Goal: Task Accomplishment & Management: Use online tool/utility

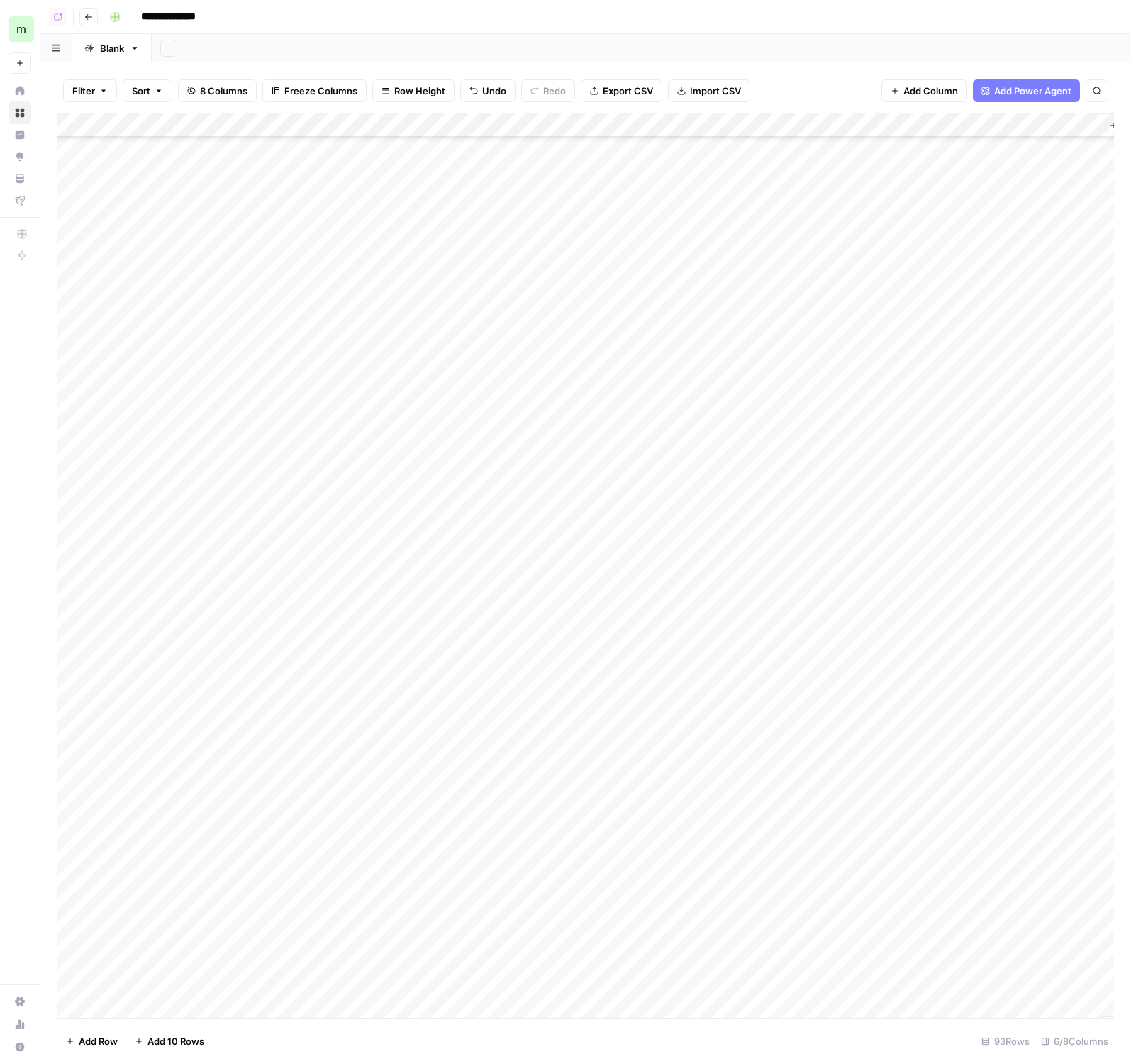
scroll to position [1384, 0]
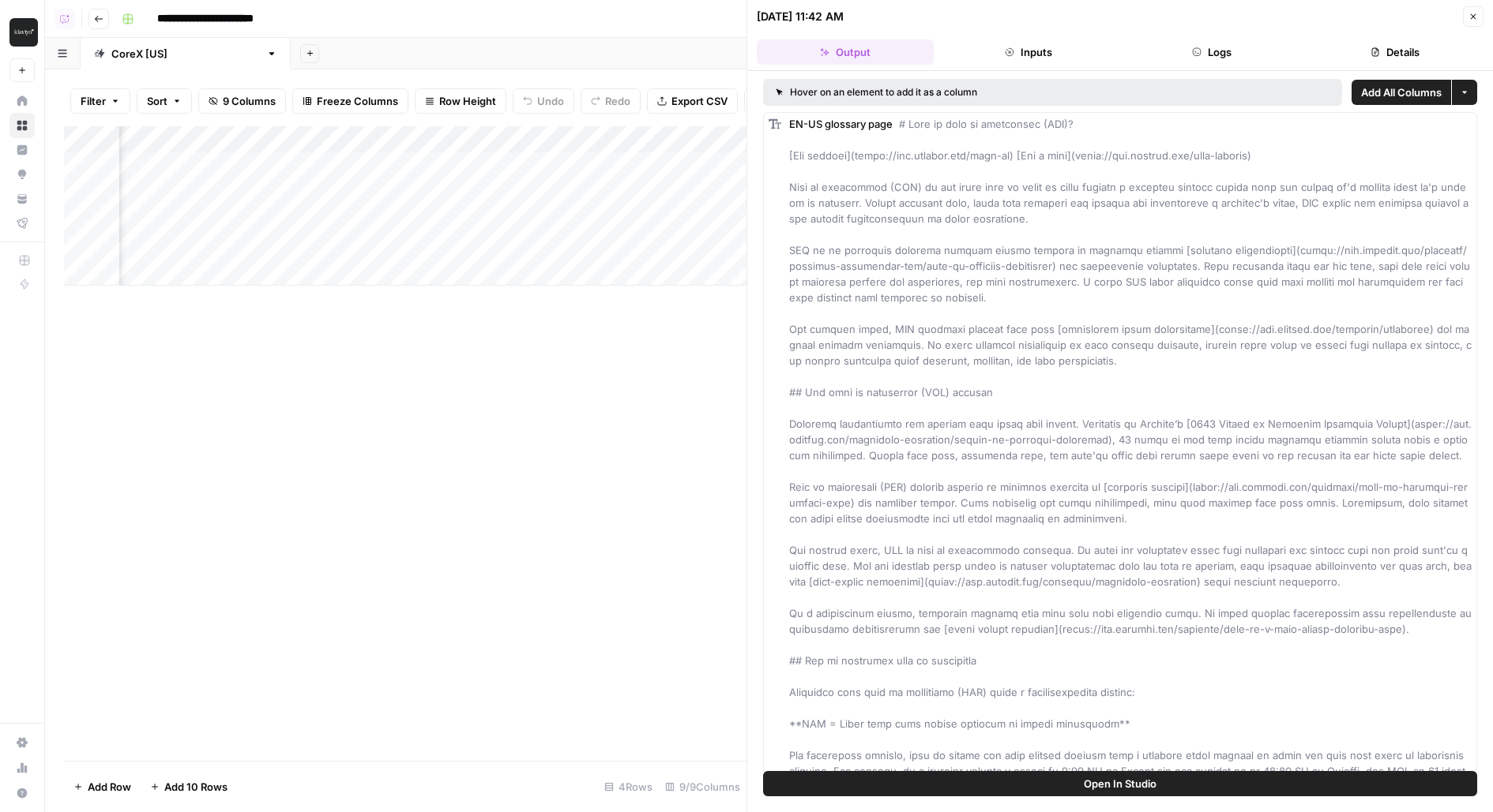
scroll to position [0, 337]
click at [531, 188] on div "Add Column" at bounding box center [405, 206] width 682 height 160
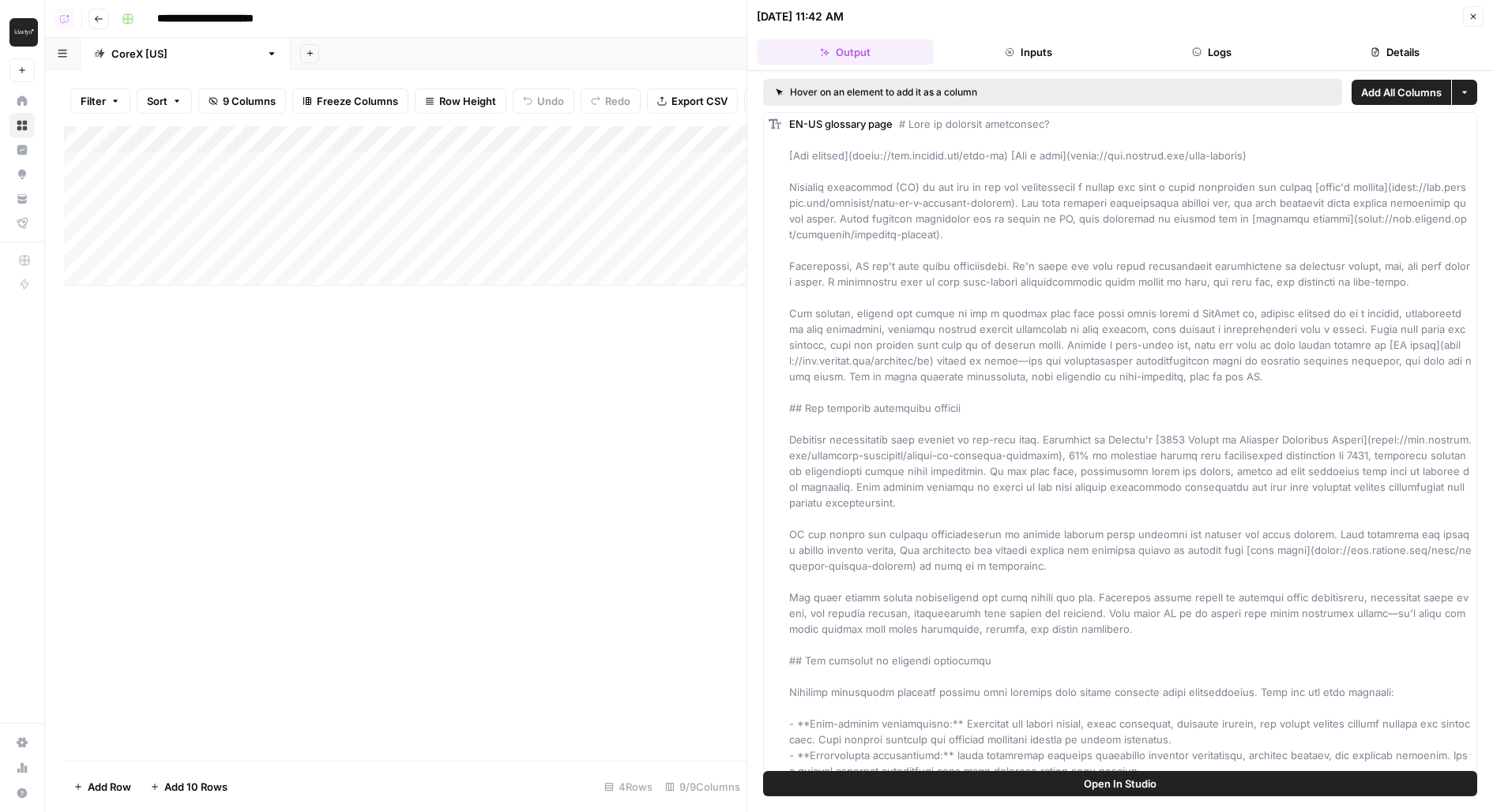
click at [837, 783] on button "Open In Studio" at bounding box center [1119, 784] width 714 height 25
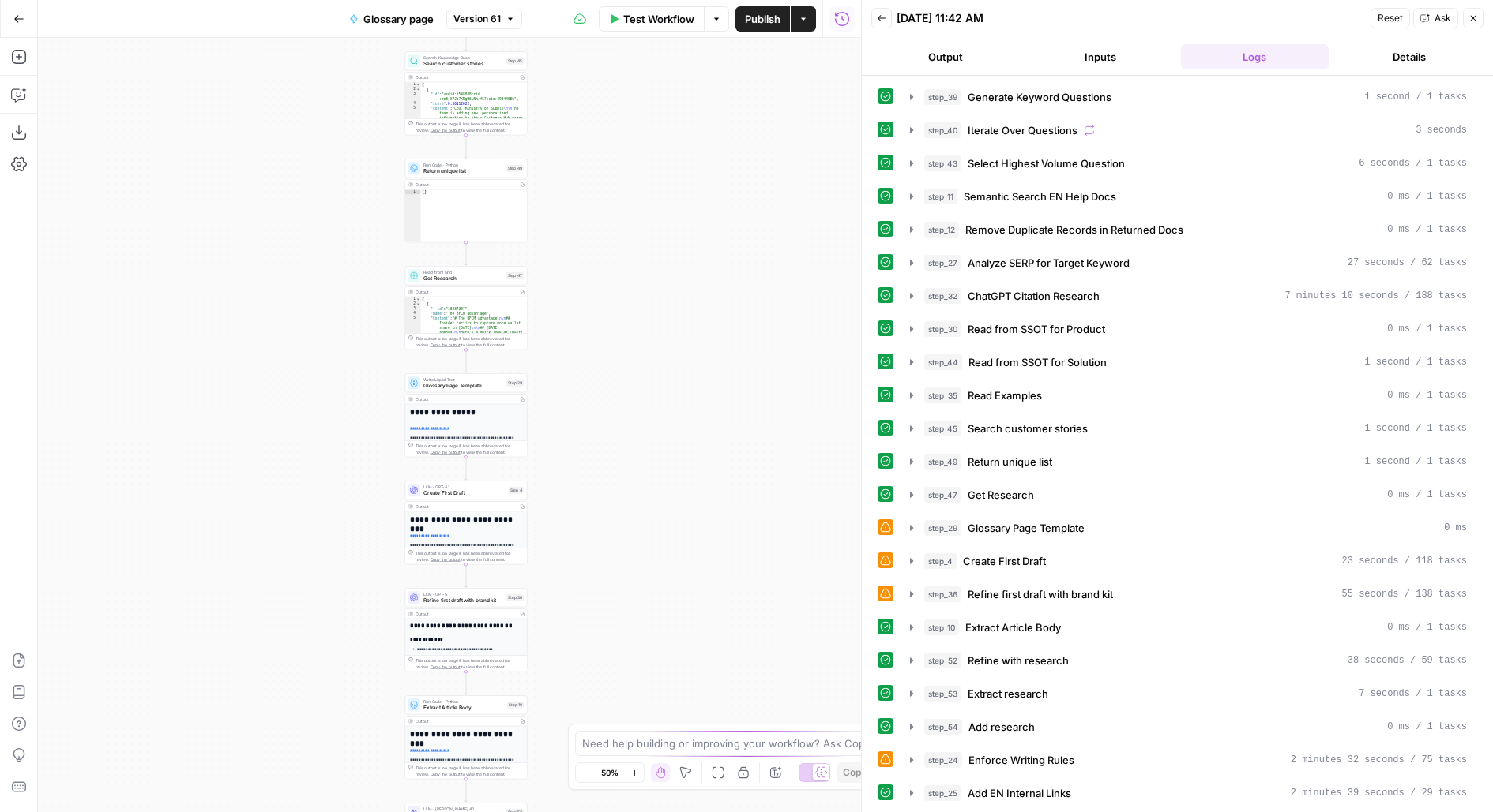
drag, startPoint x: 662, startPoint y: 185, endPoint x: 761, endPoint y: 157, distance: 102.9
click at [663, 109] on div "Workflow Set Inputs Inputs LLM · GPT-4.1 Generate Keyword Questions Step 39 Out…" at bounding box center [450, 425] width 823 height 774
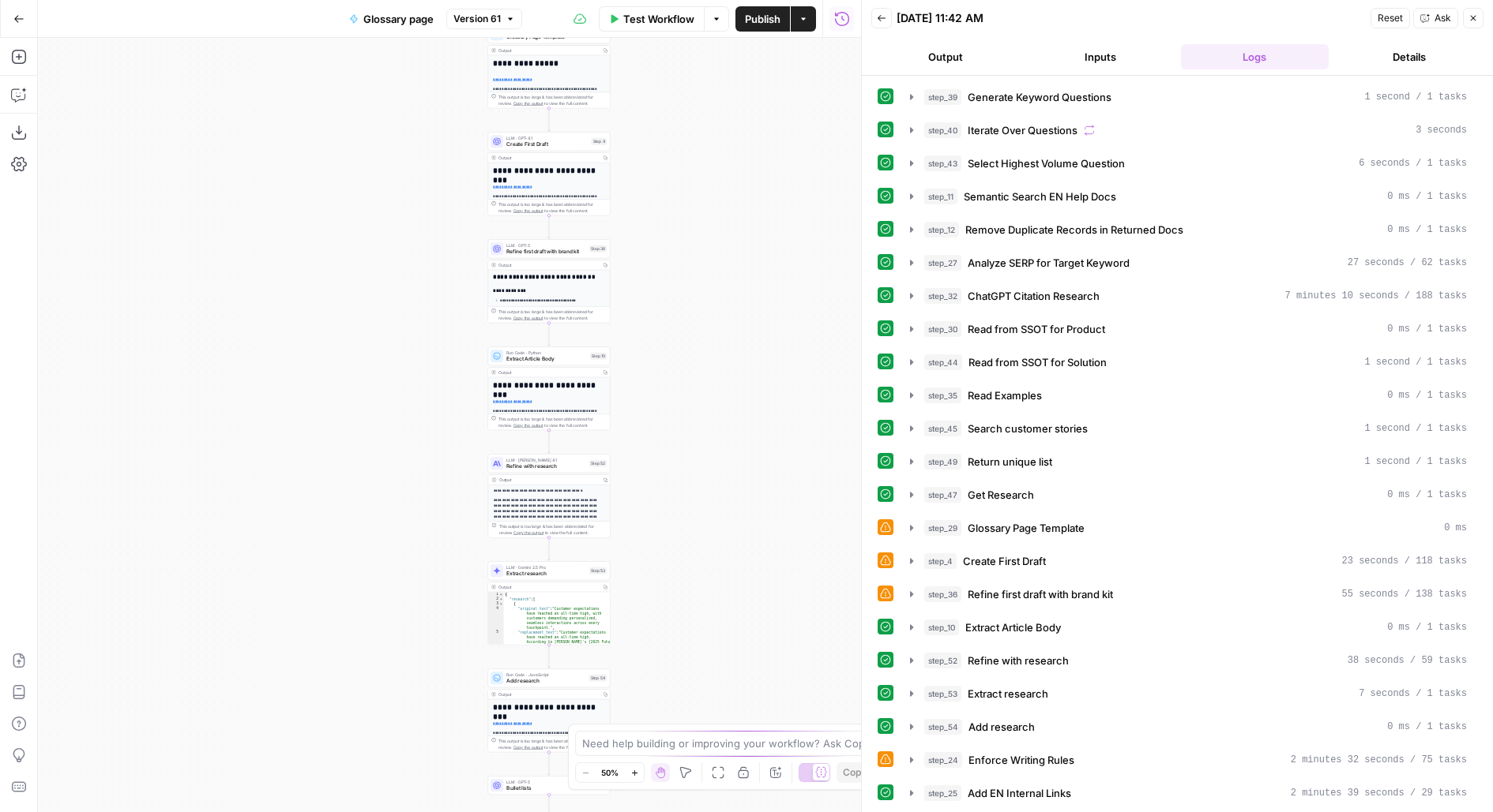
drag, startPoint x: 761, startPoint y: 157, endPoint x: 761, endPoint y: 144, distance: 13.0
click at [762, 145] on div "Workflow Set Inputs Inputs LLM · GPT-4.1 Generate Keyword Questions Step 39 Out…" at bounding box center [450, 425] width 823 height 774
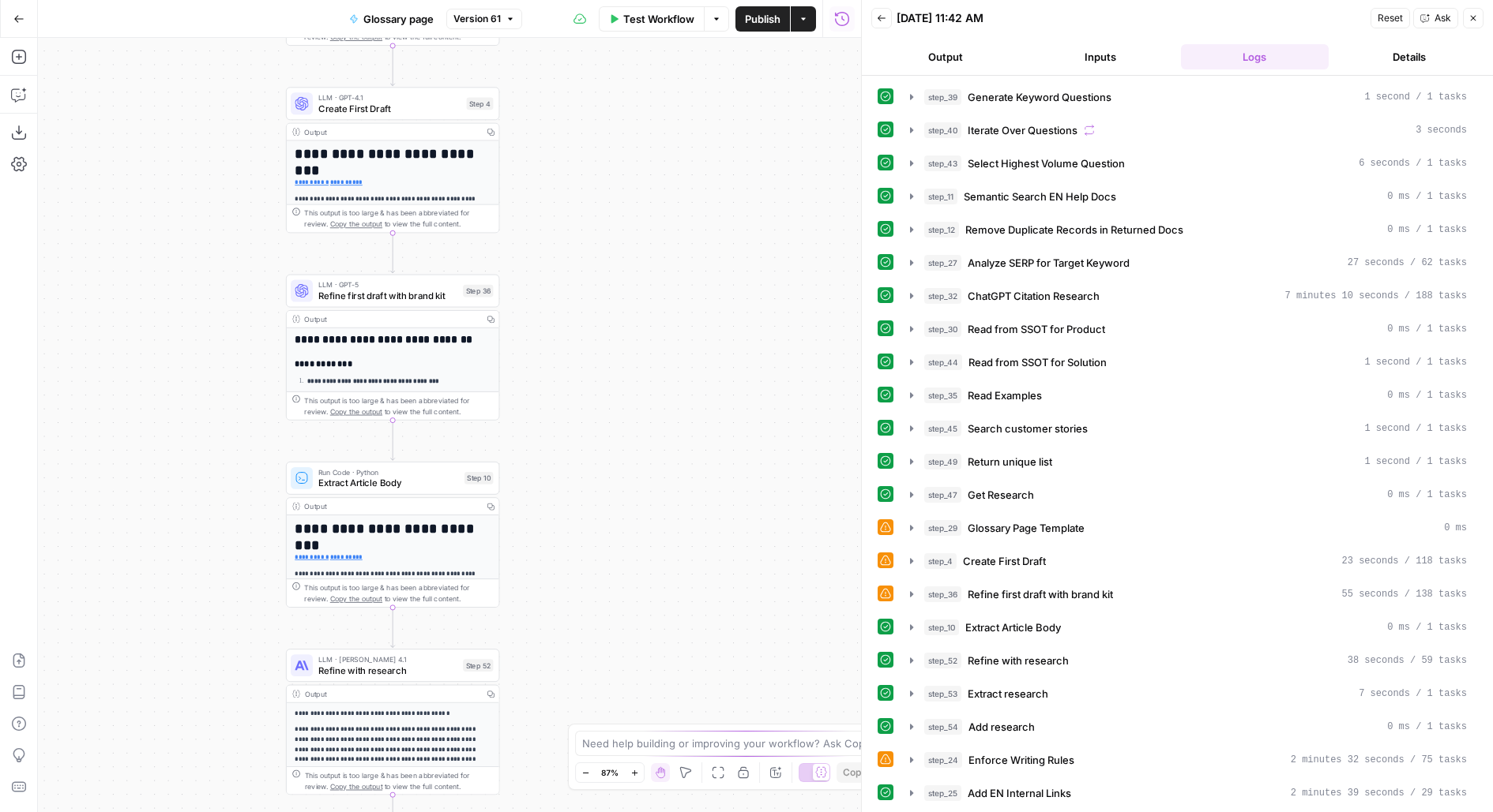
drag, startPoint x: 635, startPoint y: 557, endPoint x: 654, endPoint y: 309, distance: 248.7
click at [654, 310] on div "Workflow Set Inputs Inputs LLM · GPT-4.1 Generate Keyword Questions Step 39 Out…" at bounding box center [450, 425] width 823 height 774
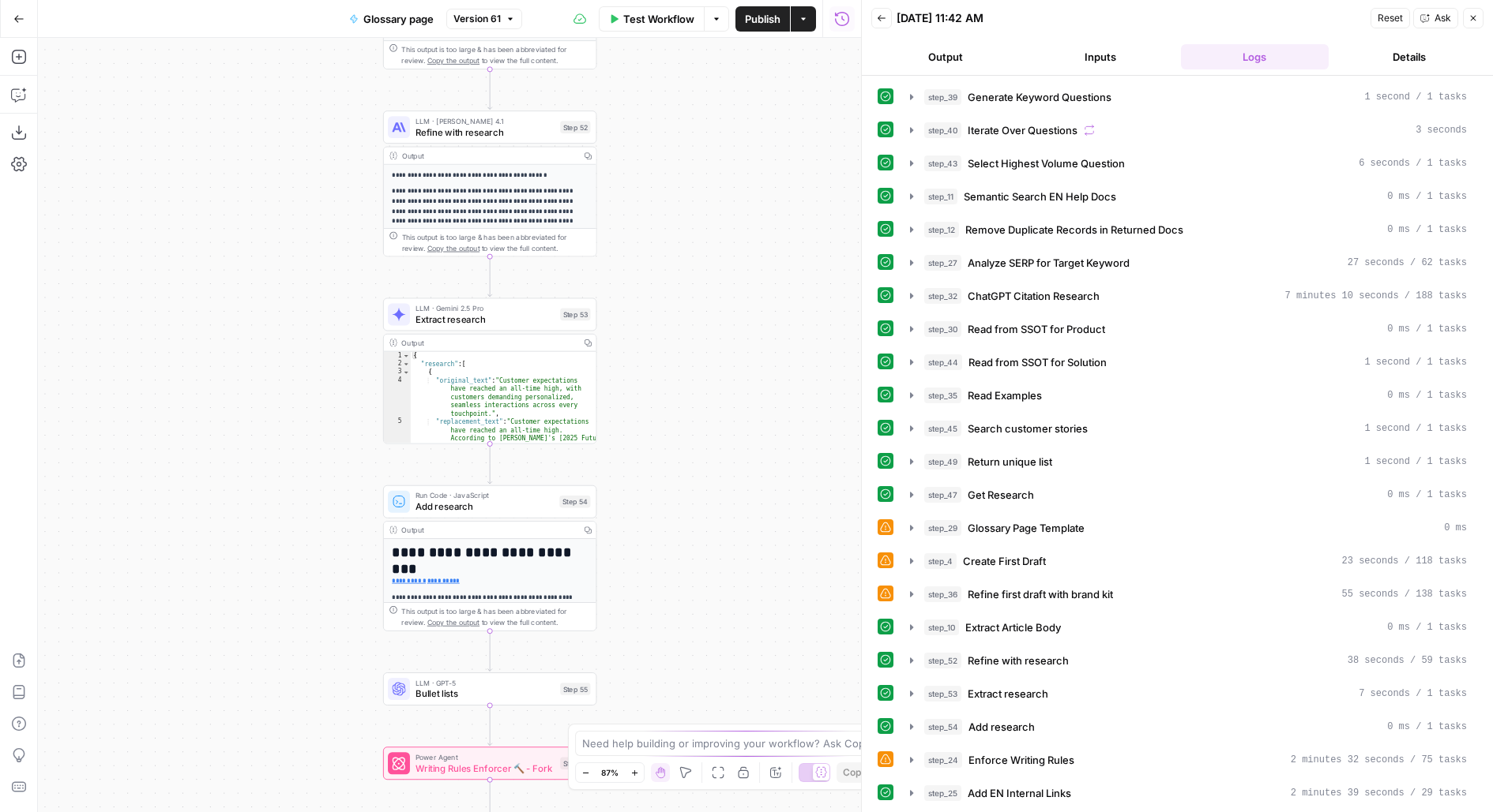
drag, startPoint x: 649, startPoint y: 598, endPoint x: 728, endPoint y: 293, distance: 315.1
click at [728, 293] on div "Workflow Set Inputs Inputs LLM · GPT-4.1 Generate Keyword Questions Step 39 Out…" at bounding box center [450, 425] width 823 height 774
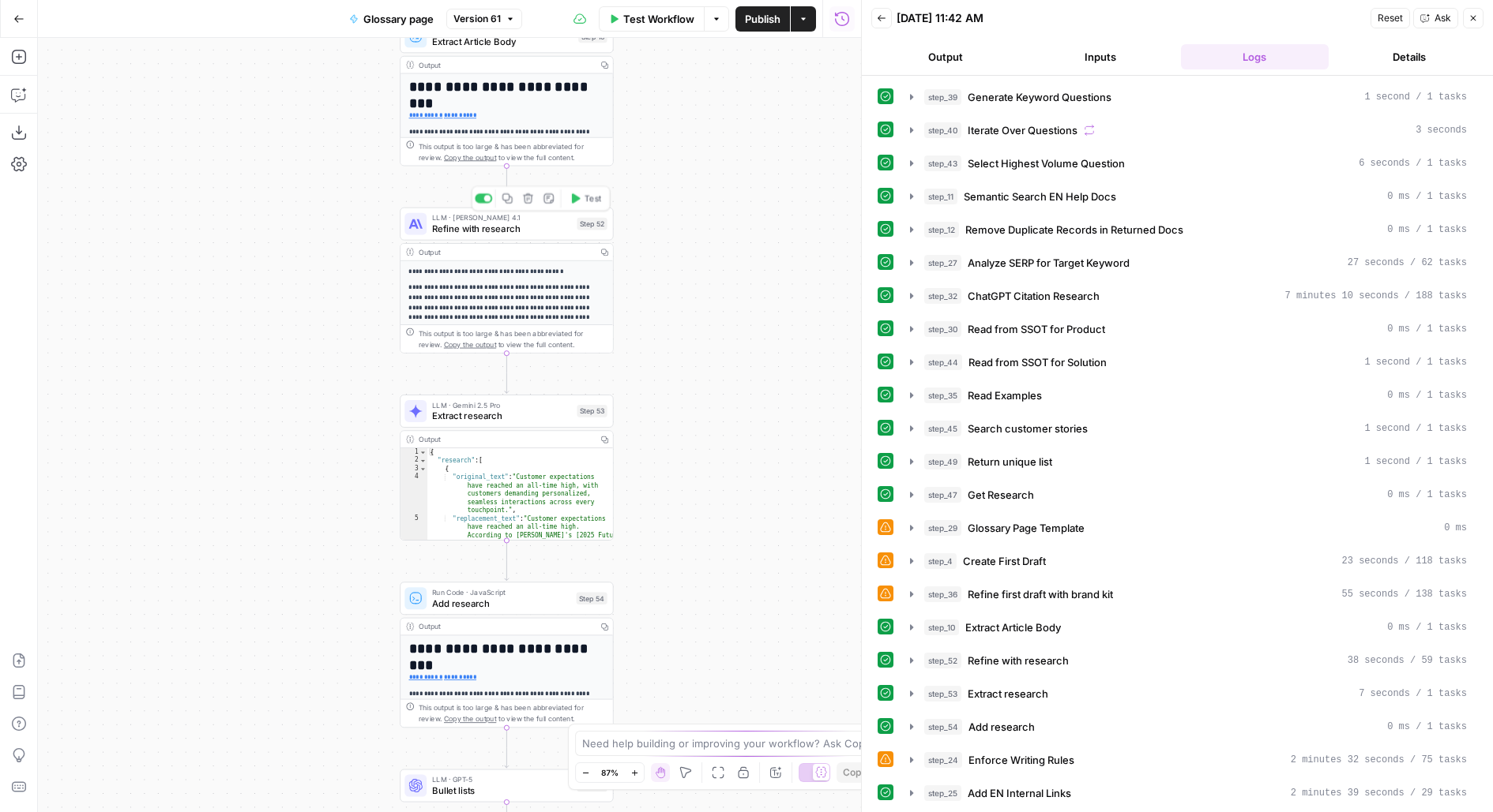
click at [540, 222] on span "Refine with research" at bounding box center [502, 228] width 139 height 14
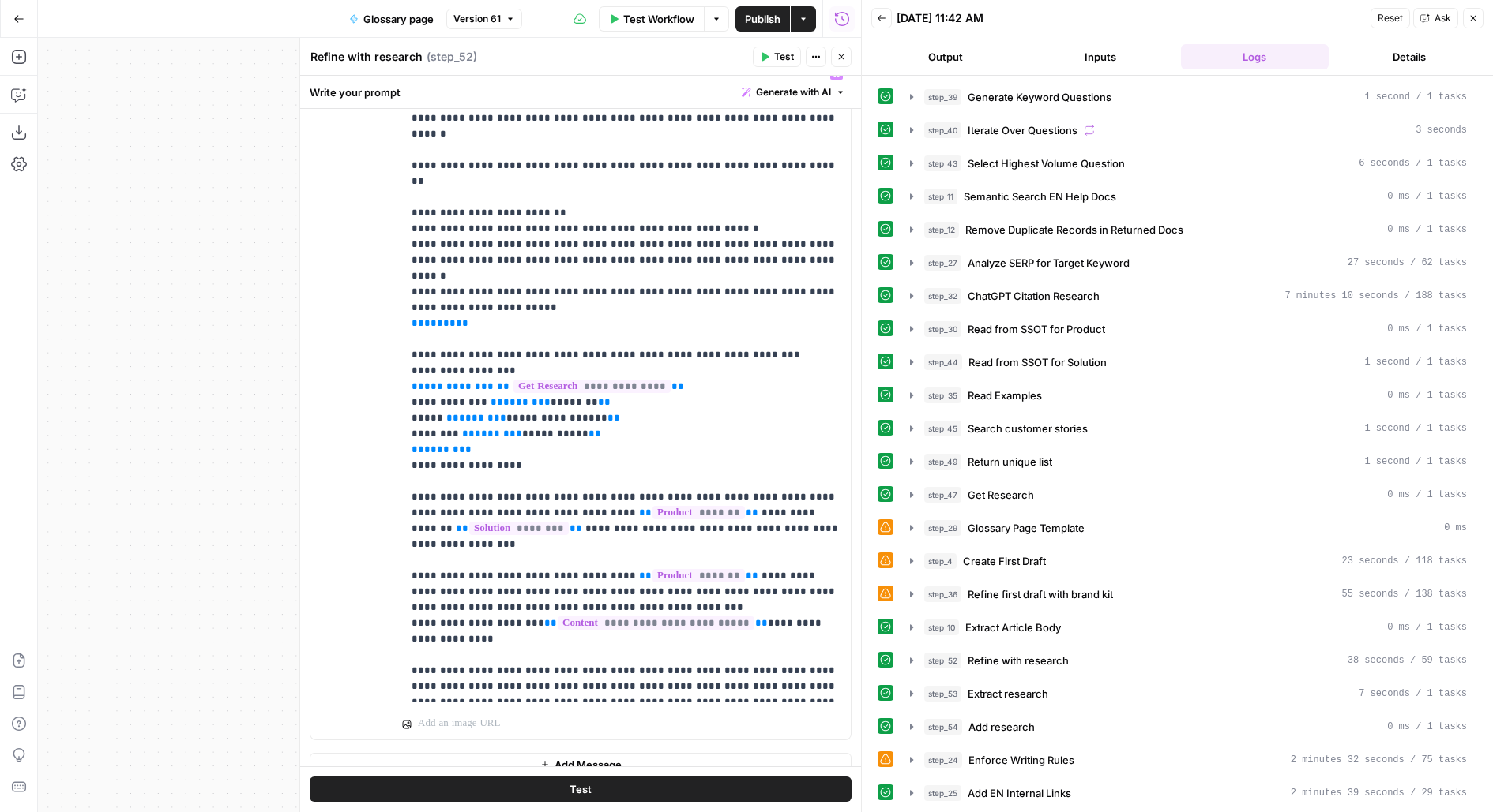
scroll to position [321, 0]
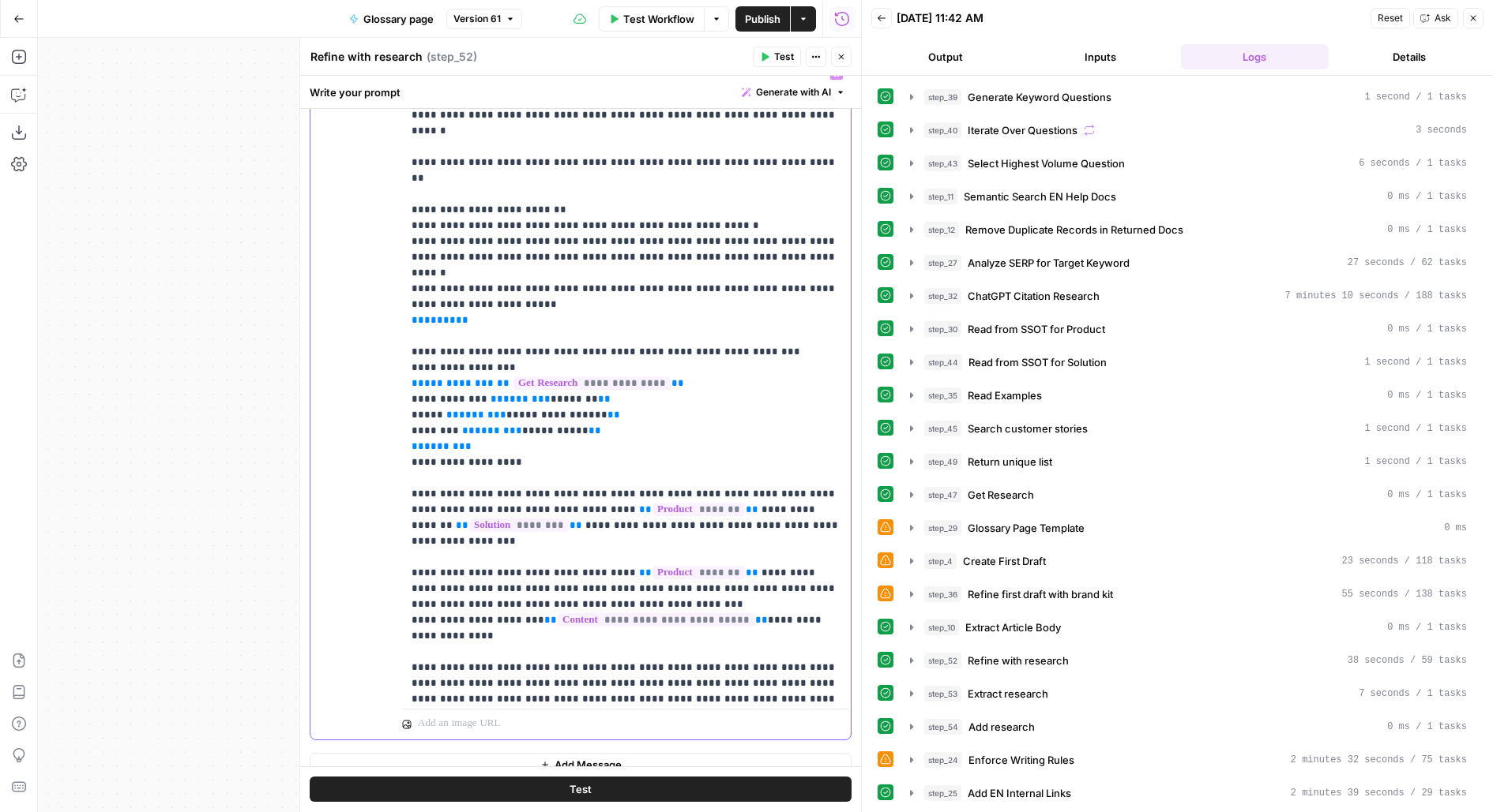
click at [738, 438] on p "**********" at bounding box center [626, 438] width 431 height 1389
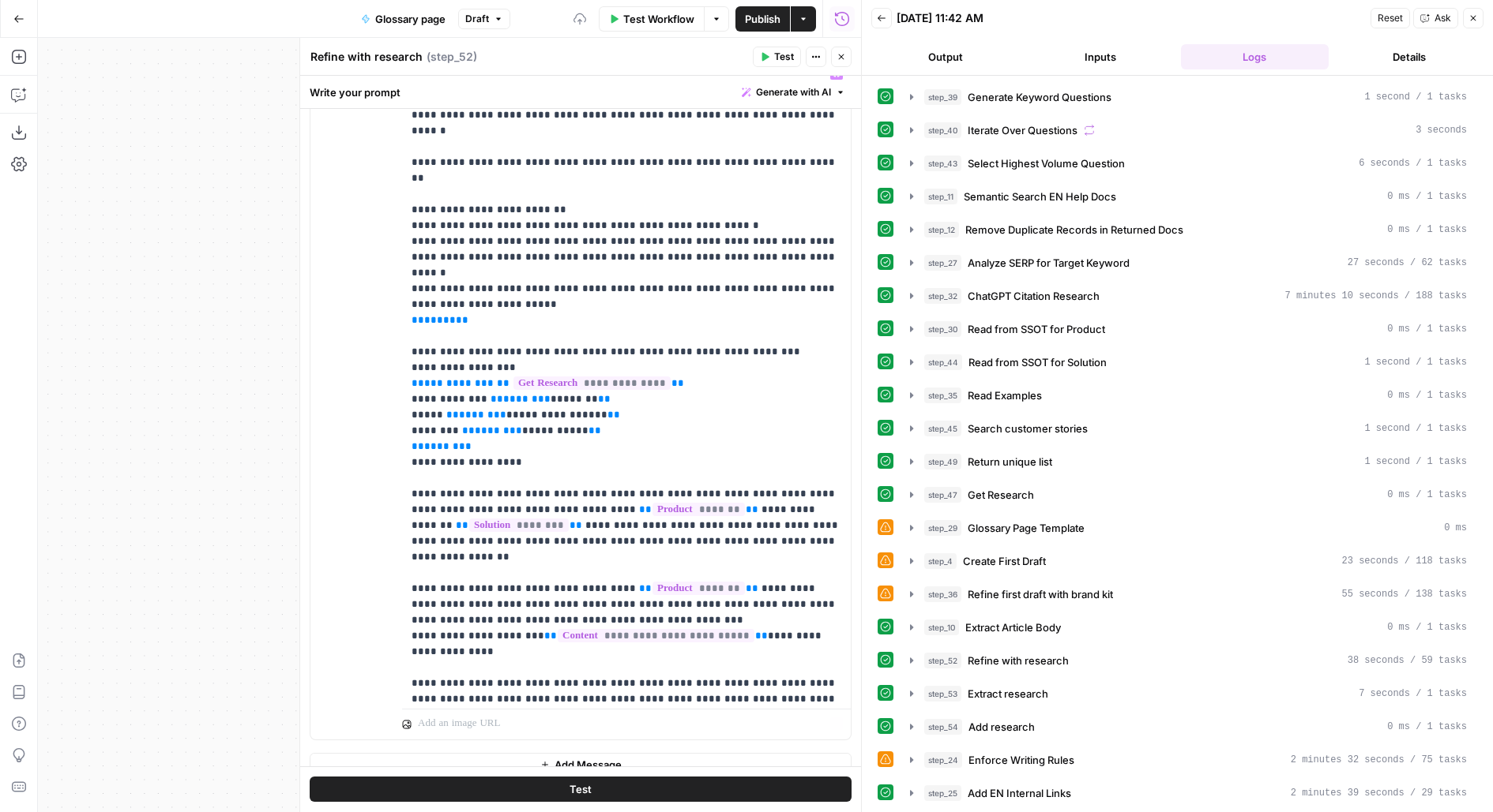
click at [665, 780] on button "Test" at bounding box center [580, 790] width 542 height 25
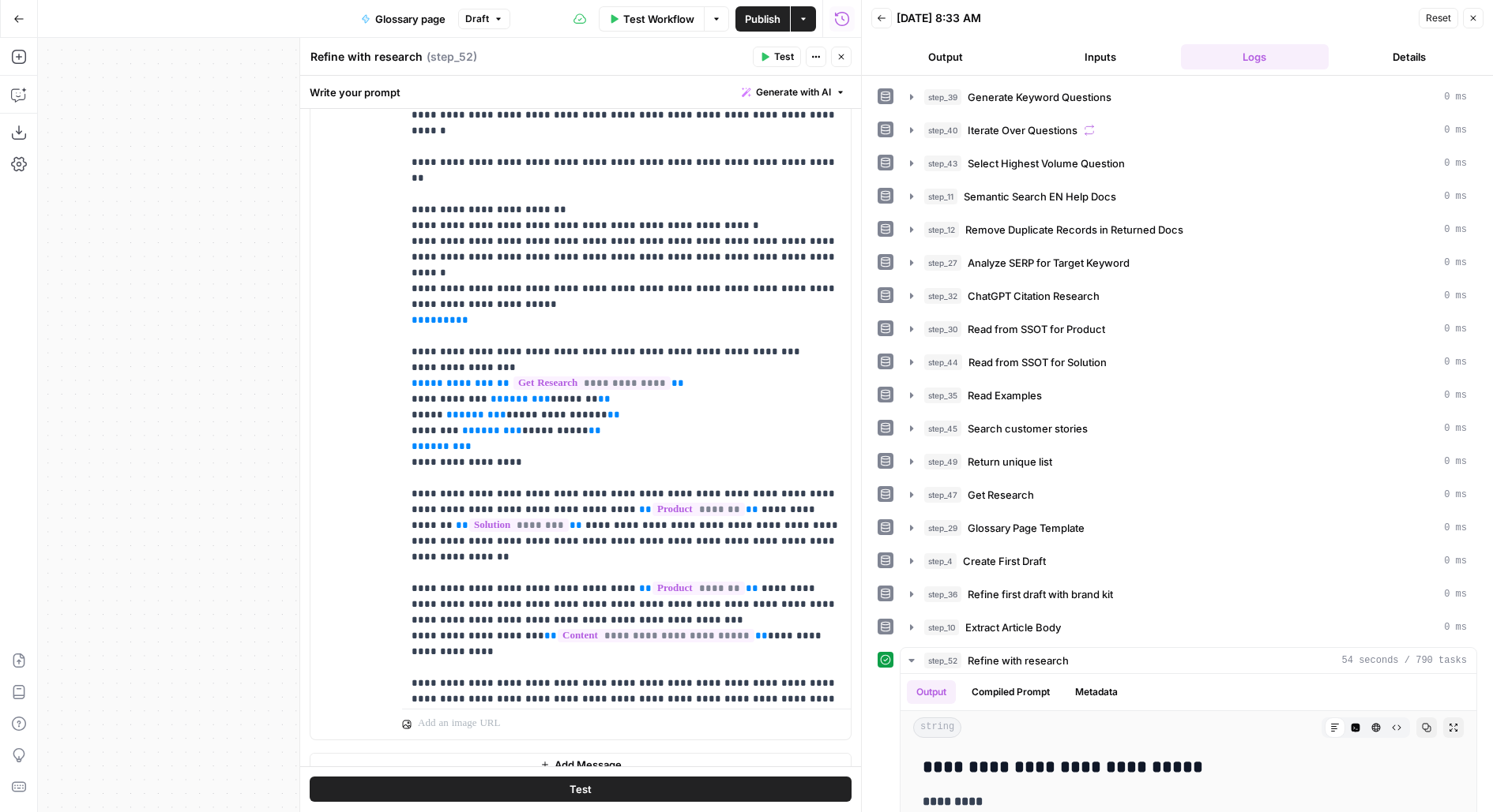
scroll to position [253, 0]
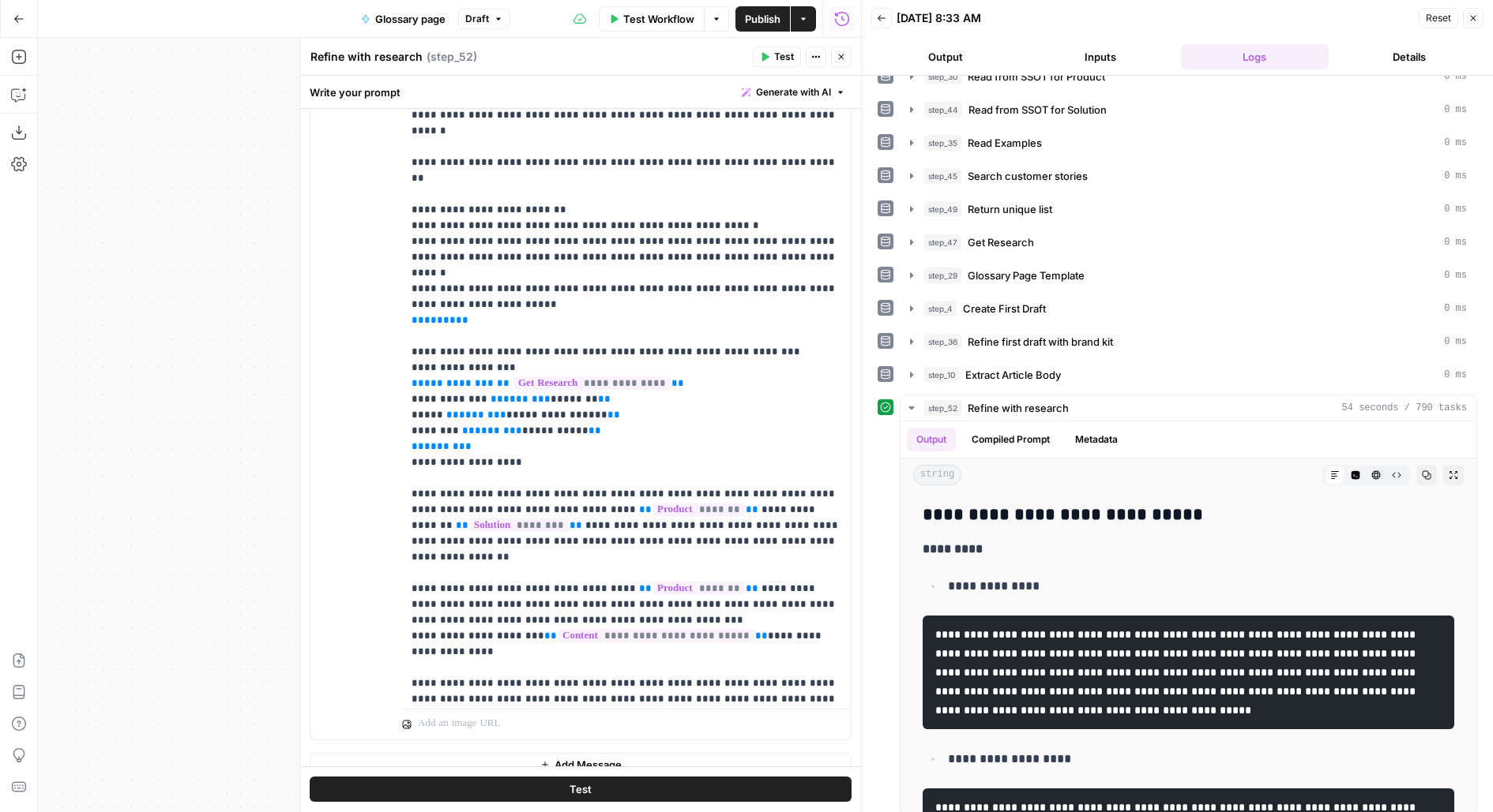
click at [1454, 471] on icon "button" at bounding box center [1453, 475] width 10 height 10
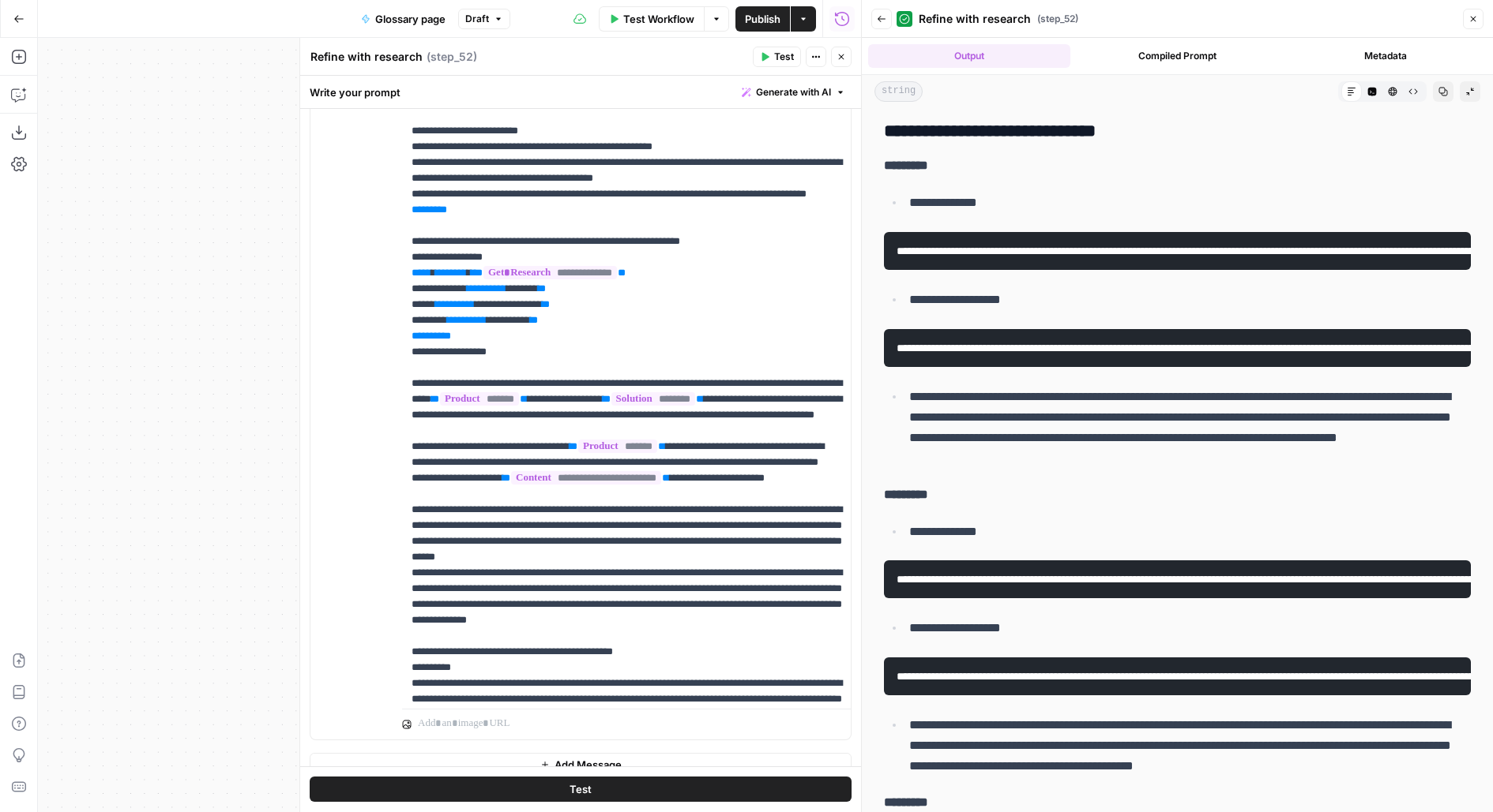
click at [1375, 426] on p "**********" at bounding box center [1190, 428] width 561 height 82
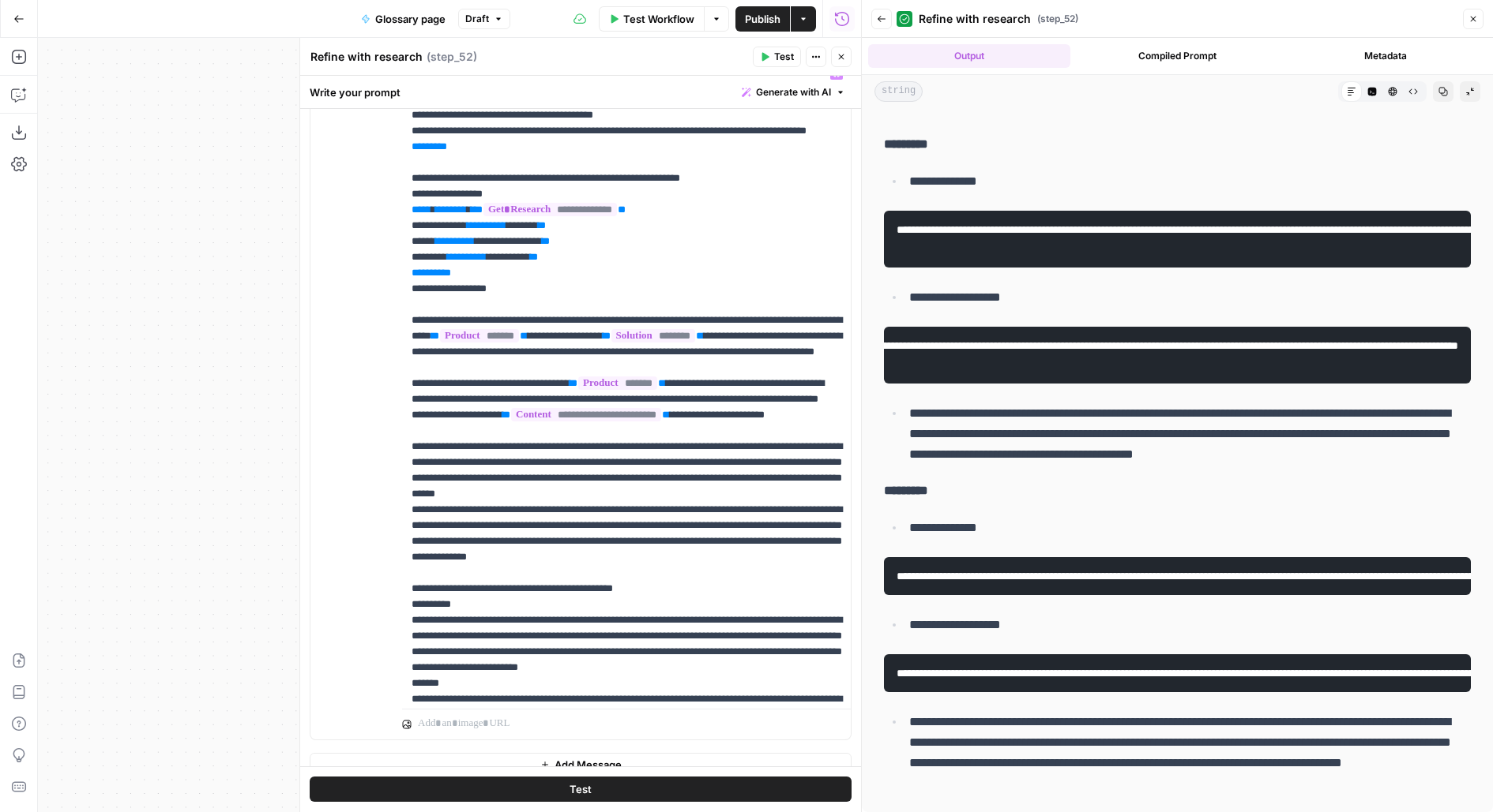
scroll to position [423, 0]
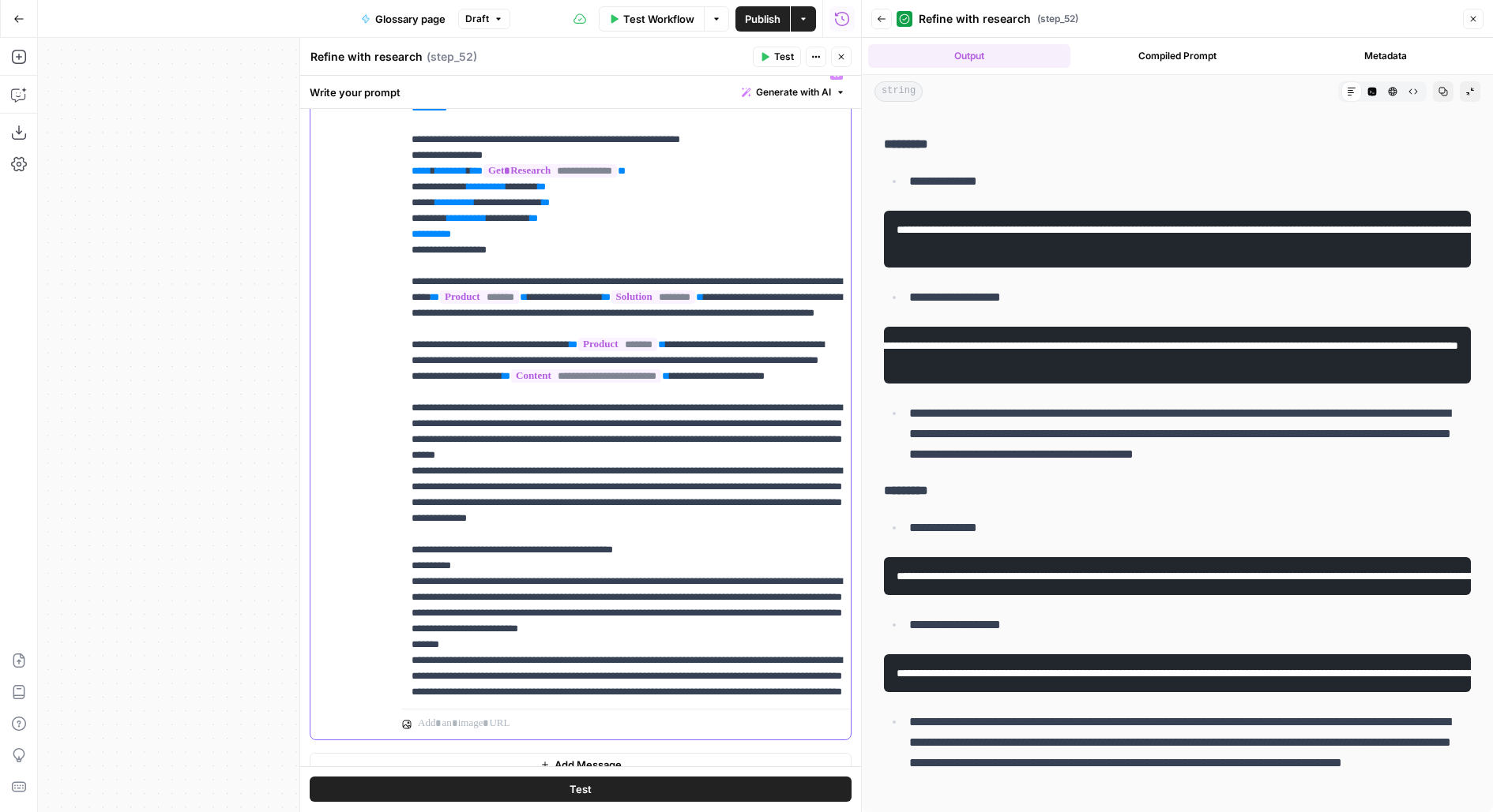
click at [756, 356] on p "**********" at bounding box center [626, 346] width 431 height 1406
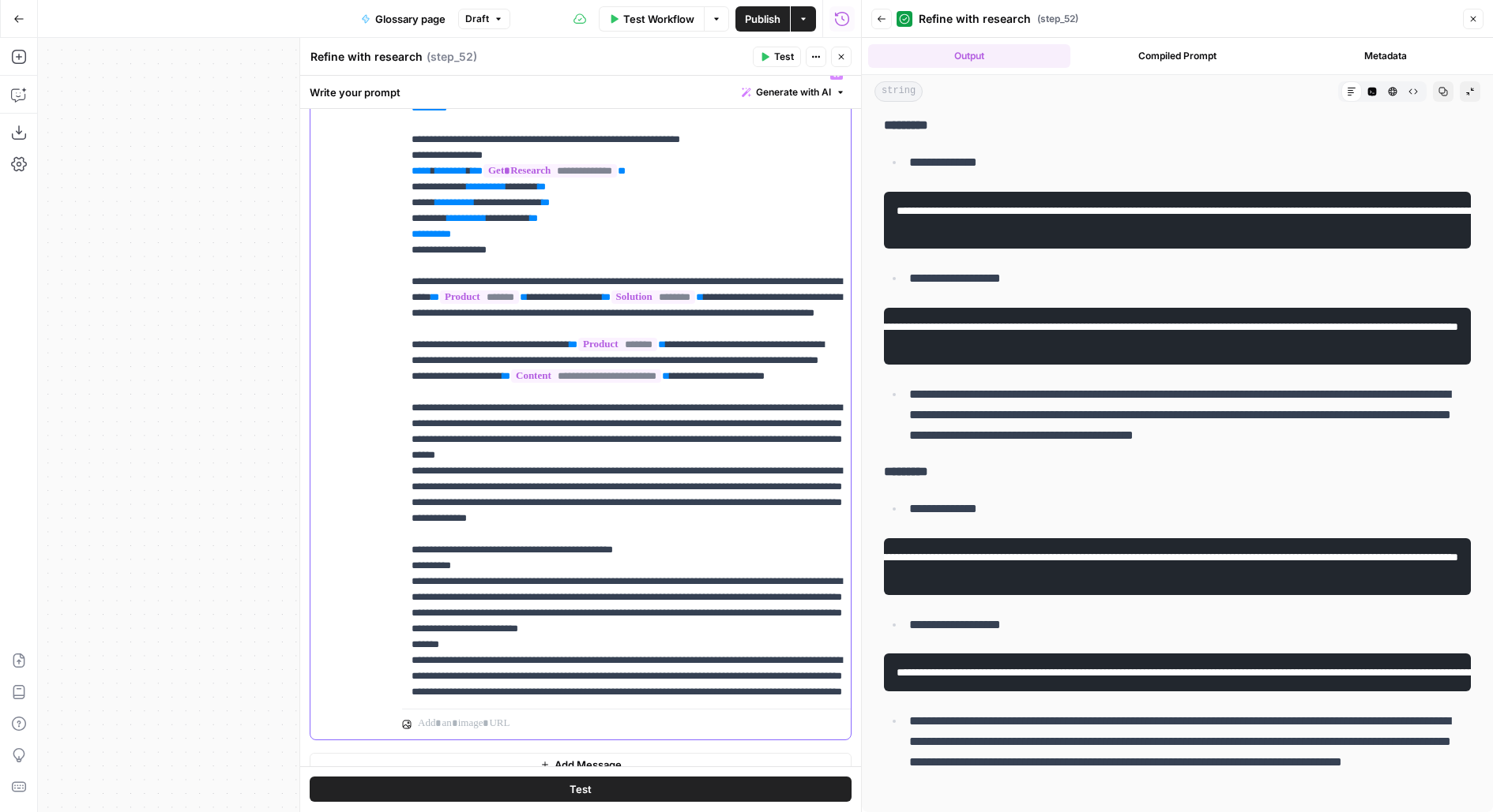
scroll to position [0, 577]
click at [840, 52] on icon "button" at bounding box center [841, 57] width 10 height 10
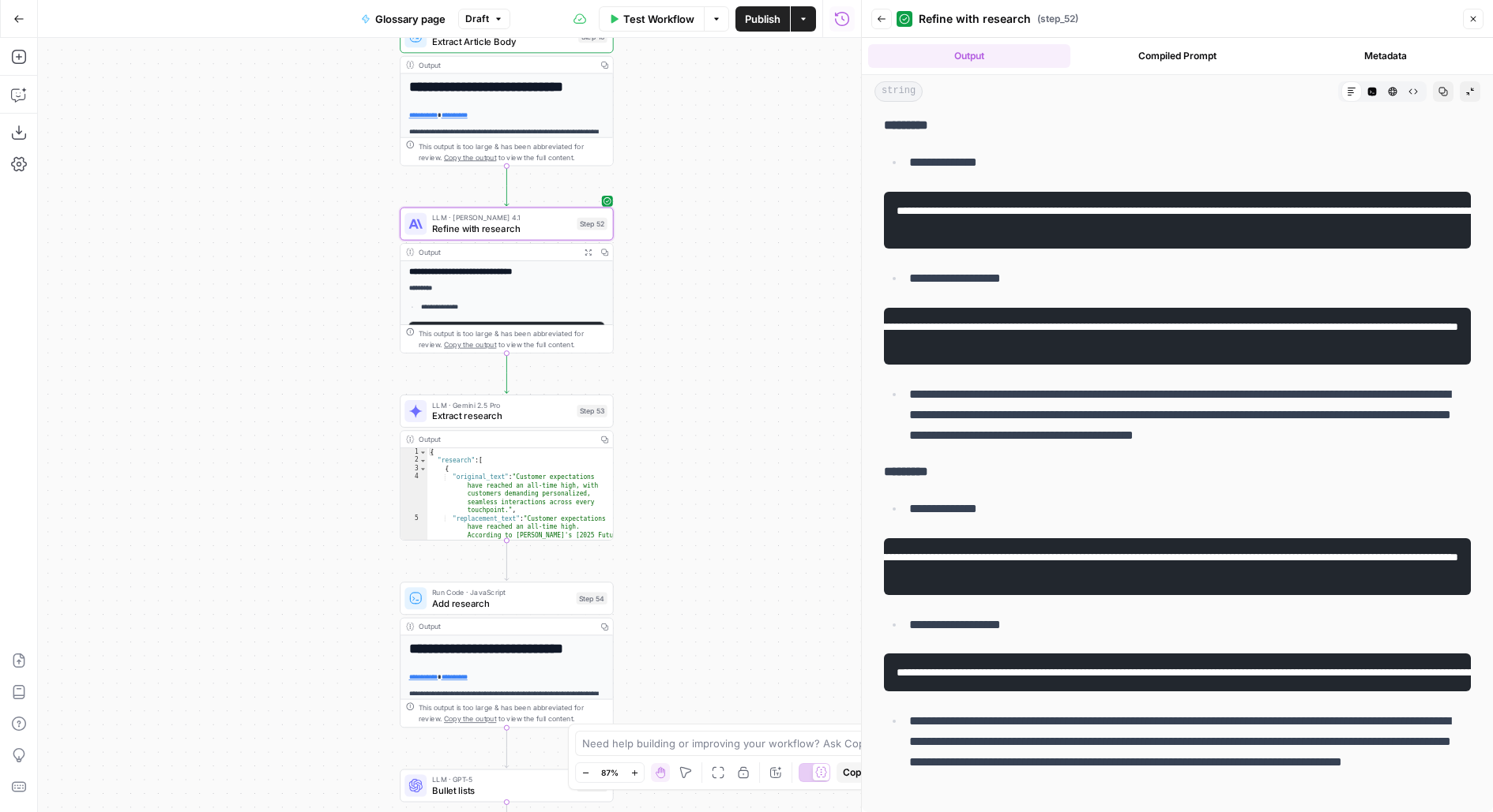
click at [769, 23] on span "Publish" at bounding box center [762, 19] width 35 height 16
click at [734, 155] on div "Workflow Set Inputs Inputs LLM · GPT-4.1 Generate Keyword Questions Step 39 Out…" at bounding box center [450, 425] width 823 height 774
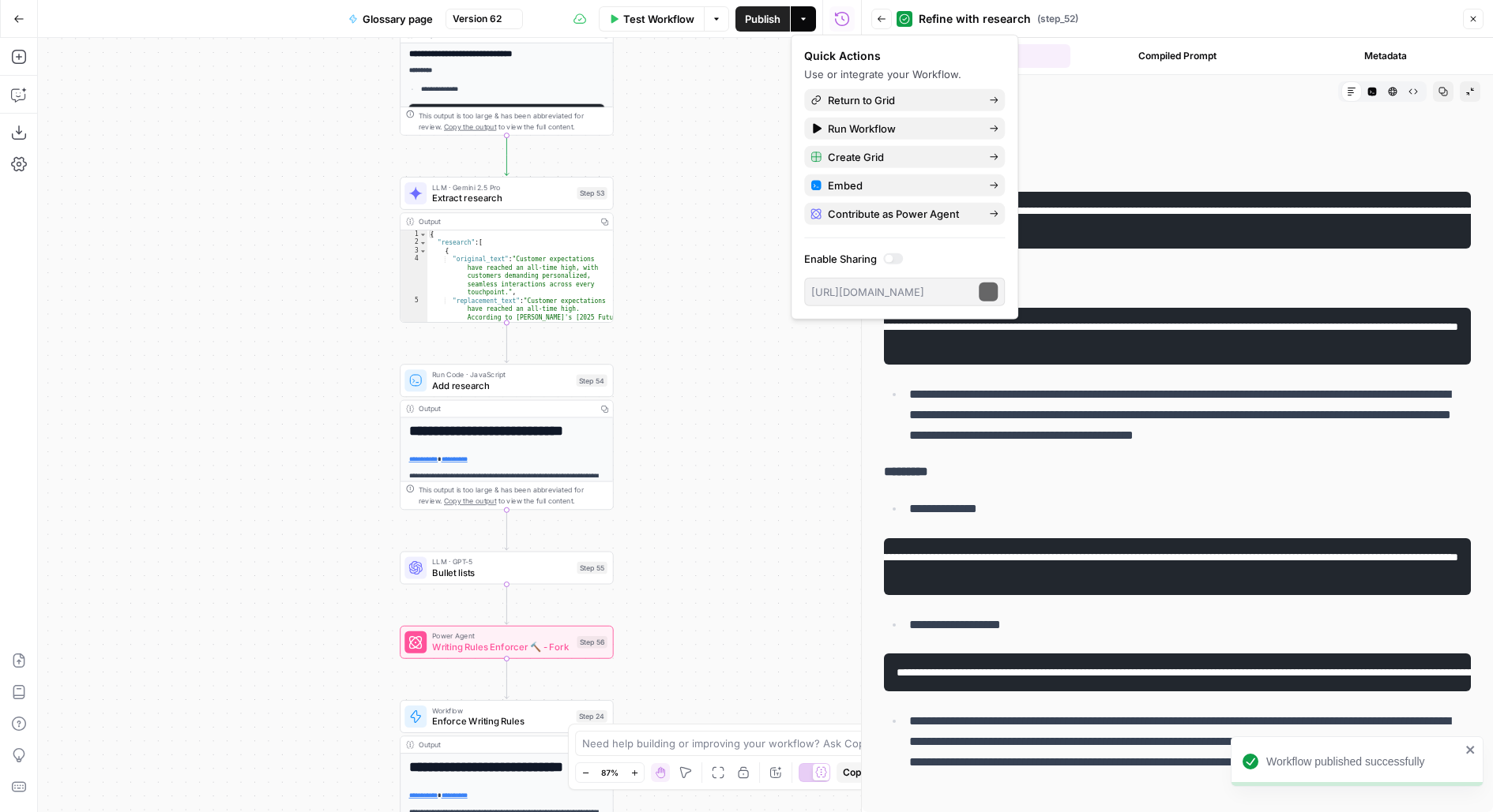
click at [724, 192] on div "Workflow Set Inputs Inputs LLM · GPT-4.1 Generate Keyword Questions Step 39 Out…" at bounding box center [450, 425] width 823 height 774
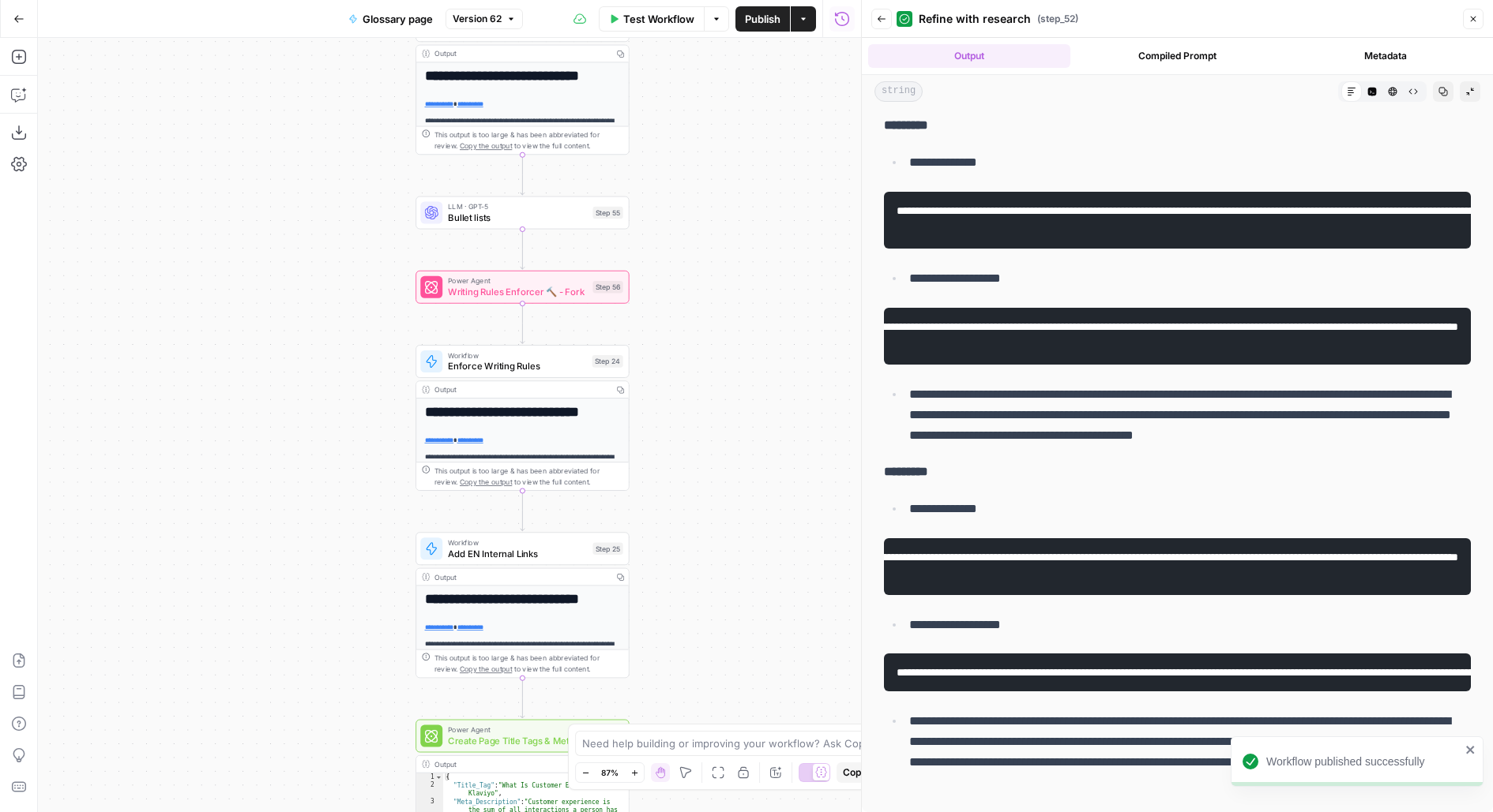
click at [677, 329] on div "Workflow Set Inputs Inputs LLM · GPT-4.1 Generate Keyword Questions Step 39 Out…" at bounding box center [450, 425] width 823 height 774
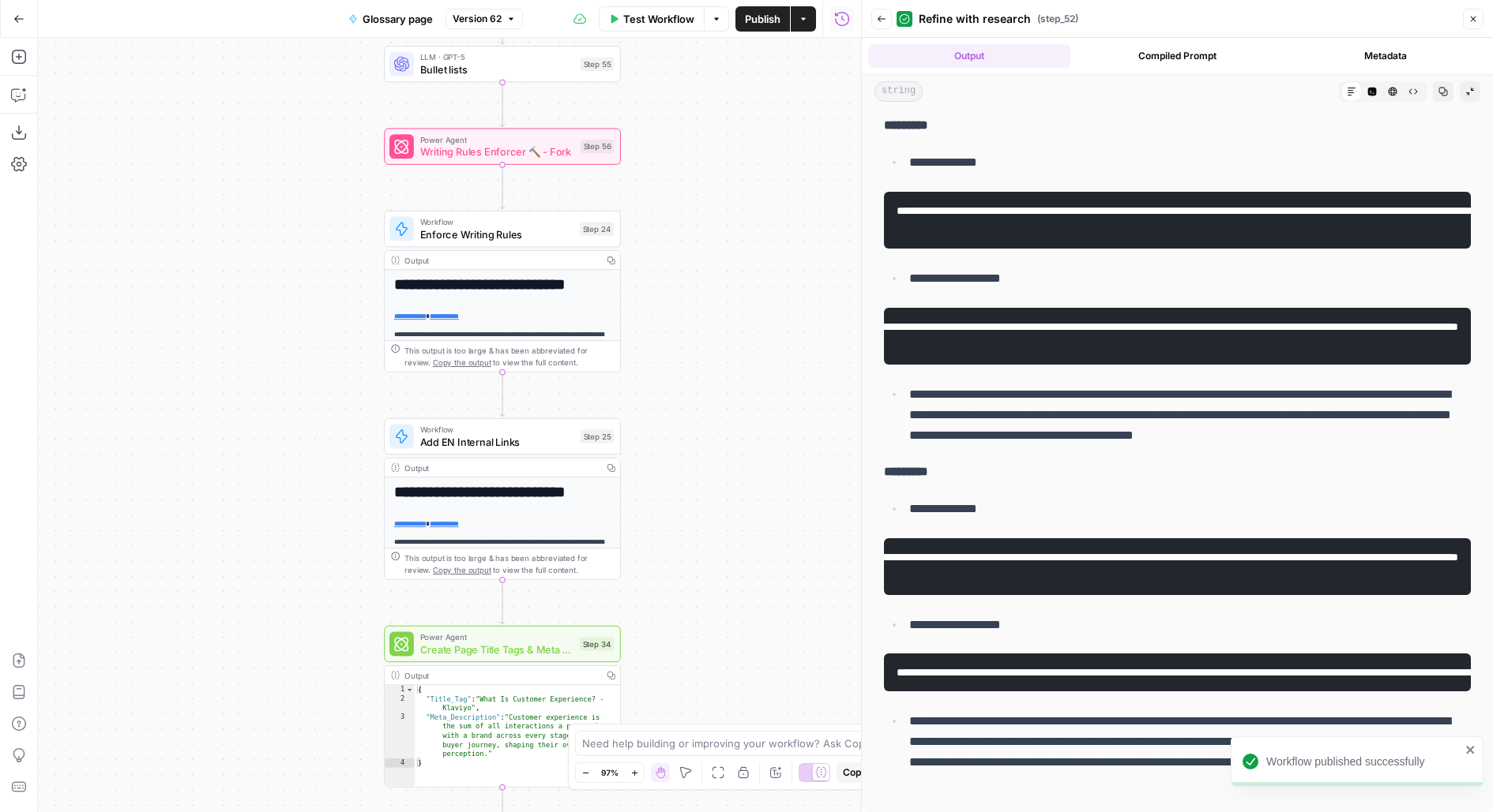
click at [540, 442] on span "Add EN Internal Links" at bounding box center [497, 441] width 154 height 15
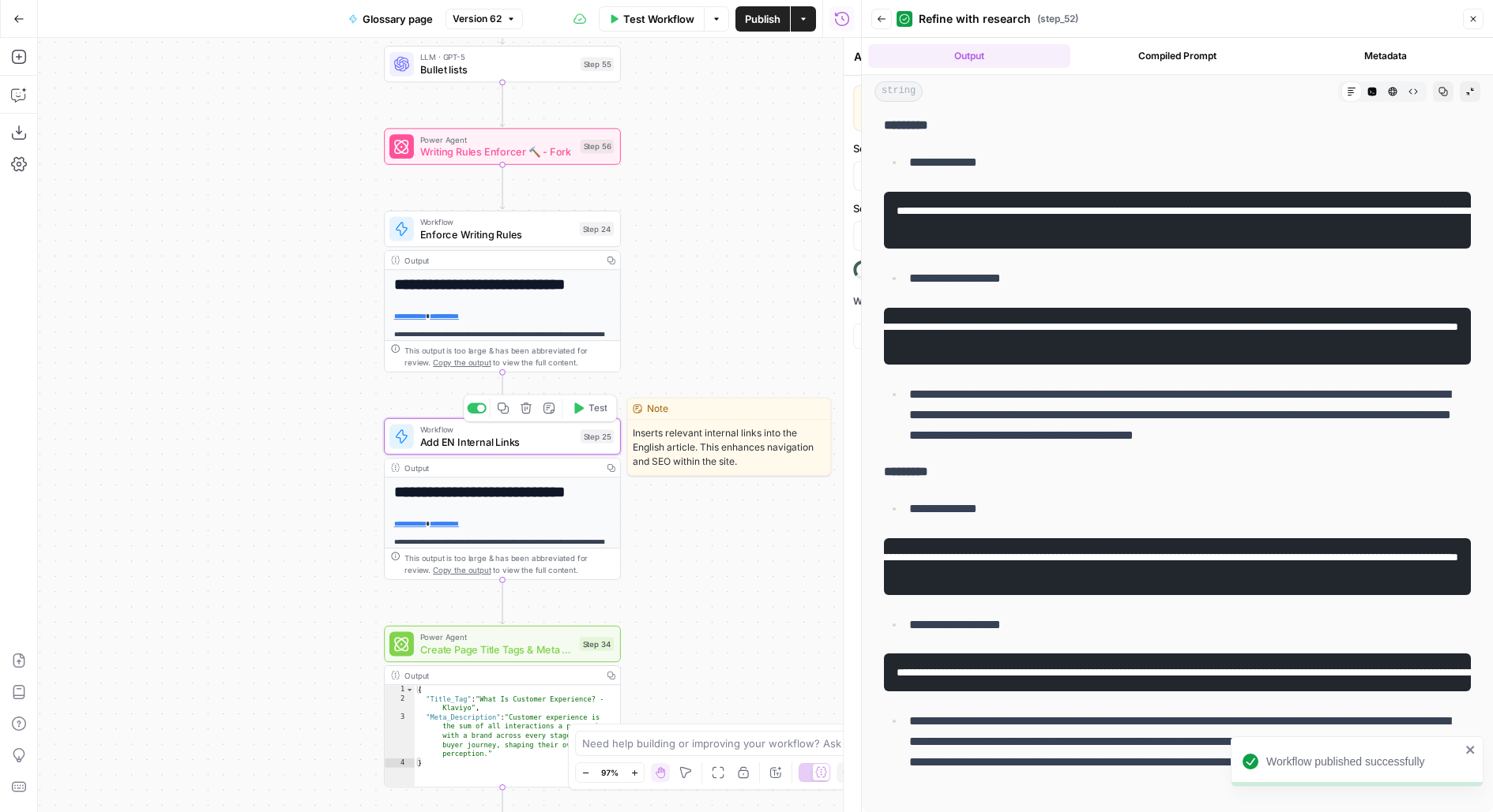
type input "EN Internal Links"
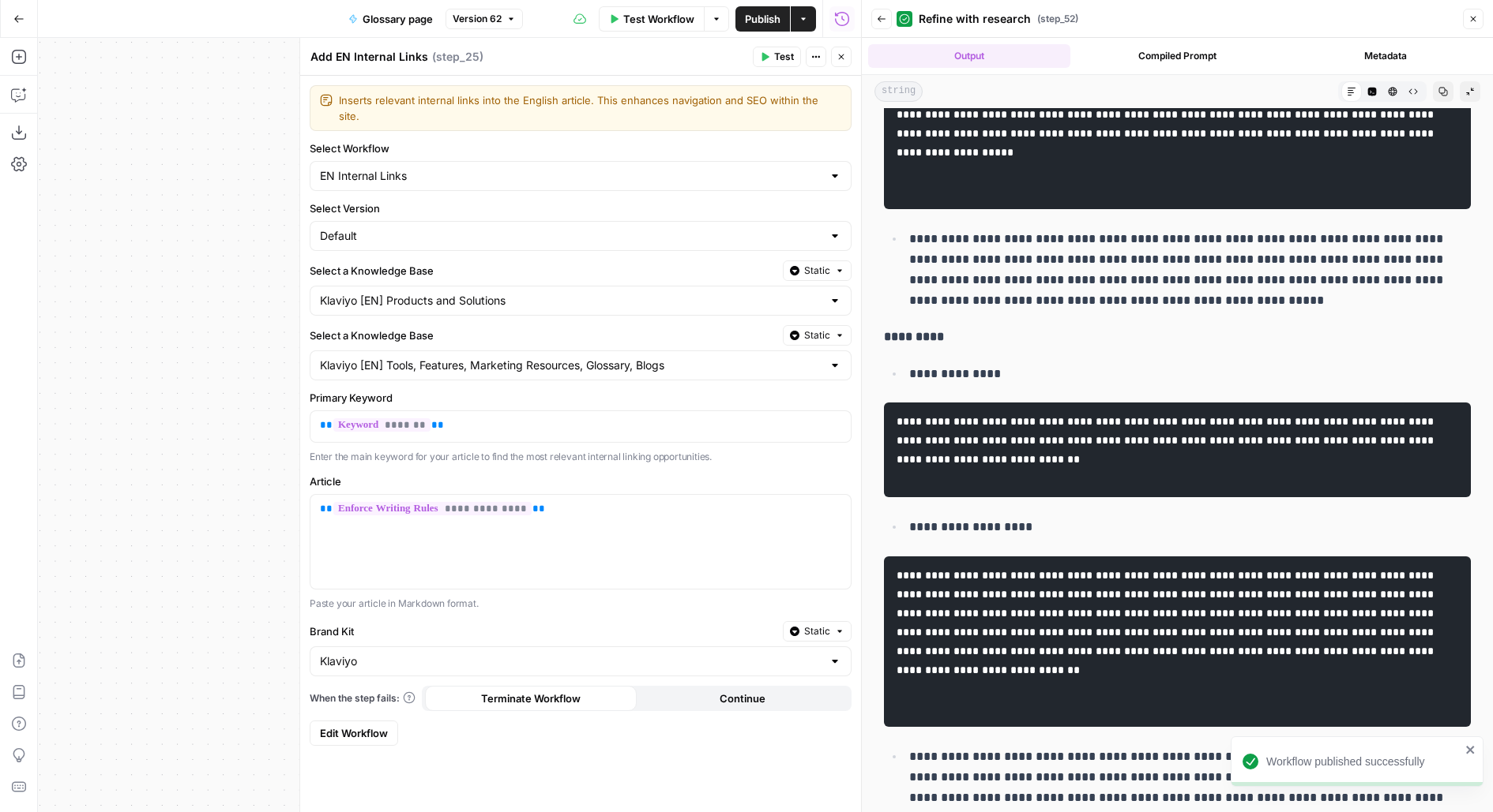
click at [351, 725] on span "Edit Workflow" at bounding box center [353, 734] width 68 height 16
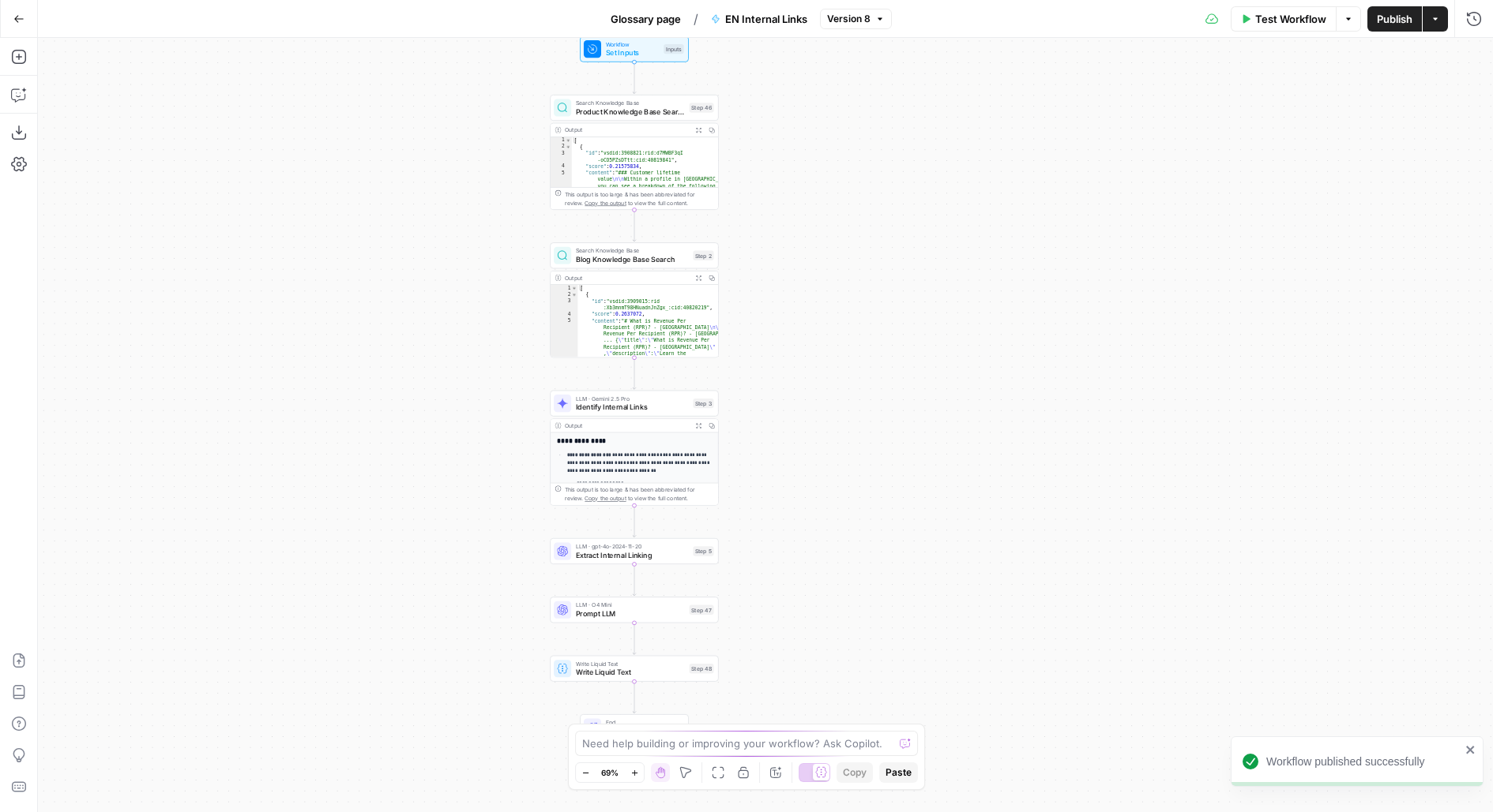
drag, startPoint x: 949, startPoint y: 229, endPoint x: 818, endPoint y: 182, distance: 139.2
click at [818, 182] on div "Workflow Set Inputs Inputs Search Knowledge Base Product Knowledge Base Search …" at bounding box center [765, 425] width 1455 height 774
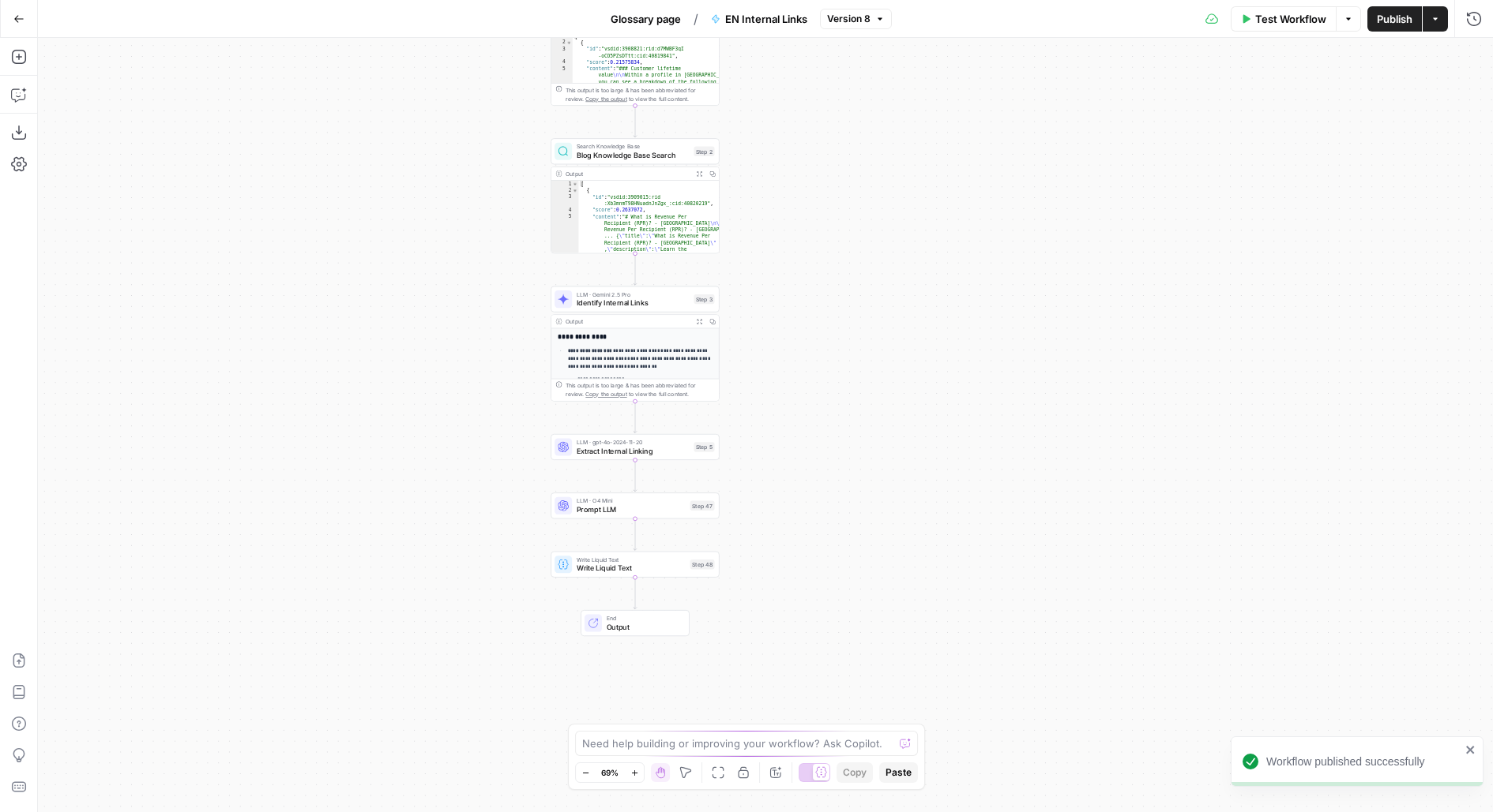
drag, startPoint x: 807, startPoint y: 469, endPoint x: 807, endPoint y: 320, distance: 149.0
click at [807, 326] on div "Workflow Set Inputs Inputs Search Knowledge Base Product Knowledge Base Search …" at bounding box center [765, 425] width 1455 height 774
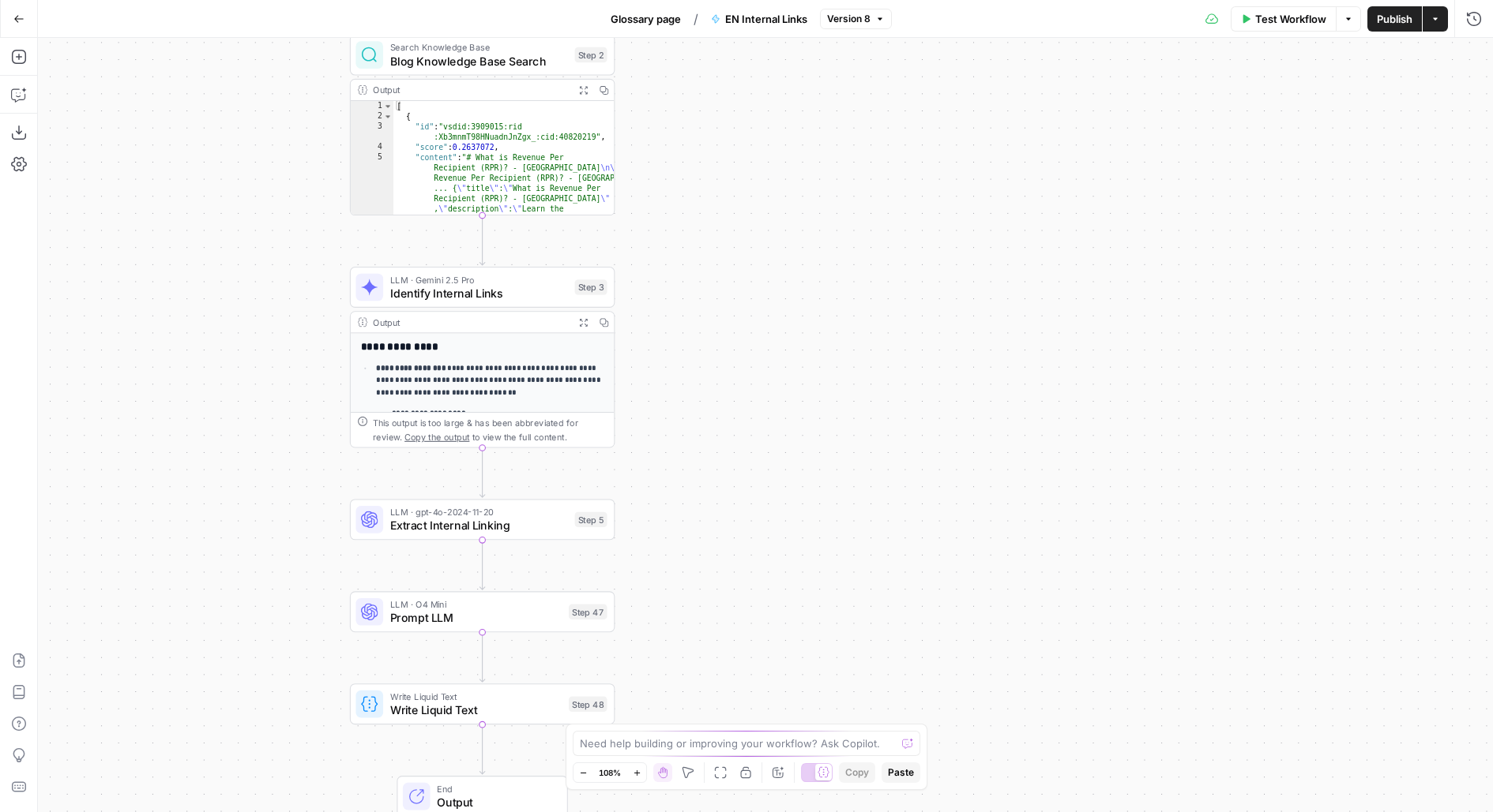
click at [529, 279] on span "LLM · Gemini 2.5 Pro" at bounding box center [478, 280] width 178 height 14
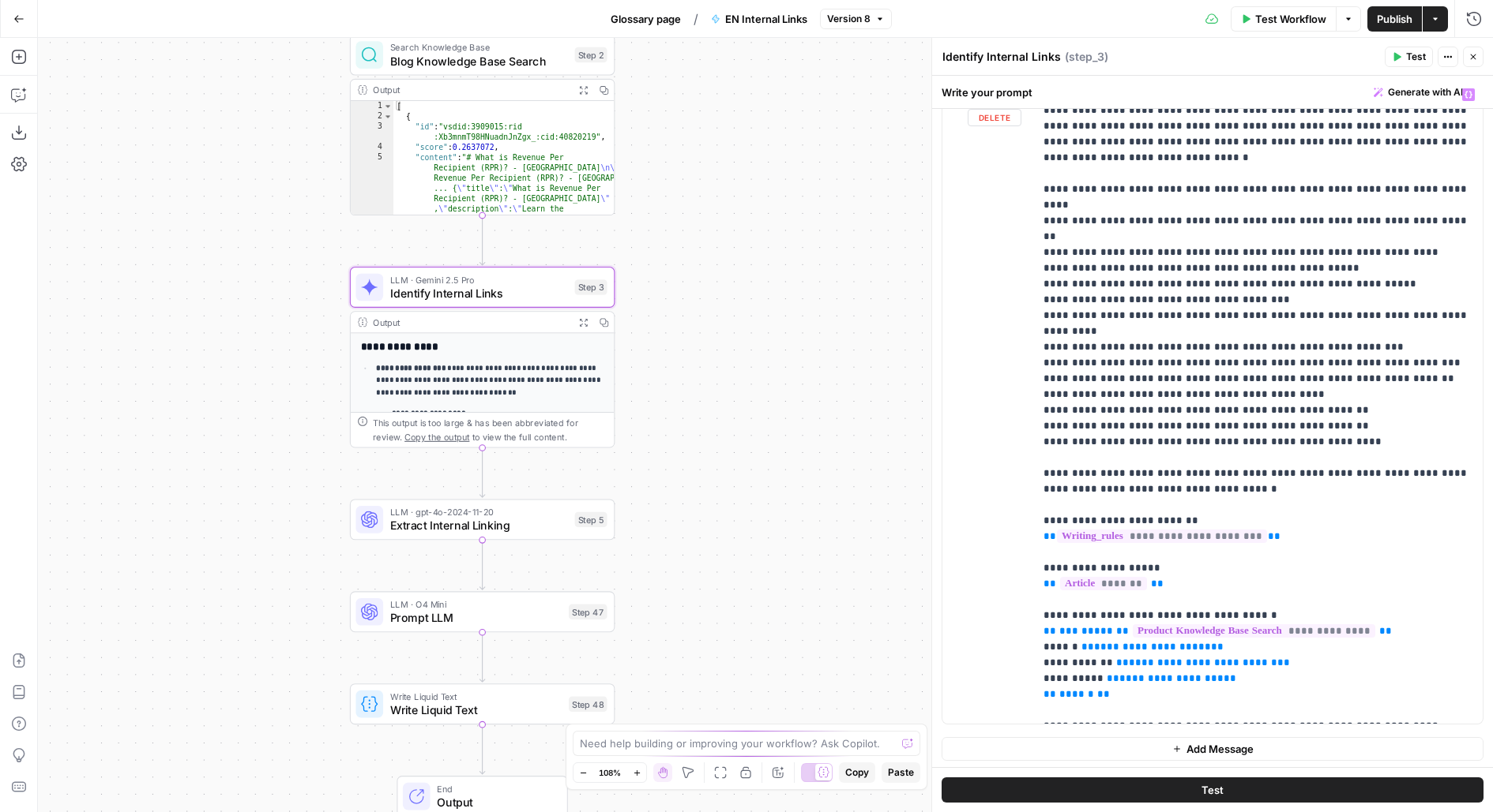
scroll to position [616, 0]
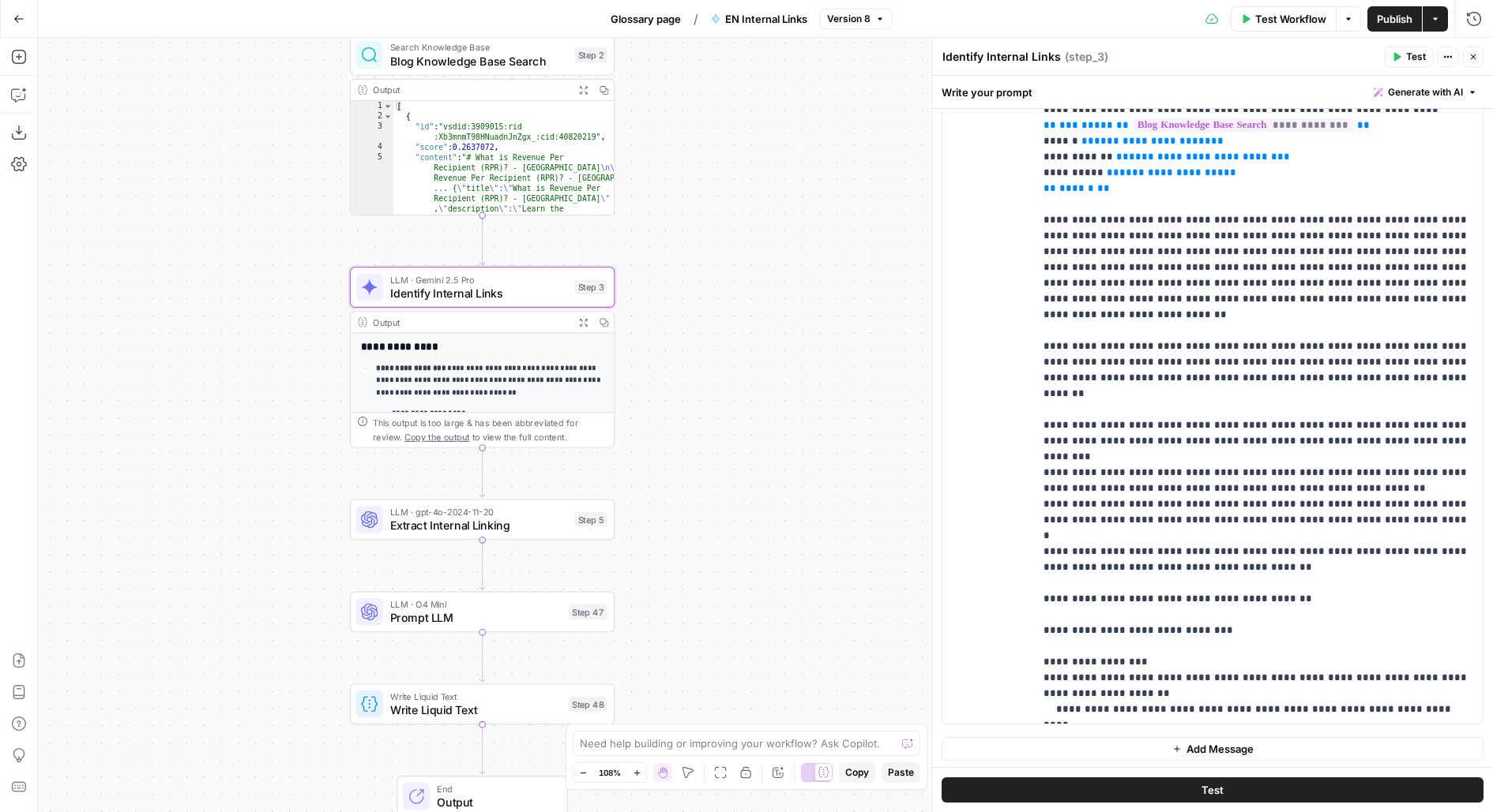
click at [532, 280] on span "LLM · Gemini 2.5 Pro" at bounding box center [478, 280] width 178 height 14
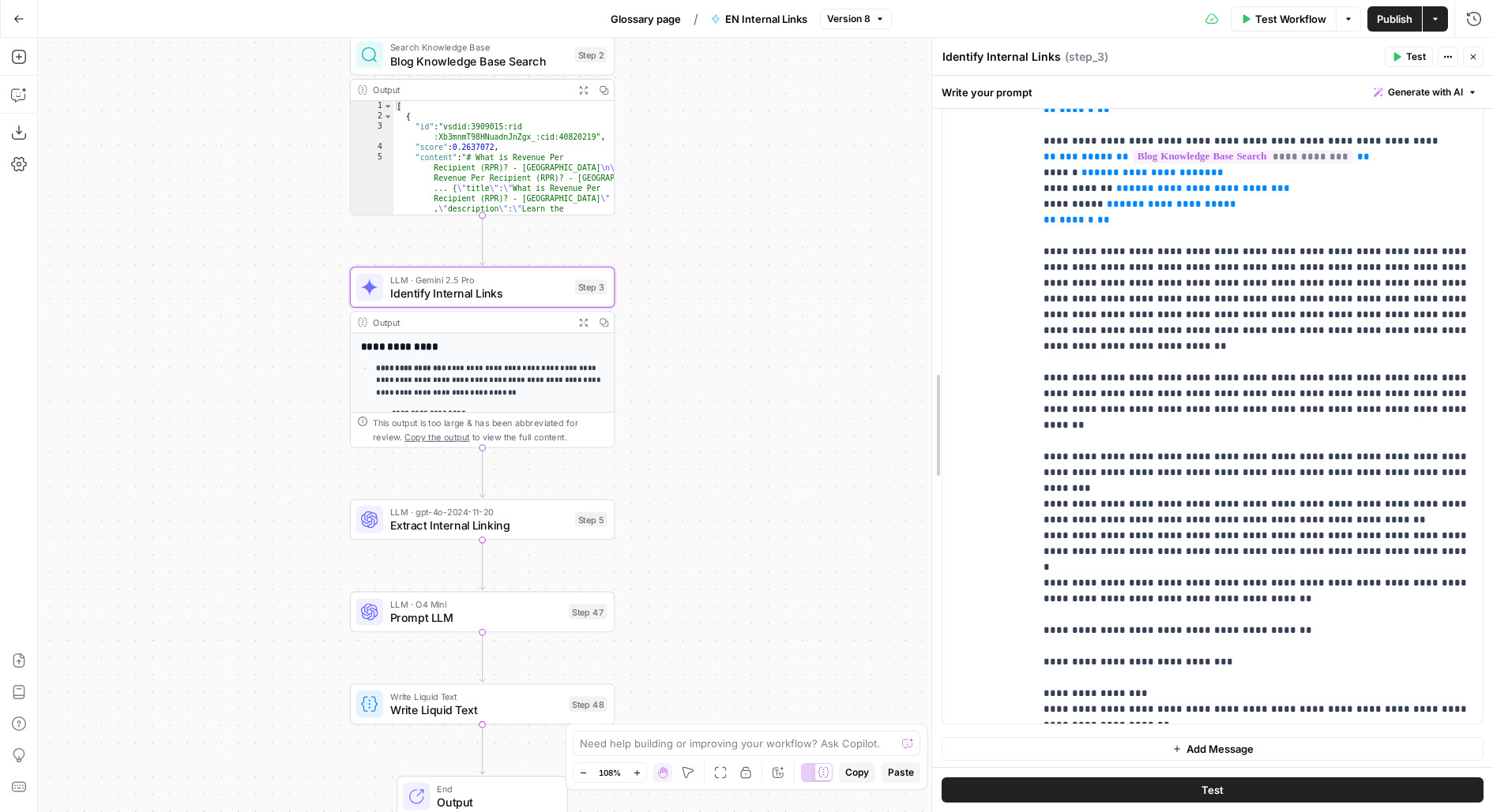
drag, startPoint x: 935, startPoint y: 171, endPoint x: 691, endPoint y: 171, distance: 244.0
click at [694, 171] on body "Klaviyo New Home Browse Insights Opportunities Your Data Flightpath Recent Grid…" at bounding box center [746, 406] width 1493 height 812
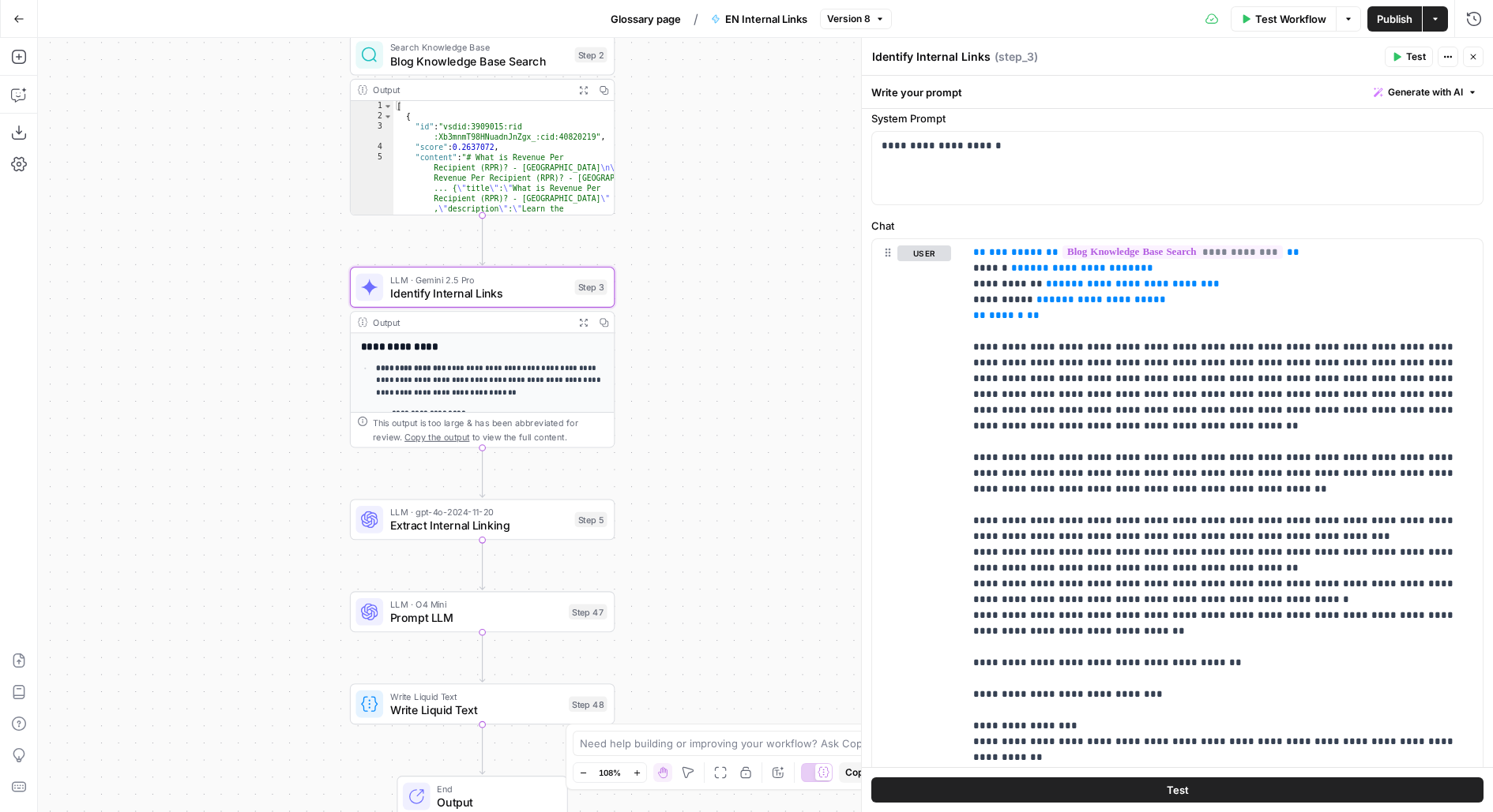
scroll to position [0, 0]
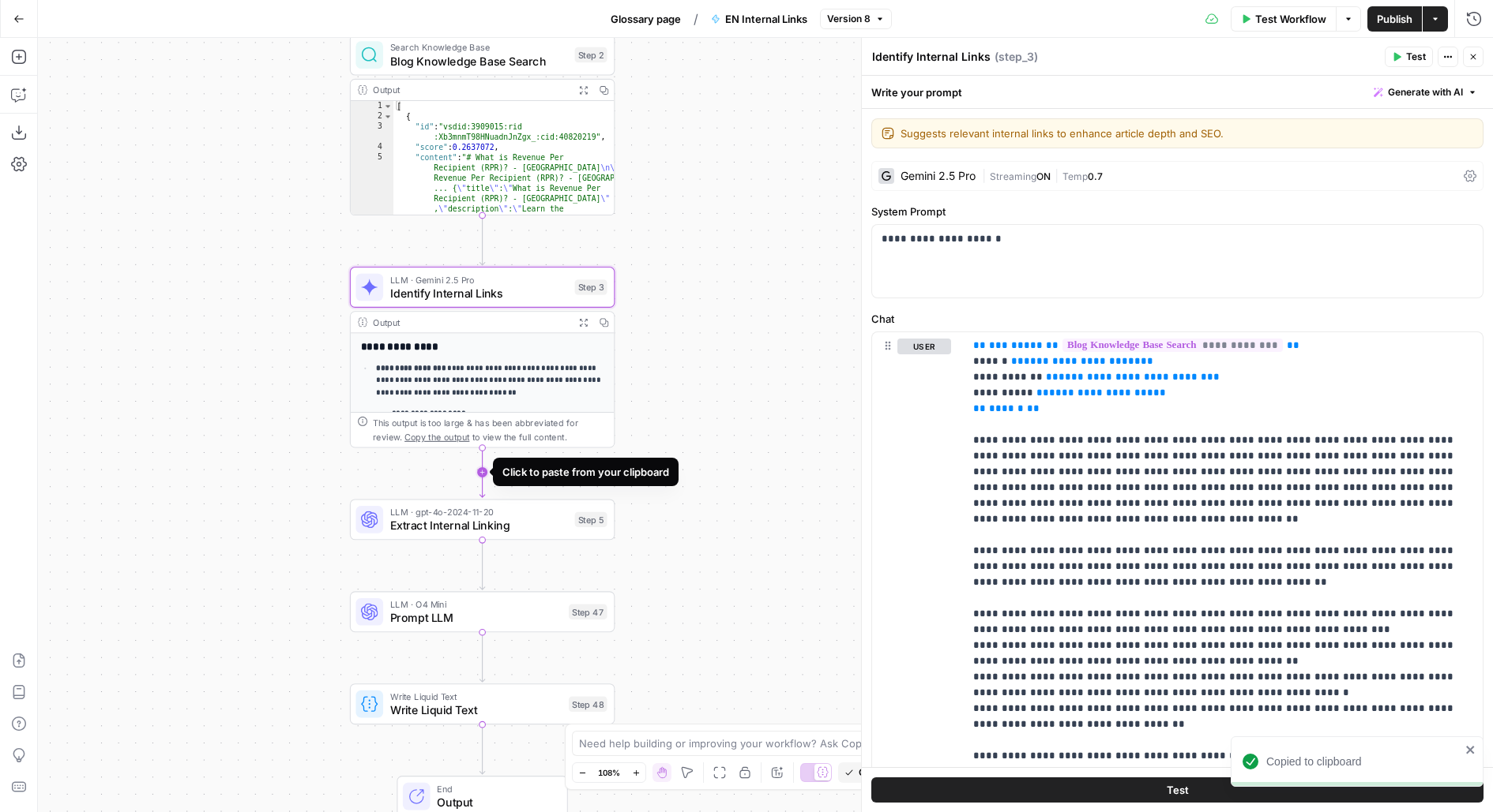
click at [484, 473] on icon "Edge from step_3 to step_5" at bounding box center [481, 473] width 5 height 51
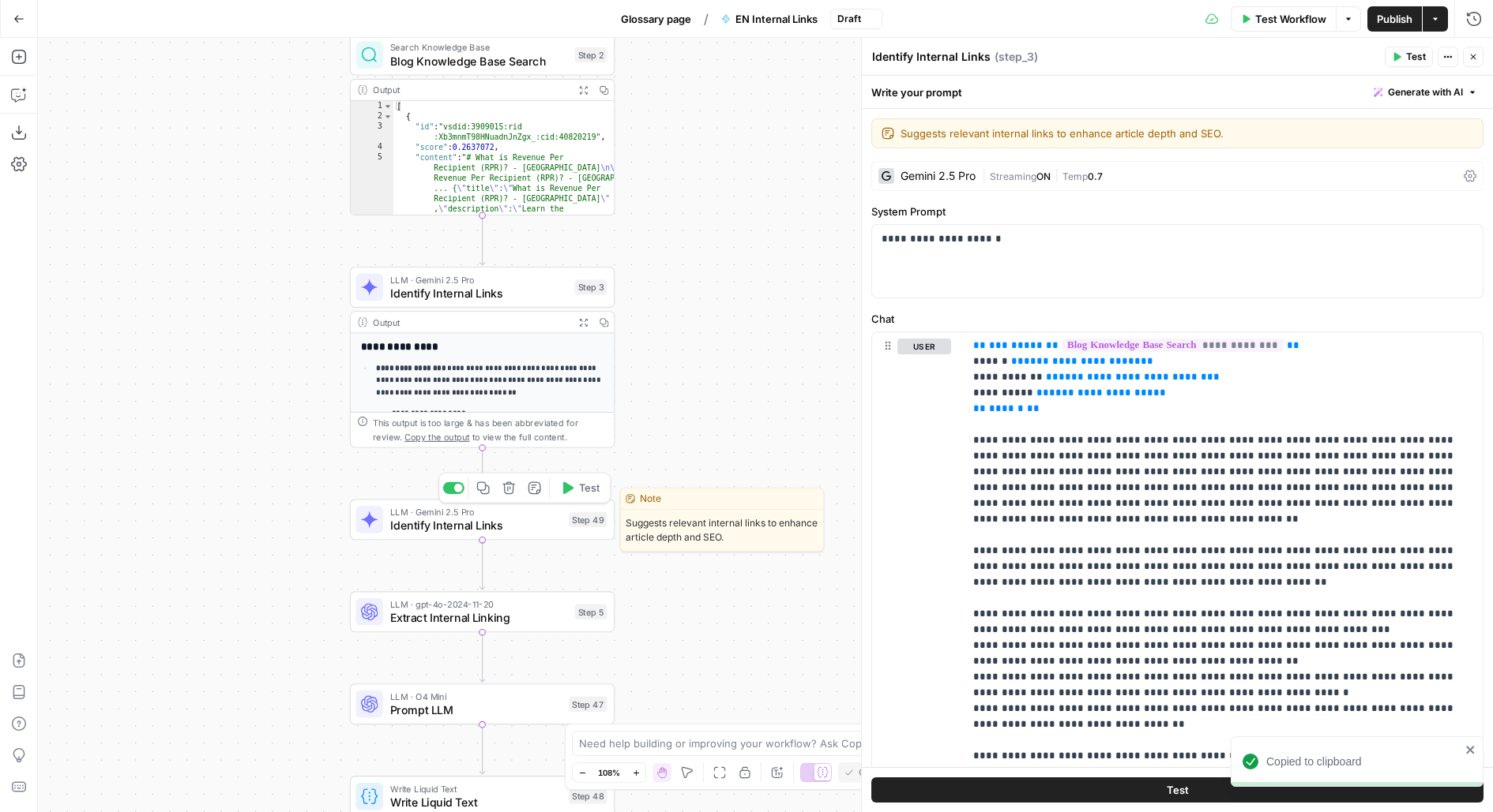
click at [539, 536] on div "LLM · Gemini 2.5 Pro Identify Internal Links Step 49 Copy step Delete step Edit…" at bounding box center [483, 520] width 265 height 42
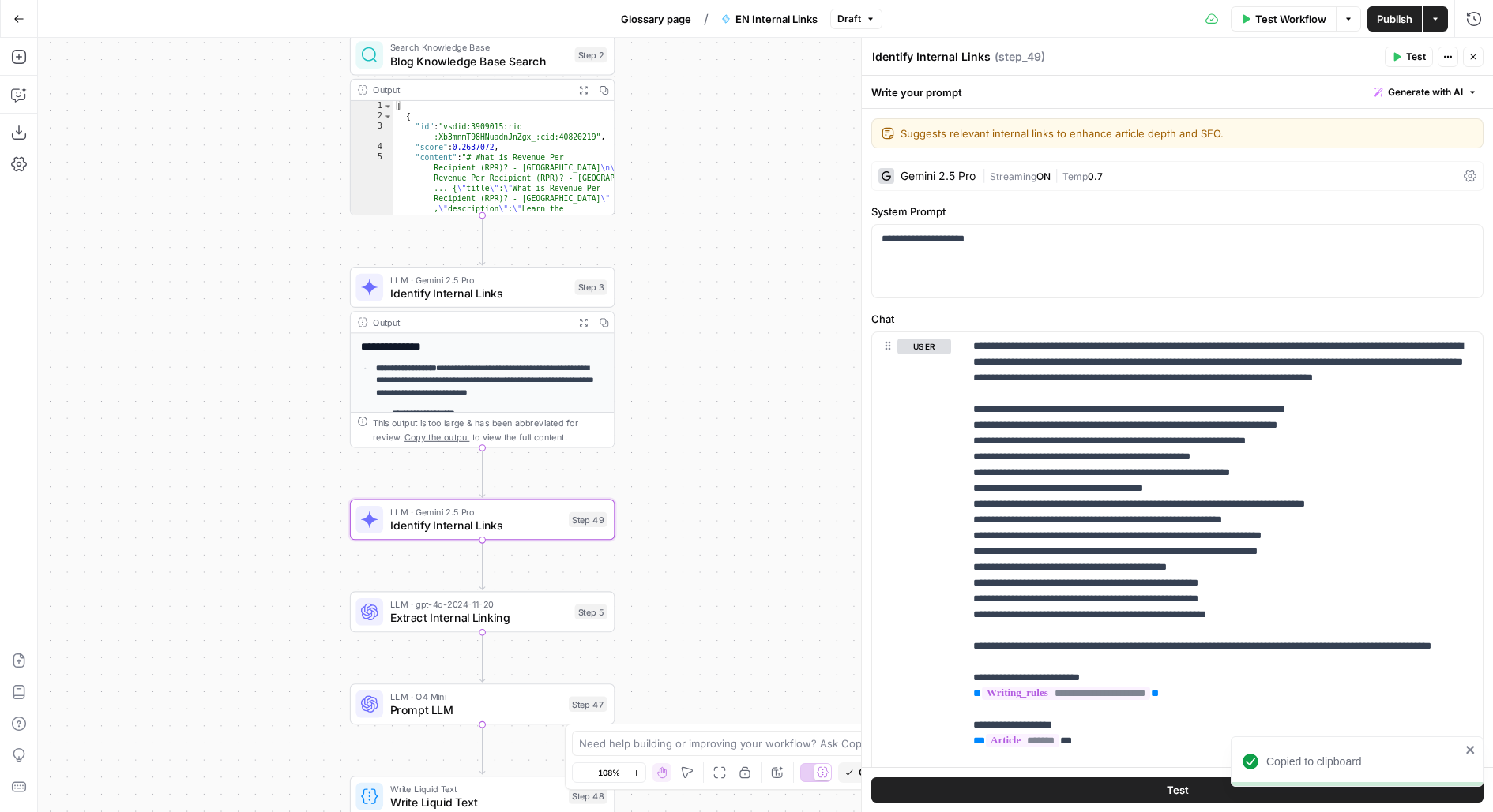
scroll to position [252, 0]
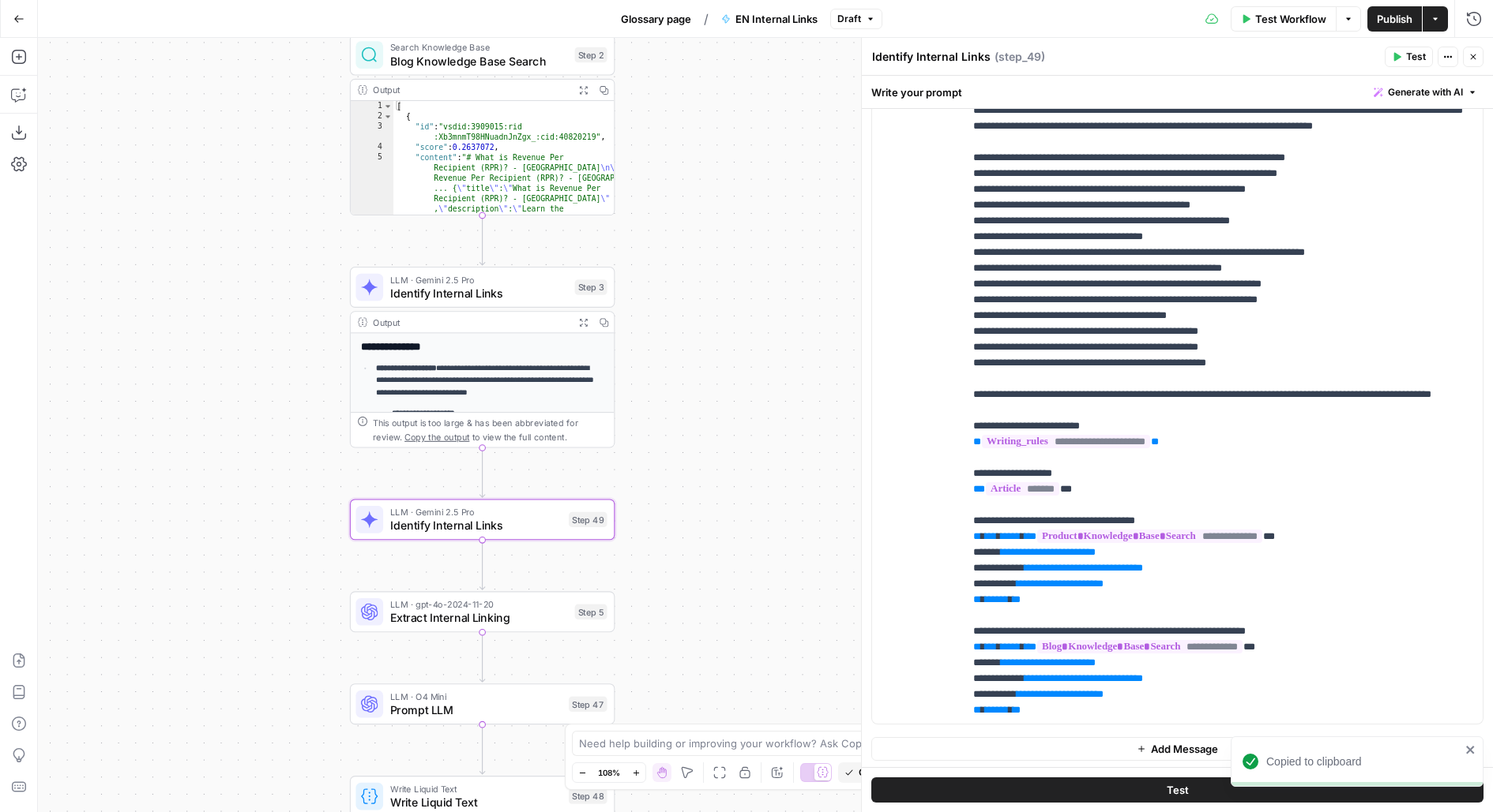
click at [948, 749] on button "Add Message" at bounding box center [1177, 749] width 612 height 23
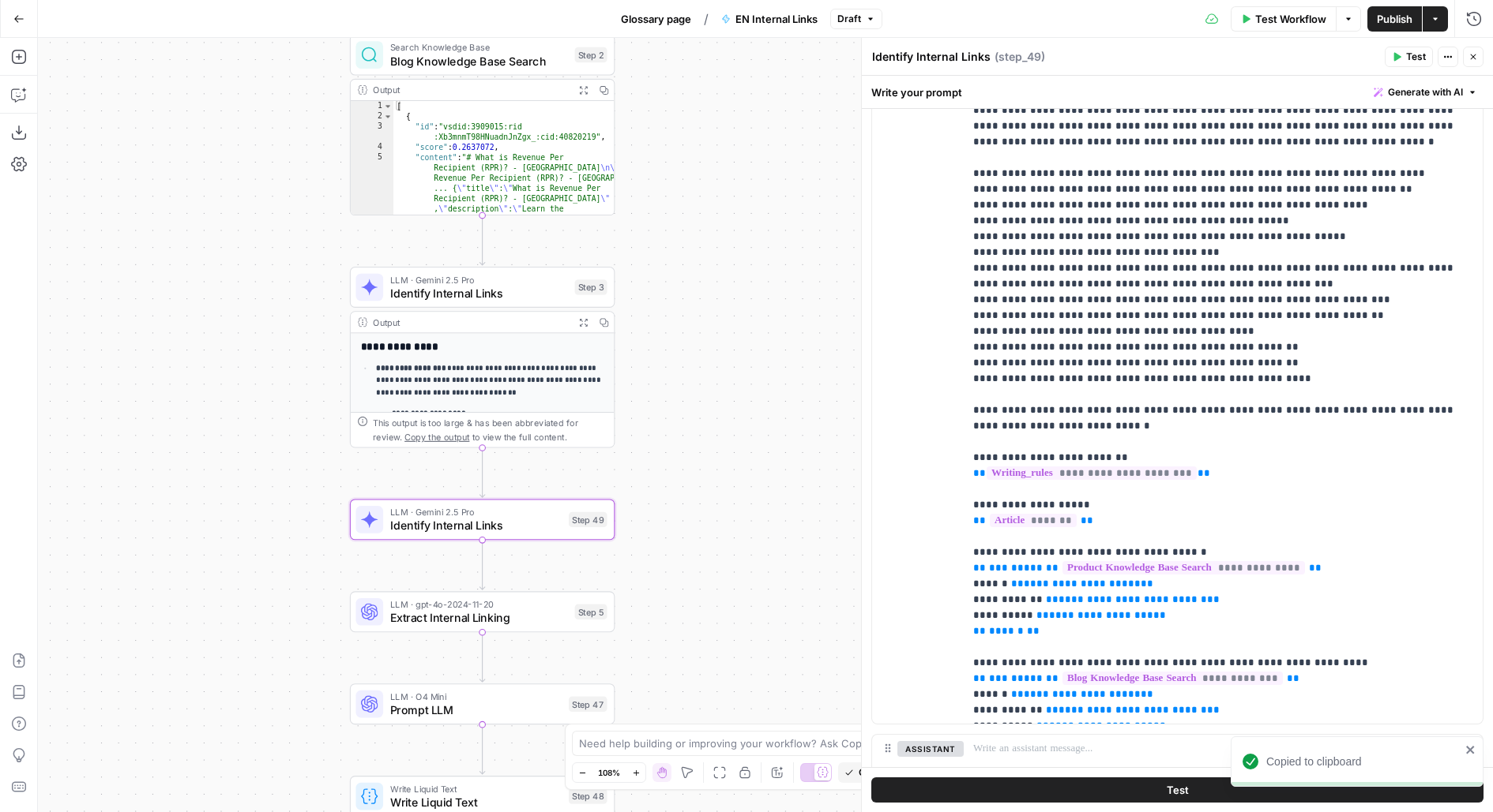
scroll to position [336, 0]
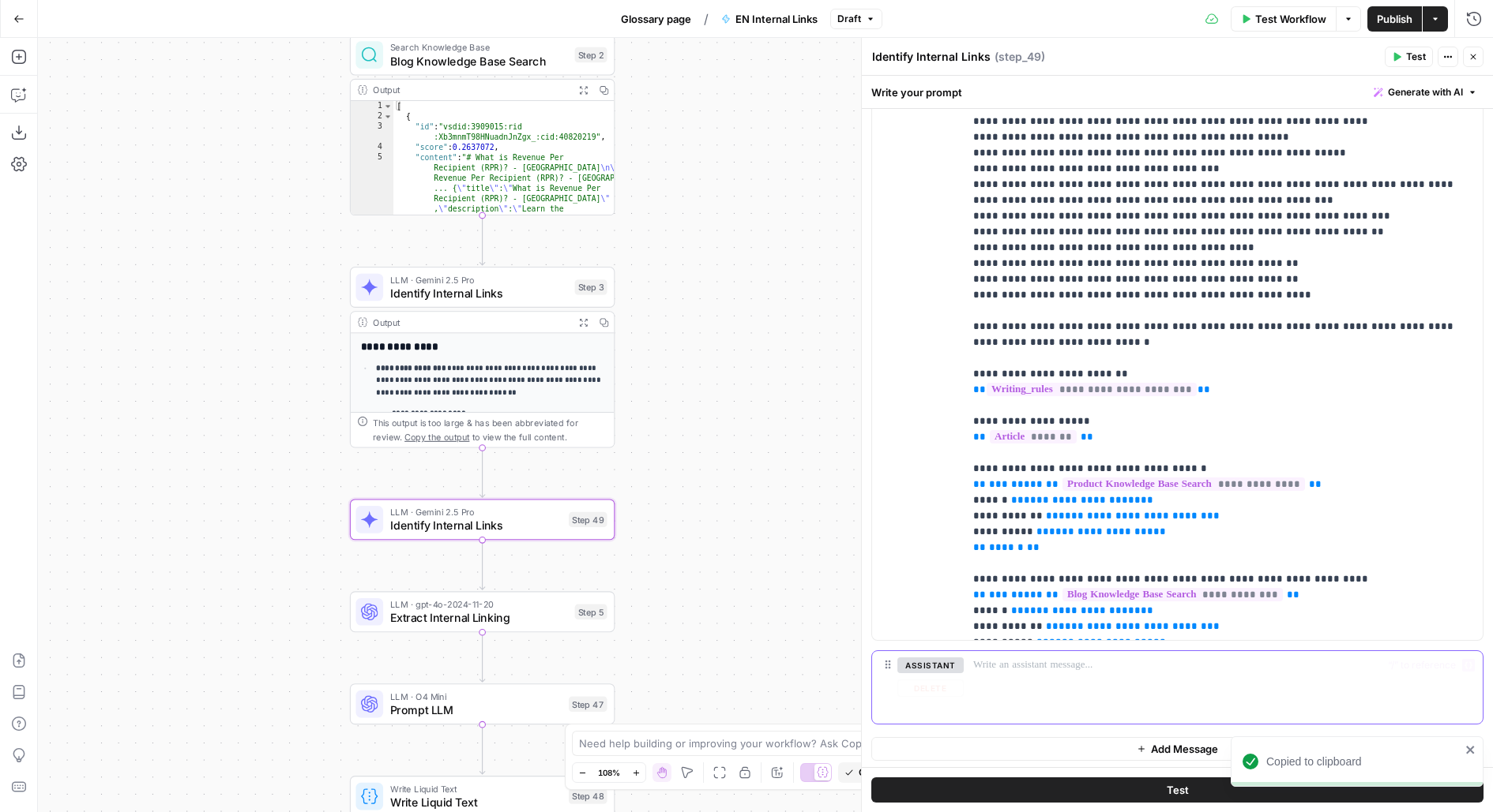
click at [1016, 672] on div at bounding box center [1223, 687] width 519 height 73
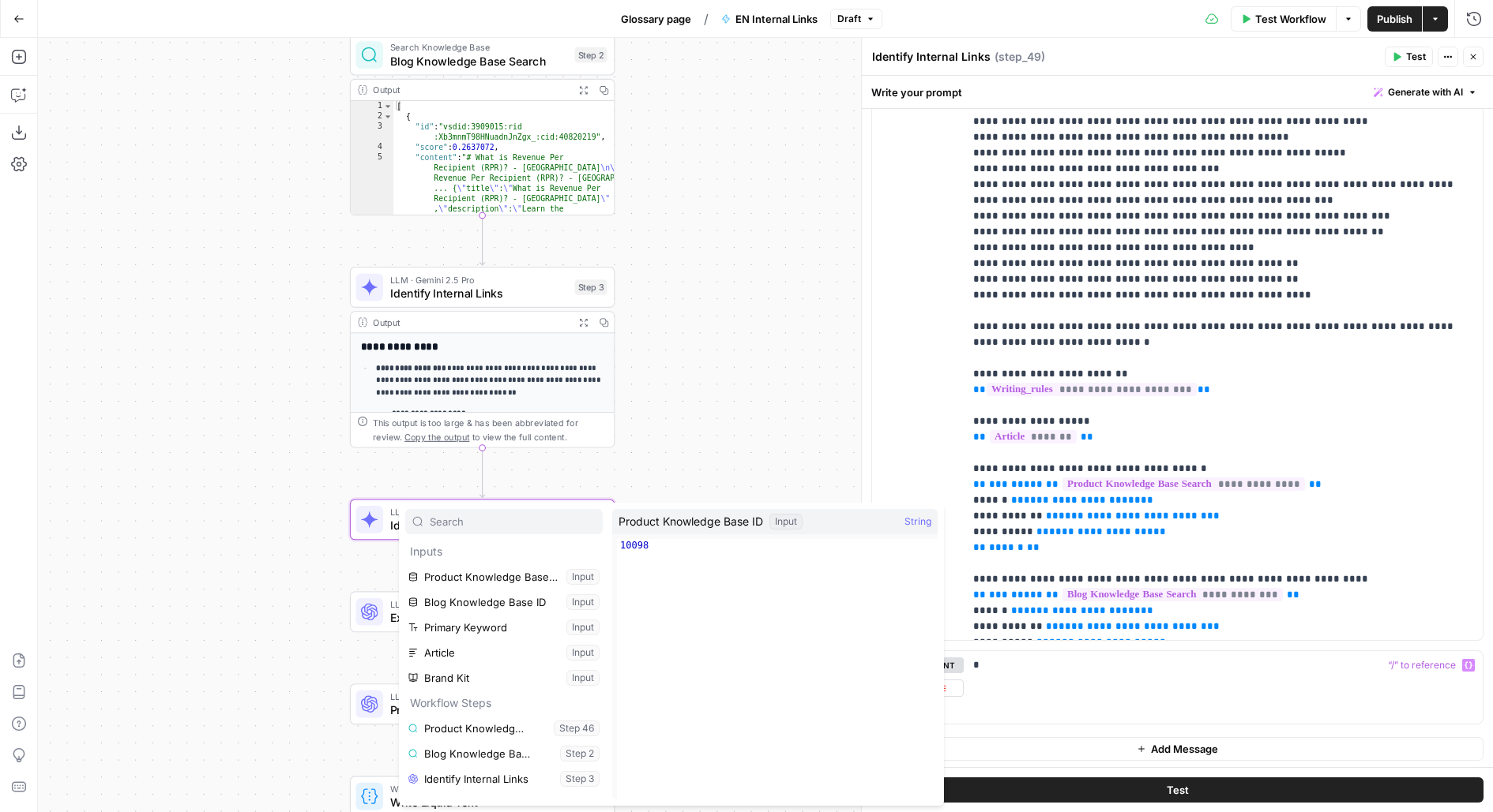
scroll to position [42, 0]
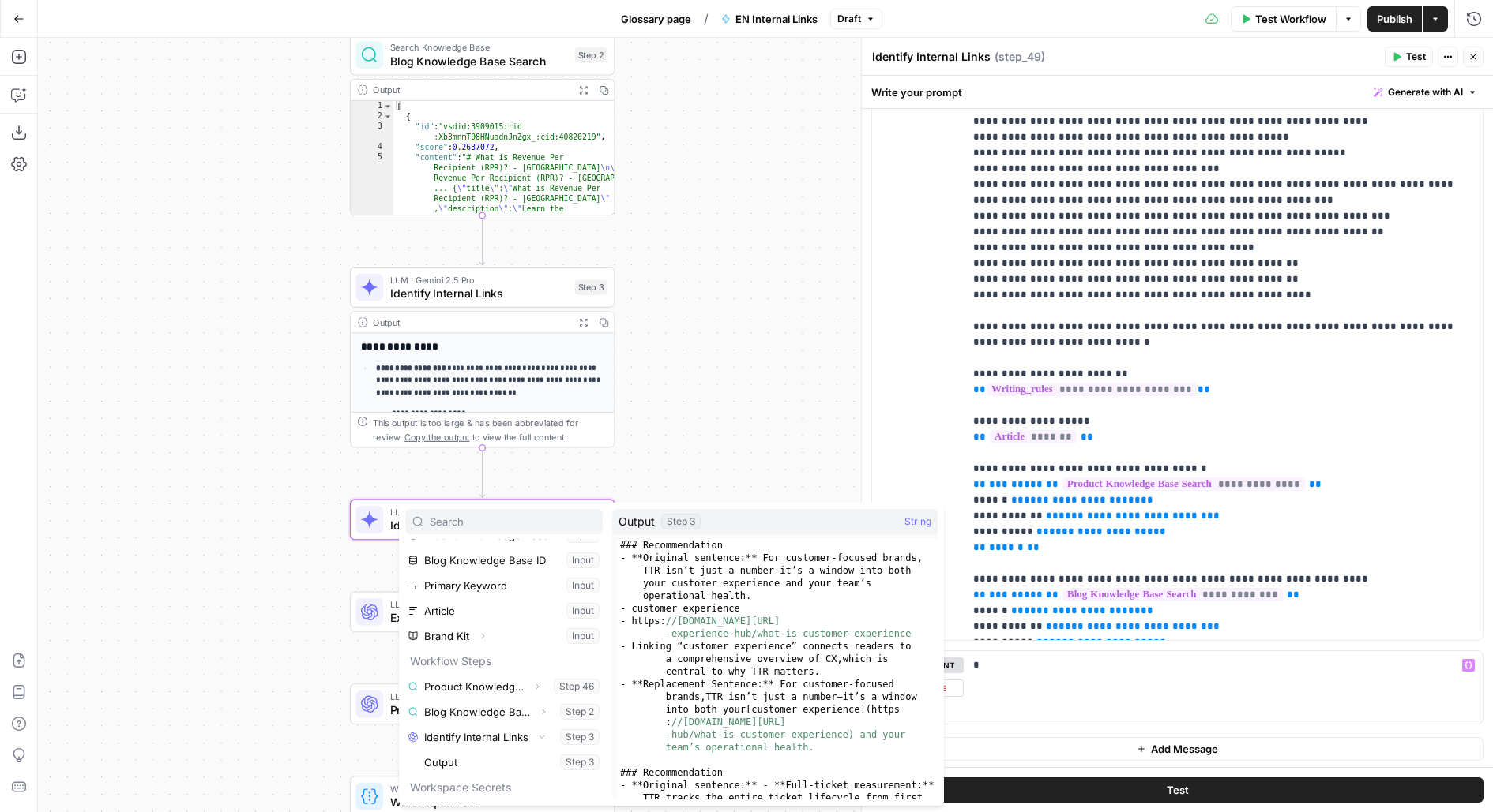
click at [421, 750] on button "Select variable Output" at bounding box center [511, 762] width 181 height 25
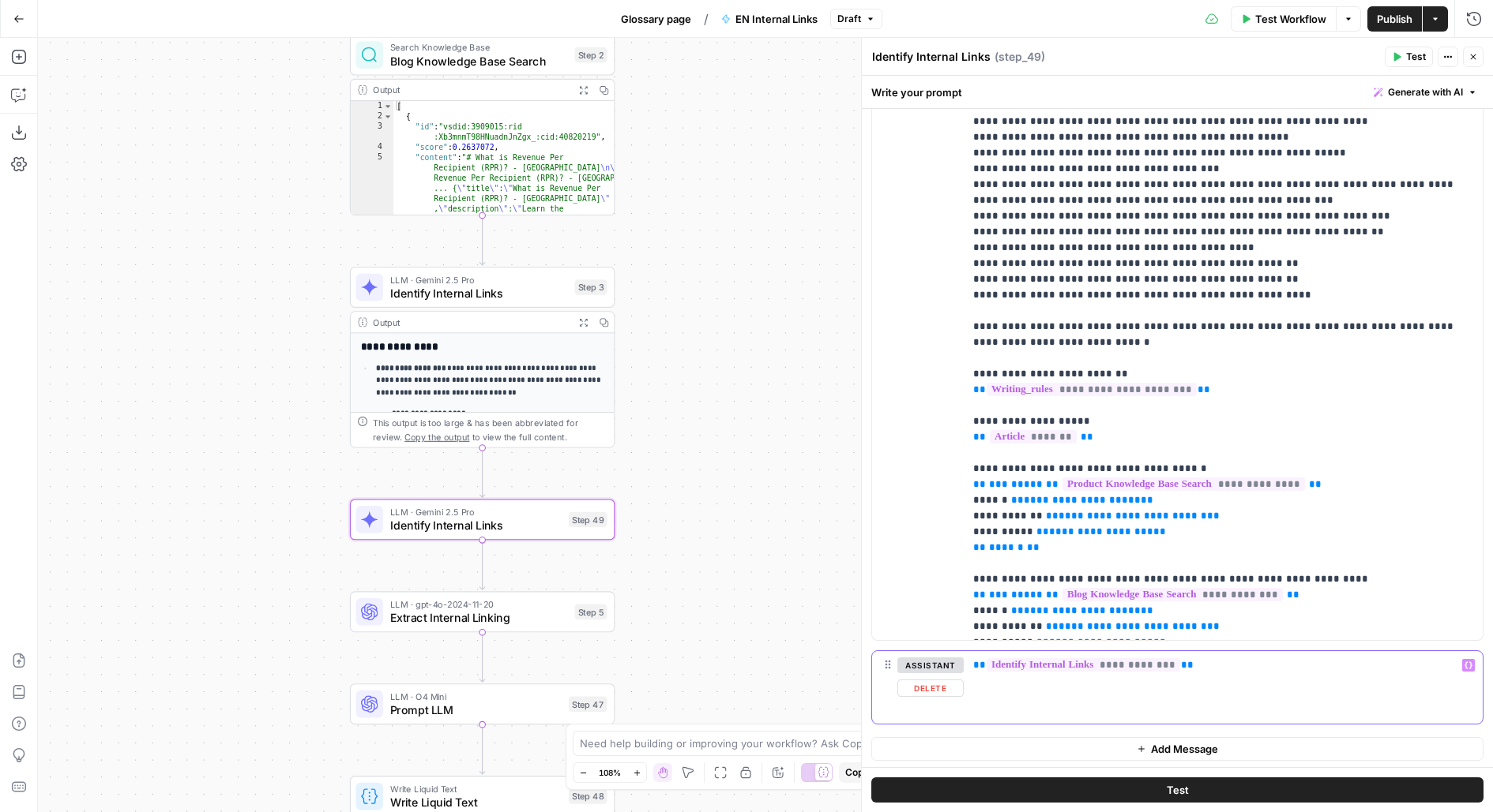
scroll to position [201, 0]
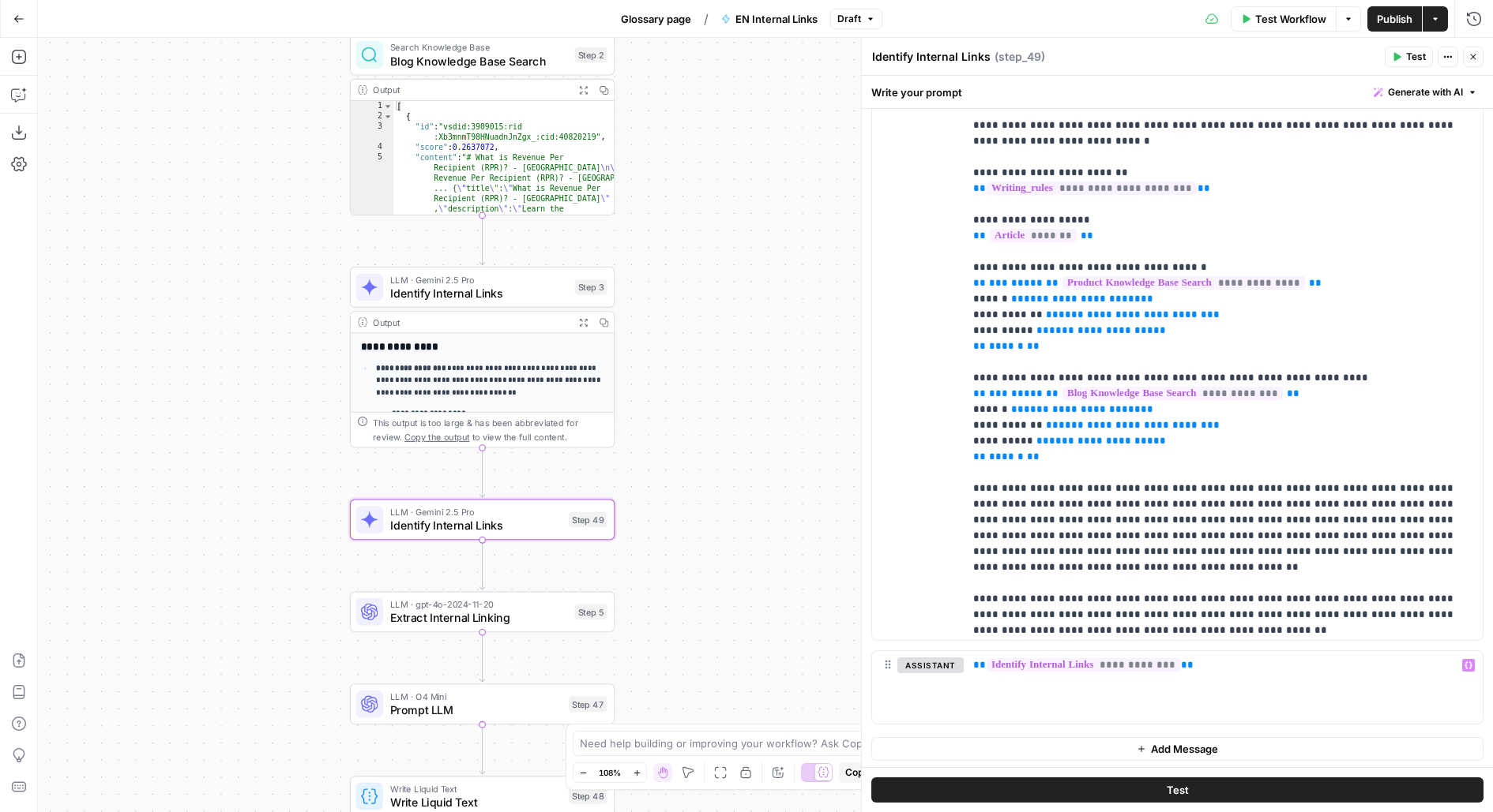
click at [1115, 746] on button "Add Message" at bounding box center [1177, 749] width 612 height 23
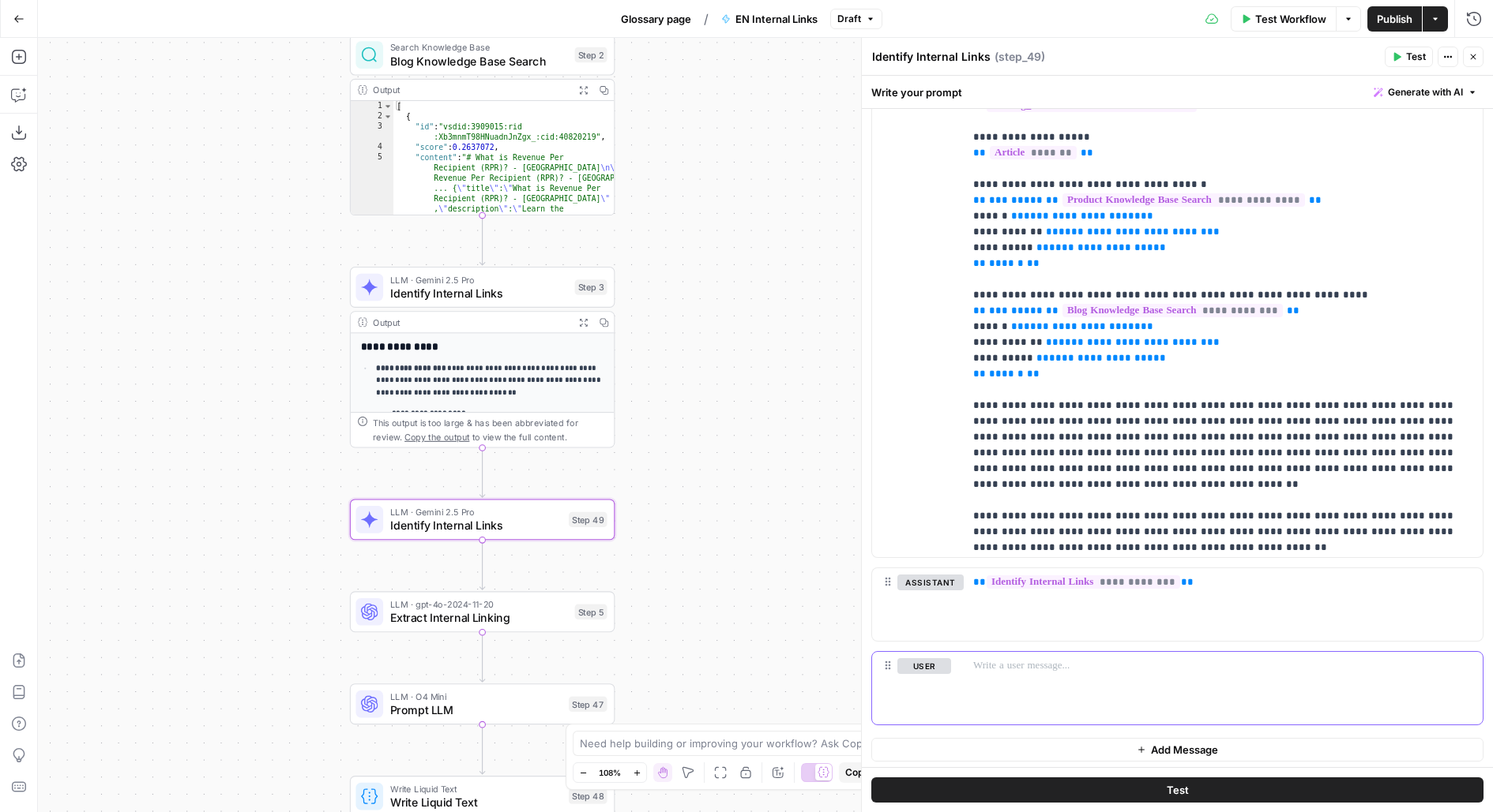
click at [1089, 675] on div at bounding box center [1223, 688] width 519 height 73
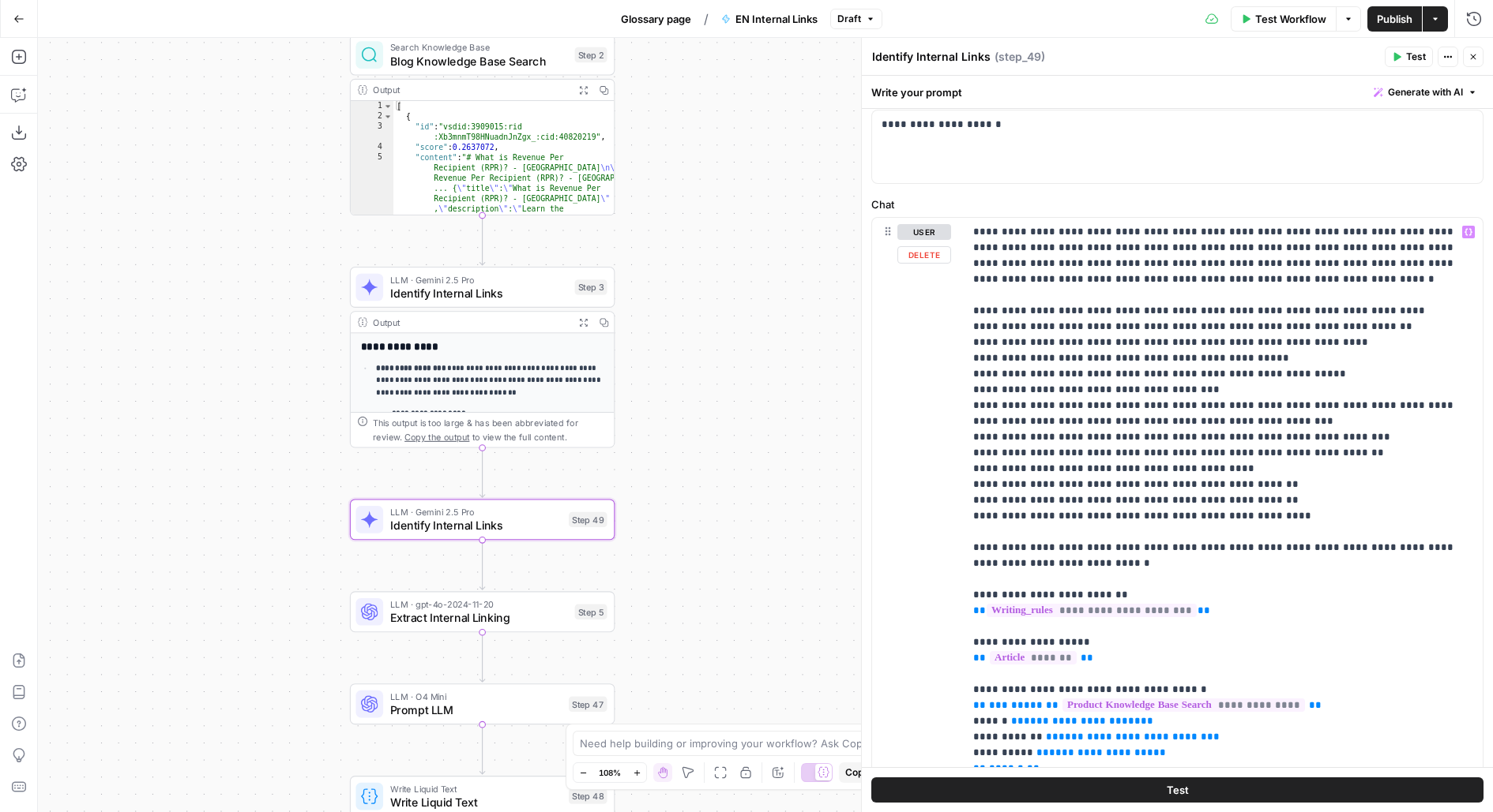
scroll to position [0, 0]
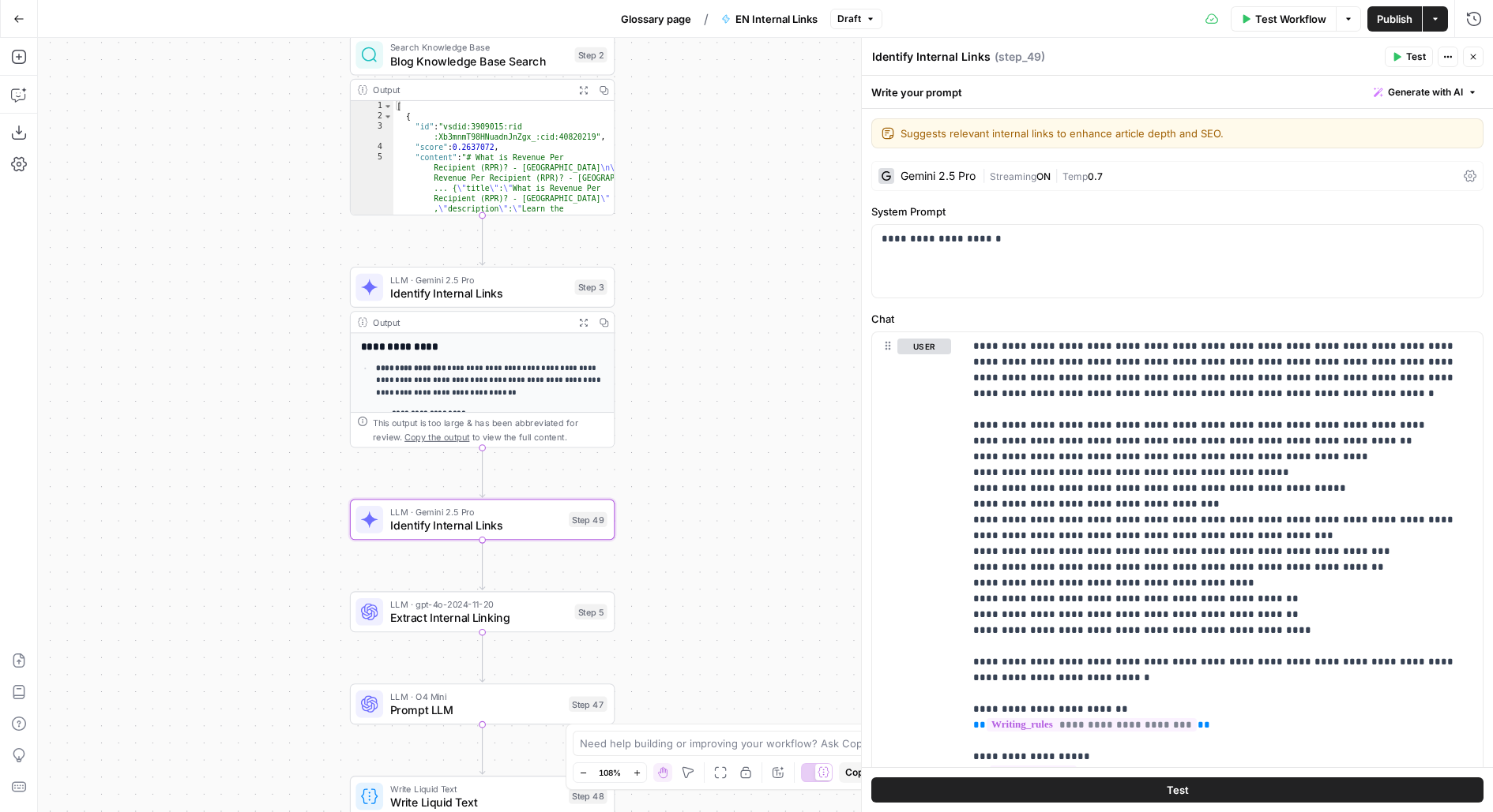
click at [1238, 158] on div "**********" at bounding box center [1177, 659] width 631 height 1100
click at [1228, 180] on div "| Streaming ON | Temp 0.7" at bounding box center [1219, 176] width 476 height 15
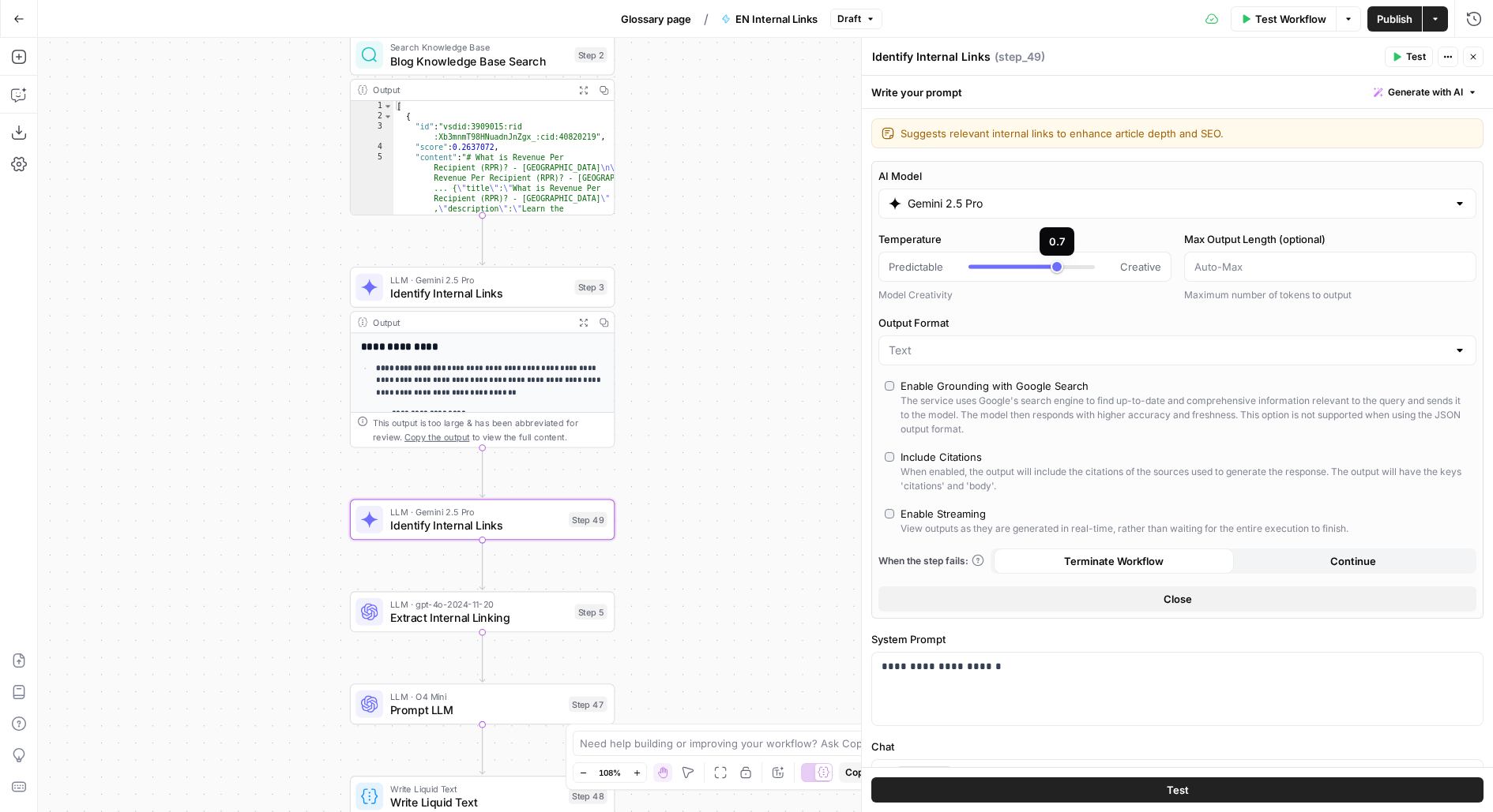
click at [964, 206] on input "Gemini 2.5 Pro" at bounding box center [1177, 204] width 540 height 16
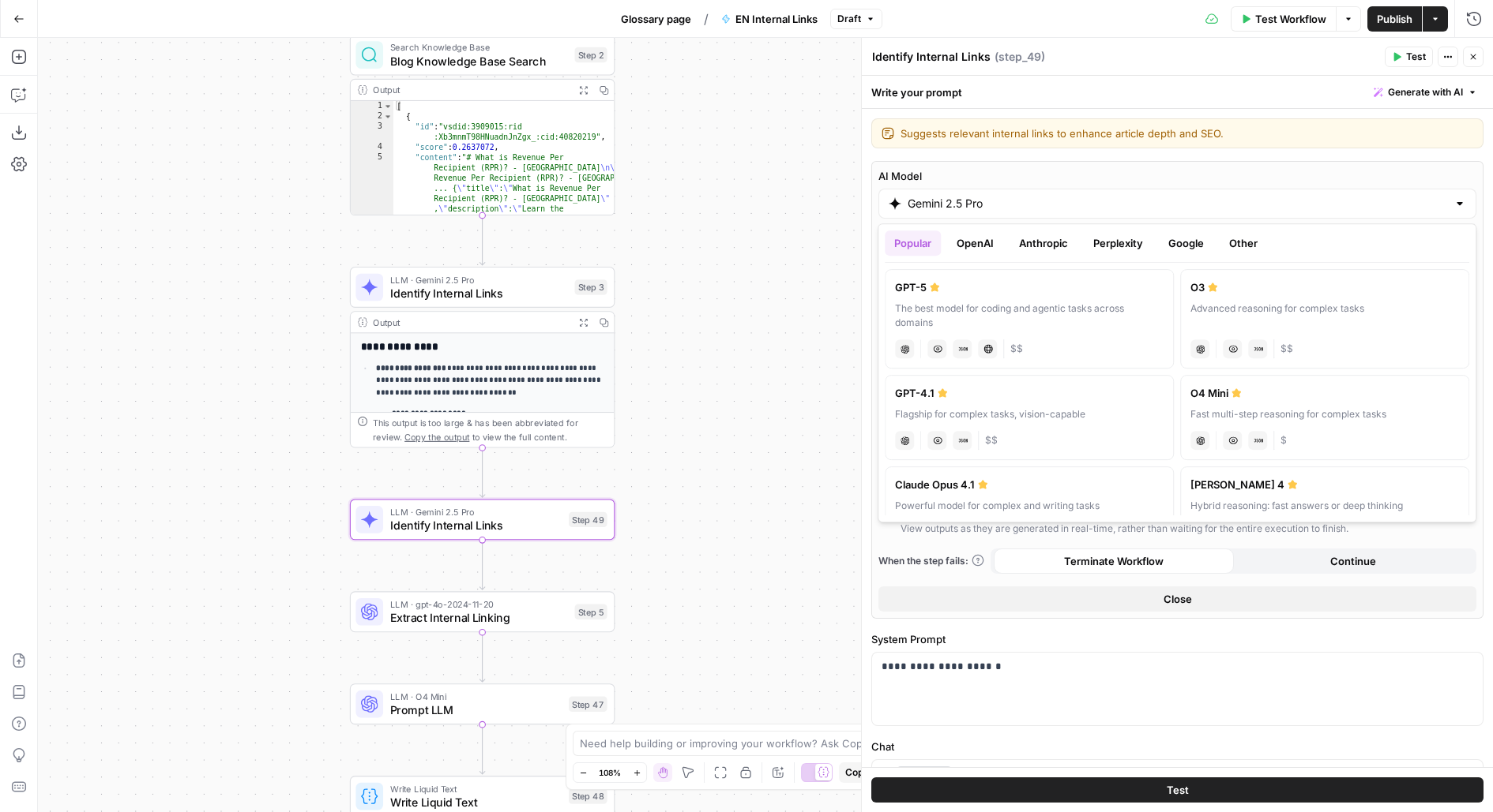
click at [980, 248] on button "OpenAI" at bounding box center [975, 244] width 56 height 25
click at [1037, 248] on button "Anthropic" at bounding box center [1043, 244] width 68 height 25
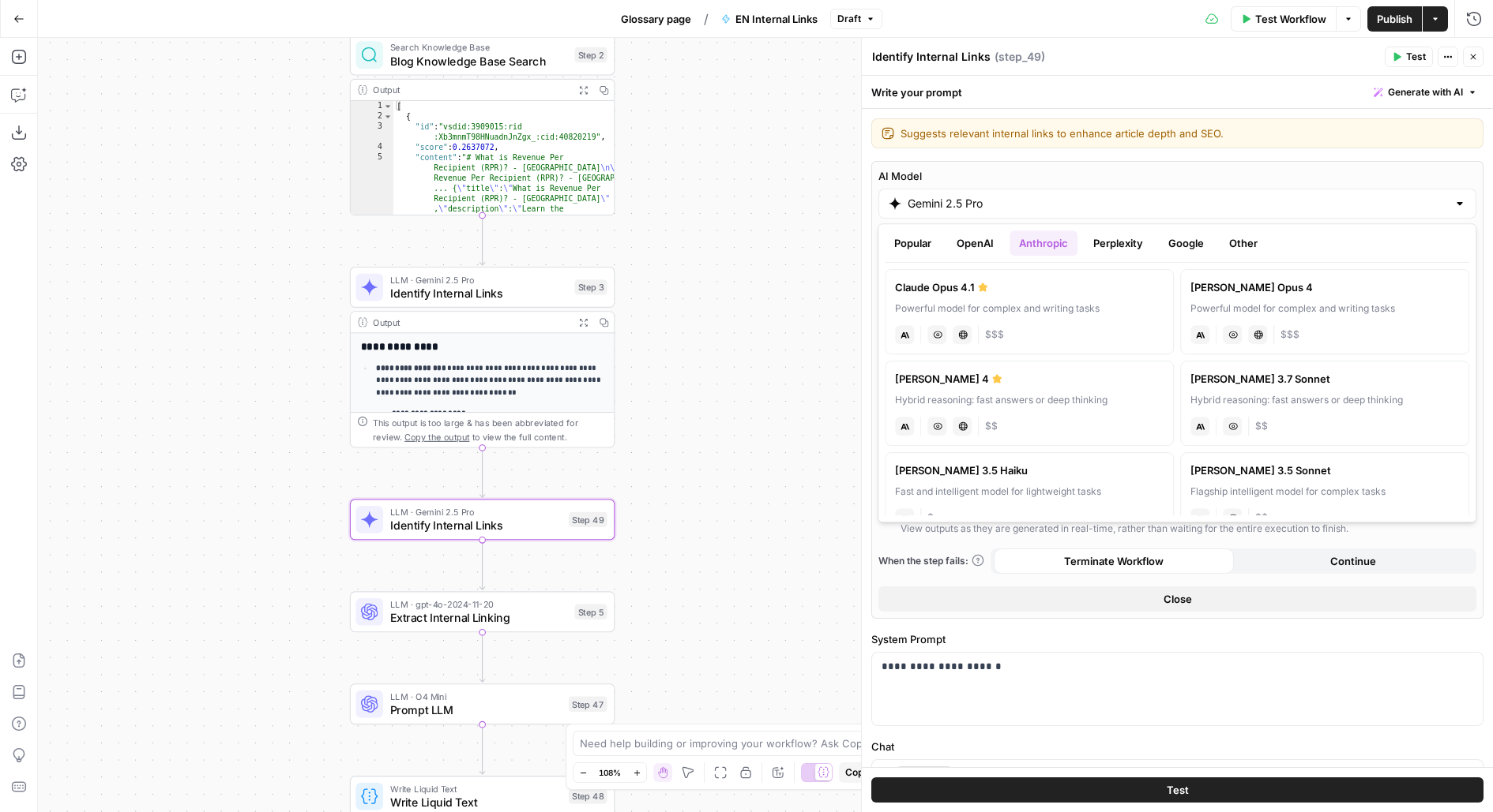
click at [958, 312] on div "Powerful model for complex and writing tasks" at bounding box center [1029, 309] width 269 height 14
type input "Claude Opus 4.1"
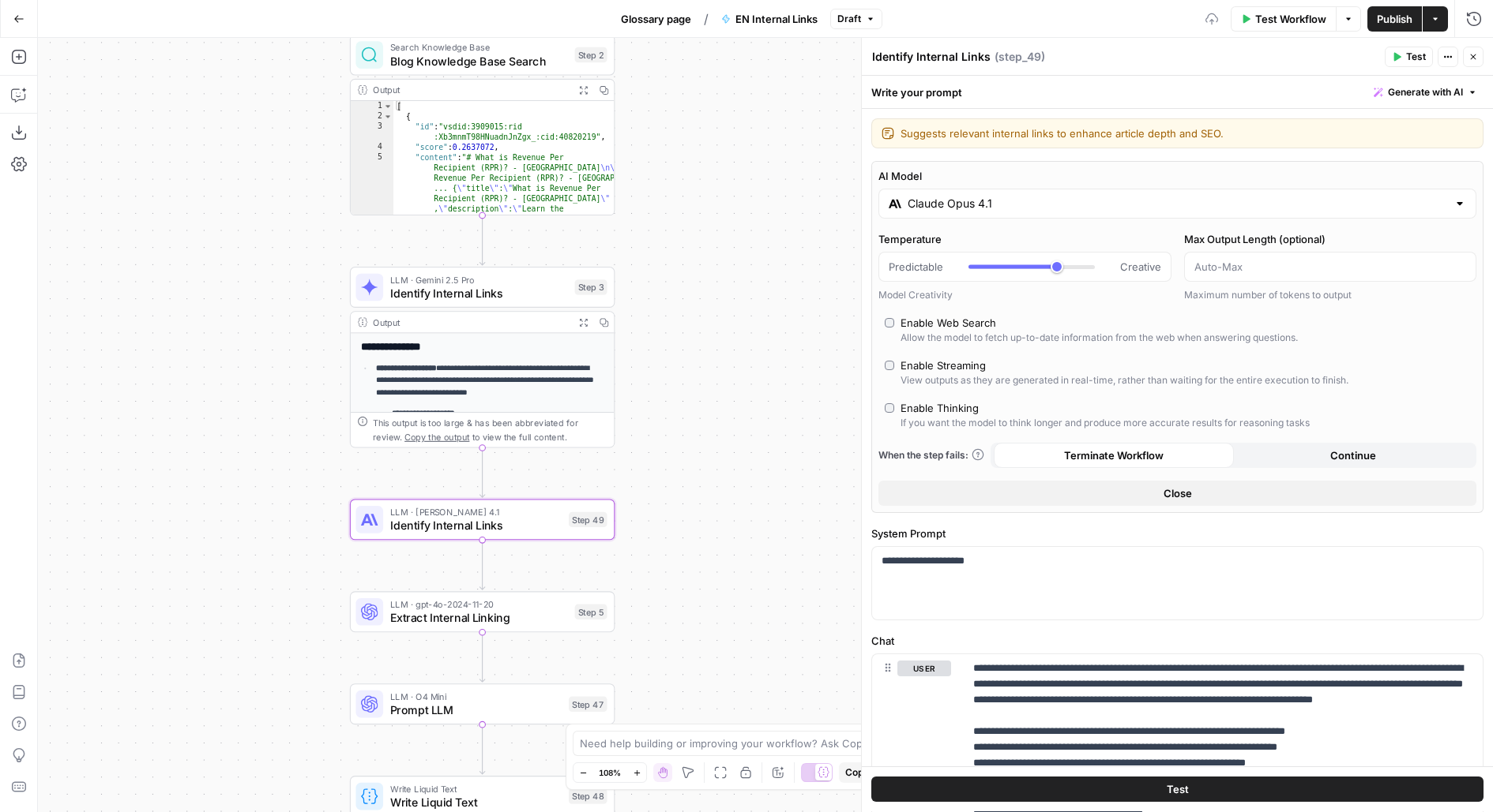
click at [917, 412] on div "Enable Thinking" at bounding box center [940, 409] width 79 height 16
type input "*"
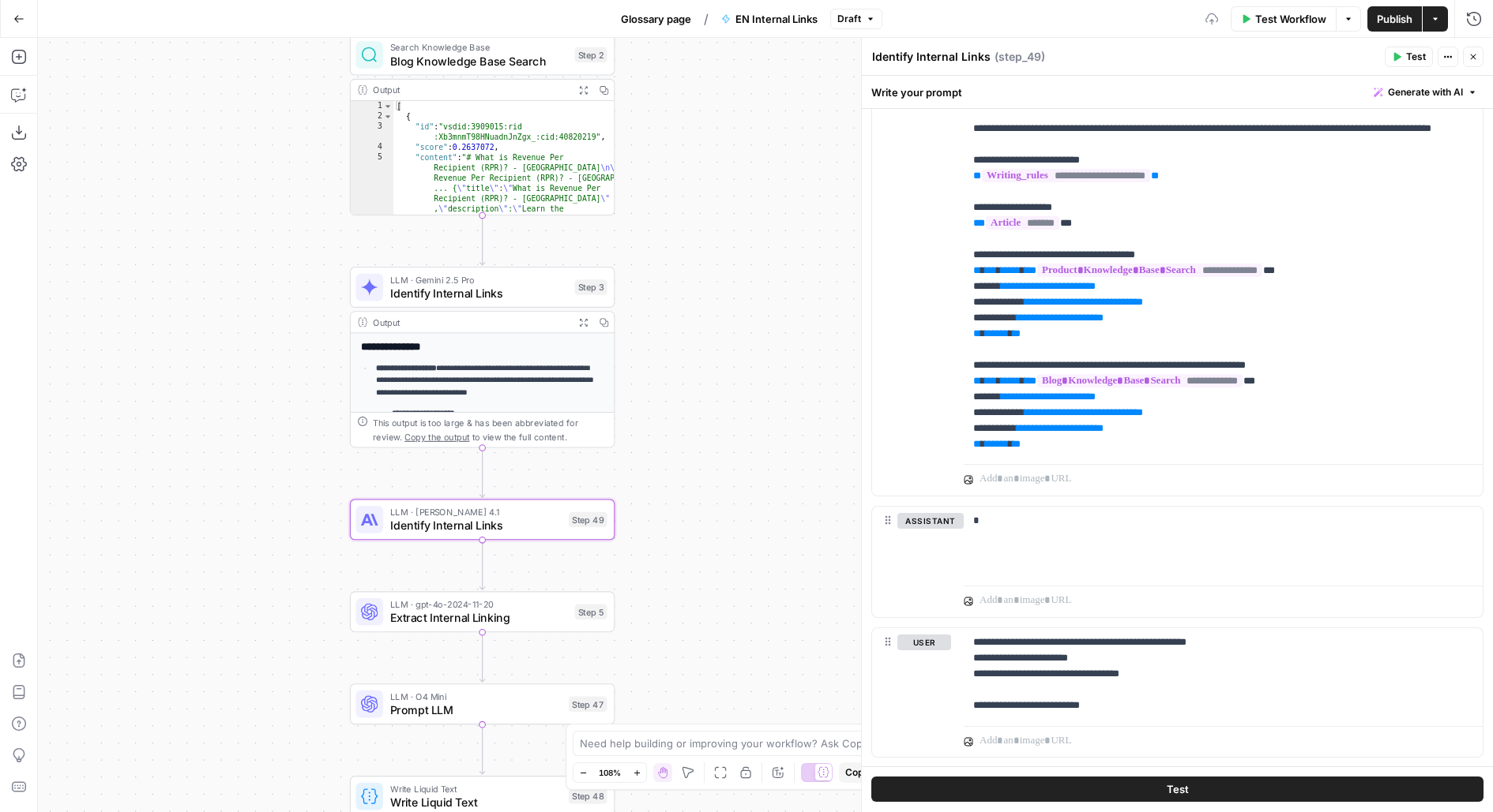
scroll to position [913, 0]
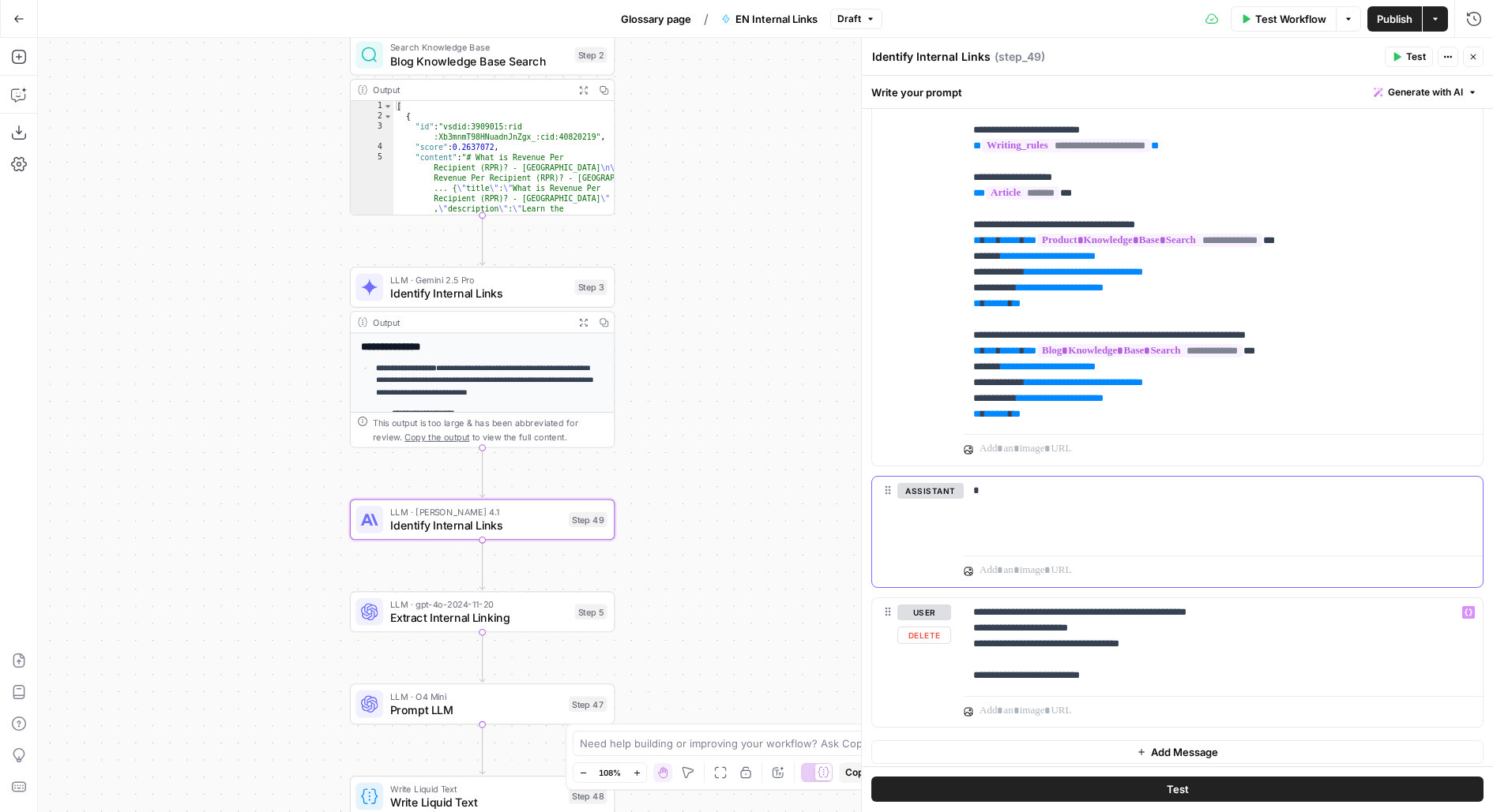
click at [1035, 494] on div "*" at bounding box center [1223, 513] width 519 height 73
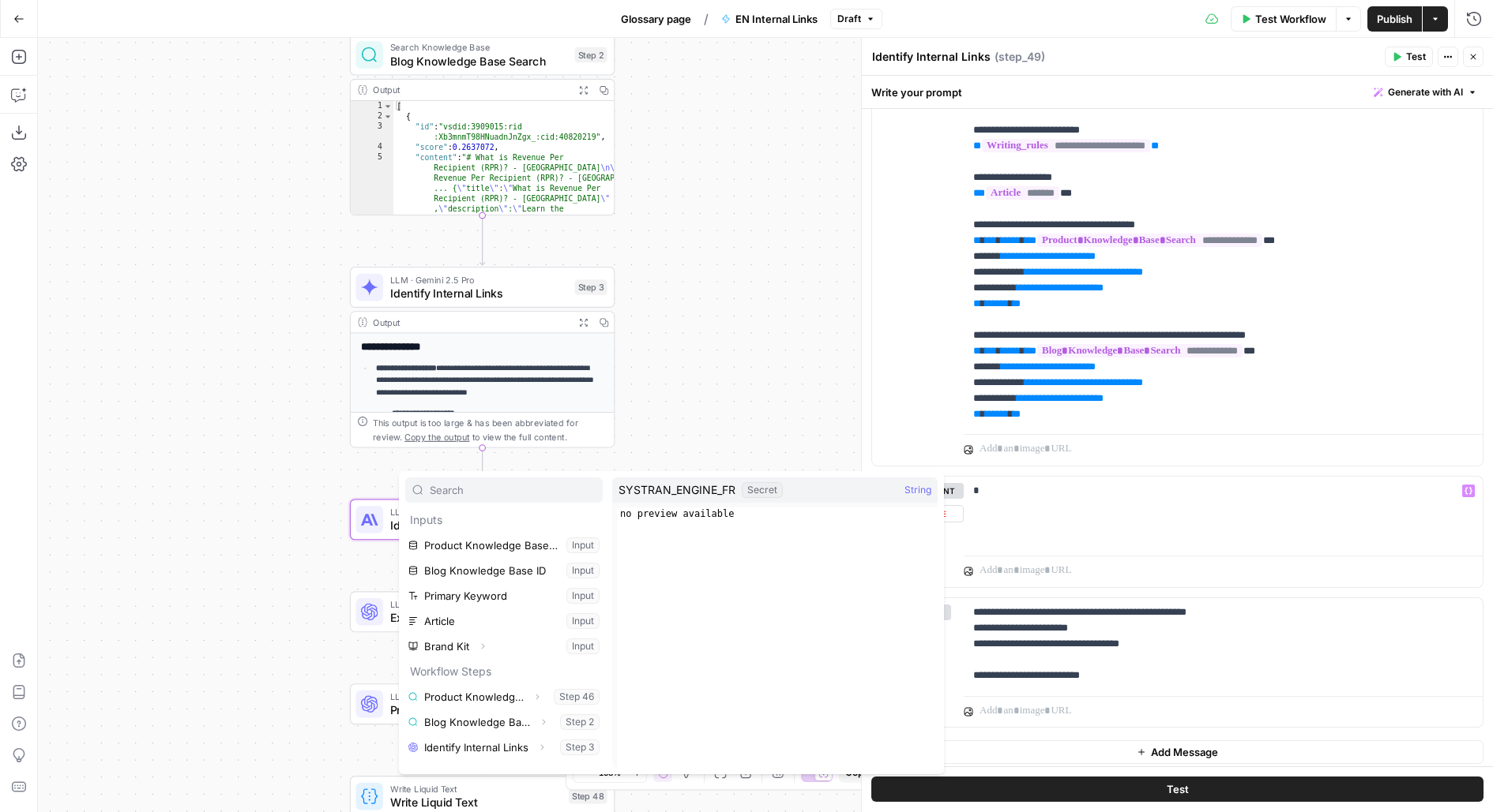
scroll to position [42, 0]
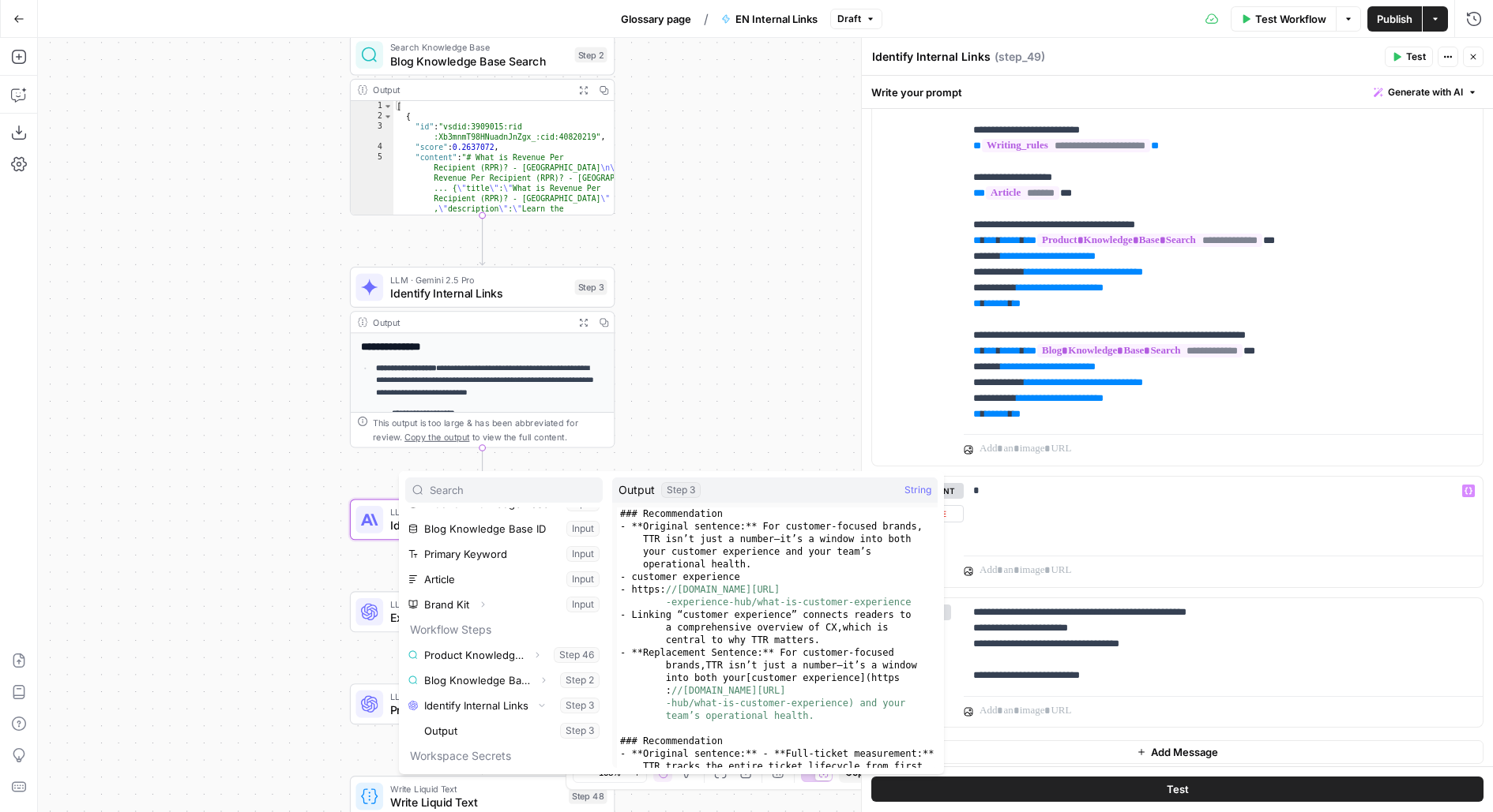
click at [421, 718] on button "Select variable Output" at bounding box center [511, 731] width 181 height 25
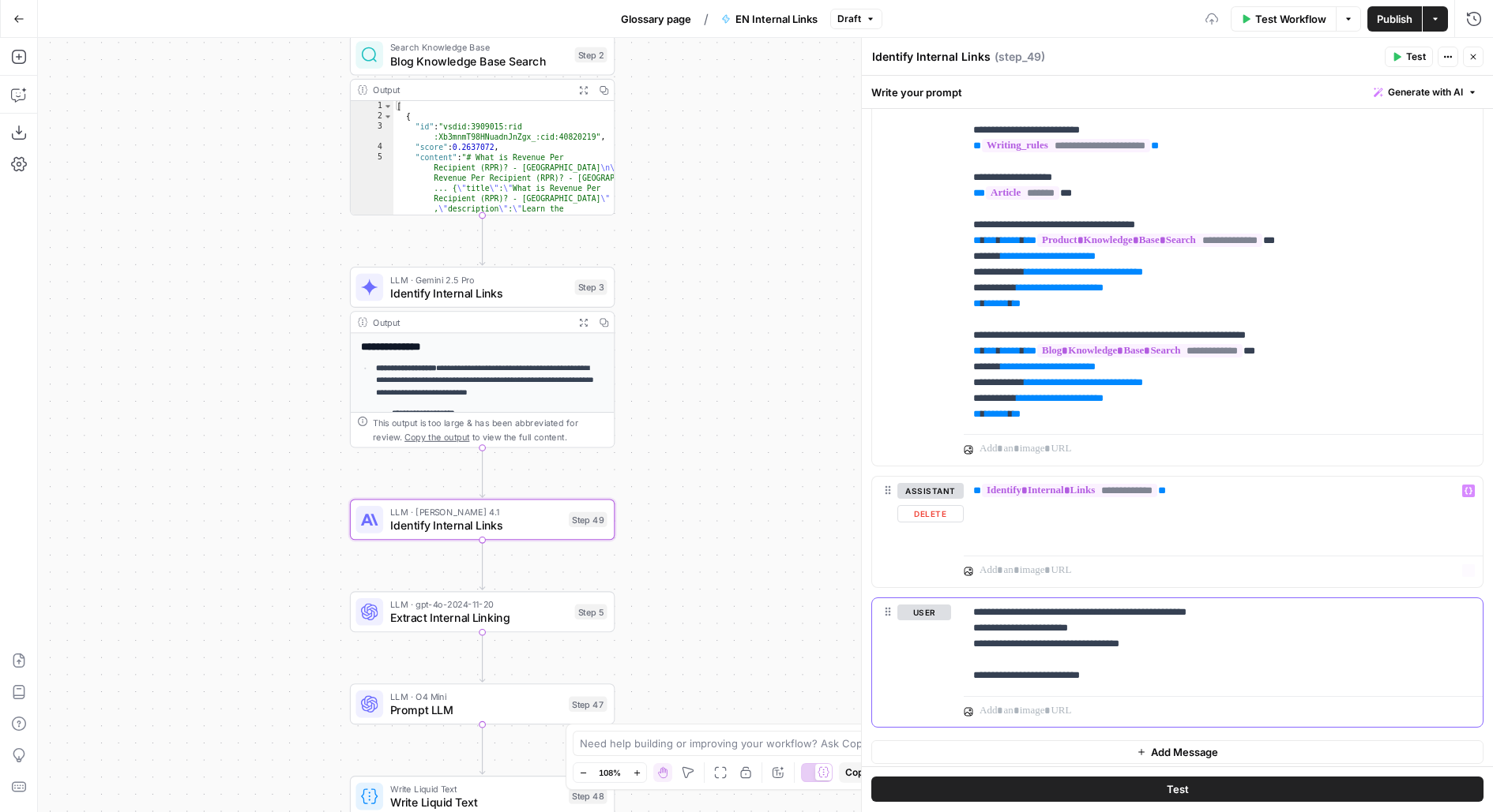
click at [1175, 629] on p "**********" at bounding box center [1223, 644] width 501 height 79
click at [1176, 644] on p "**********" at bounding box center [1223, 644] width 501 height 79
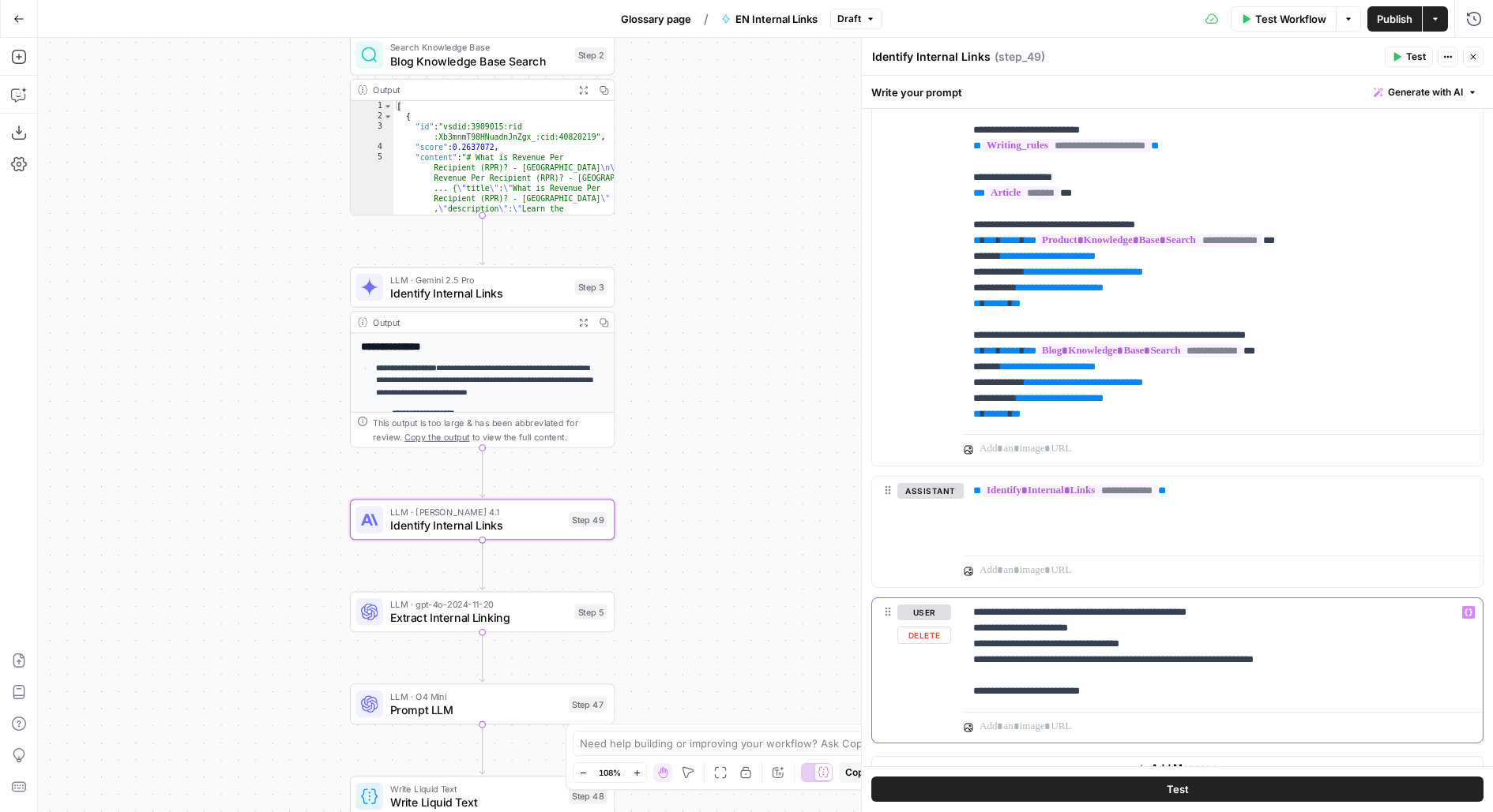
click at [1275, 604] on p "**********" at bounding box center [1223, 651] width 501 height 95
click at [986, 655] on p "**********" at bounding box center [1223, 651] width 501 height 95
click at [1028, 781] on button "Test" at bounding box center [1177, 790] width 612 height 25
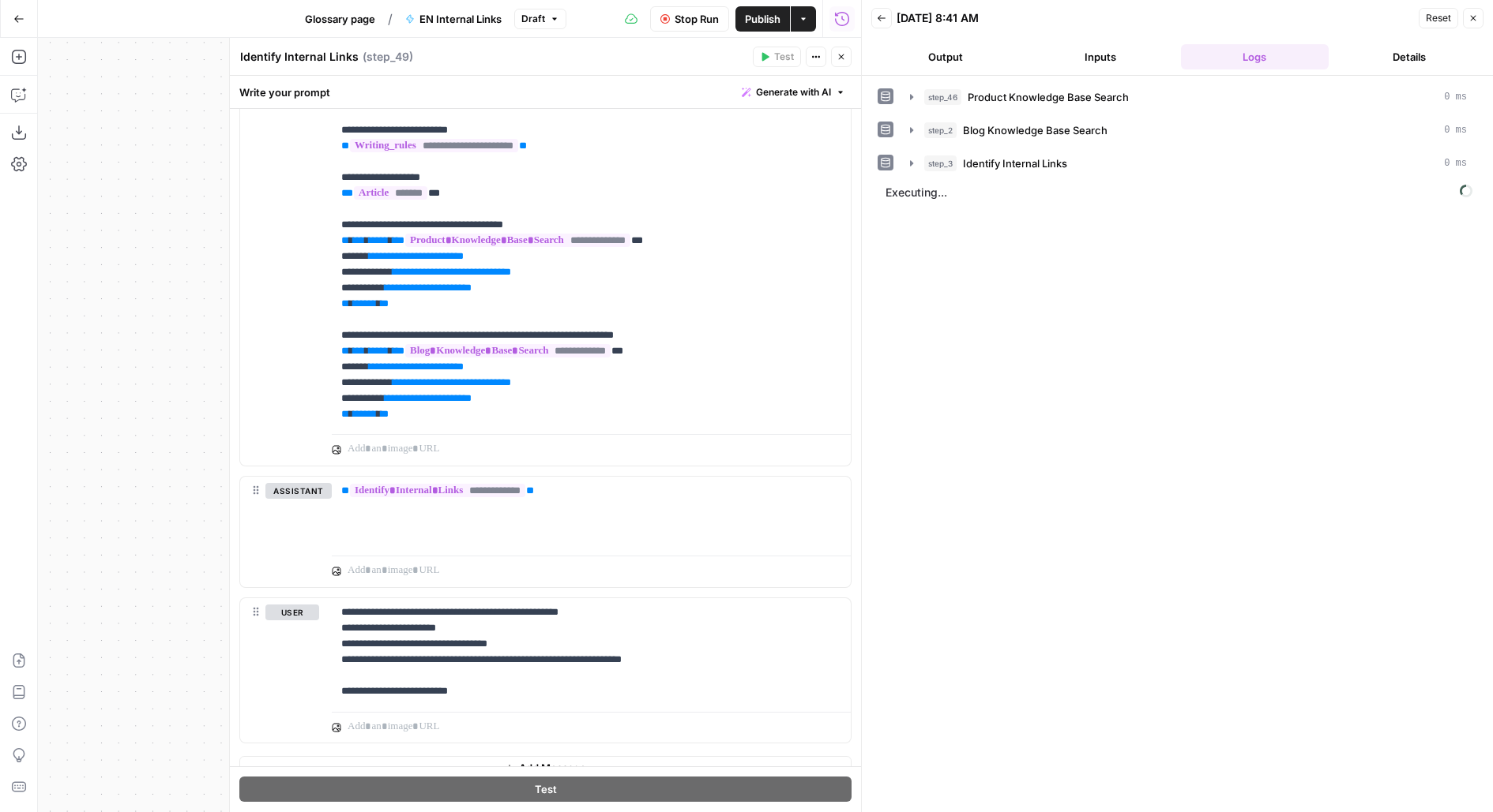
click at [845, 51] on button "Close" at bounding box center [841, 57] width 21 height 21
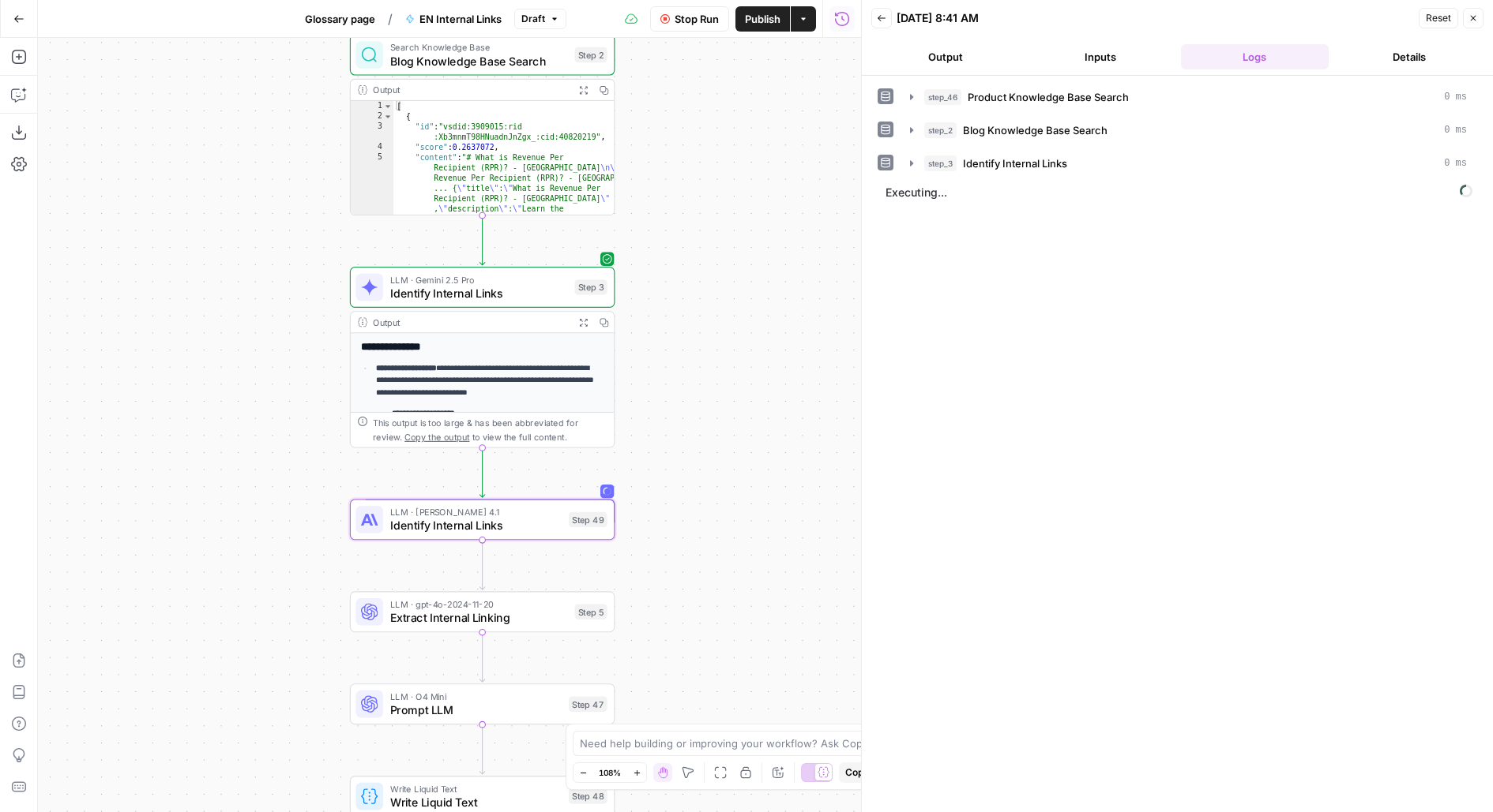
click at [467, 285] on span "Identify Internal Links" at bounding box center [478, 293] width 178 height 17
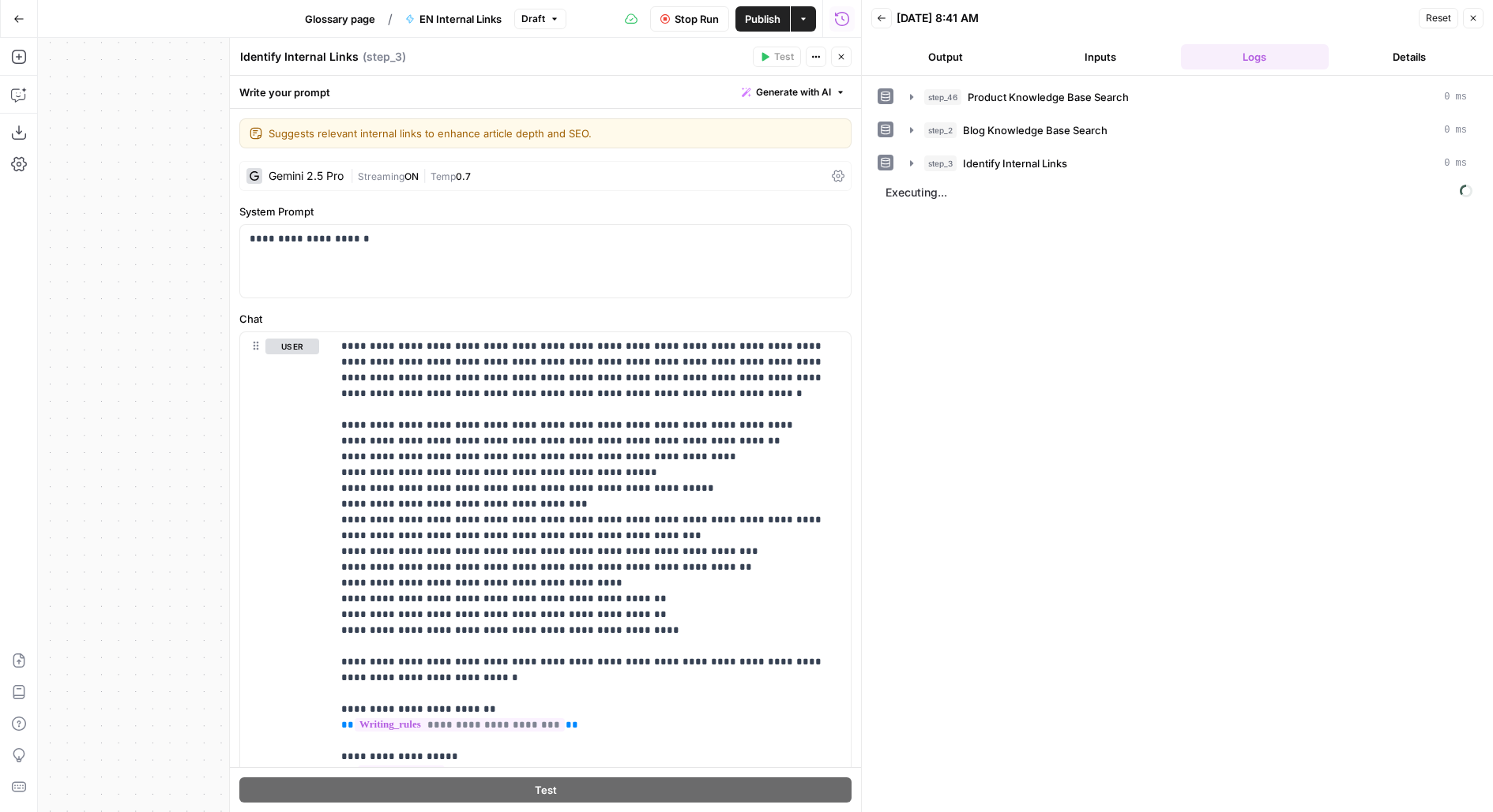
click at [686, 21] on span "Stop Run" at bounding box center [696, 19] width 44 height 16
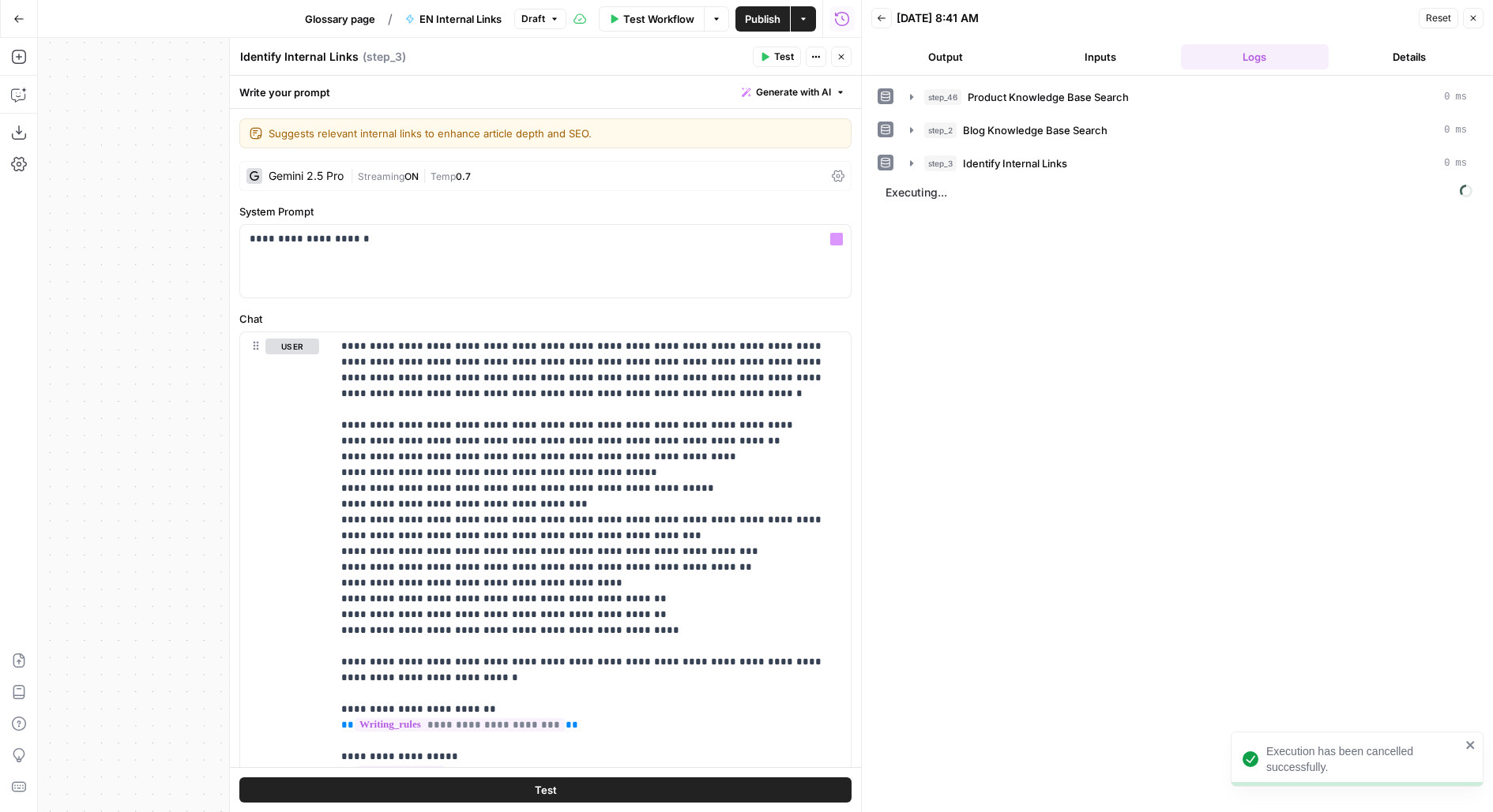
click at [351, 178] on span "|" at bounding box center [354, 176] width 8 height 16
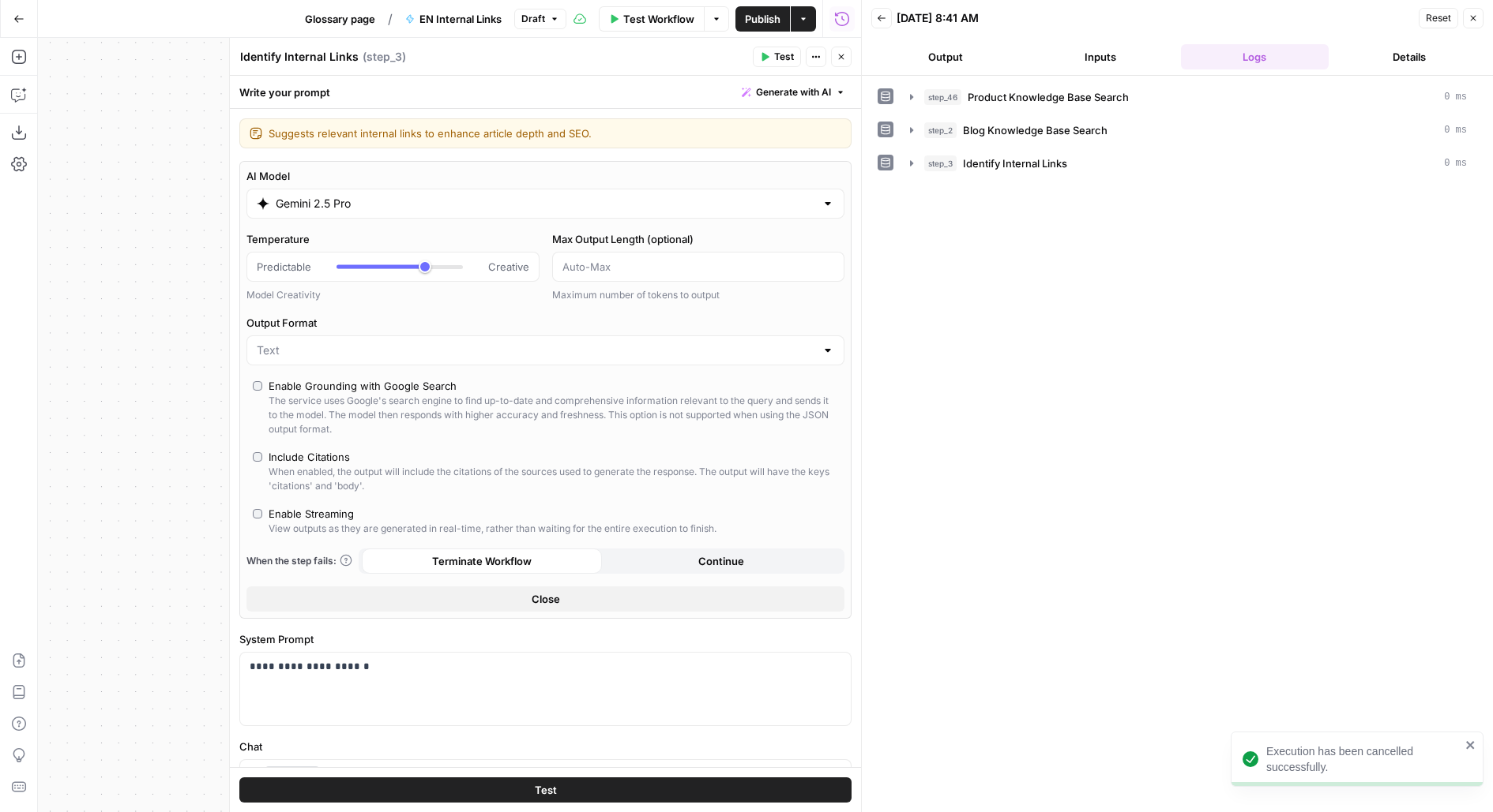
click at [380, 199] on input "Gemini 2.5 Pro" at bounding box center [545, 204] width 540 height 16
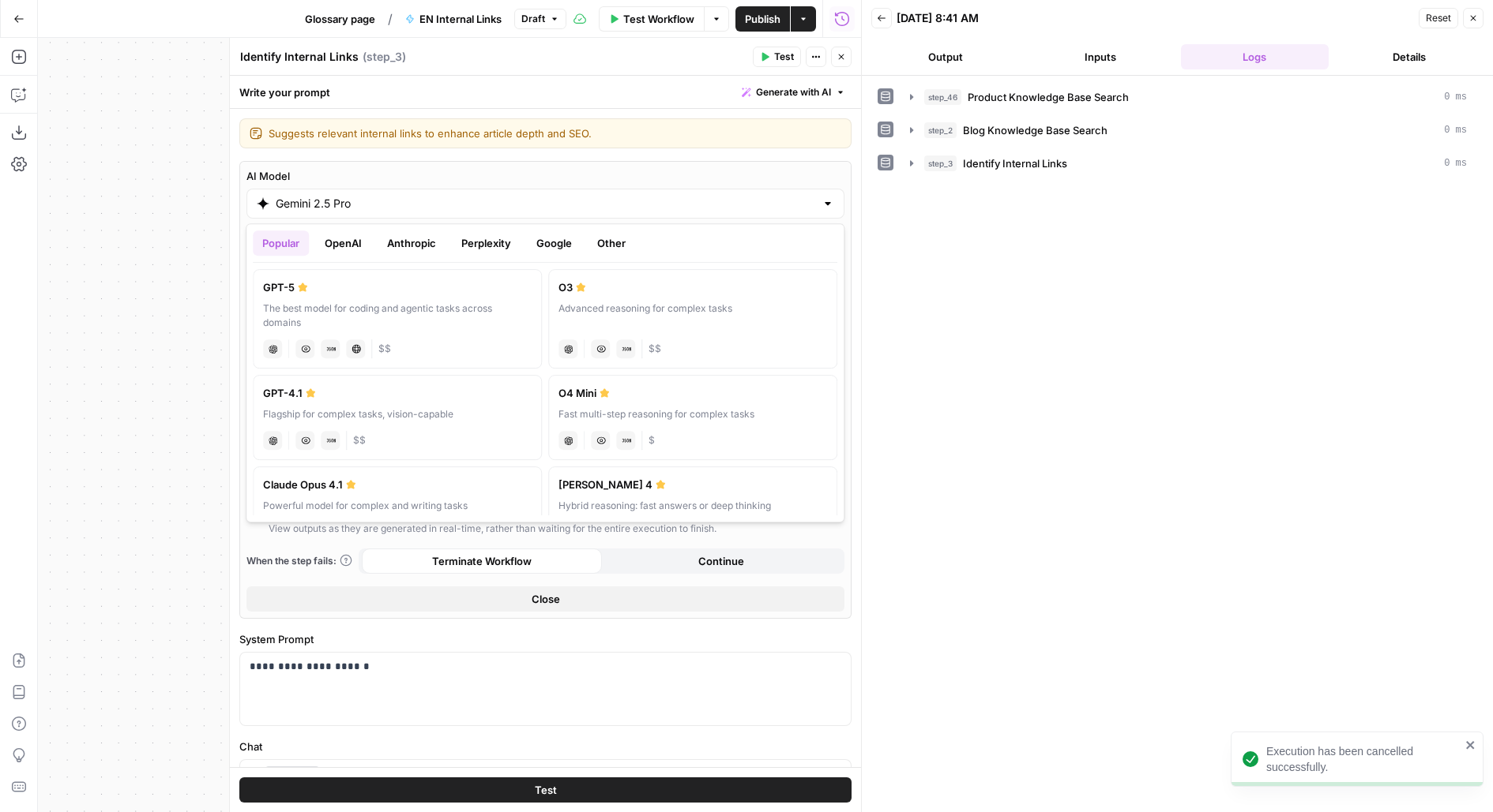
click at [413, 237] on button "Anthropic" at bounding box center [411, 244] width 68 height 25
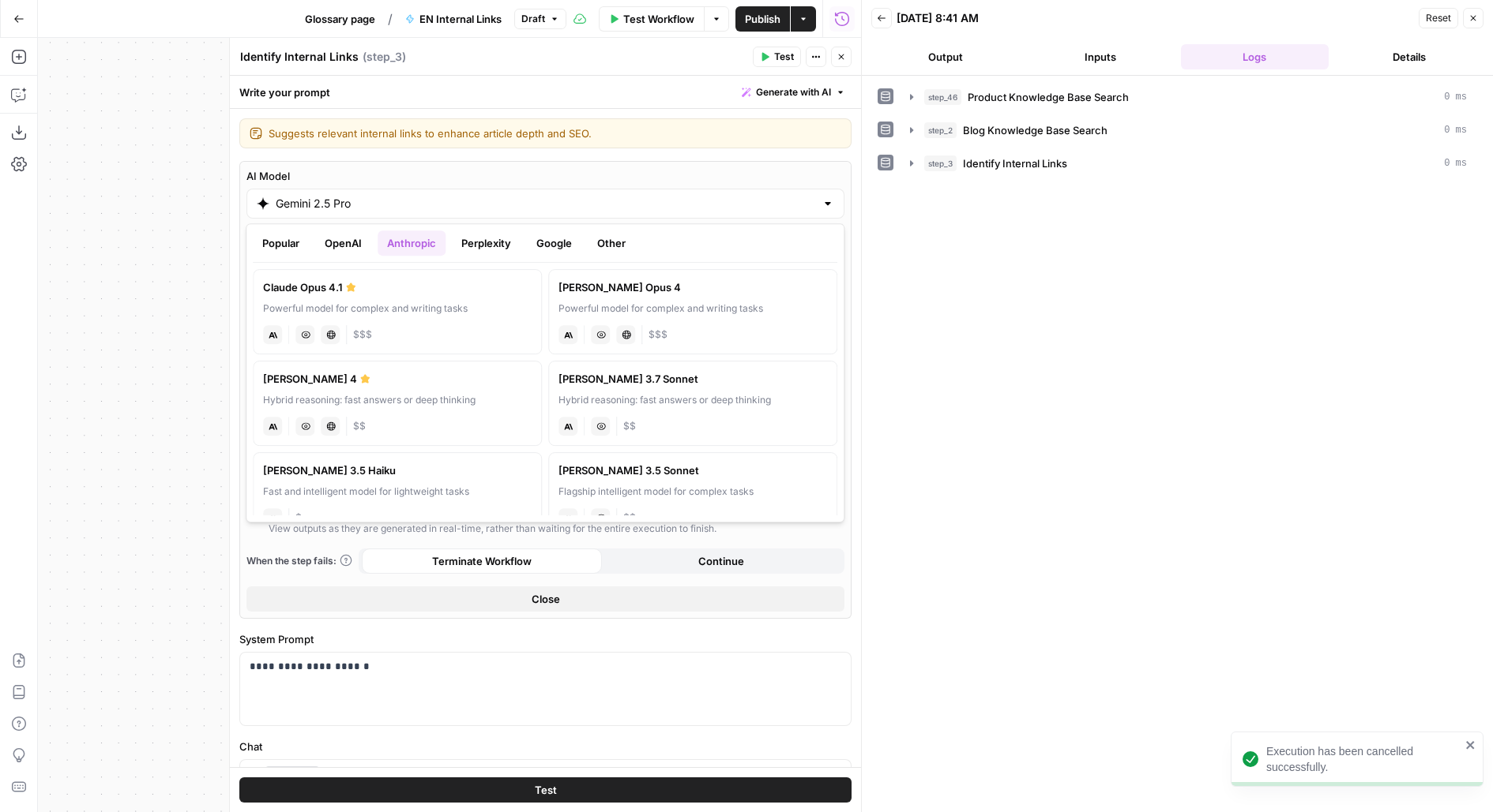
click at [326, 308] on div "Powerful model for complex and writing tasks" at bounding box center [397, 309] width 269 height 14
type input "Claude Opus 4.1"
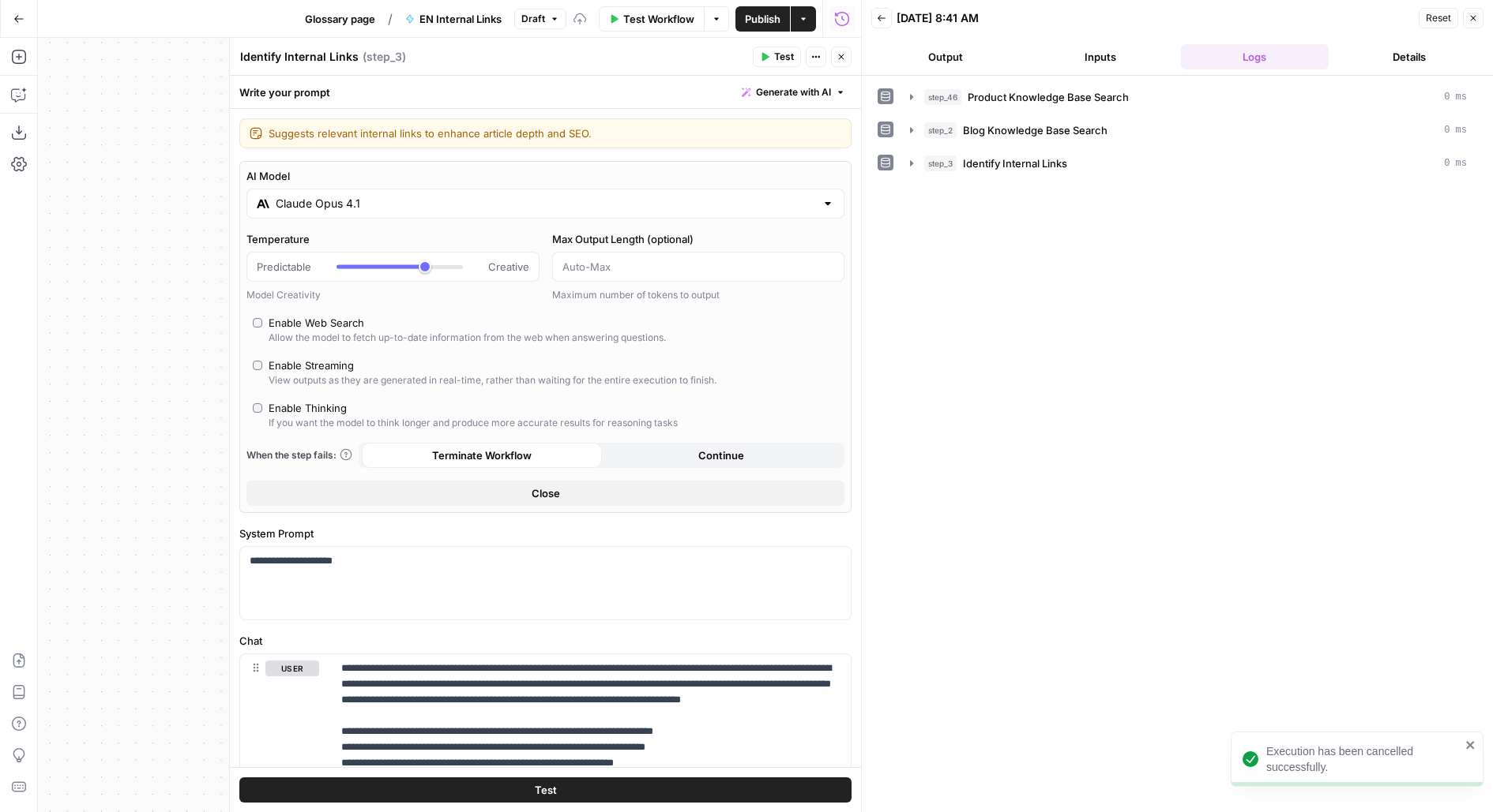
click at [277, 391] on div "AI Model Claude Opus 4.1 Temperature Predictable Creative Model Creativity Max …" at bounding box center [545, 337] width 612 height 352
click at [278, 402] on div "Enable Thinking" at bounding box center [308, 409] width 79 height 16
type input "*"
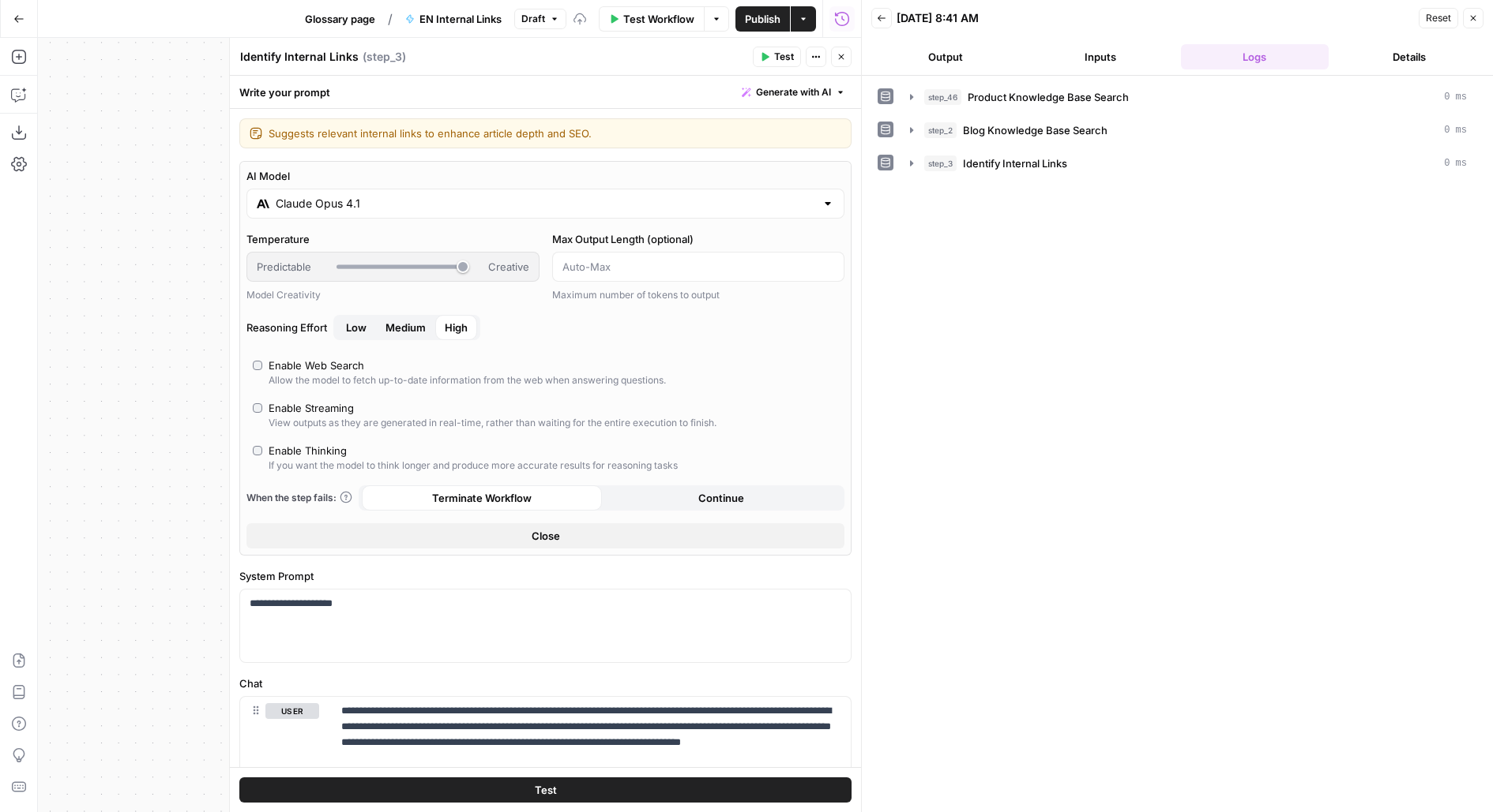
click at [413, 787] on button "Test" at bounding box center [545, 790] width 612 height 25
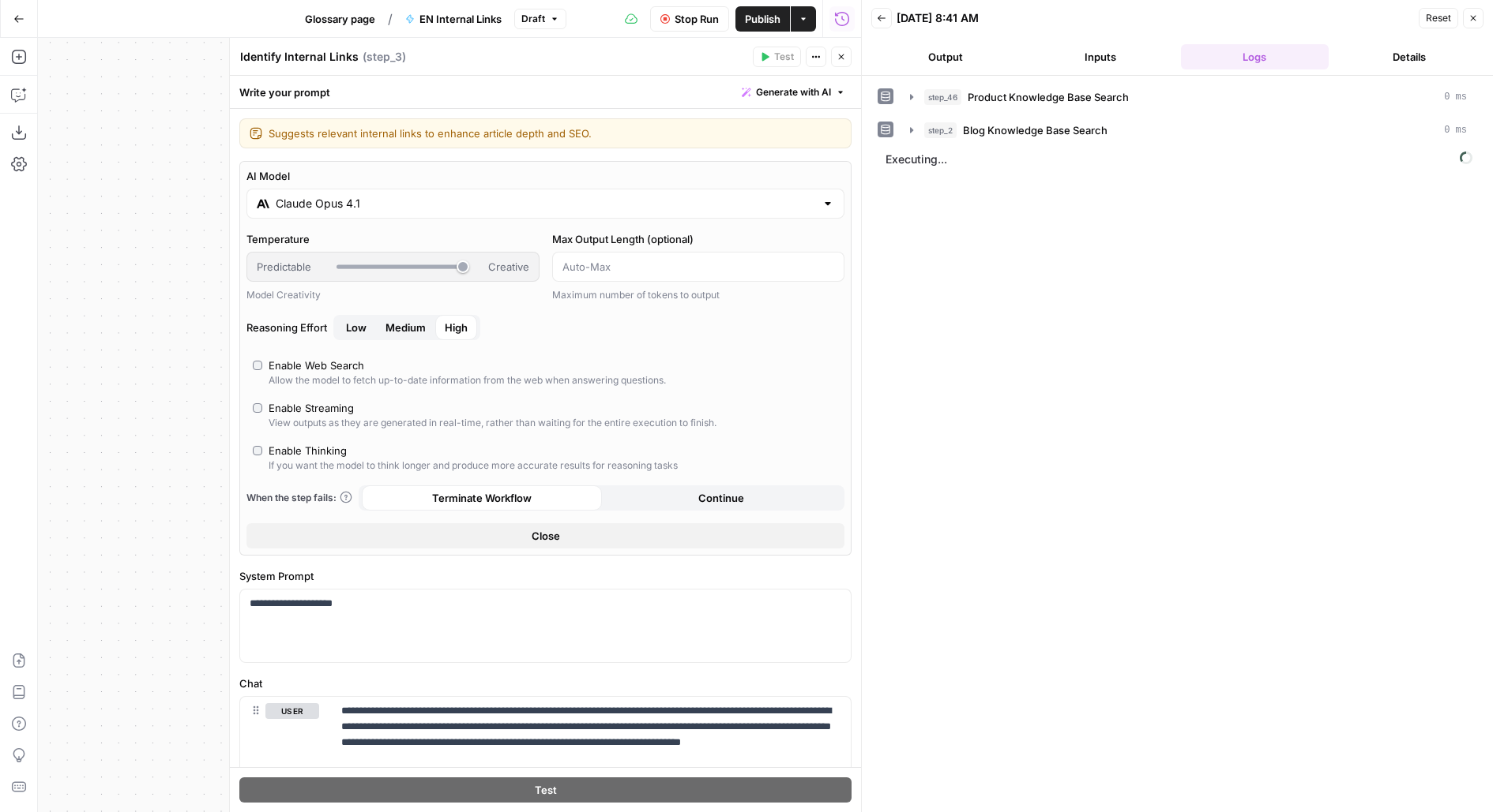
click at [842, 49] on button "Close" at bounding box center [841, 57] width 21 height 21
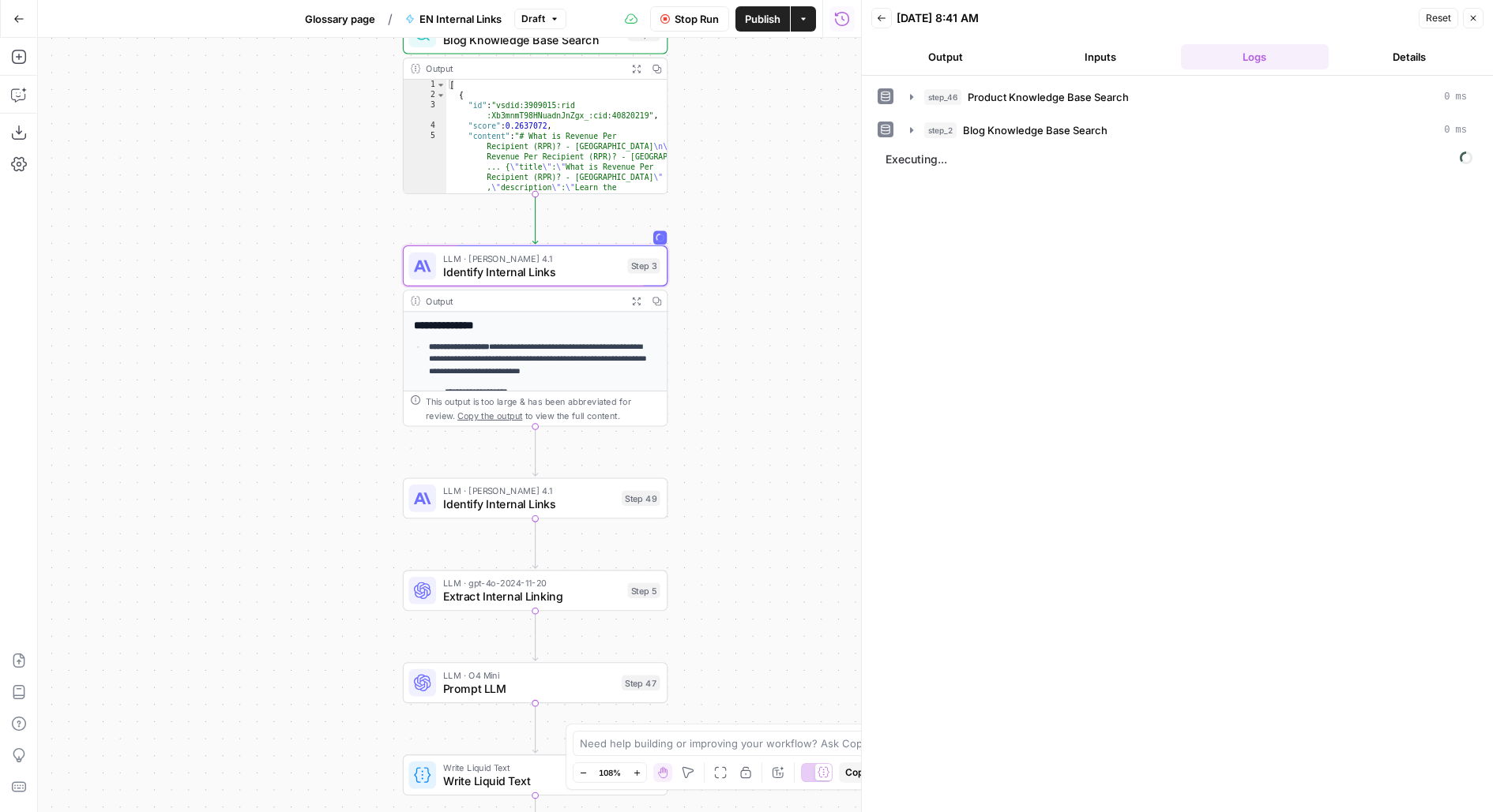
drag, startPoint x: 731, startPoint y: 213, endPoint x: 792, endPoint y: 187, distance: 66.3
click at [792, 188] on div "Workflow Set Inputs Inputs Search Knowledge Base Product Knowledge Base Search …" at bounding box center [450, 425] width 823 height 774
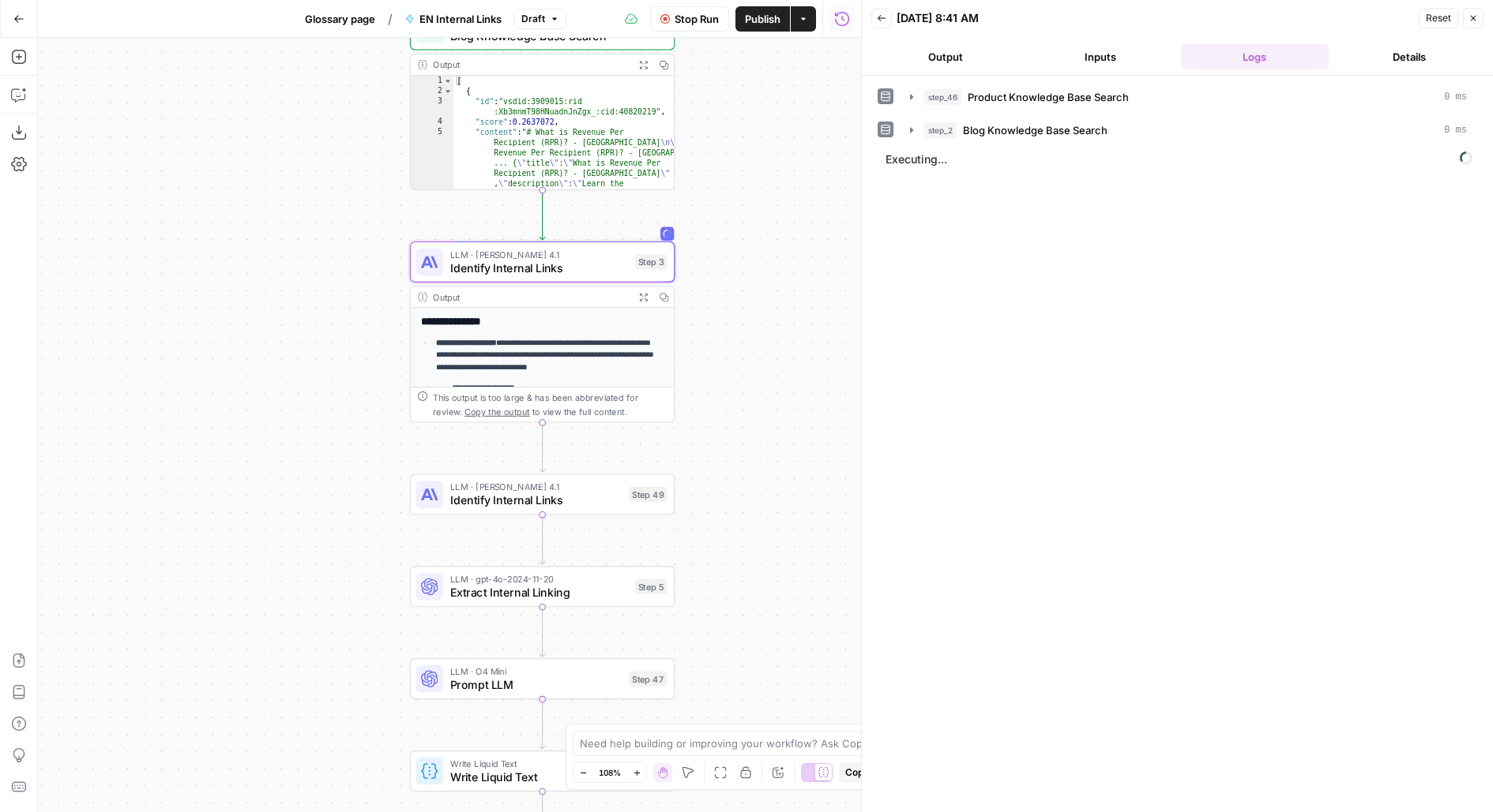
click at [1084, 45] on button "Inputs" at bounding box center [1100, 57] width 149 height 25
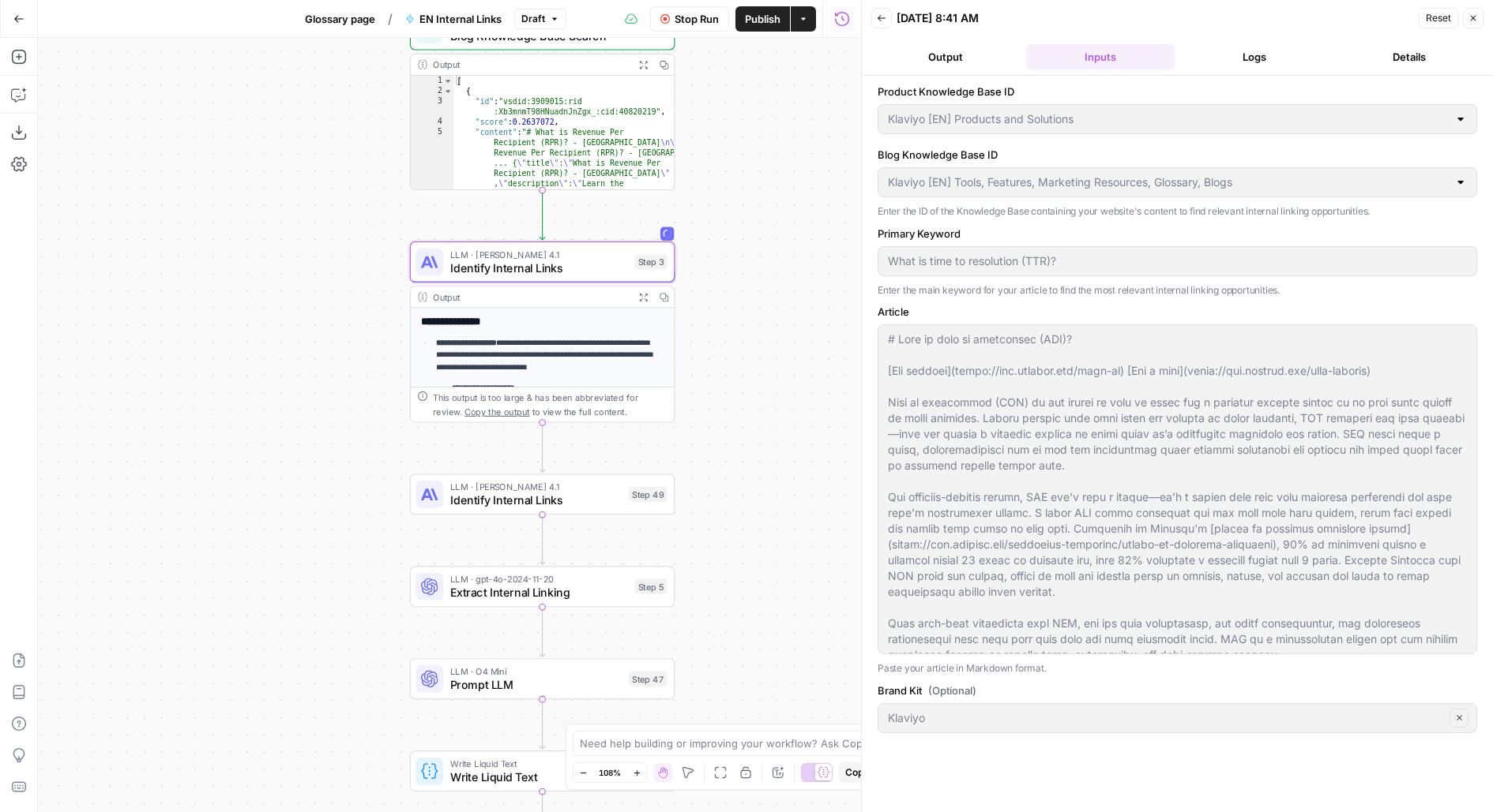
click at [1180, 54] on ul "Output Inputs Logs Details" at bounding box center [1177, 57] width 612 height 25
click at [1226, 60] on button "Logs" at bounding box center [1255, 57] width 149 height 25
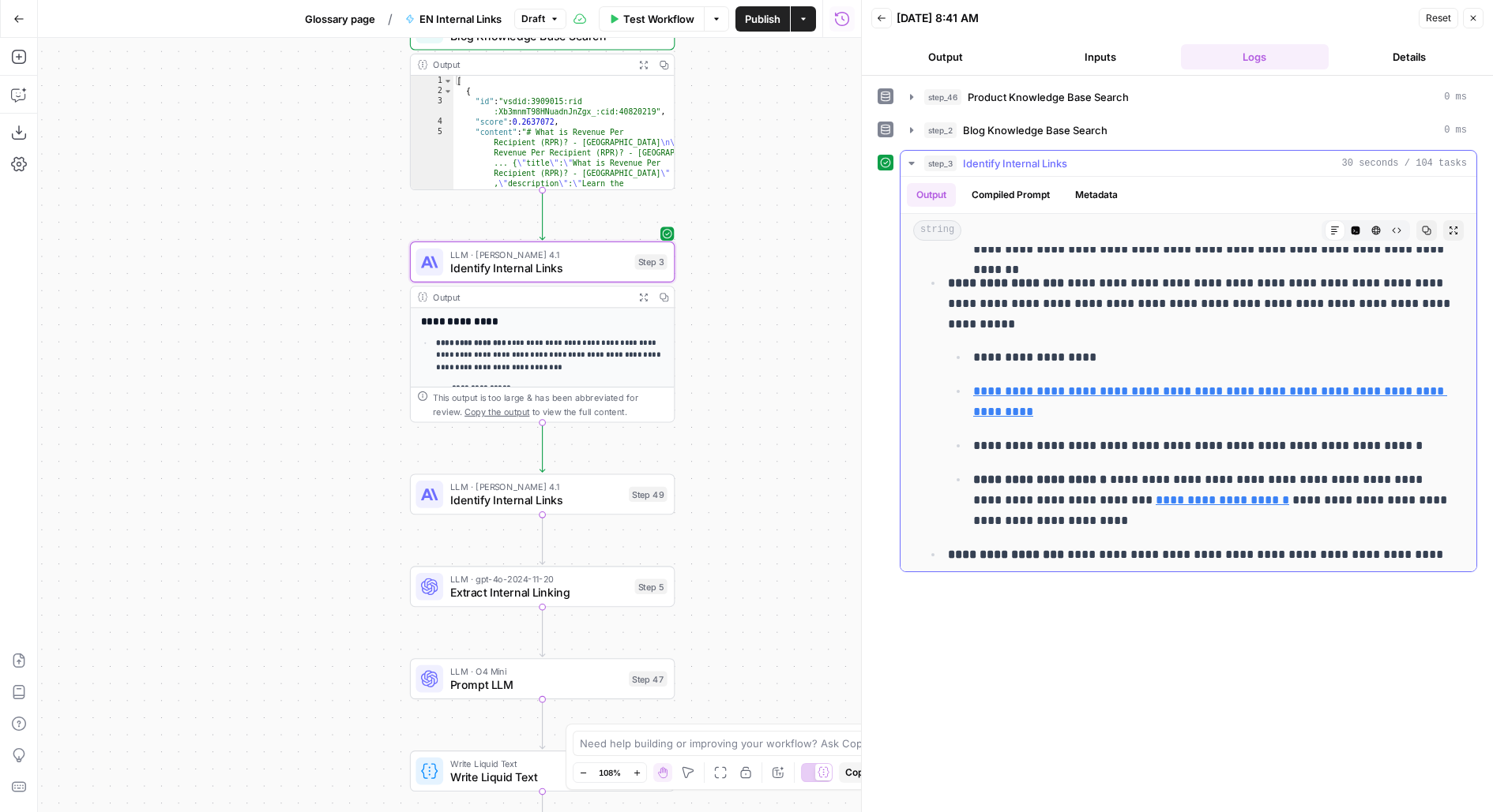
scroll to position [699, 0]
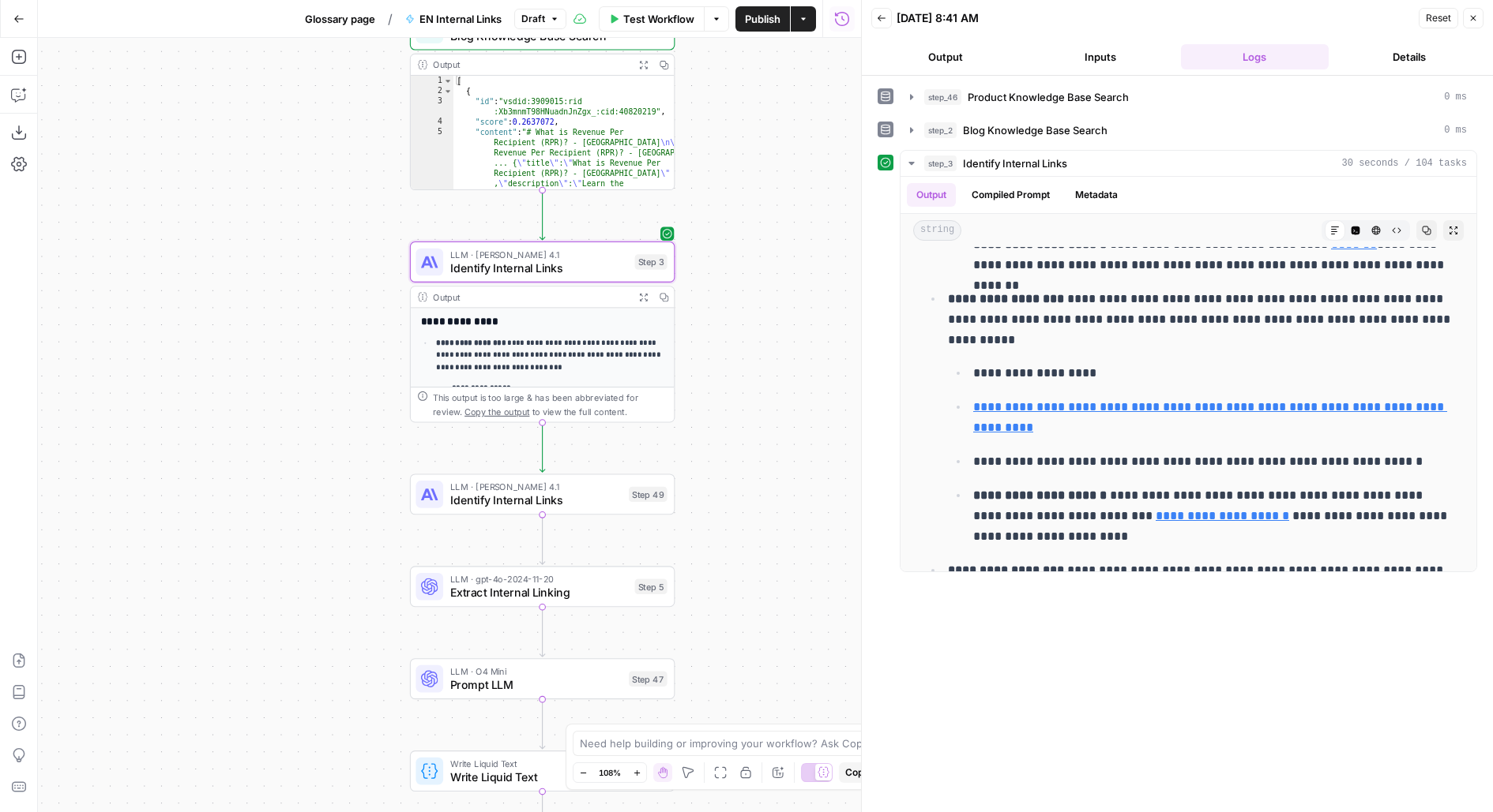
click at [604, 273] on span "Identify Internal Links" at bounding box center [539, 268] width 178 height 17
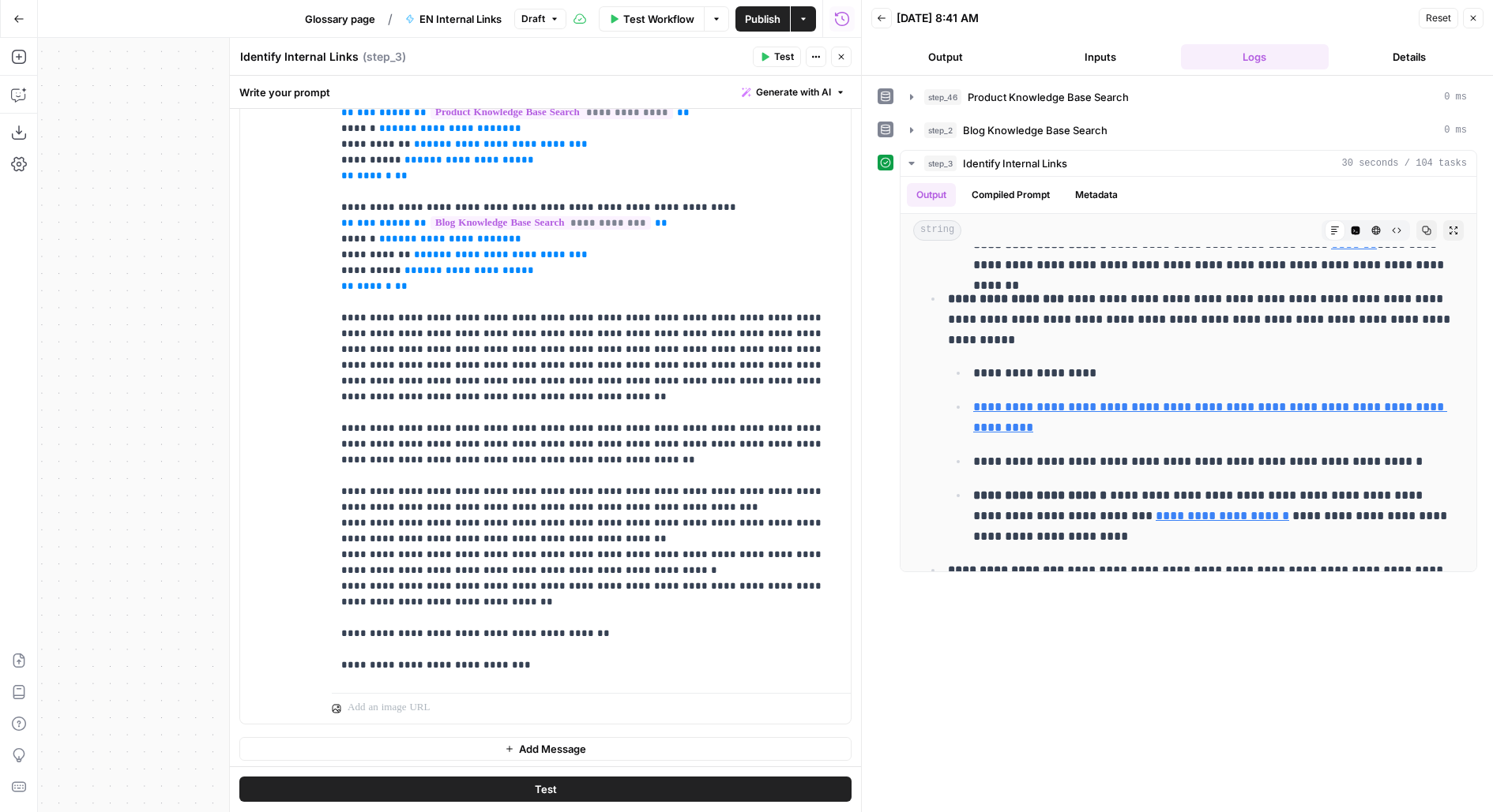
scroll to position [585, 0]
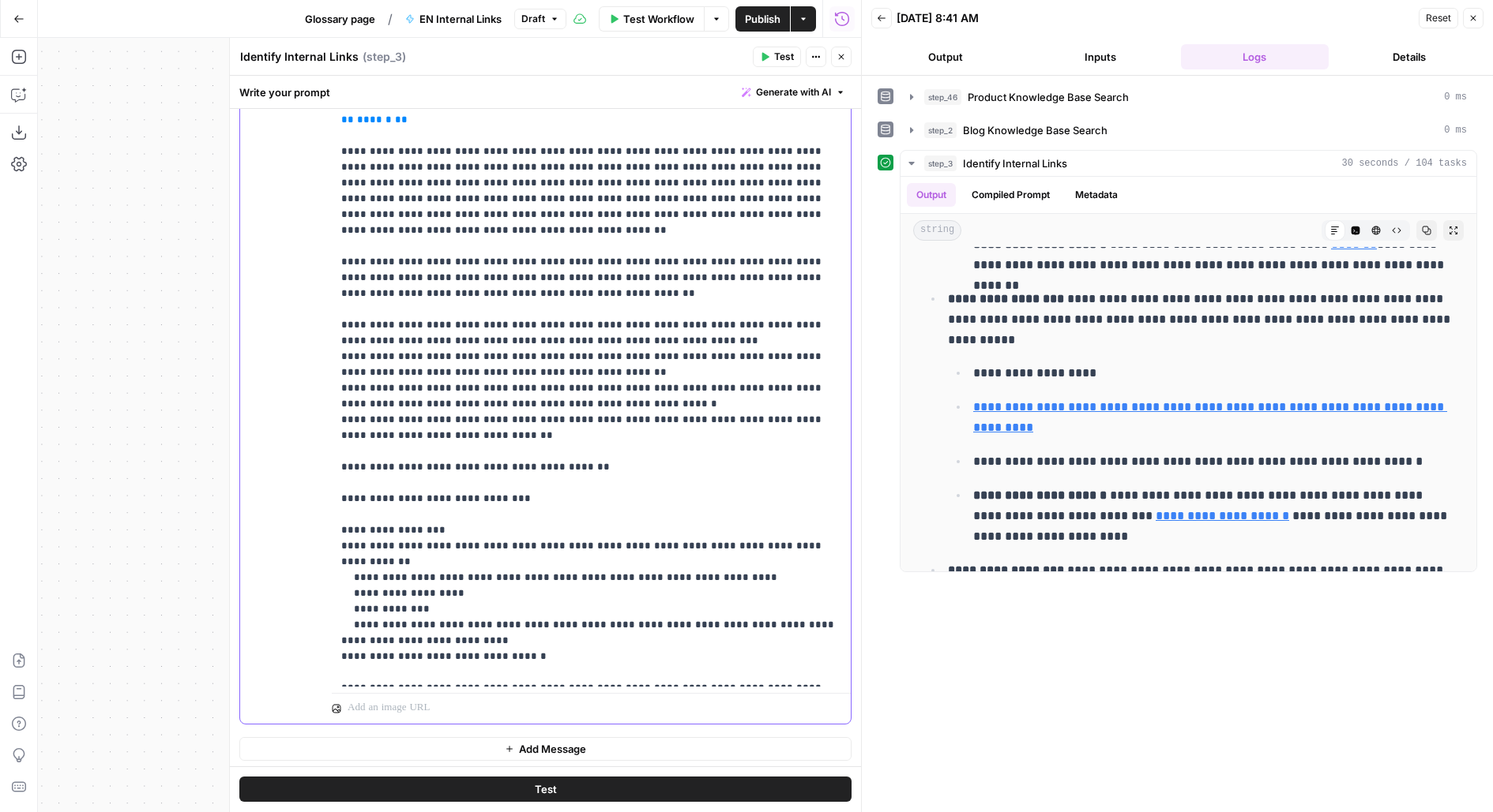
click at [587, 452] on p "**********" at bounding box center [591, 73] width 501 height 1216
click at [478, 786] on button "Test" at bounding box center [545, 790] width 612 height 25
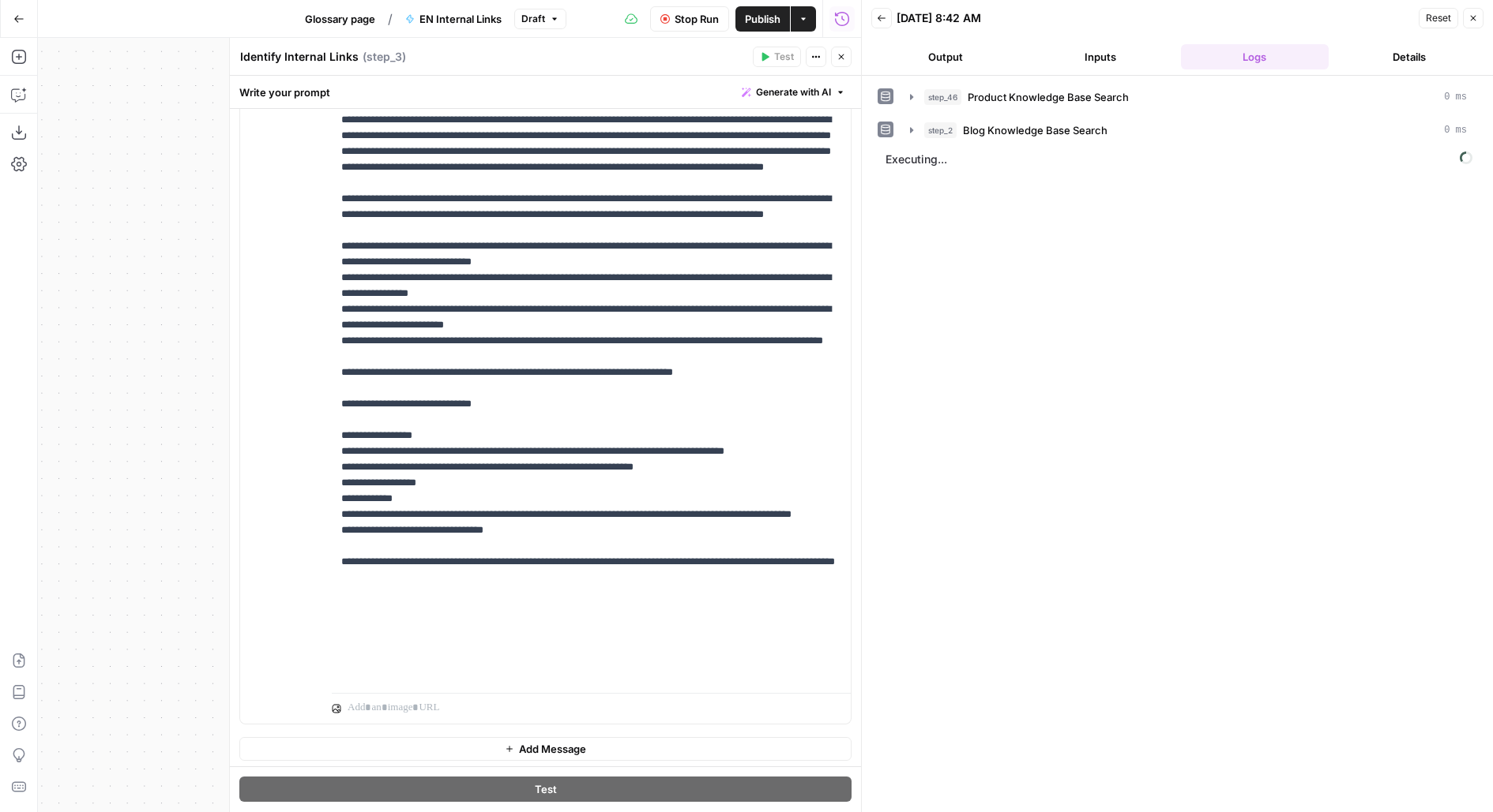
click at [987, 60] on button "Output" at bounding box center [945, 57] width 149 height 25
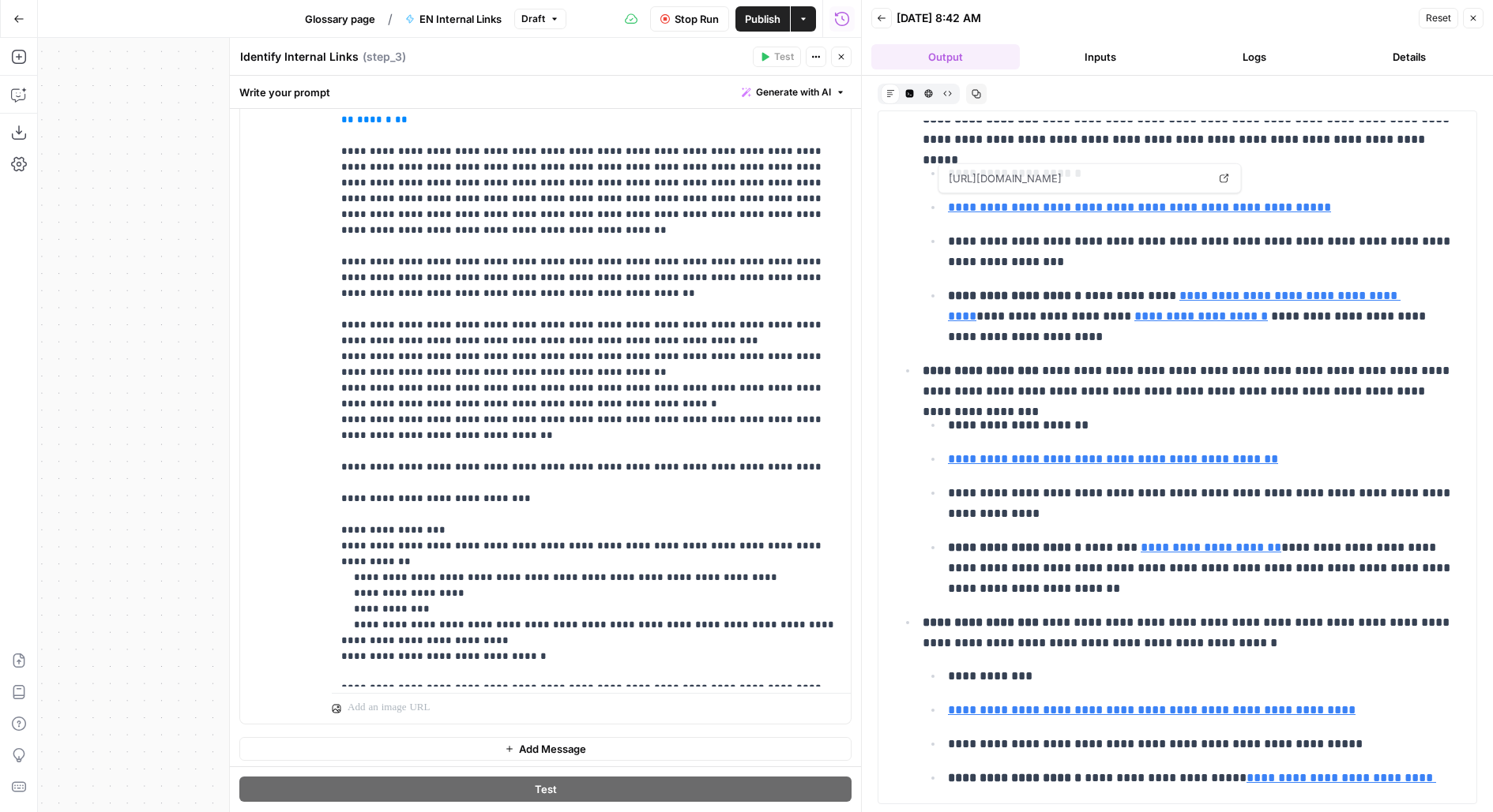
scroll to position [835, 0]
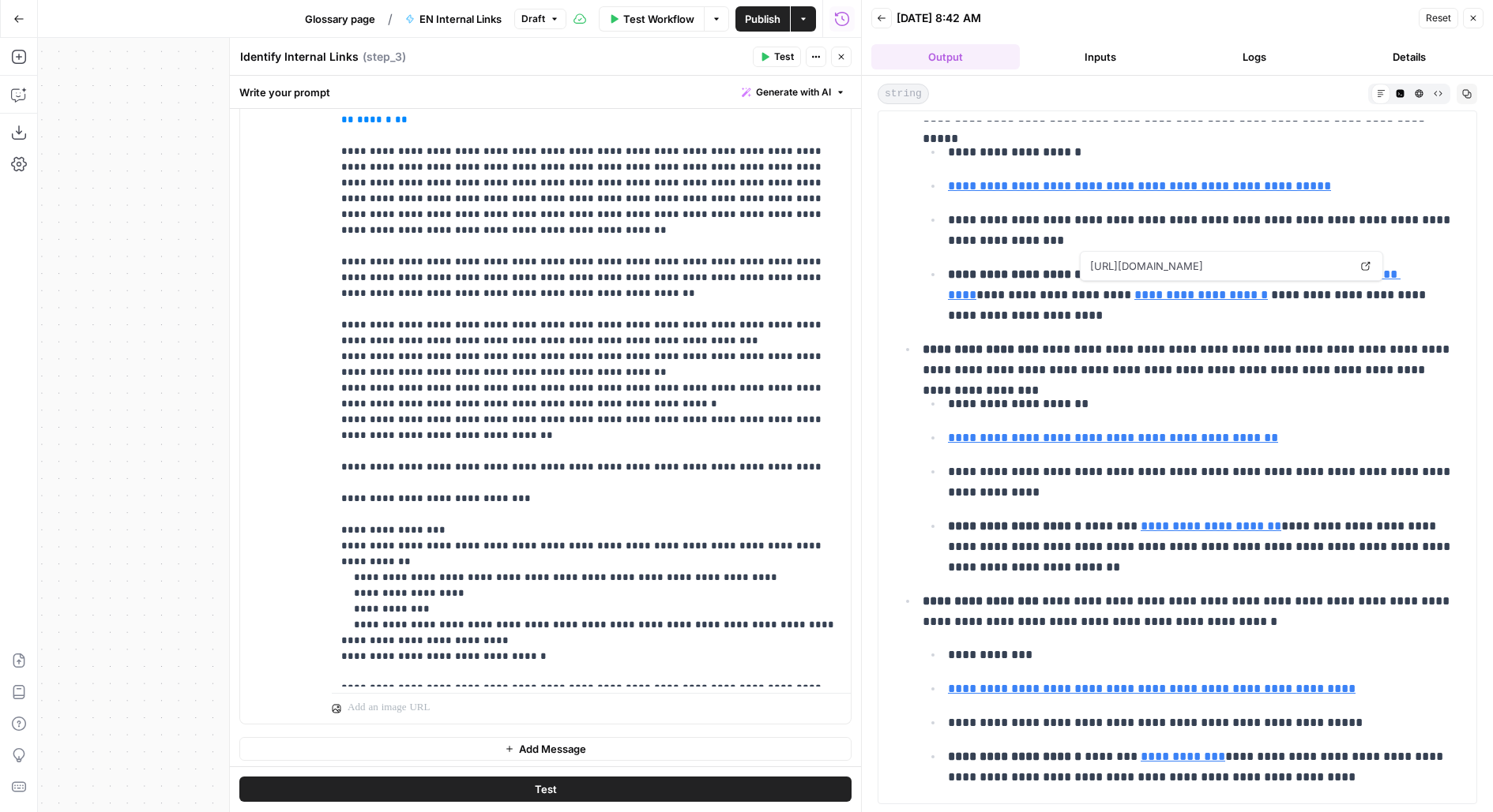
click at [1192, 289] on link "**********" at bounding box center [1201, 294] width 134 height 12
click at [1192, 521] on link "**********" at bounding box center [1211, 526] width 141 height 12
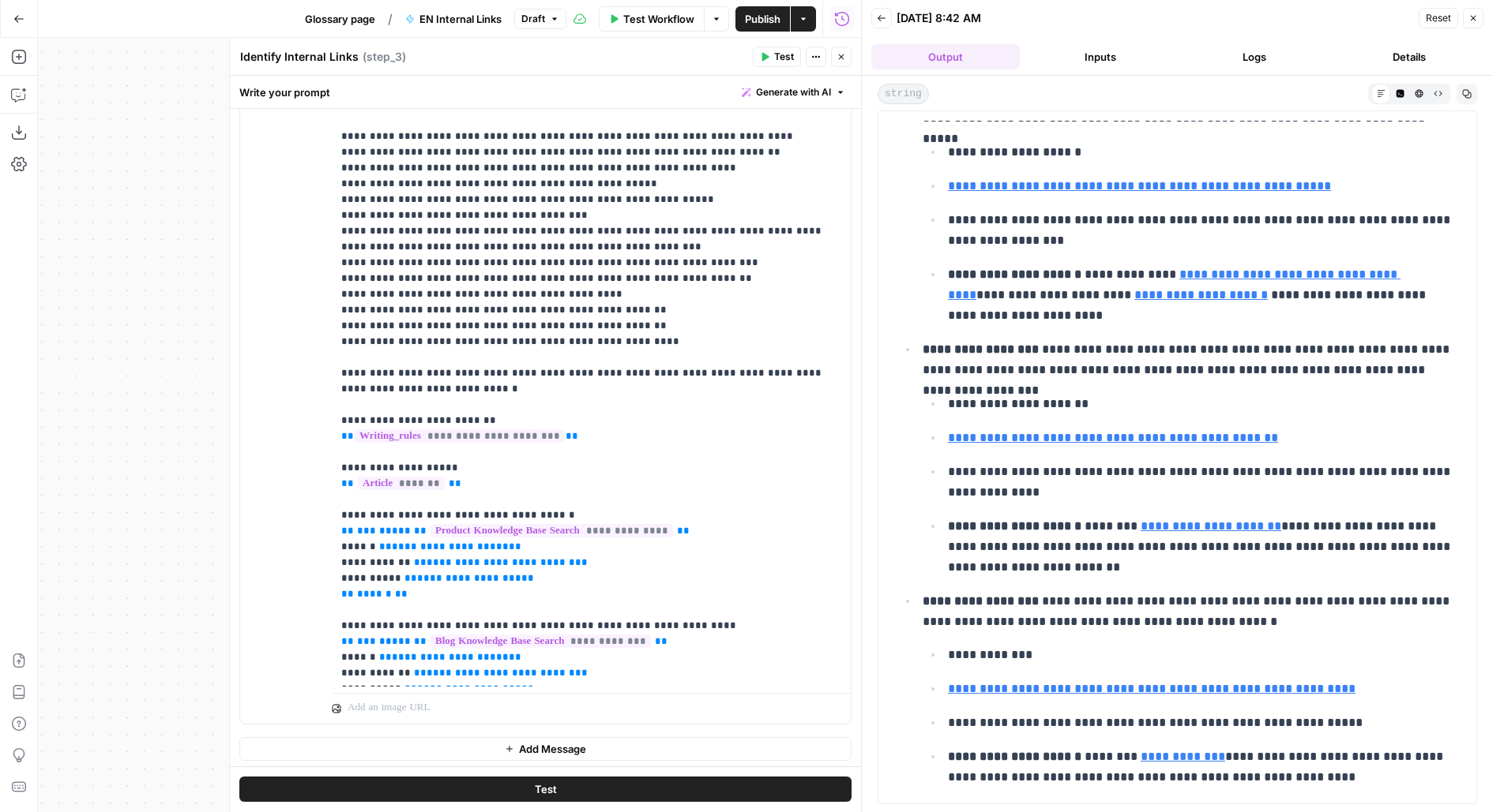
scroll to position [97, 0]
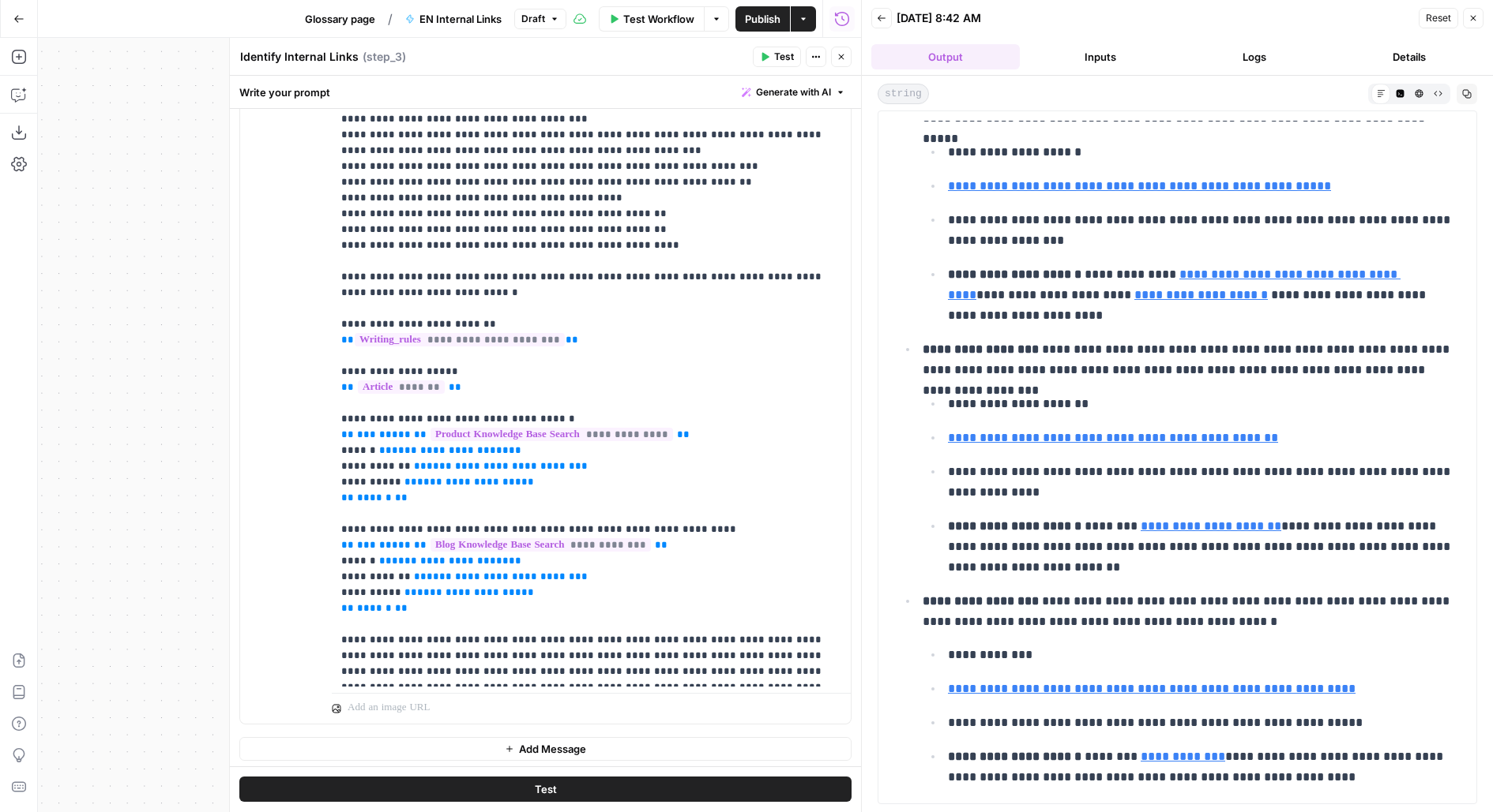
click at [1112, 56] on button "Inputs" at bounding box center [1100, 57] width 149 height 25
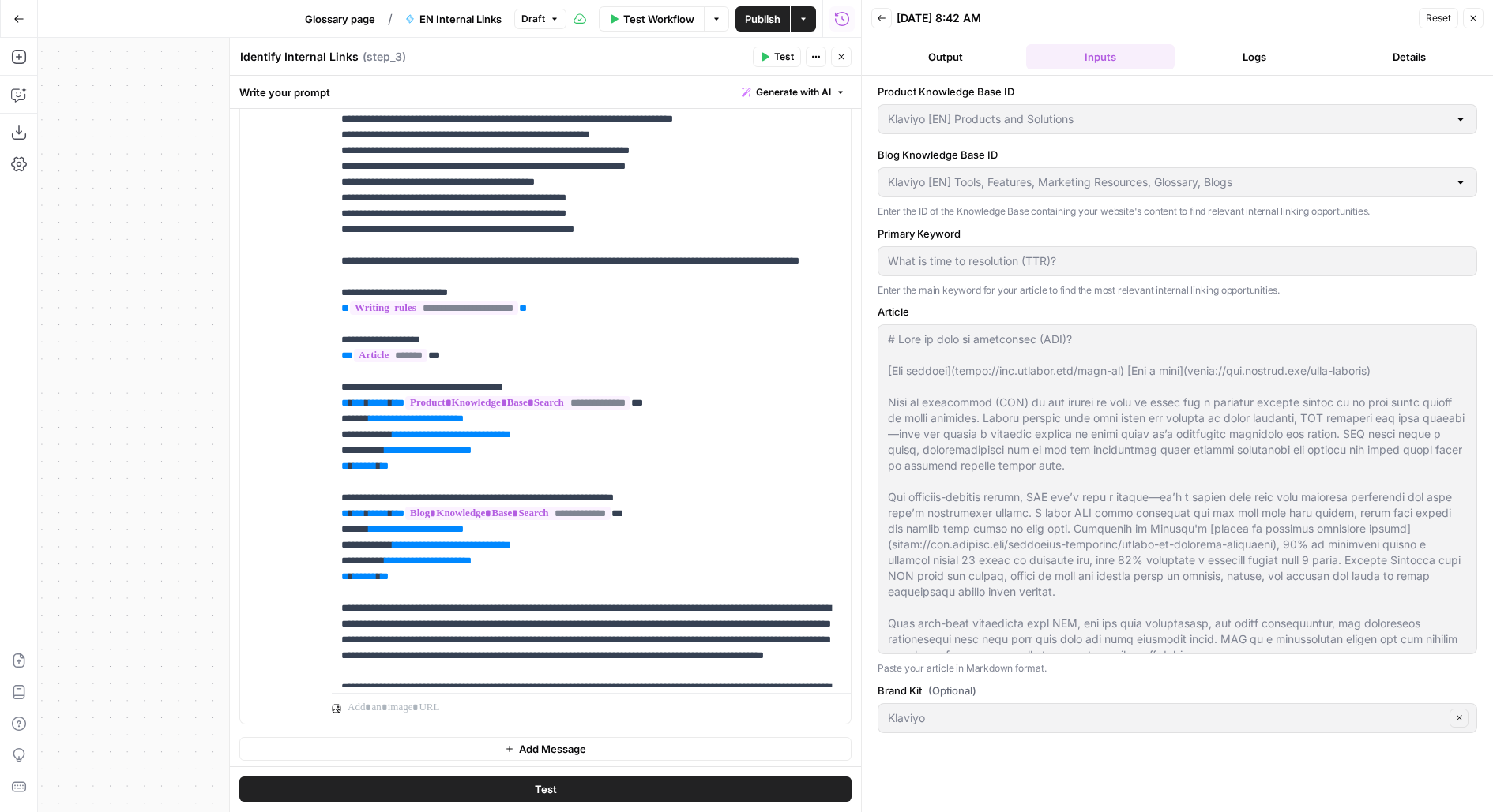
click at [1240, 54] on button "Logs" at bounding box center [1255, 57] width 149 height 25
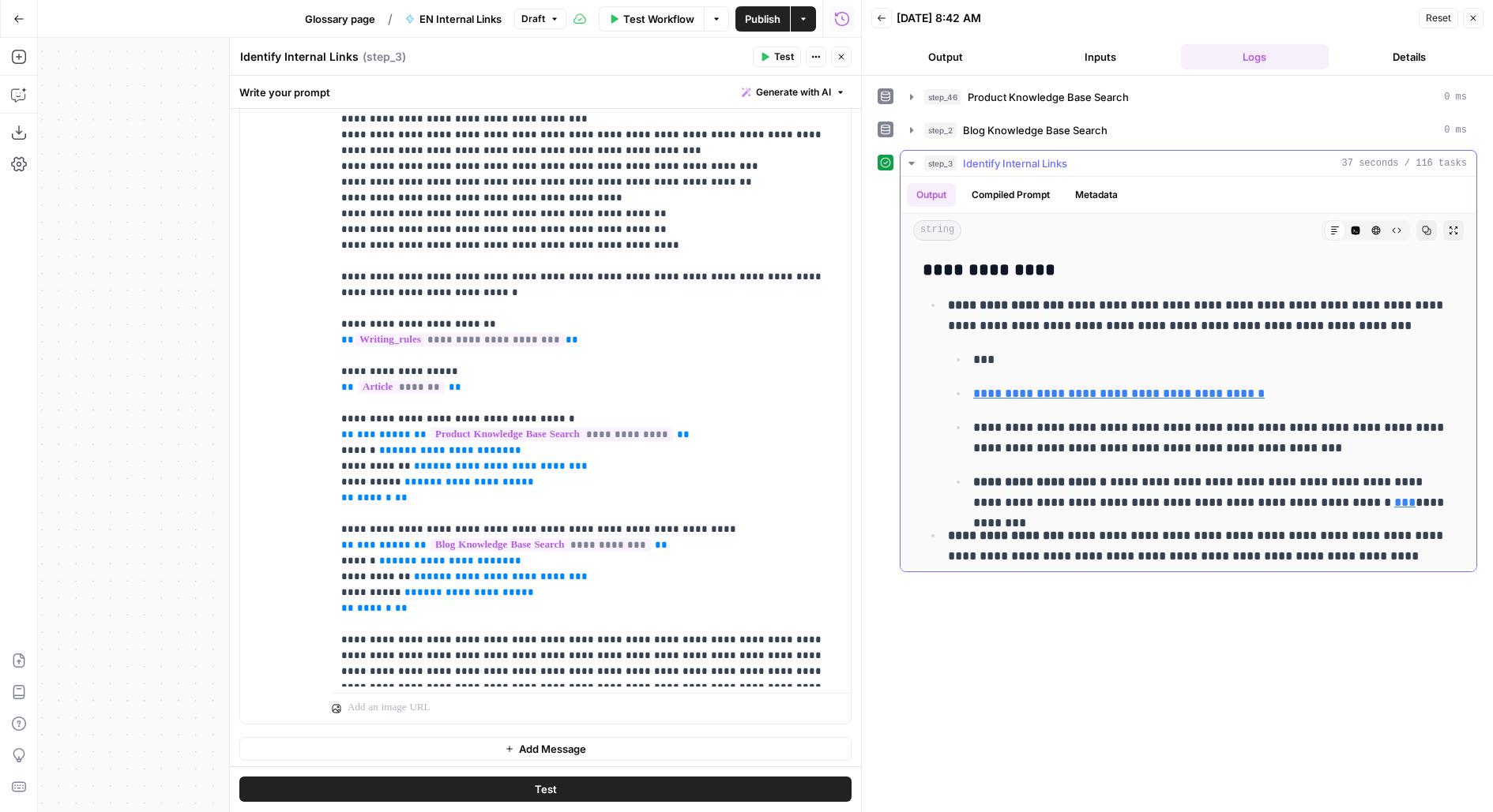
click at [1024, 194] on button "Compiled Prompt" at bounding box center [1011, 195] width 97 height 23
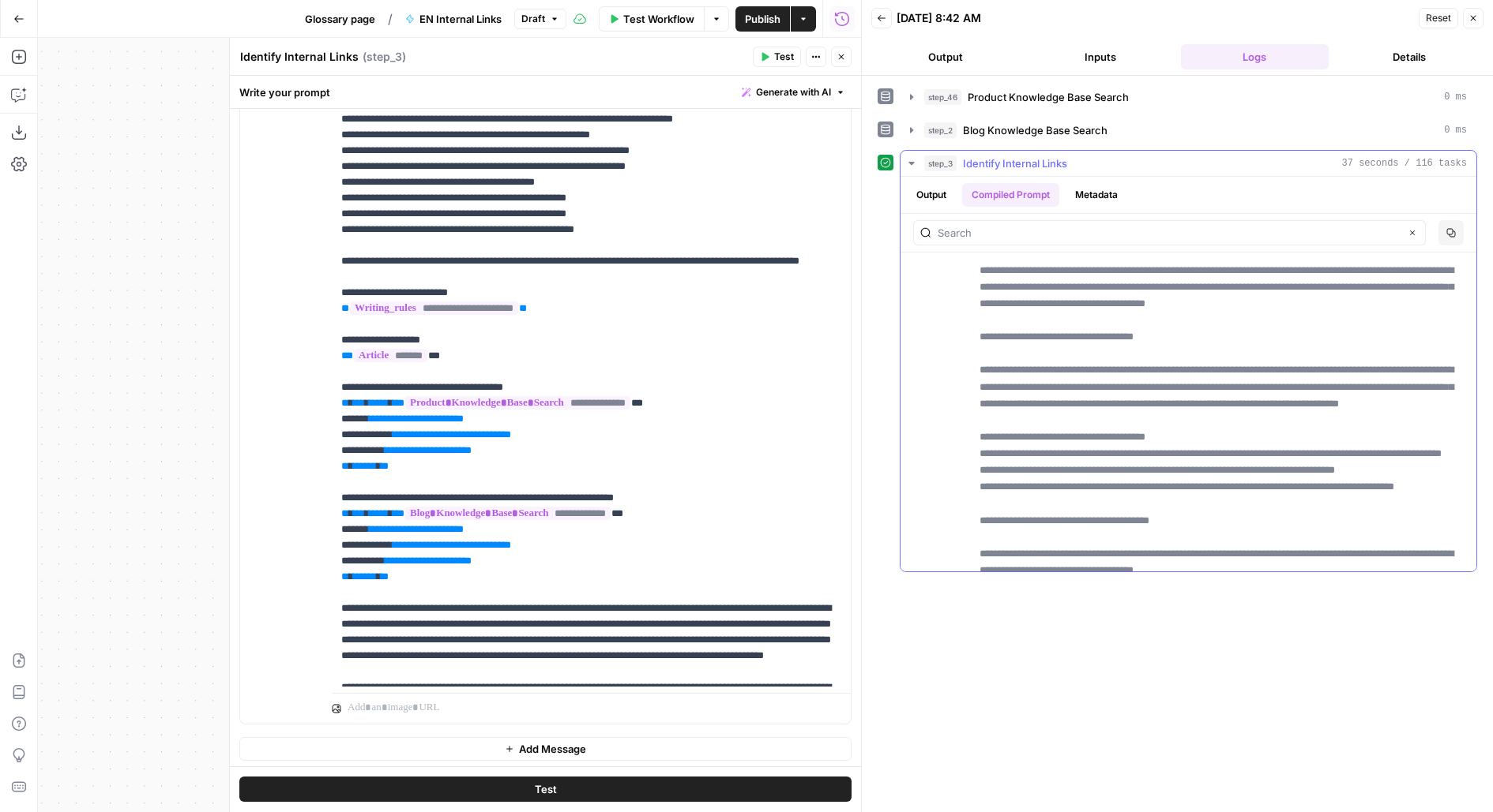
scroll to position [9828, 0]
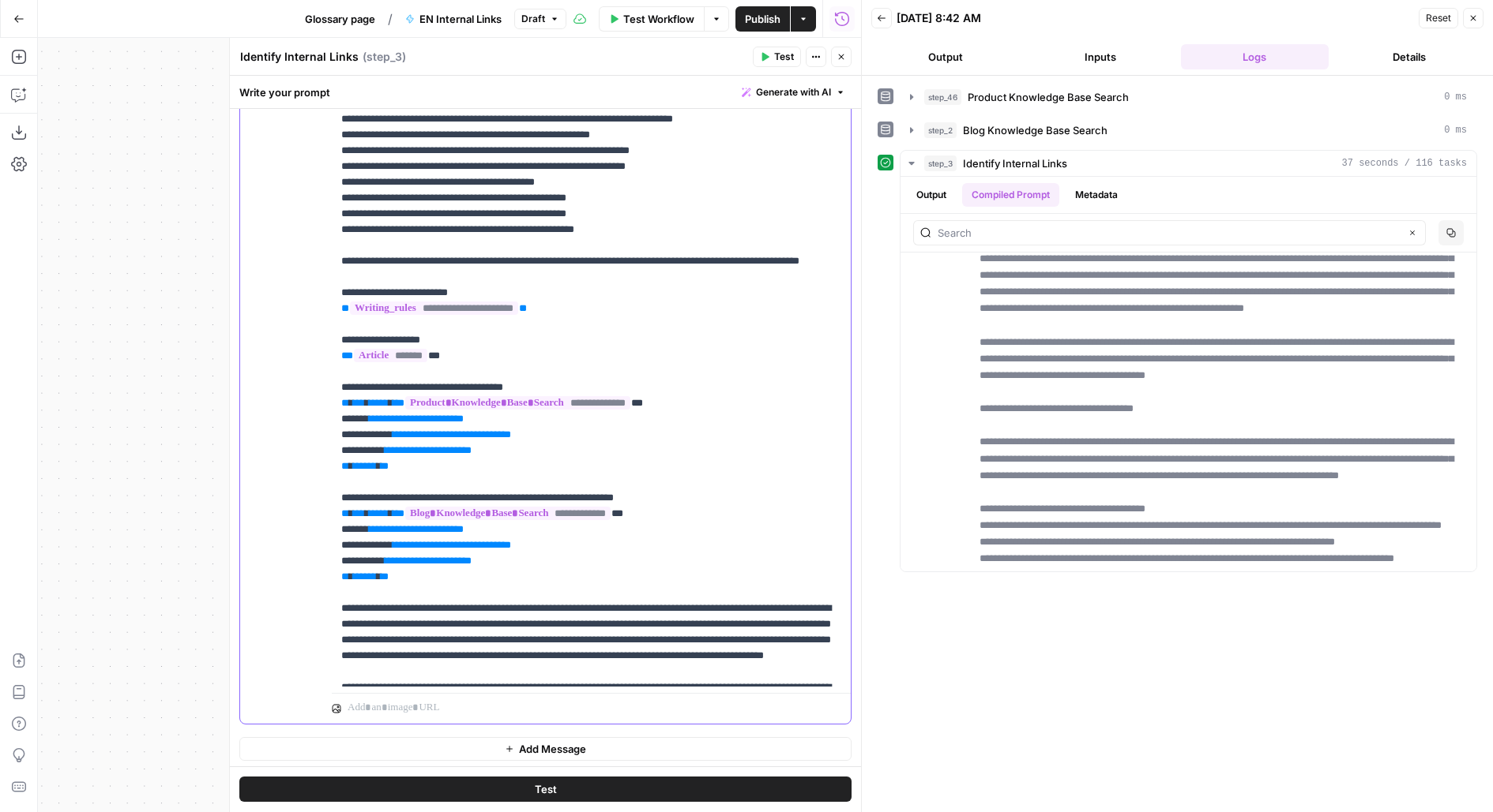
drag, startPoint x: 593, startPoint y: 344, endPoint x: 312, endPoint y: 321, distance: 281.9
click at [312, 321] on div "**********" at bounding box center [545, 383] width 610 height 680
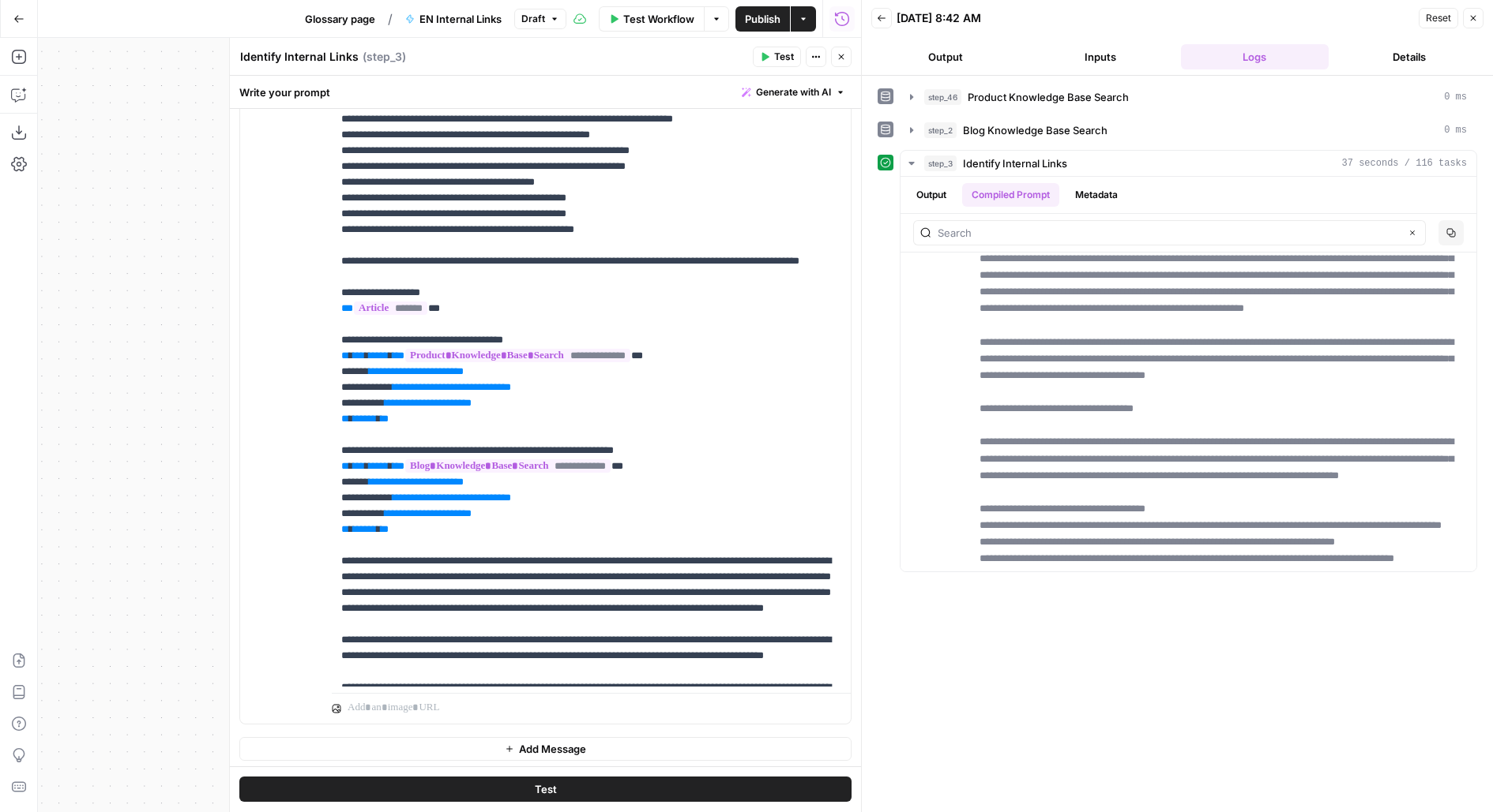
click at [778, 48] on button "Test" at bounding box center [776, 57] width 48 height 21
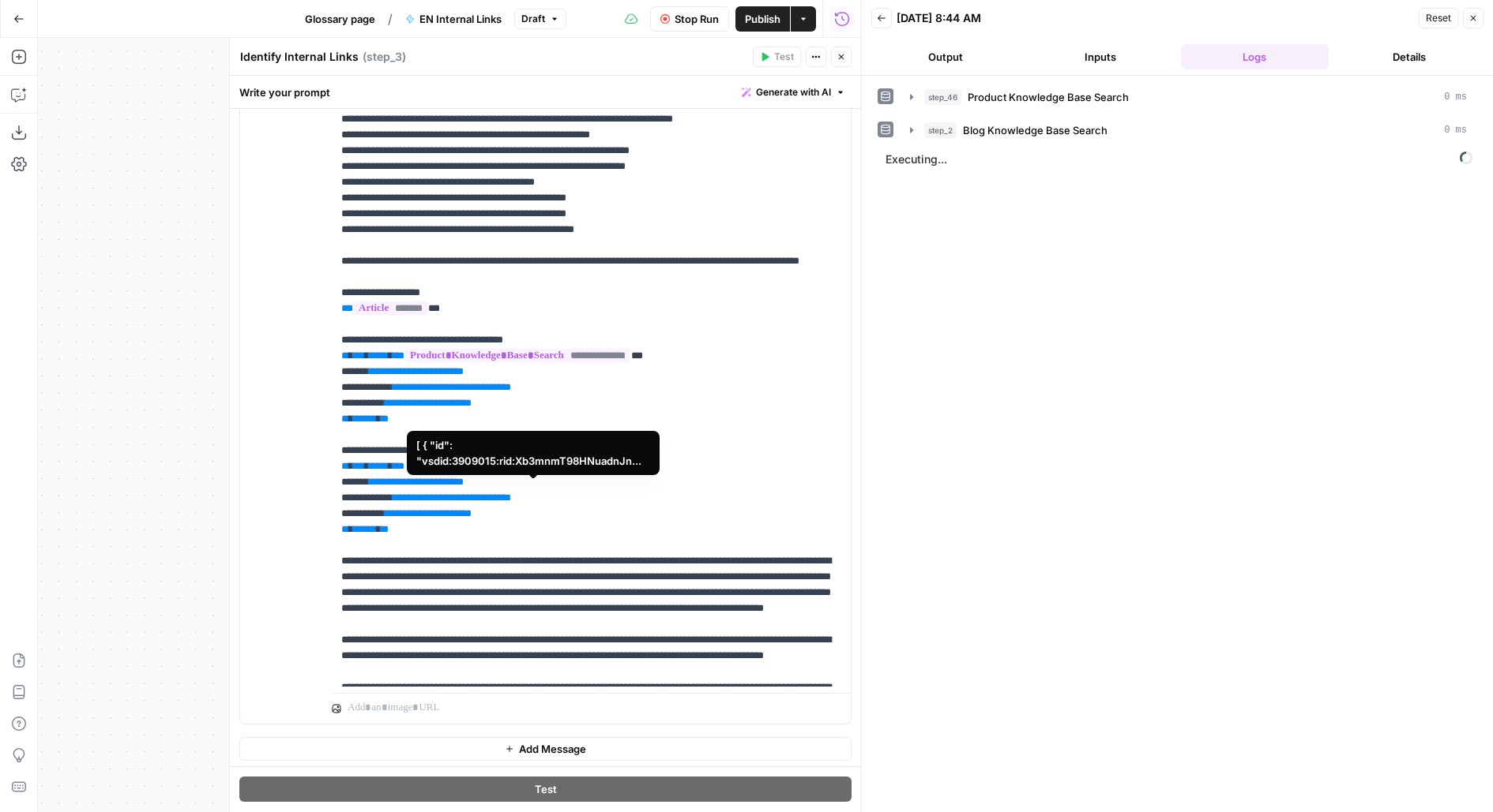
scroll to position [538, 0]
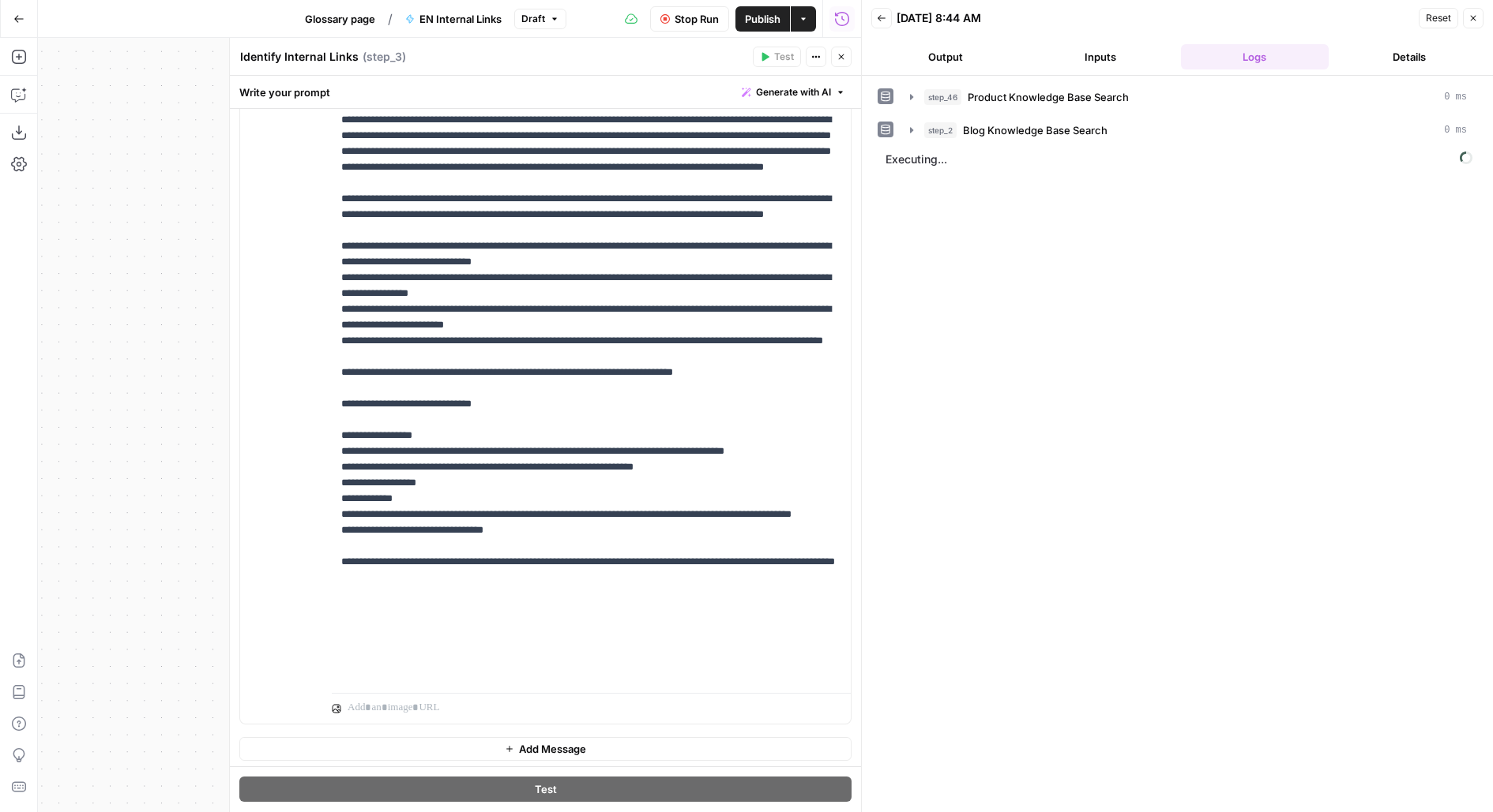
click at [911, 58] on button "Output" at bounding box center [945, 57] width 149 height 25
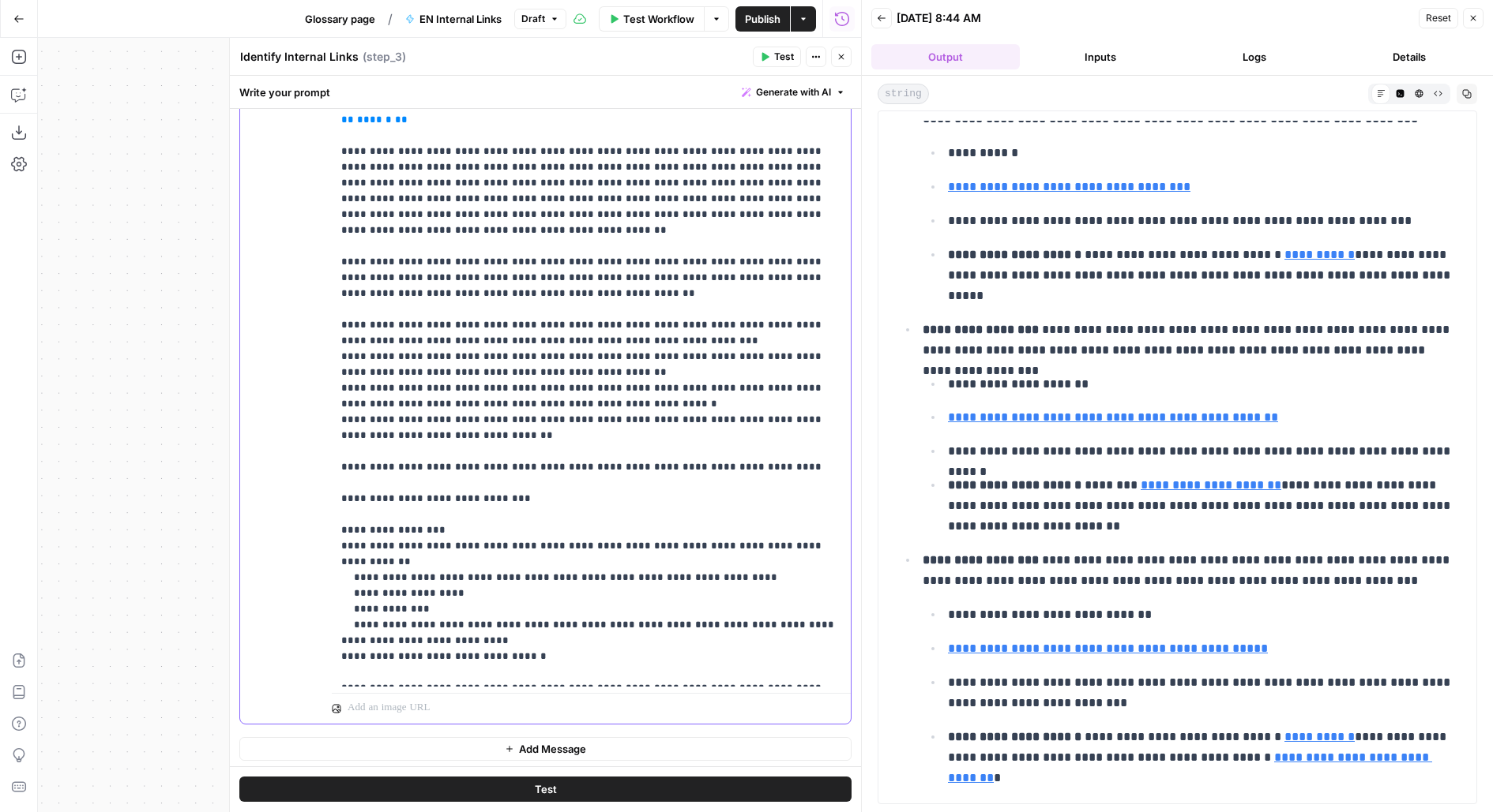
click at [770, 442] on p "**********" at bounding box center [591, 96] width 501 height 1168
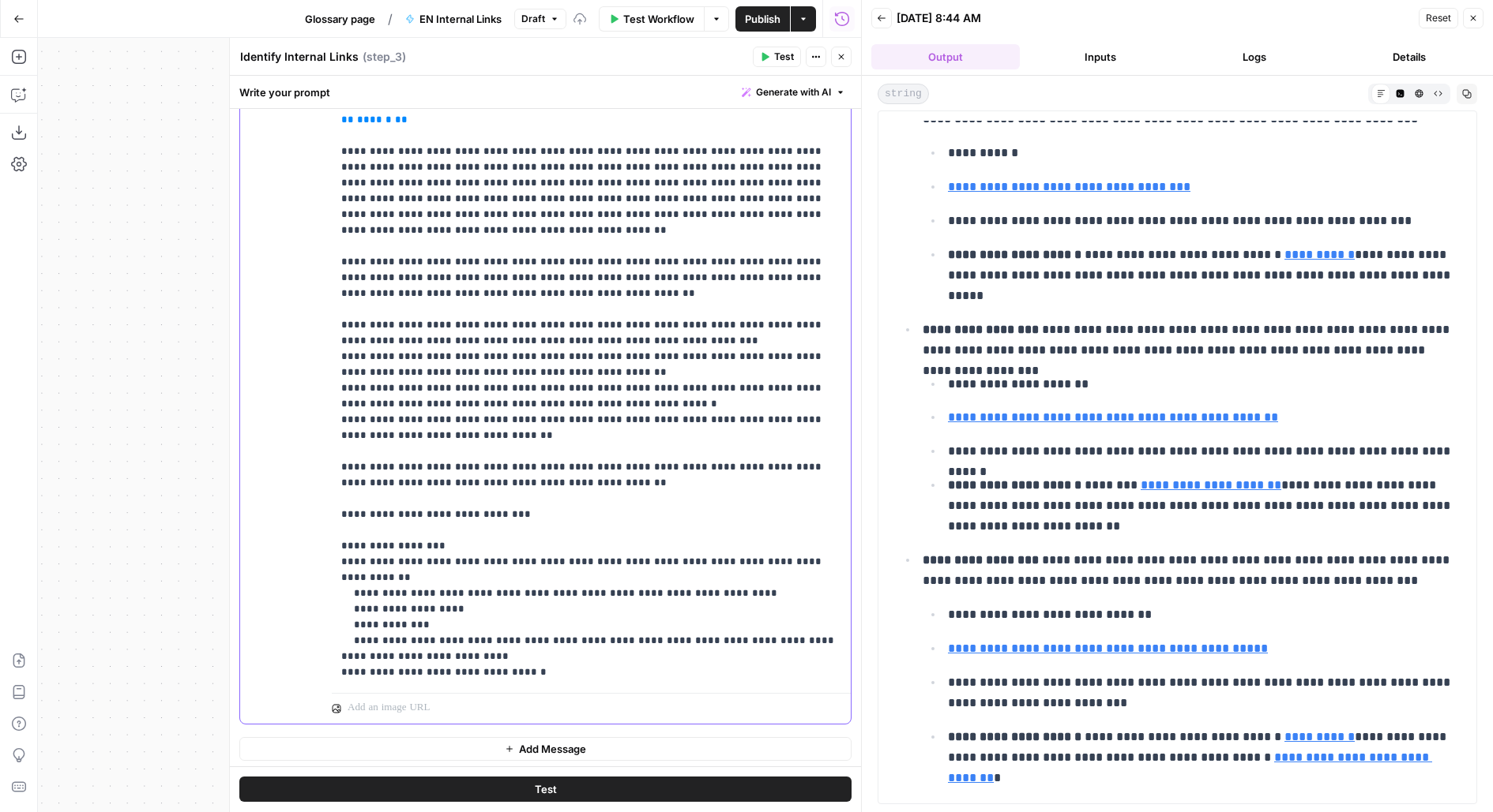
scroll to position [553, 0]
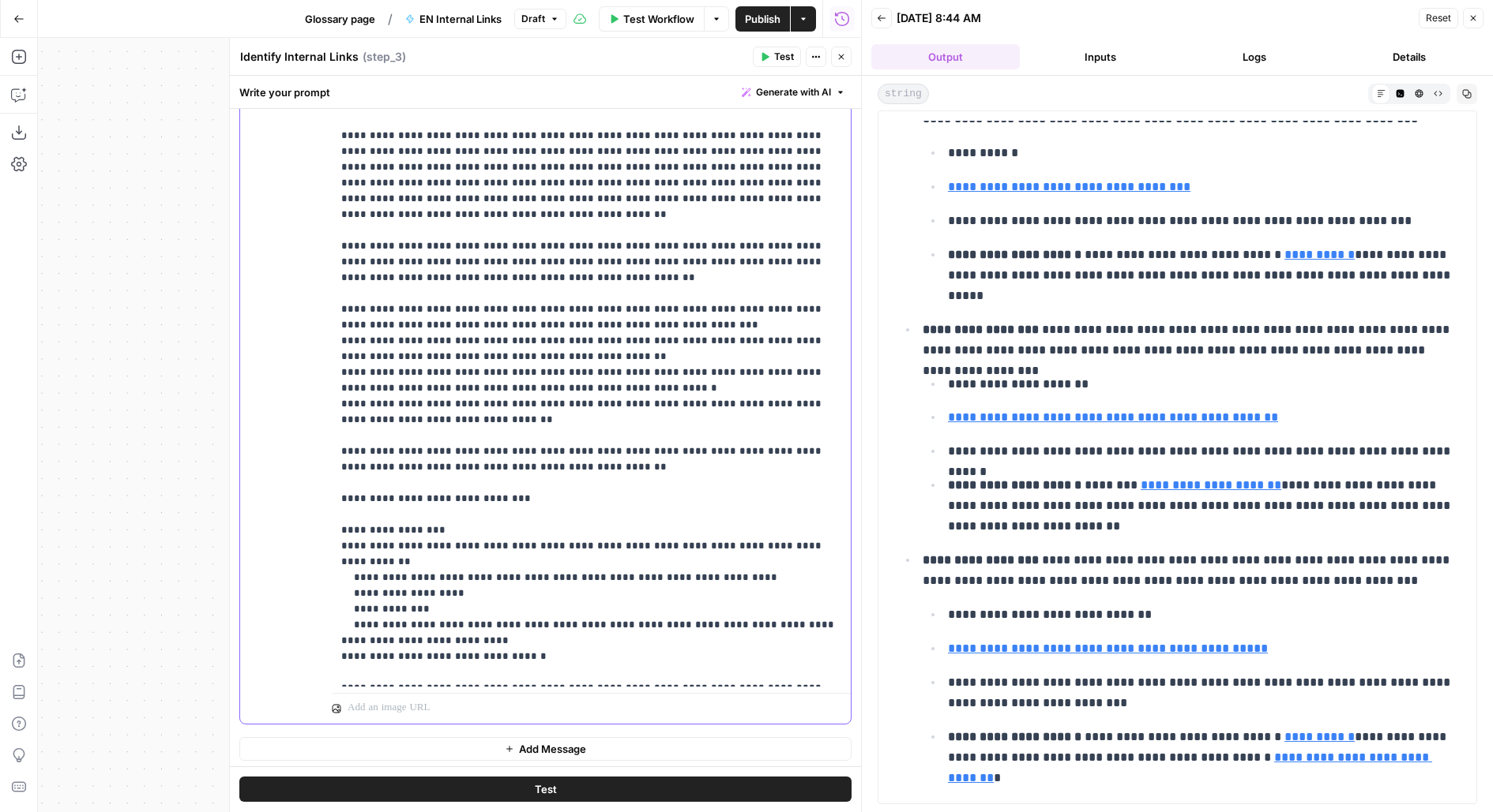
click at [341, 434] on p "**********" at bounding box center [591, 88] width 501 height 1185
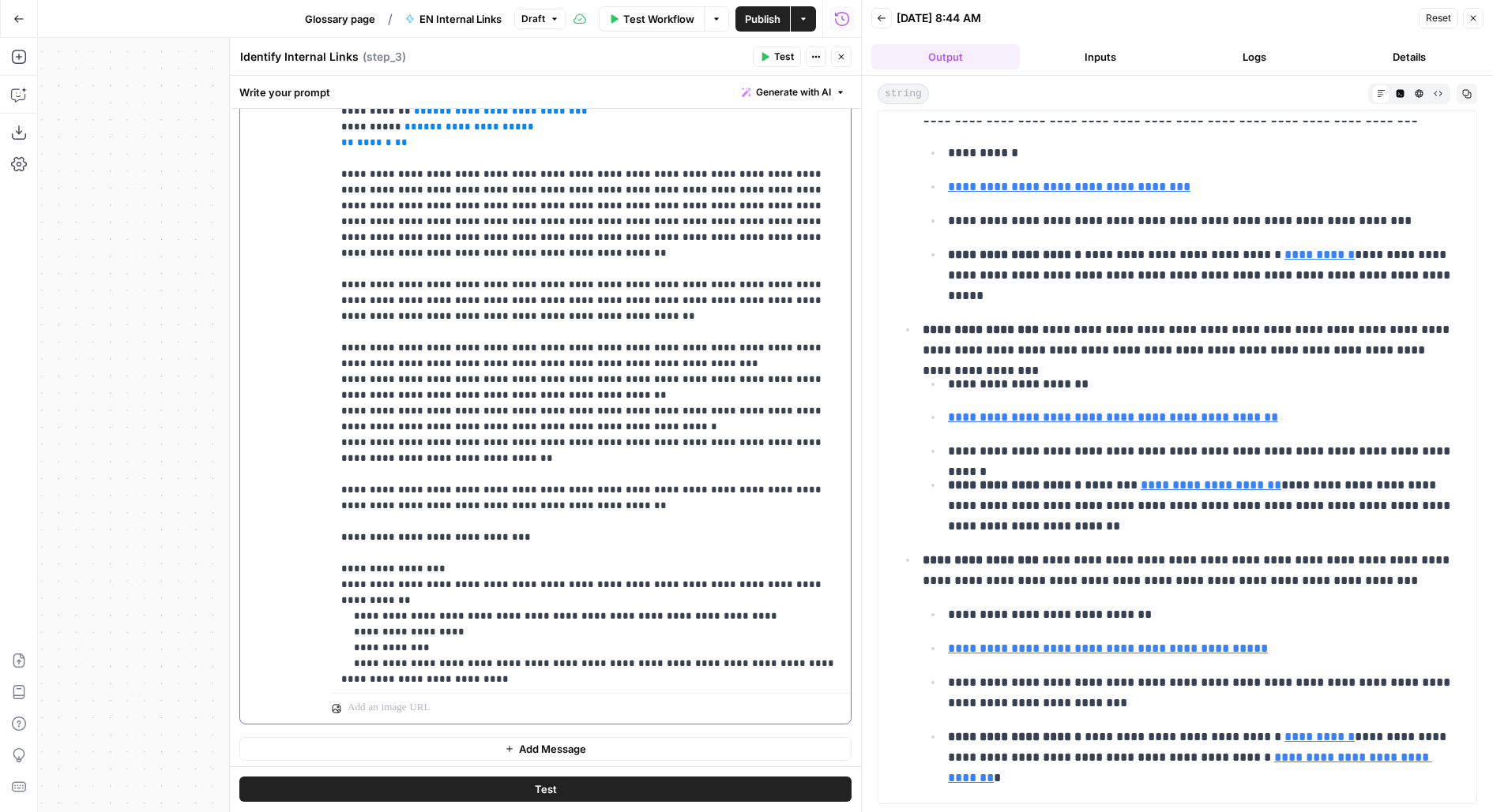
scroll to position [510, 0]
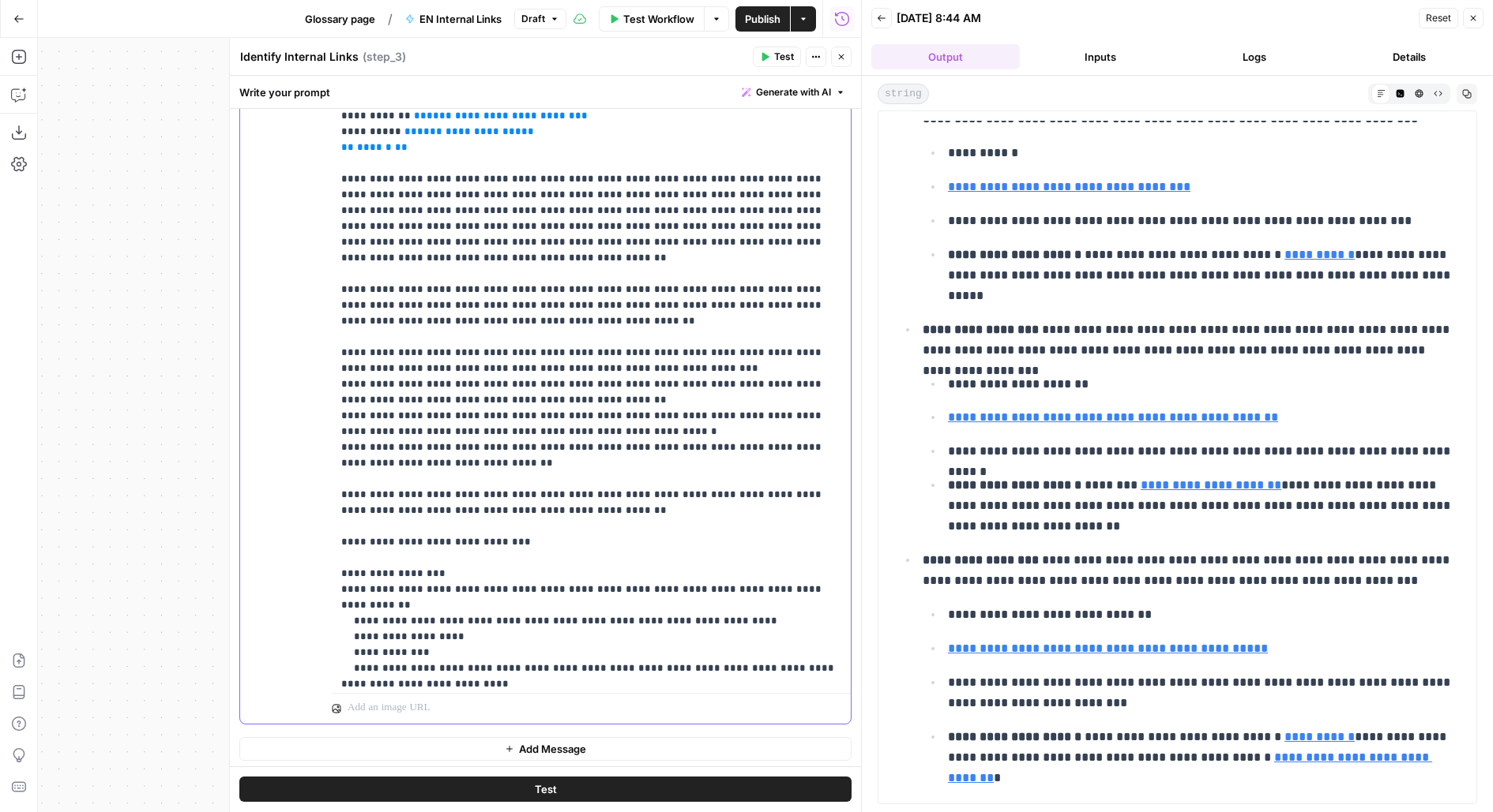
drag, startPoint x: 518, startPoint y: 349, endPoint x: 599, endPoint y: 346, distance: 81.1
click at [599, 346] on p "**********" at bounding box center [591, 132] width 501 height 1185
click at [351, 365] on p "**********" at bounding box center [591, 132] width 501 height 1185
click at [487, 364] on p "**********" at bounding box center [591, 132] width 501 height 1185
drag, startPoint x: 496, startPoint y: 366, endPoint x: 570, endPoint y: 383, distance: 75.9
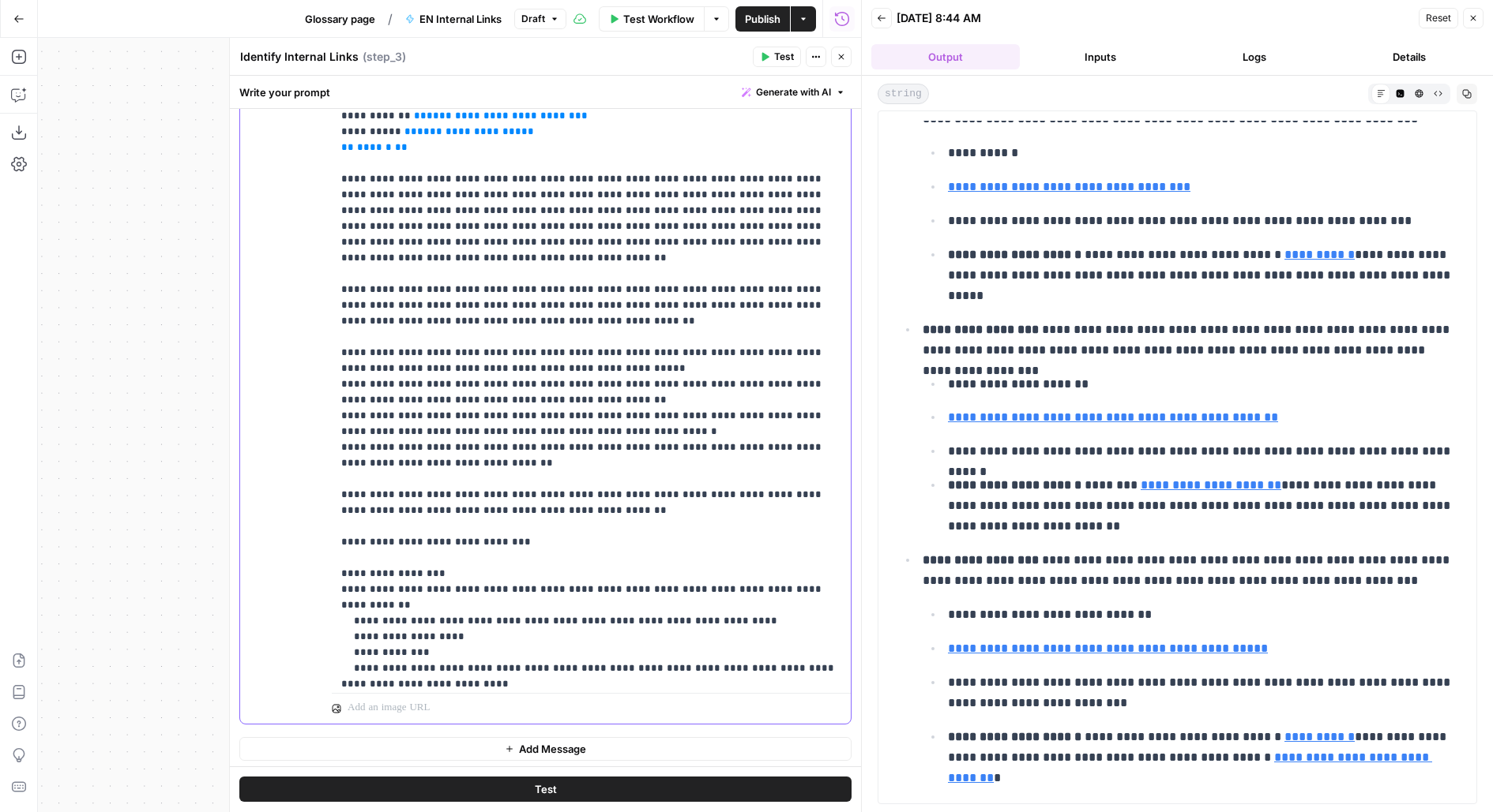
click at [570, 383] on p "**********" at bounding box center [591, 132] width 501 height 1185
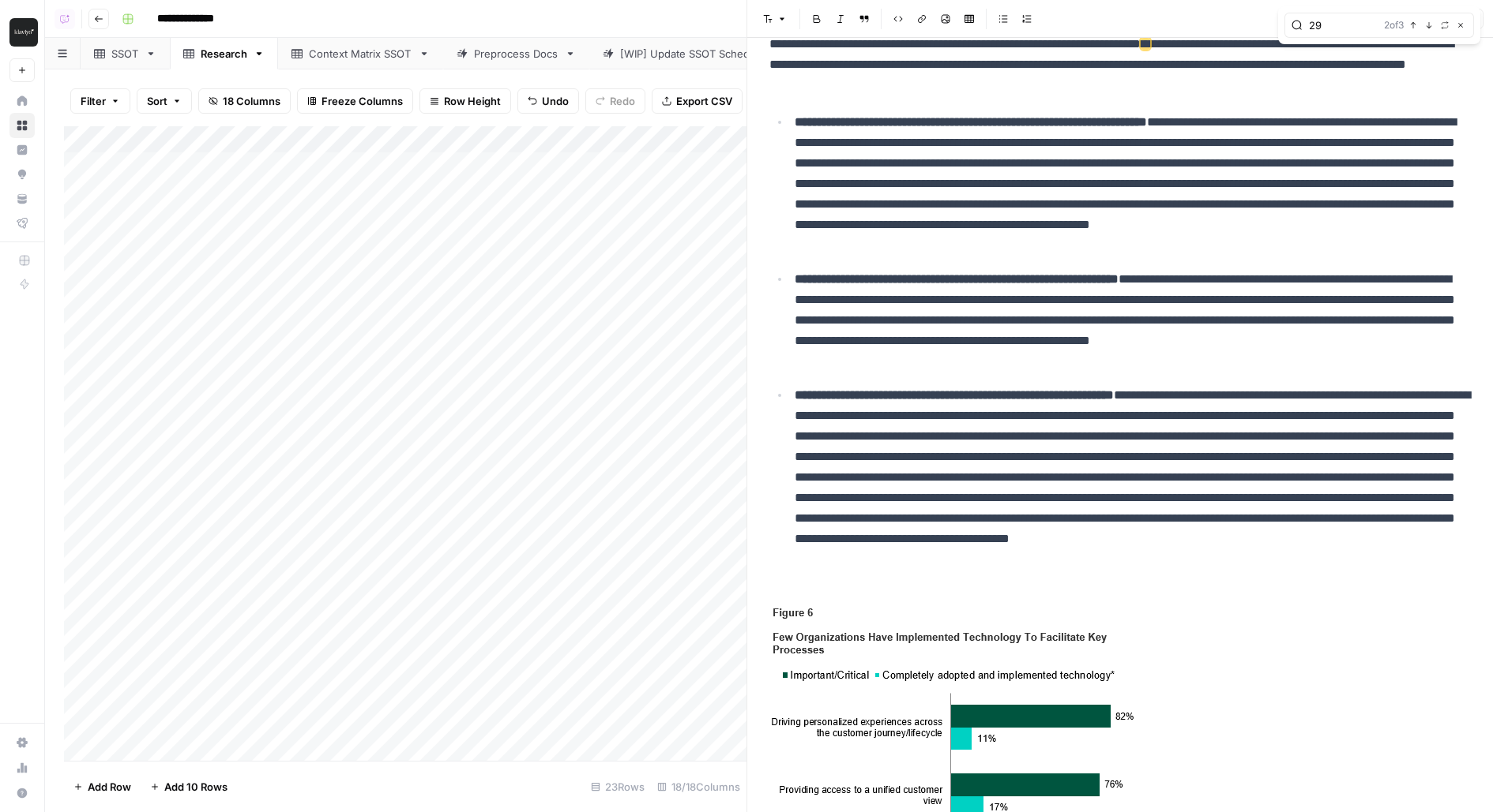
drag, startPoint x: 306, startPoint y: 181, endPoint x: 255, endPoint y: 572, distance: 394.3
click at [255, 572] on div "Add Column" at bounding box center [405, 444] width 682 height 635
click at [1459, 27] on icon "button" at bounding box center [1460, 24] width 5 height 5
click at [1479, 23] on button "Close" at bounding box center [1473, 19] width 21 height 21
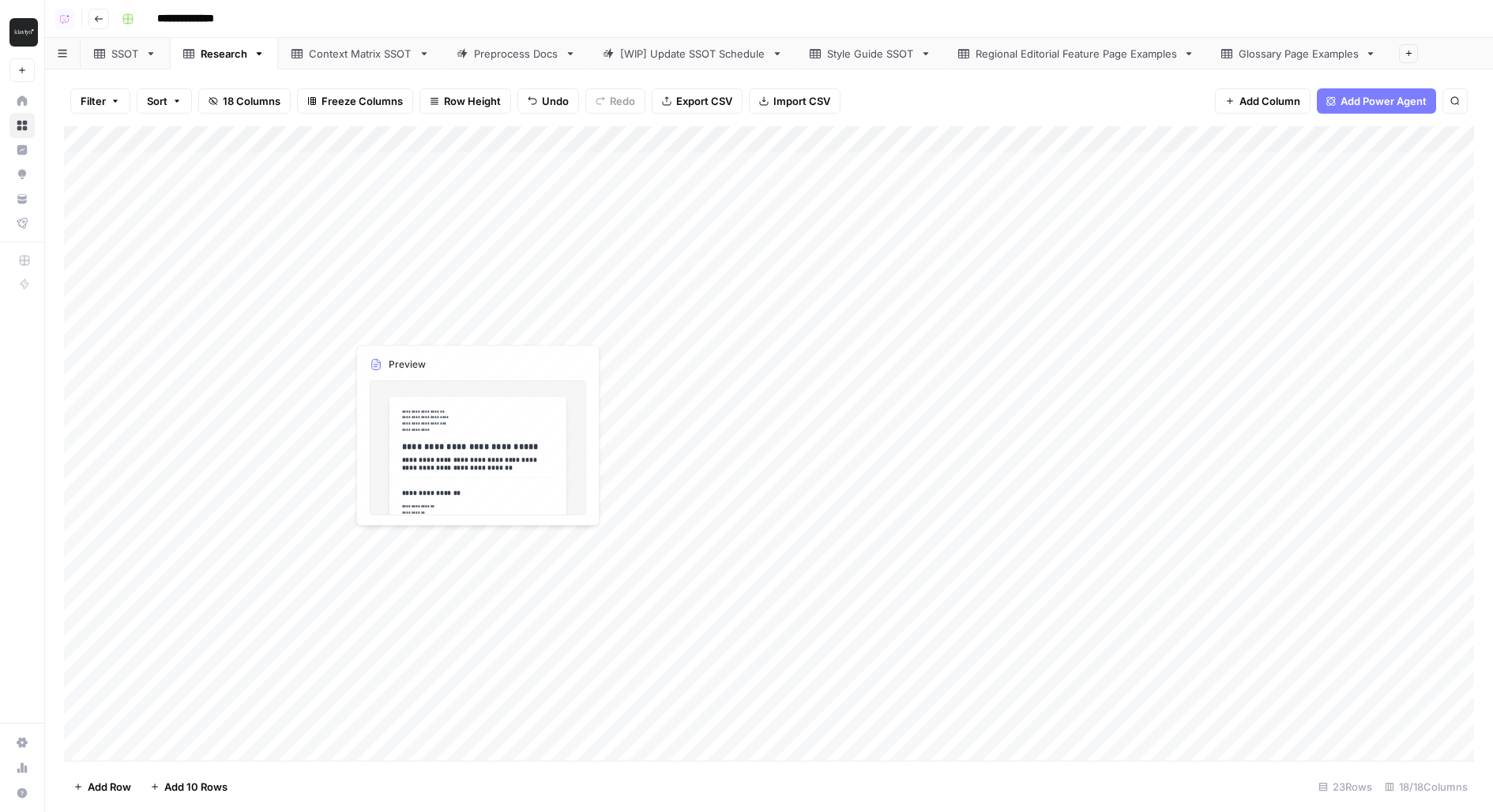
click at [320, 336] on div "Add Column" at bounding box center [769, 444] width 1410 height 635
type input "*****"
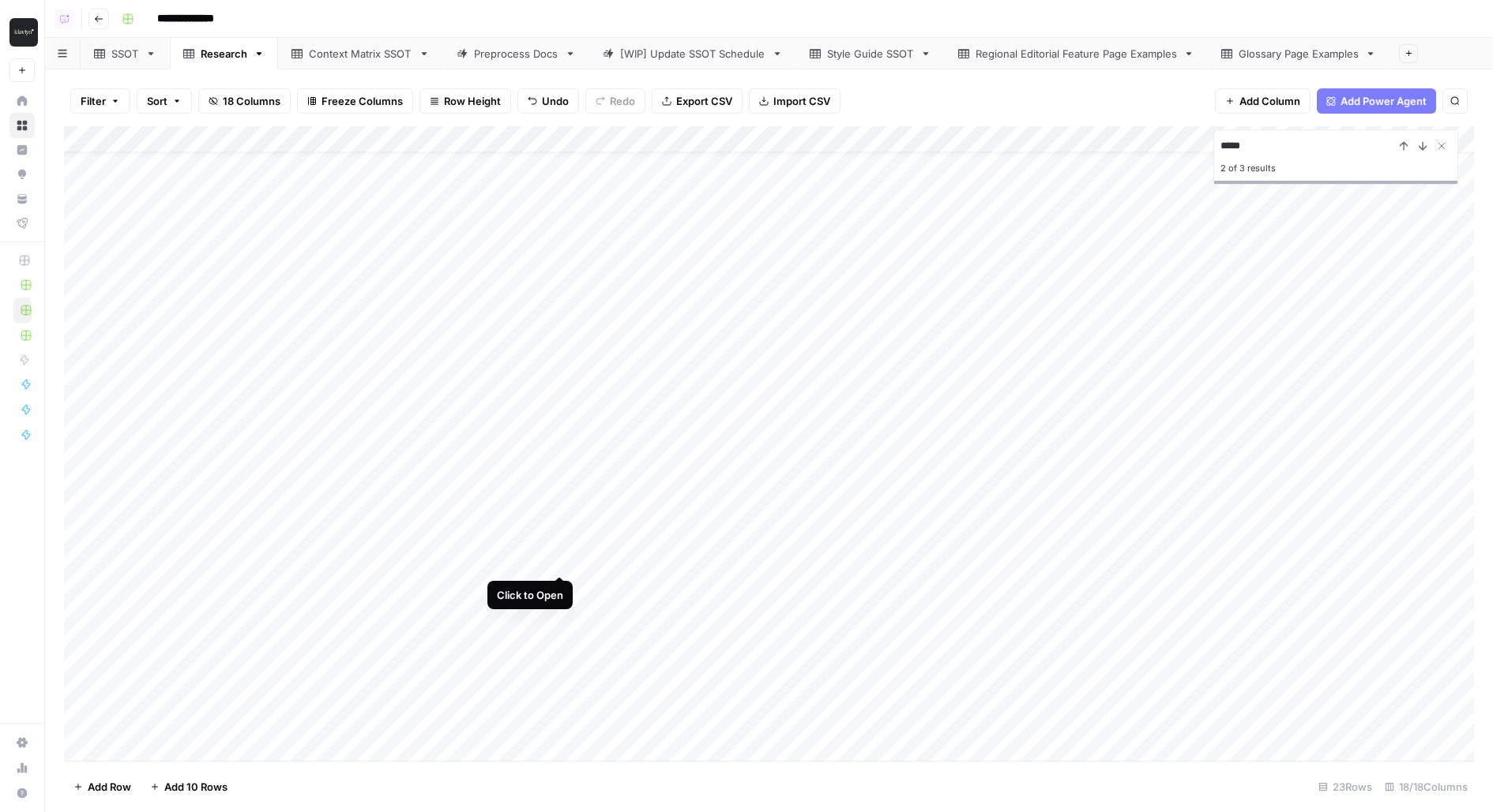
click at [557, 555] on div "Add Column" at bounding box center [769, 444] width 1410 height 635
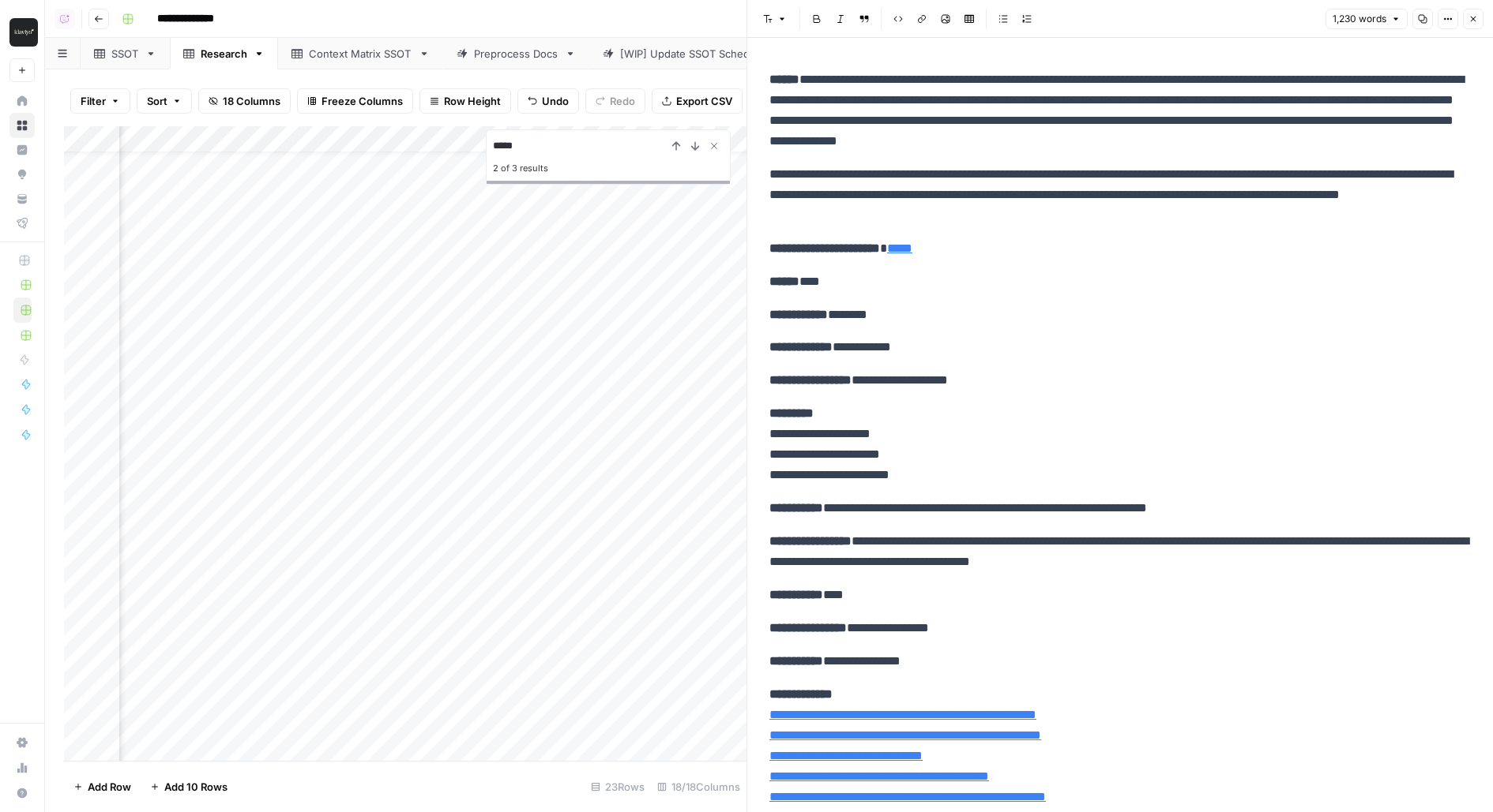
scroll to position [34, 0]
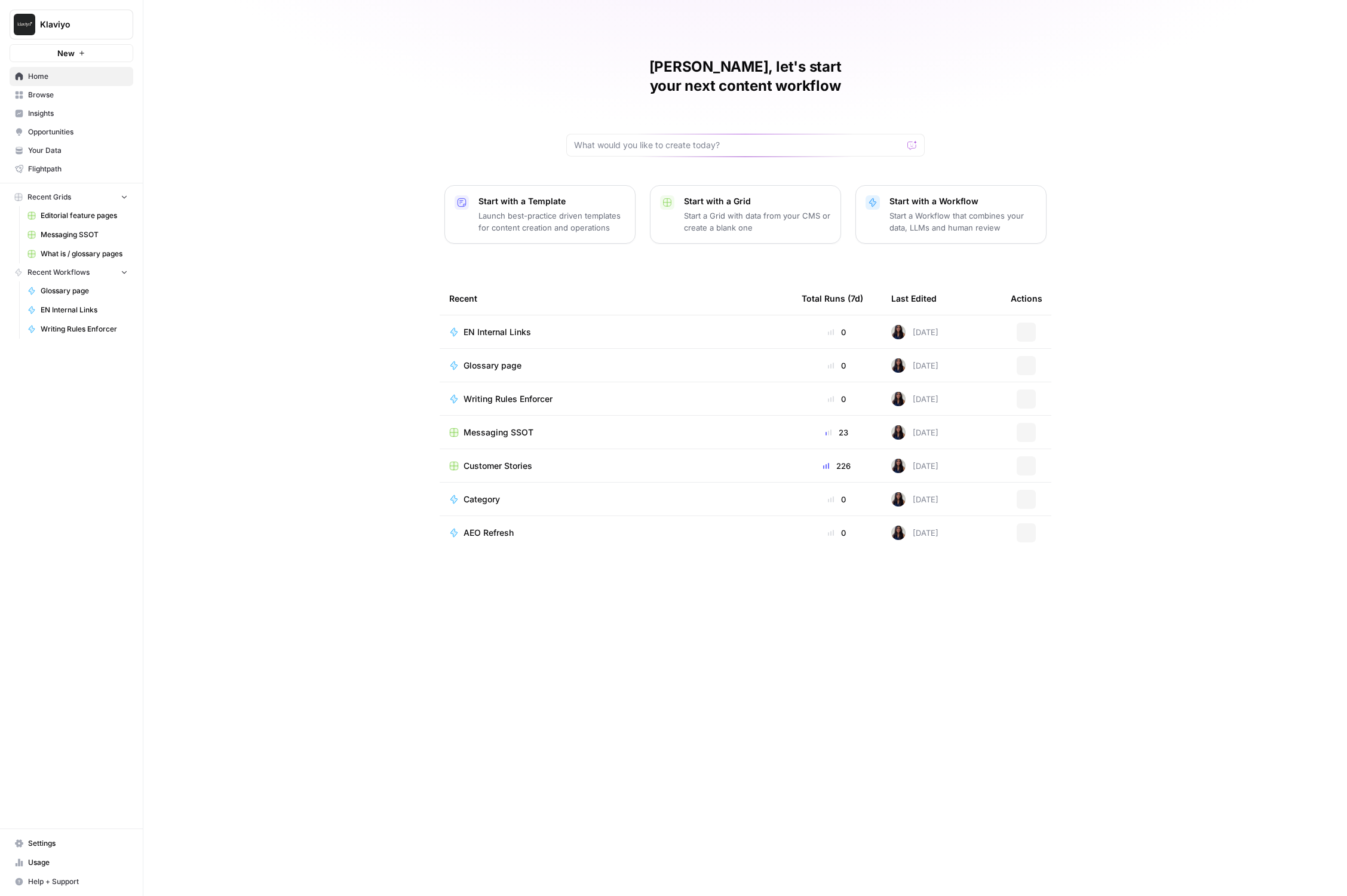
click at [119, 27] on icon "Workspace: Klaviyo" at bounding box center [124, 25] width 12 height 12
type input "build"
click button "AirOps Builders" at bounding box center [108, 89] width 191 height 19
click at [255, 199] on div "[PERSON_NAME], let's start your next content workflow Start with a Template Lau…" at bounding box center [745, 448] width 1204 height 896
click at [63, 91] on span "Browse" at bounding box center [78, 95] width 100 height 11
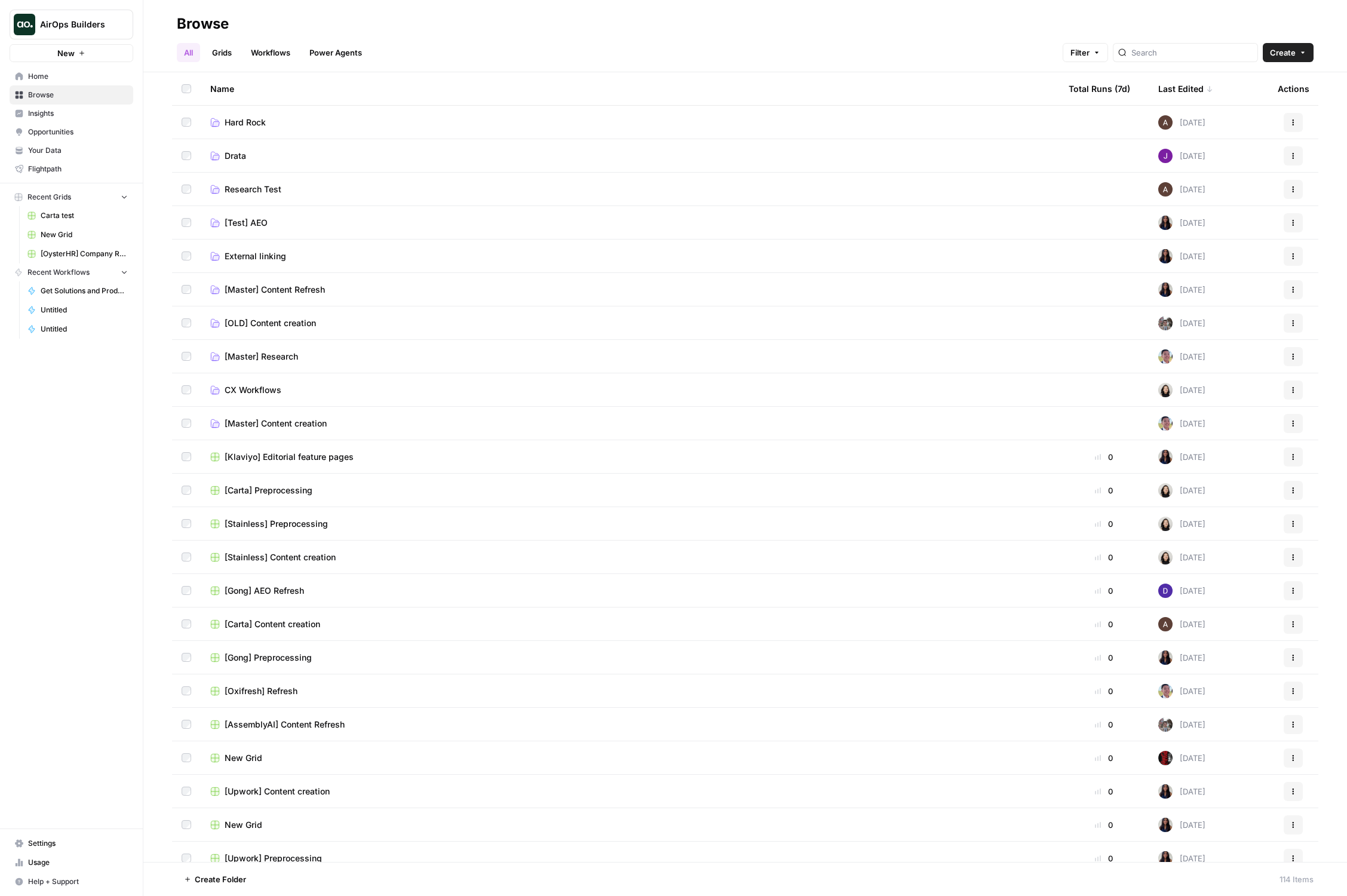
scroll to position [66, 0]
click at [270, 557] on span "[Stainless] Content creation" at bounding box center [280, 558] width 111 height 12
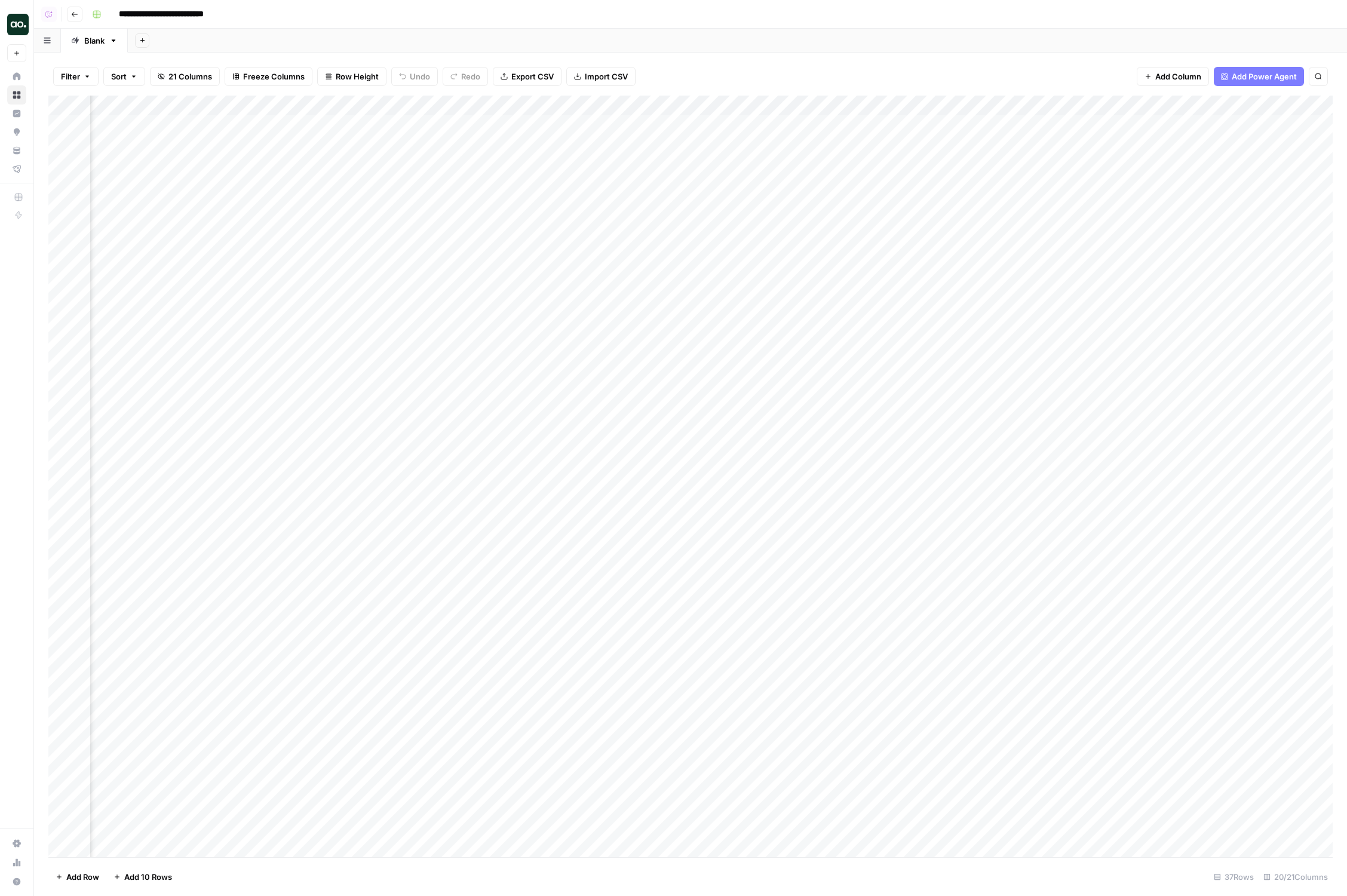
scroll to position [0, 1045]
click at [615, 108] on div "Add Column" at bounding box center [690, 476] width 1284 height 762
click at [600, 222] on span "Edit Workflow" at bounding box center [627, 223] width 104 height 12
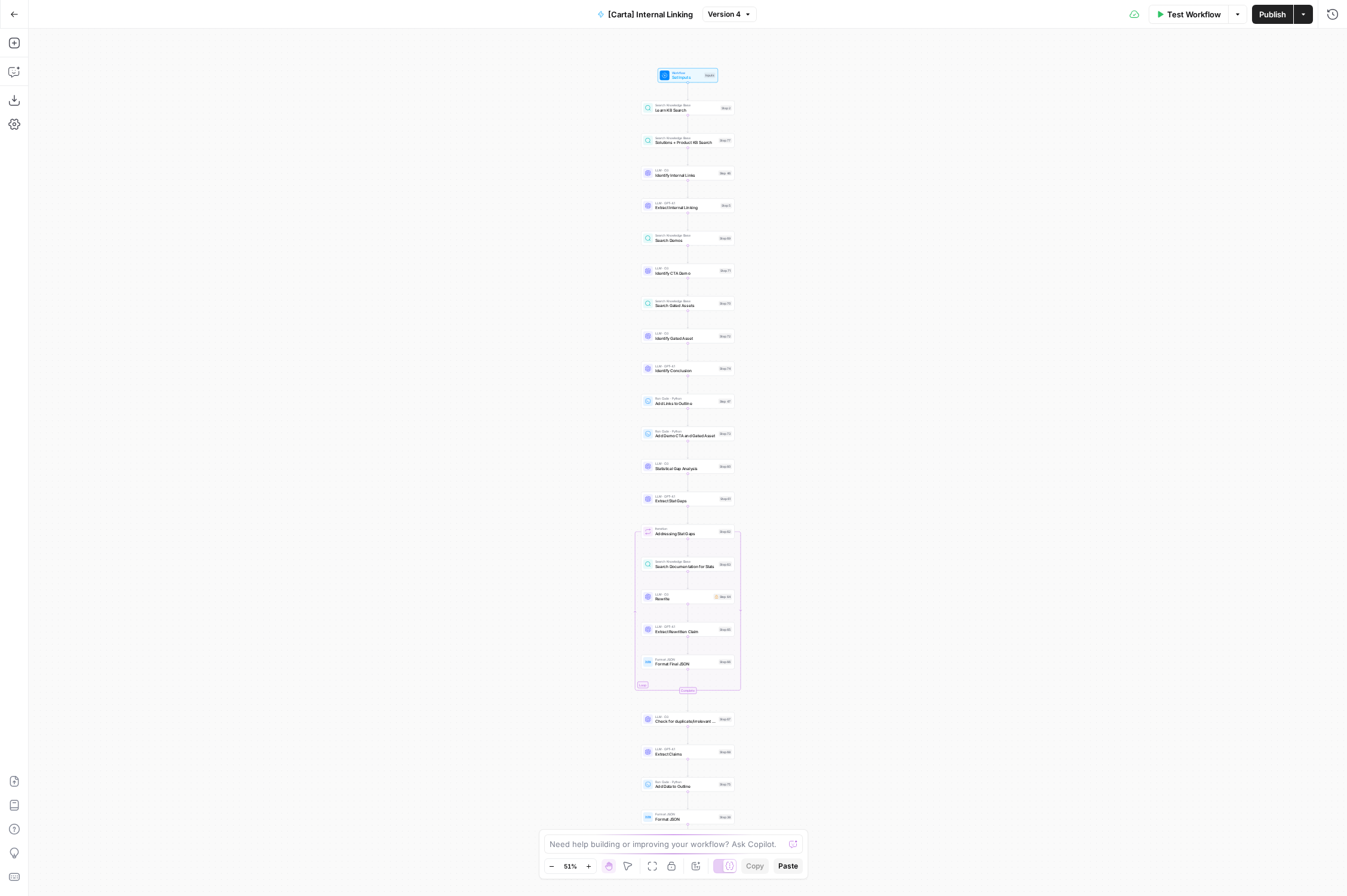
drag, startPoint x: 848, startPoint y: 358, endPoint x: 710, endPoint y: 353, distance: 138.1
click at [710, 356] on div "Workflow Set Inputs Inputs Search Knowledge Base Learn KB Search Step 2 Search …" at bounding box center [687, 462] width 1318 height 867
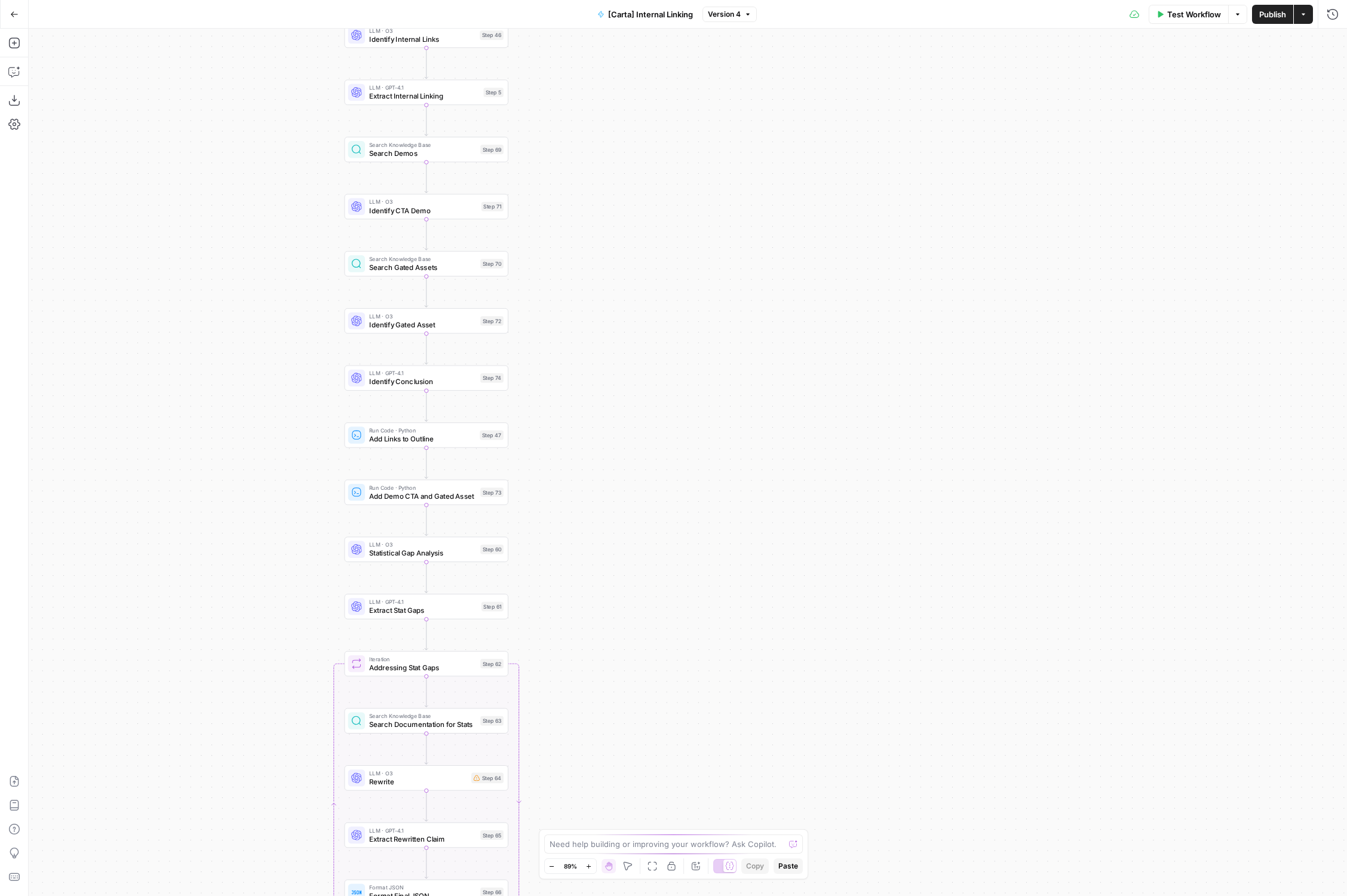
click at [12, 15] on icon "button" at bounding box center [14, 14] width 8 height 8
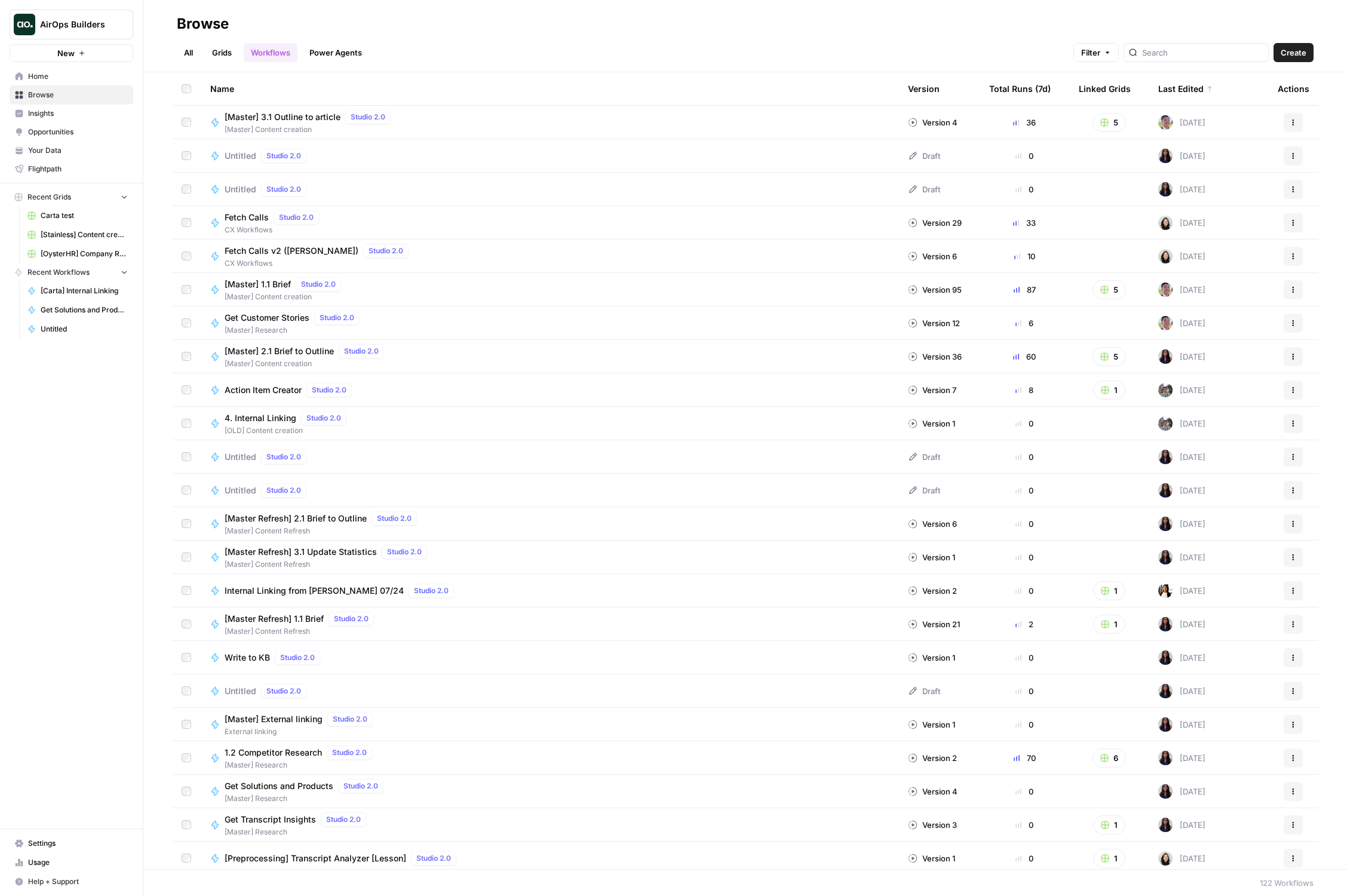
click at [226, 50] on link "Grids" at bounding box center [222, 53] width 34 height 19
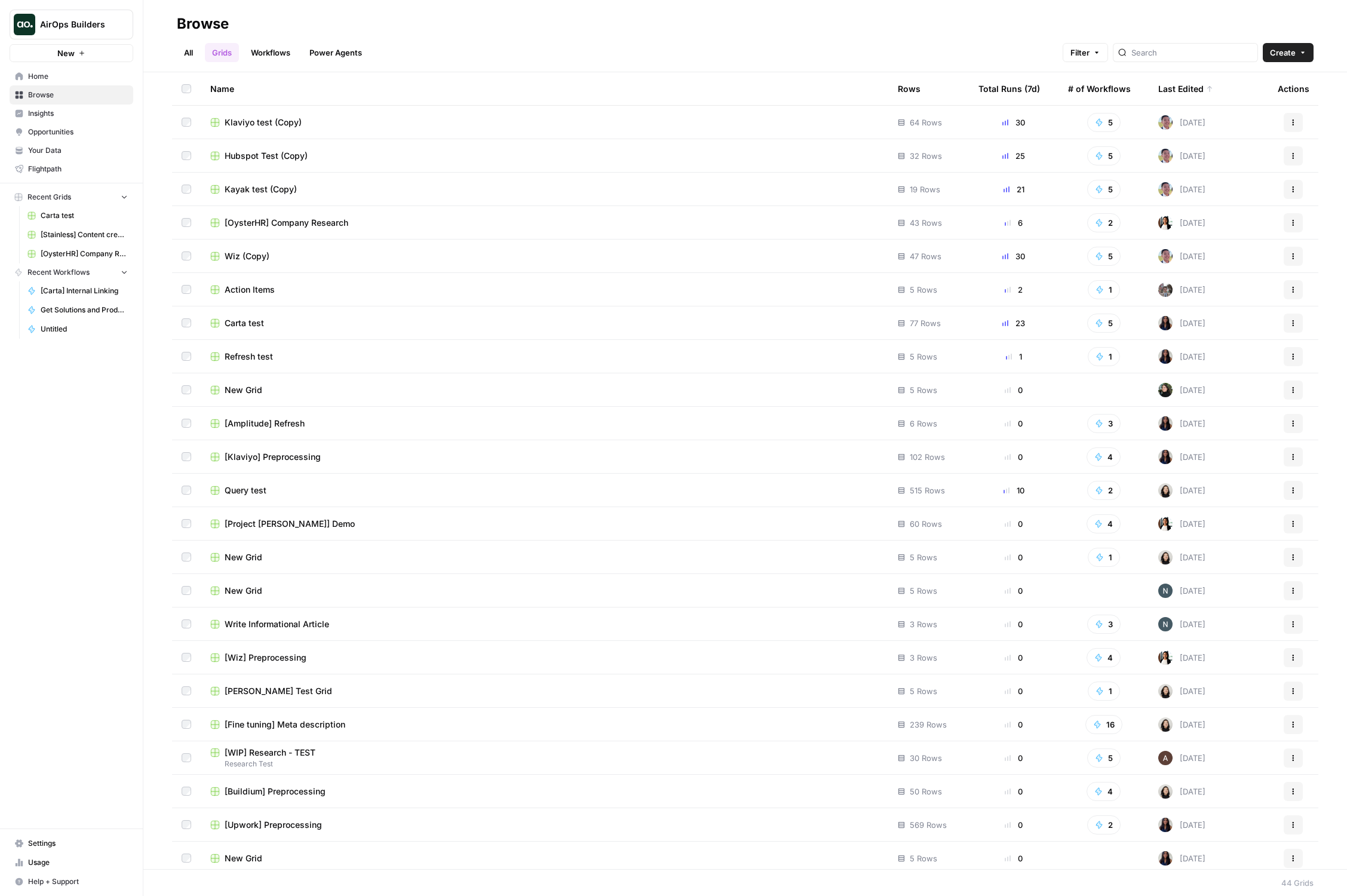
click at [173, 51] on header "Browse All Grids Workflows Power Agents Filter Create" at bounding box center [745, 36] width 1204 height 72
drag, startPoint x: 194, startPoint y: 46, endPoint x: 208, endPoint y: 46, distance: 14.0
click at [194, 46] on link "All" at bounding box center [188, 53] width 23 height 19
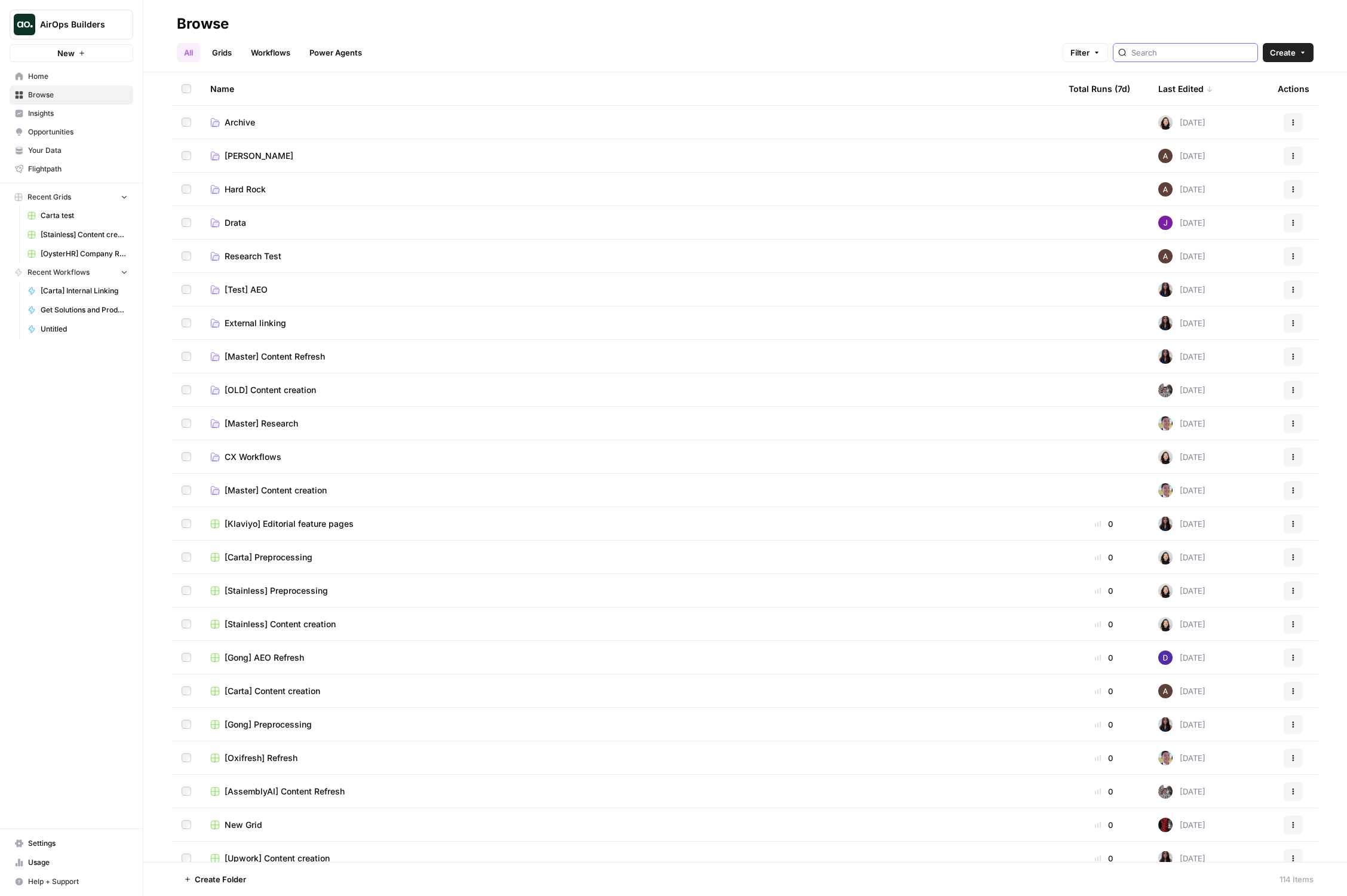
click at [1169, 50] on input "search" at bounding box center [1192, 53] width 122 height 12
type input "link"
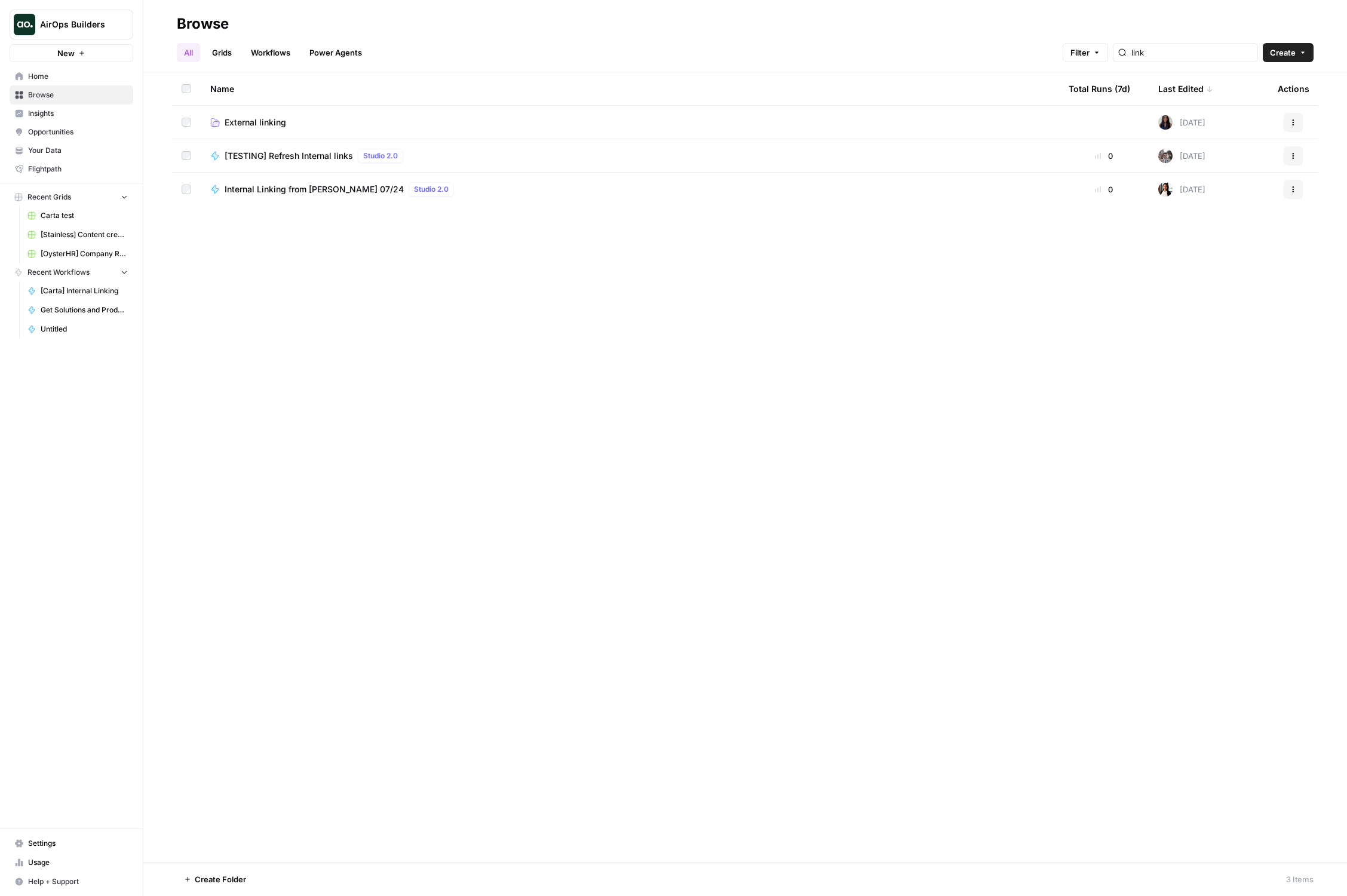
click at [304, 205] on div "Name Total Runs (7d) Last Edited Actions External linking 3 days ago Actions [T…" at bounding box center [745, 467] width 1204 height 790
click at [289, 186] on span "Internal Linking from Cindy 07/24" at bounding box center [314, 190] width 180 height 12
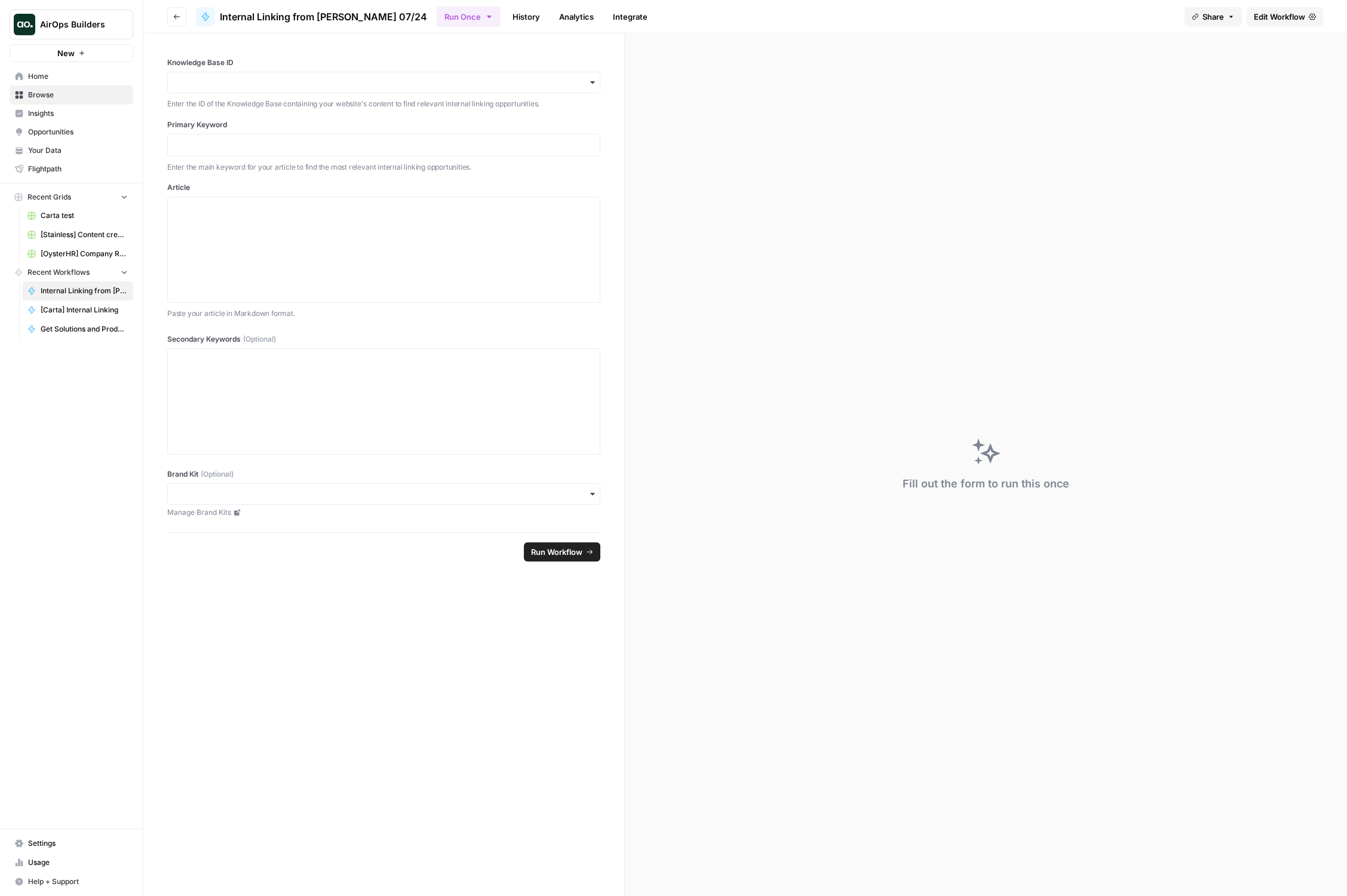
click at [1311, 8] on link "Edit Workflow" at bounding box center [1285, 17] width 76 height 19
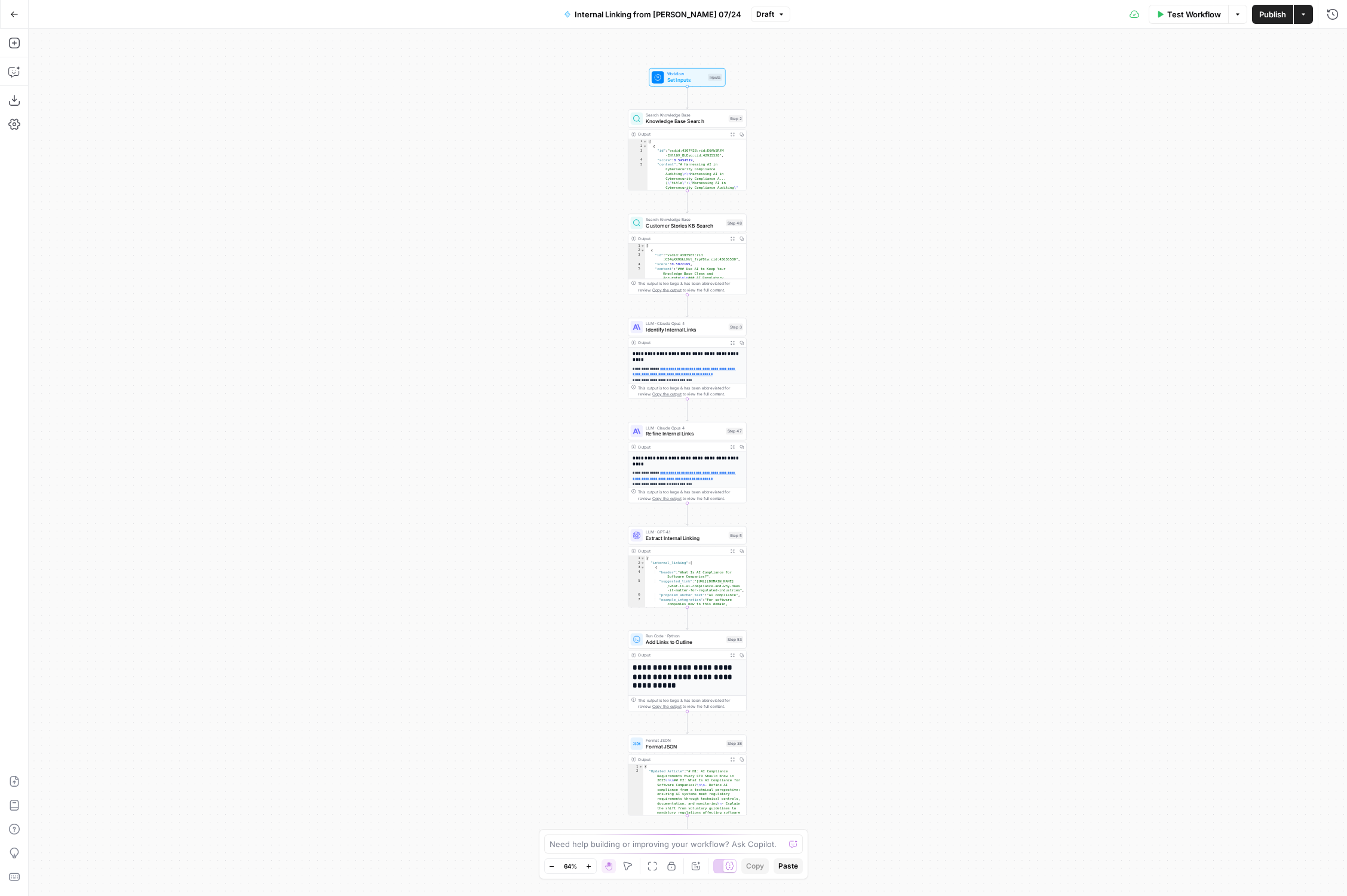
drag, startPoint x: 866, startPoint y: 504, endPoint x: 811, endPoint y: 404, distance: 114.1
click at [811, 404] on div "Workflow Set Inputs Inputs Search Knowledge Base Knowledge Base Search Step 2 O…" at bounding box center [687, 462] width 1318 height 867
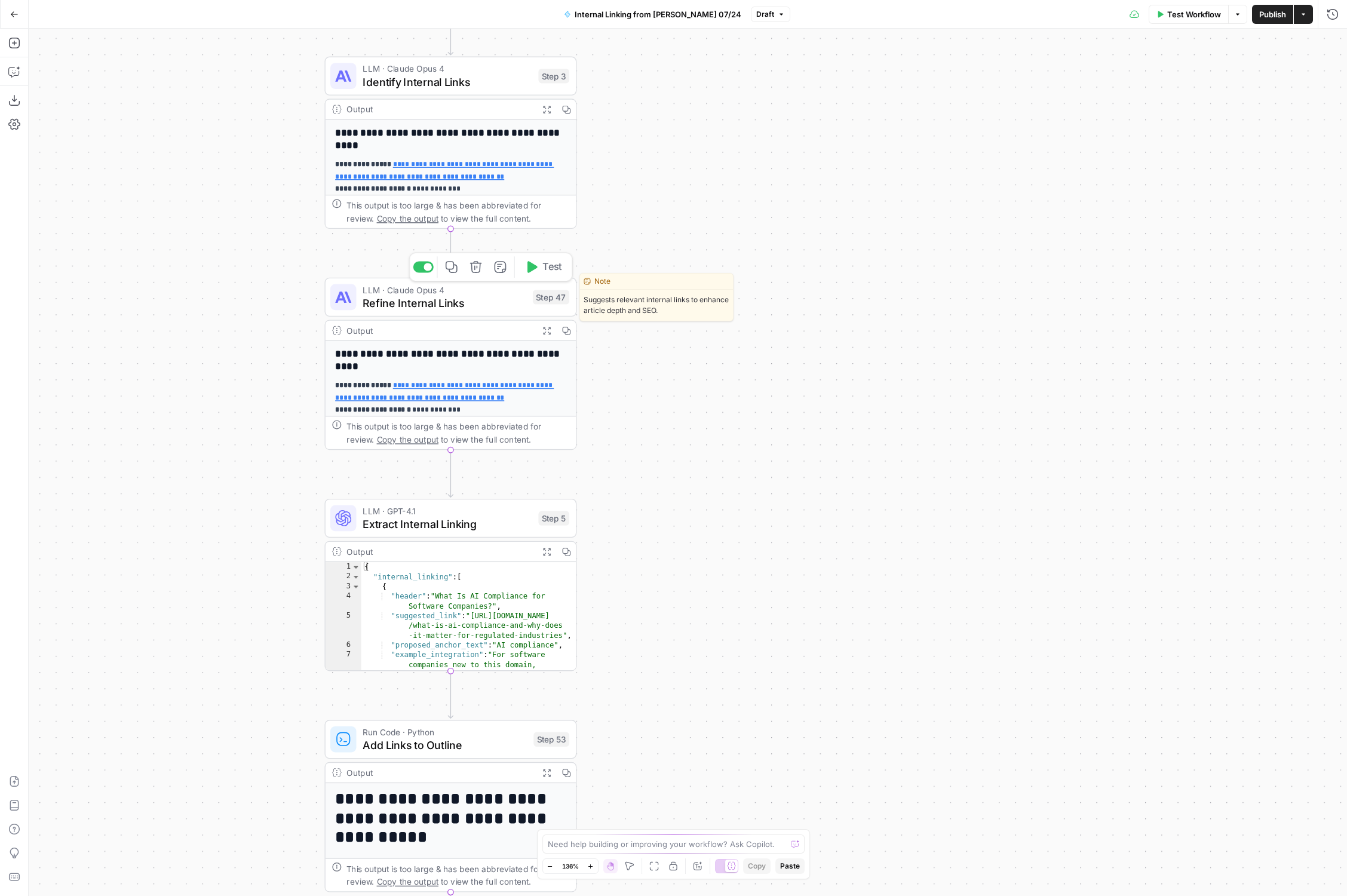
click at [470, 306] on span "Refine Internal Links" at bounding box center [444, 302] width 164 height 16
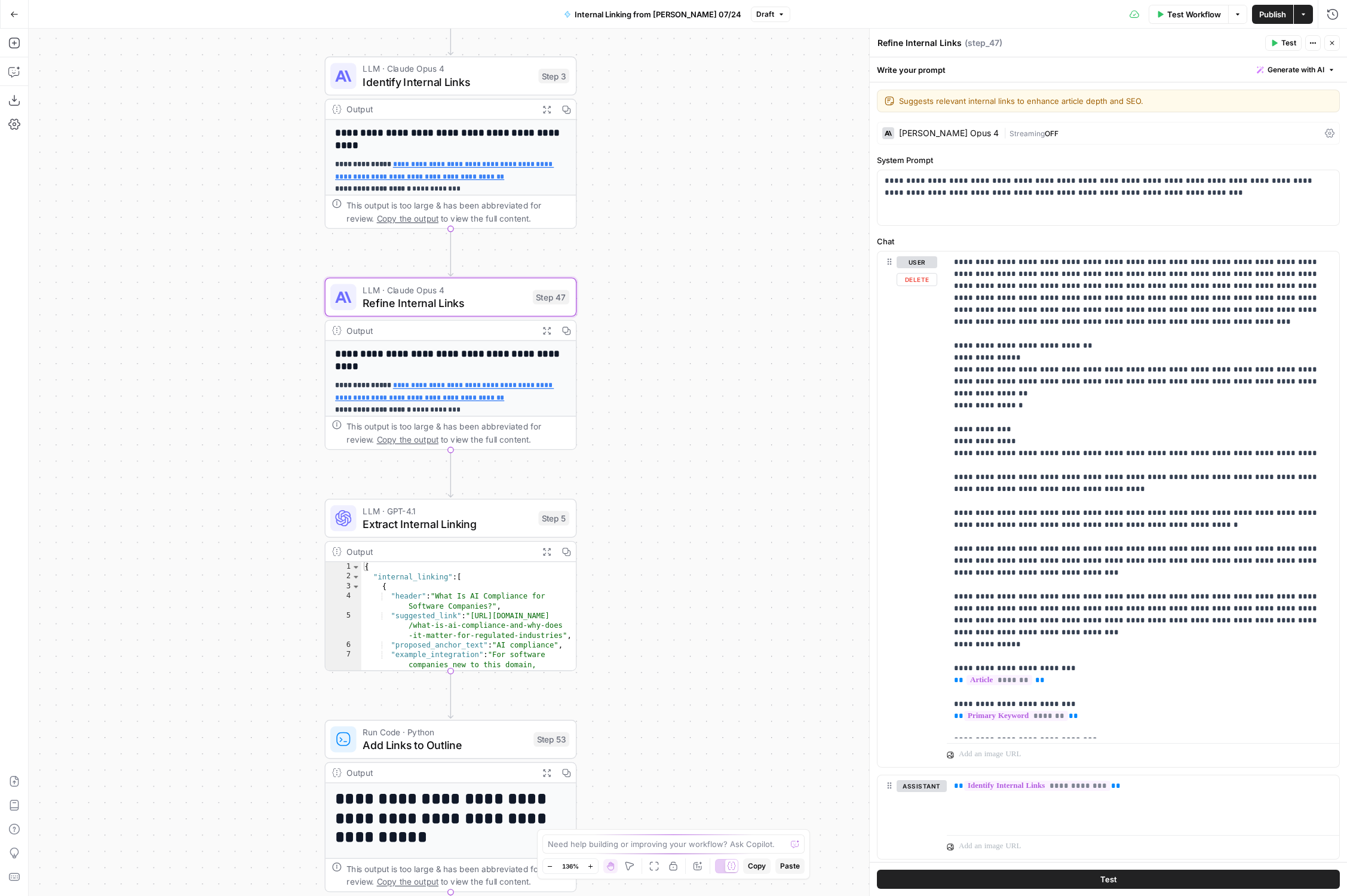
scroll to position [170, 0]
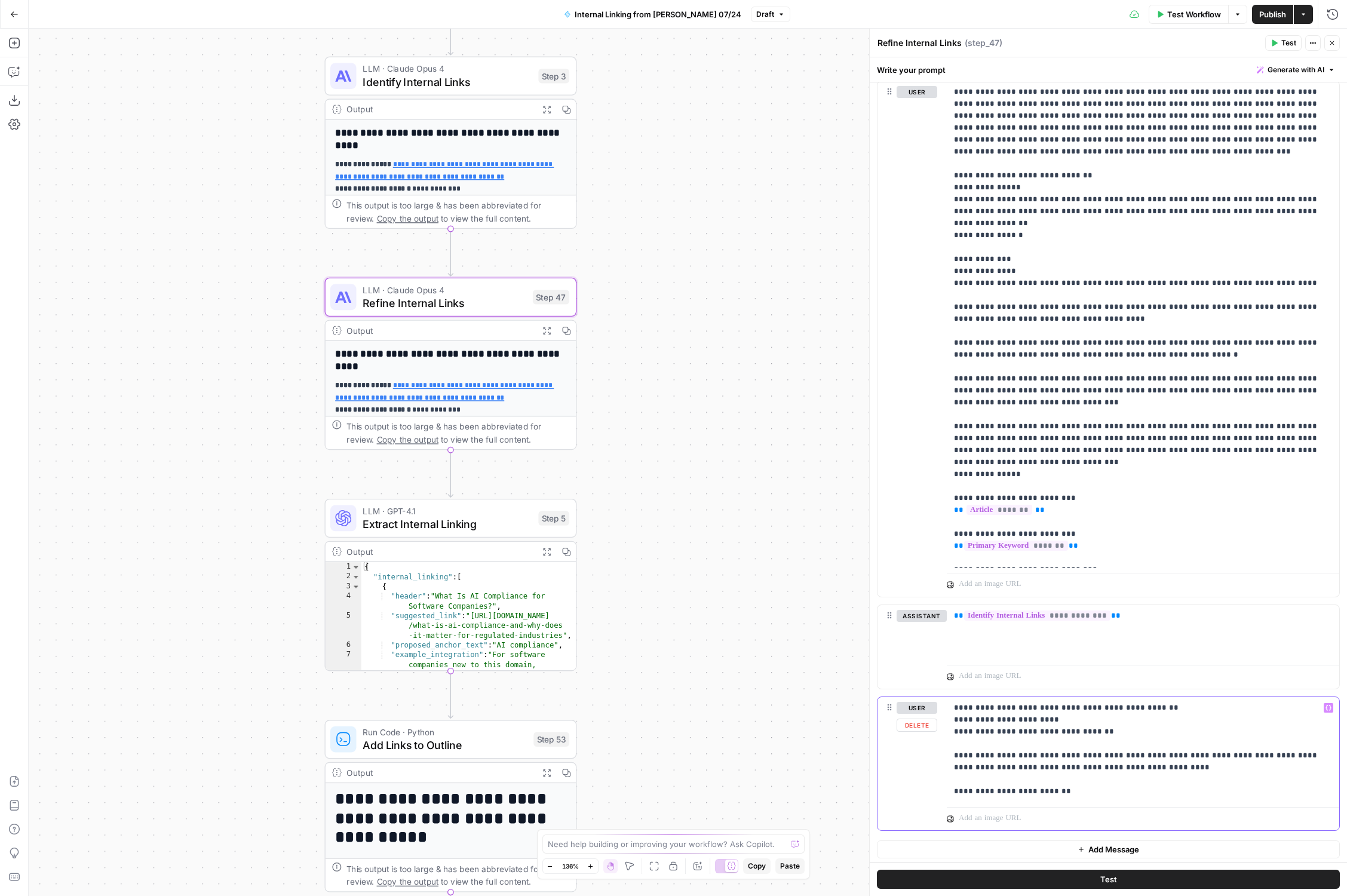
click at [1024, 790] on p "**********" at bounding box center [1144, 749] width 379 height 96
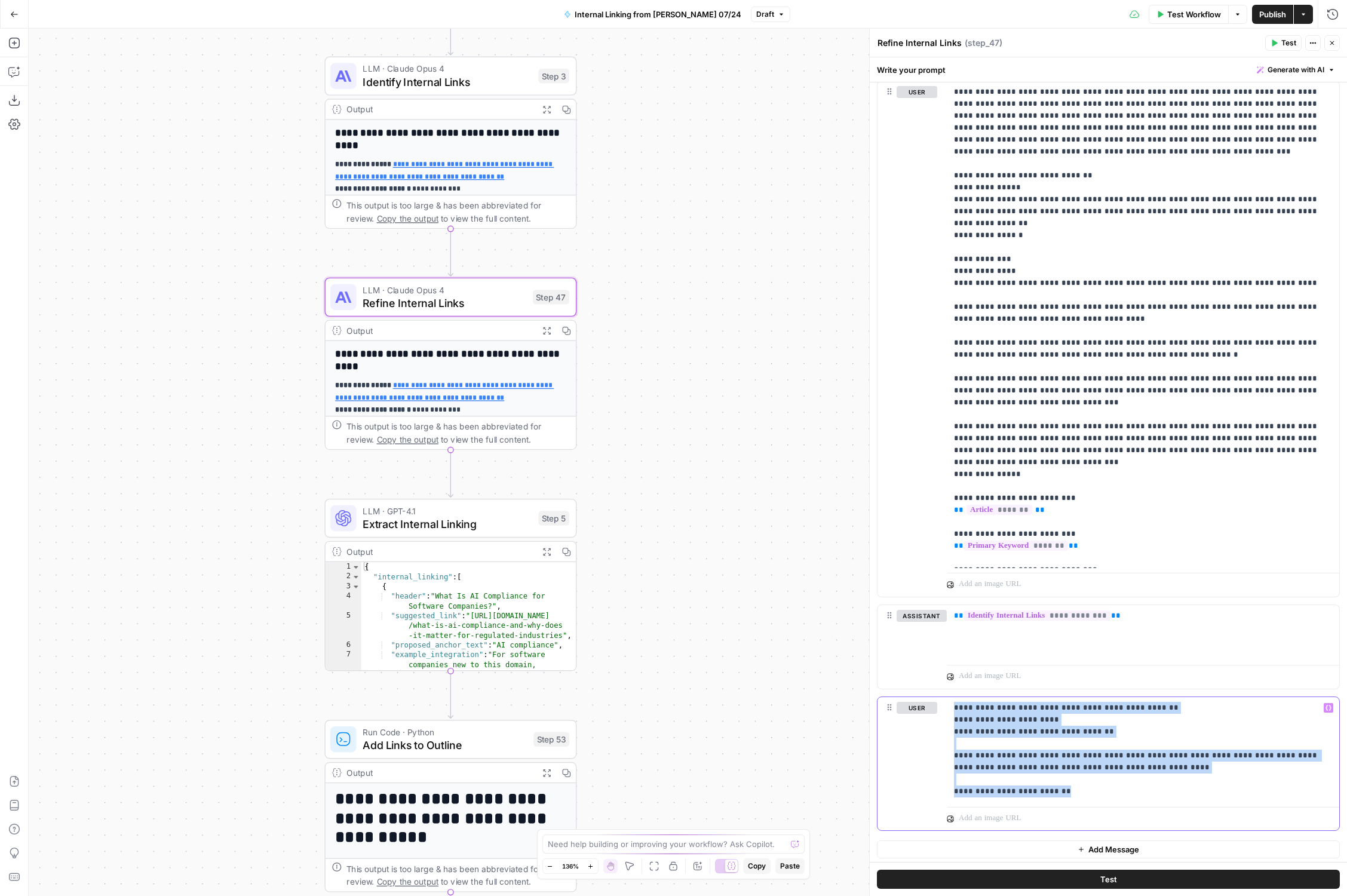
drag, startPoint x: 1105, startPoint y: 791, endPoint x: 856, endPoint y: 648, distance: 287.1
click at [856, 648] on body "AirOps Builders New Home Browse Insights Opportunities Your Data Flightpath Rec…" at bounding box center [673, 448] width 1347 height 896
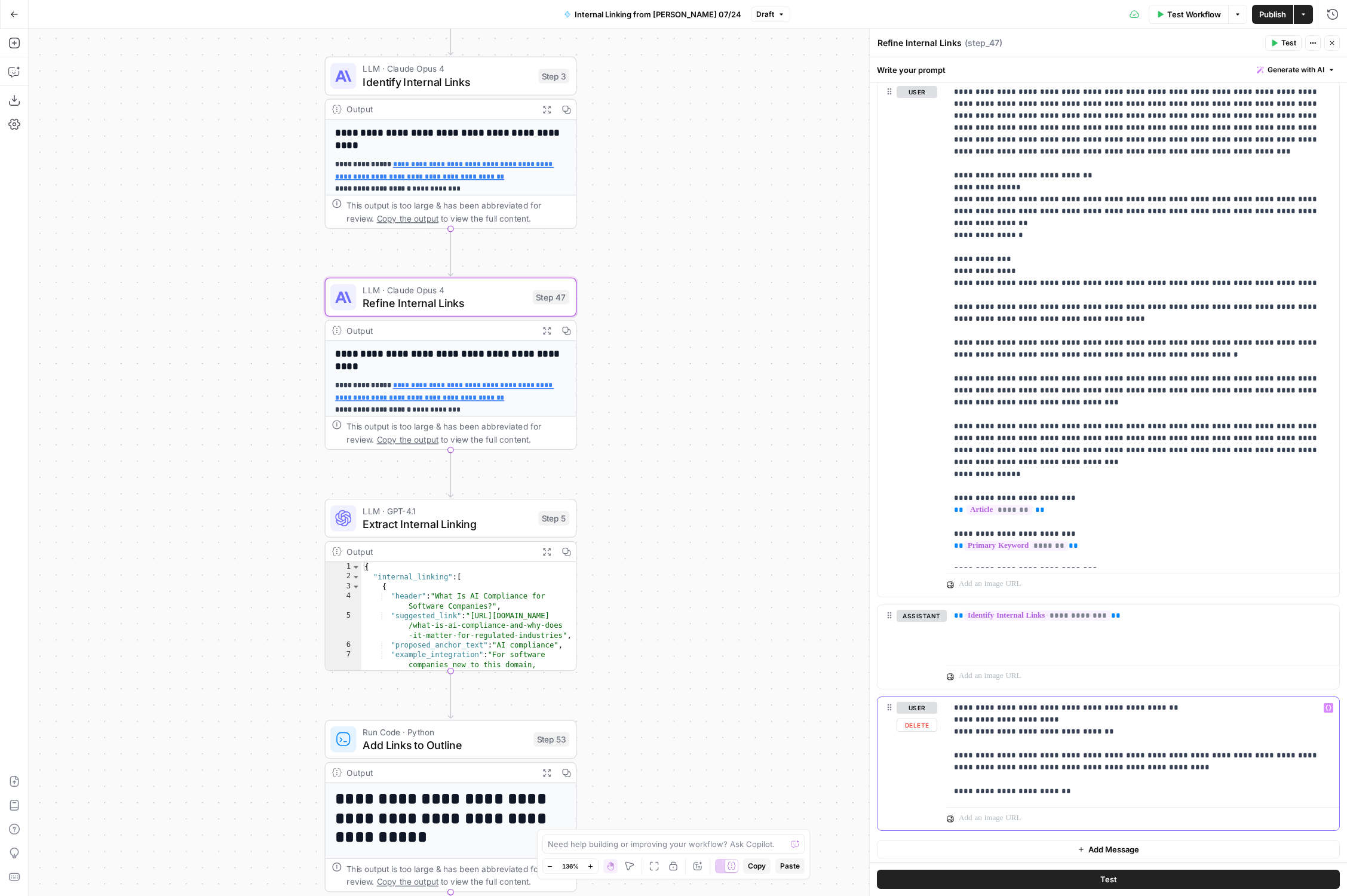
click at [1092, 735] on p "**********" at bounding box center [1144, 749] width 379 height 96
drag, startPoint x: 1179, startPoint y: 727, endPoint x: 892, endPoint y: 727, distance: 287.0
click at [892, 727] on div "**********" at bounding box center [1109, 764] width 462 height 134
copy p "**********"
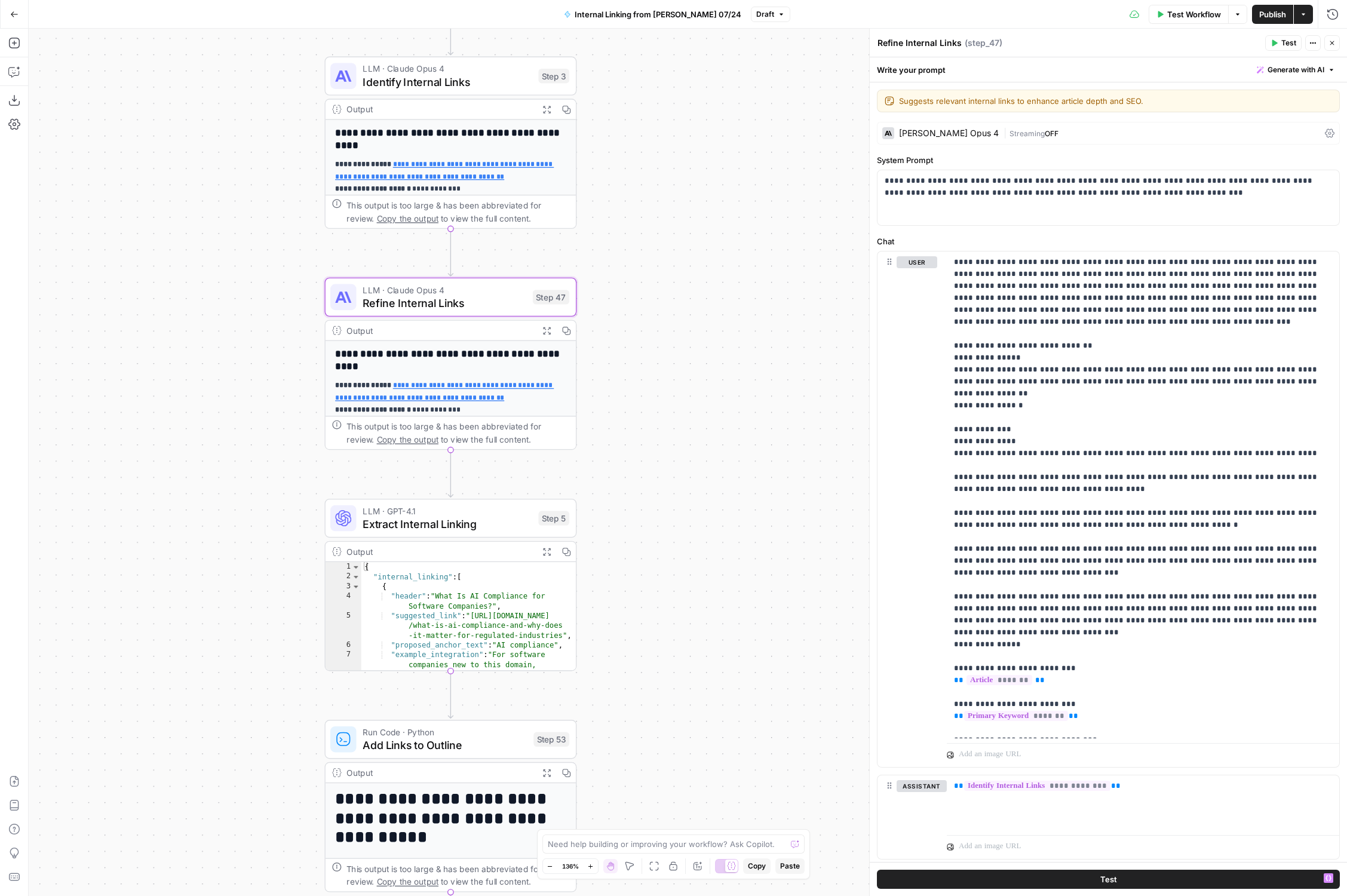
click at [1045, 130] on span "OFF" at bounding box center [1052, 133] width 14 height 9
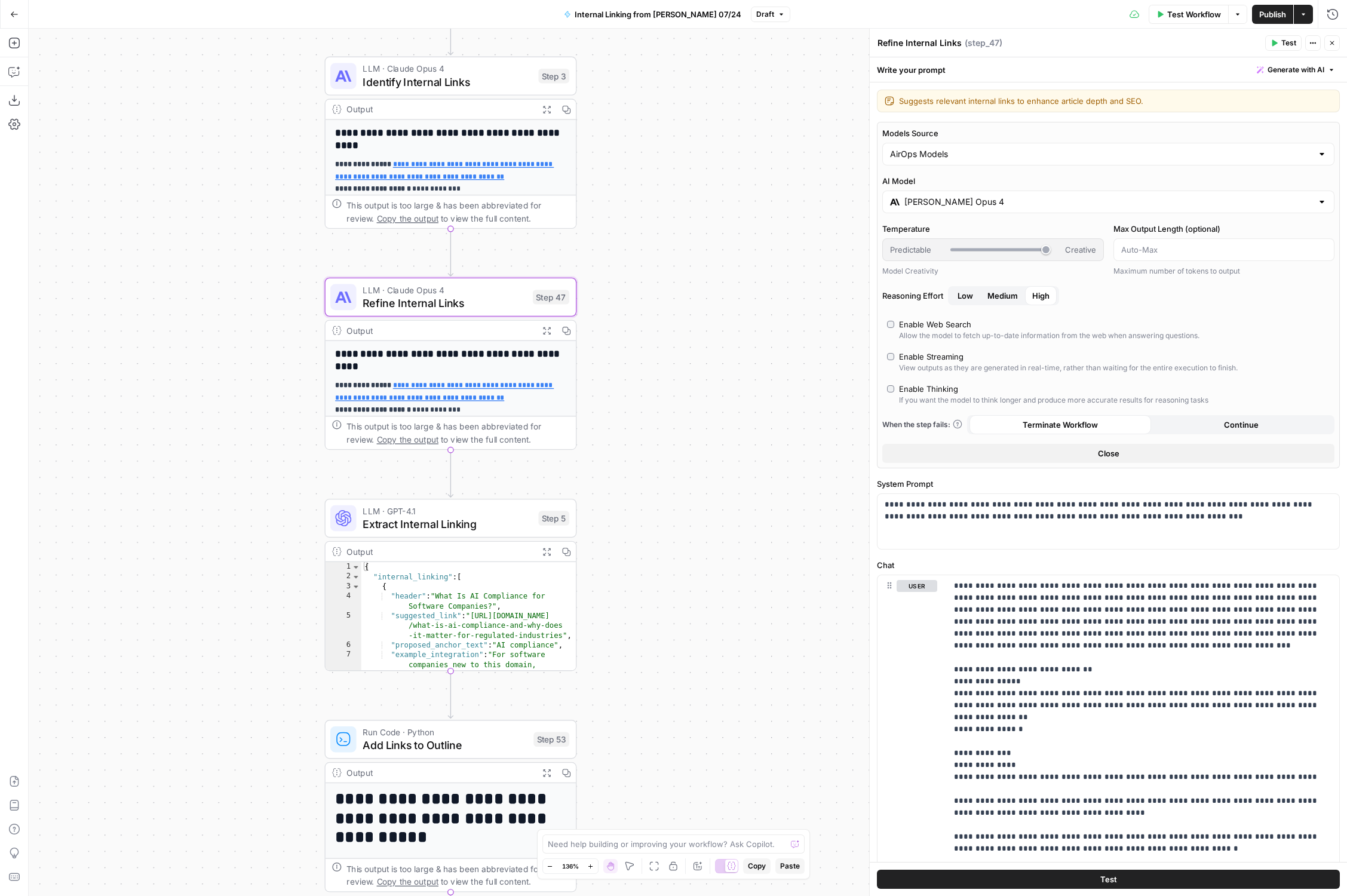
click at [543, 75] on div "Step 3" at bounding box center [554, 76] width 31 height 14
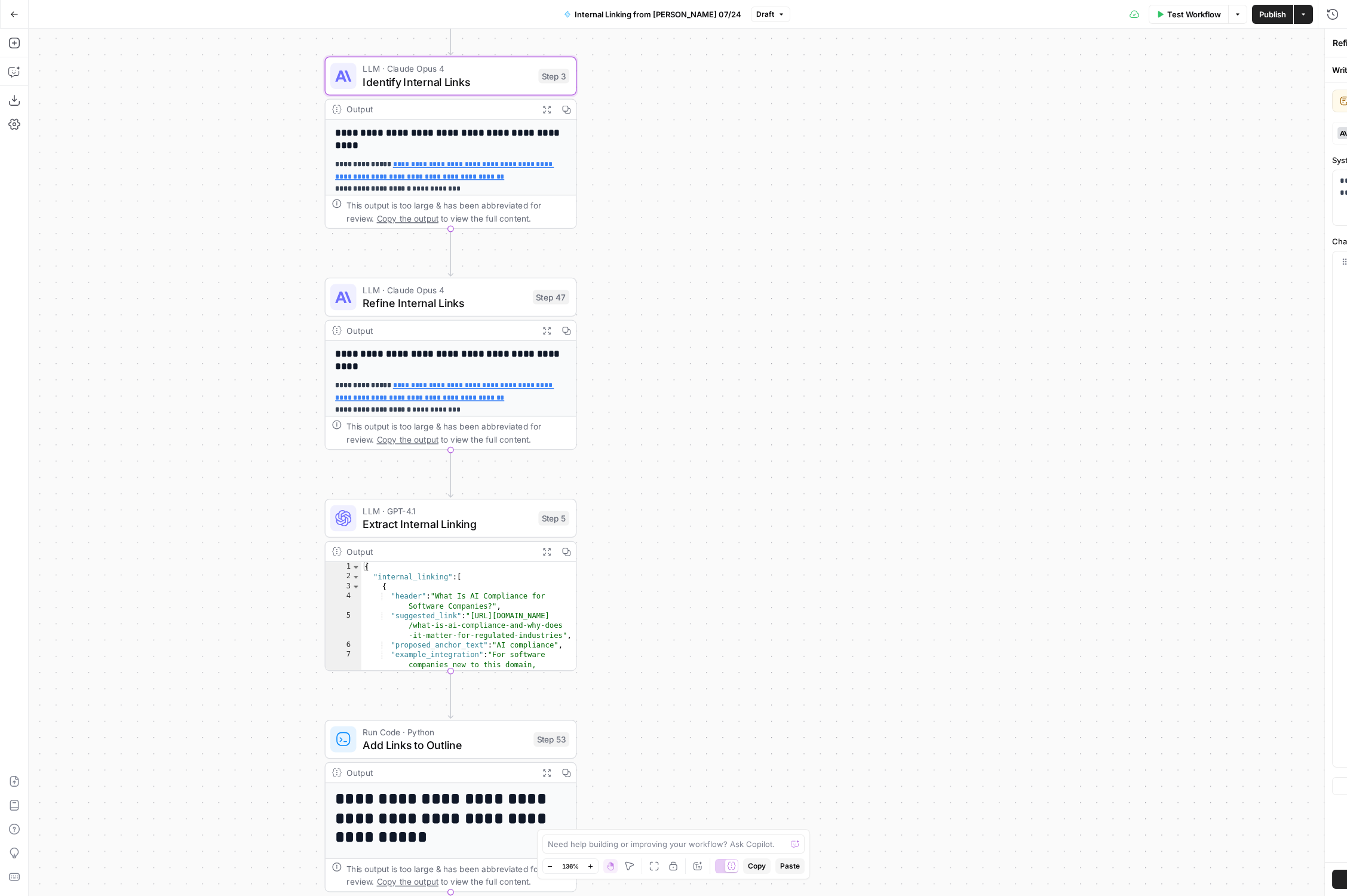
type textarea "Identify Internal Links"
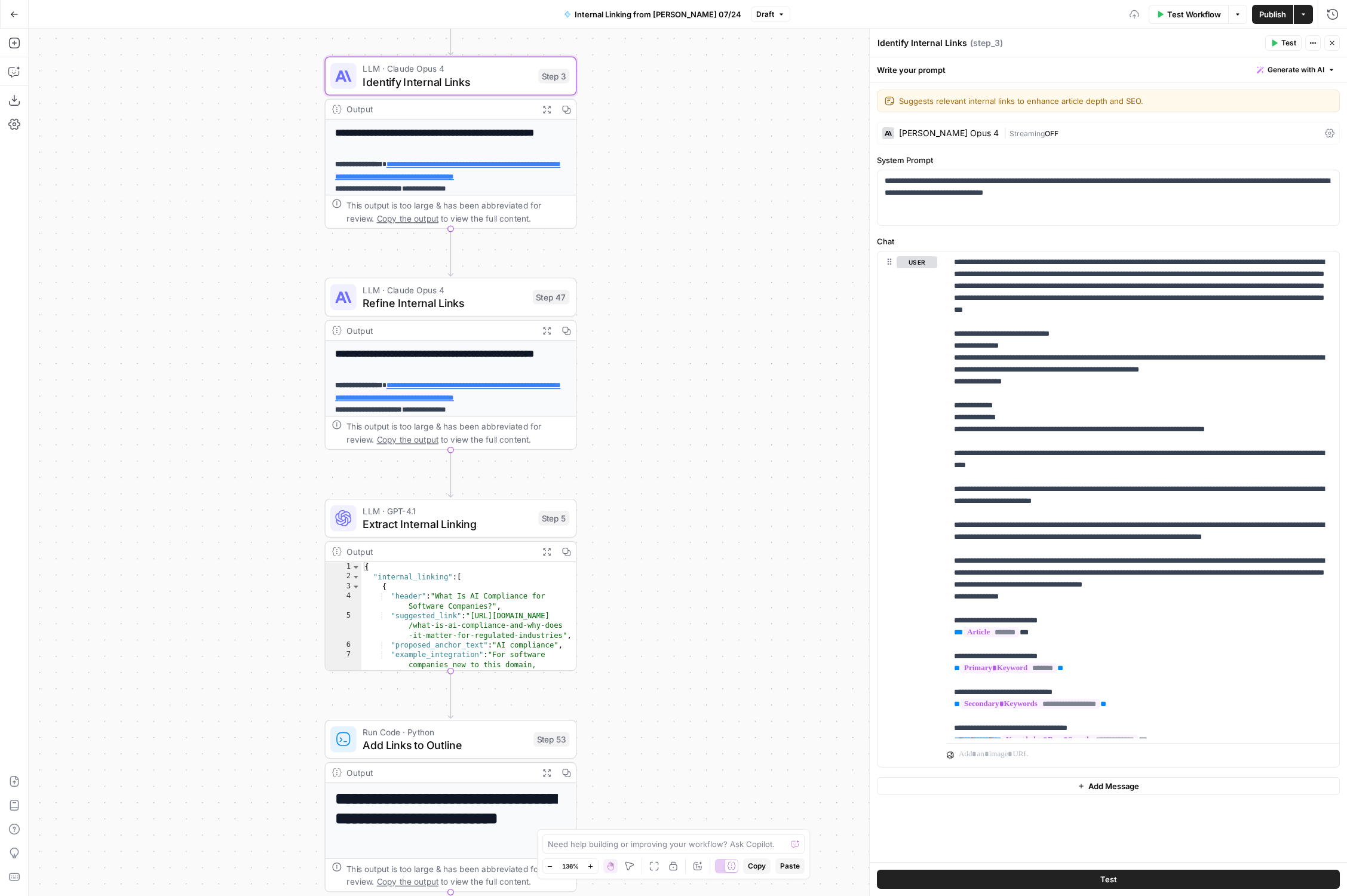
click at [887, 131] on icon at bounding box center [887, 133] width 5 height 5
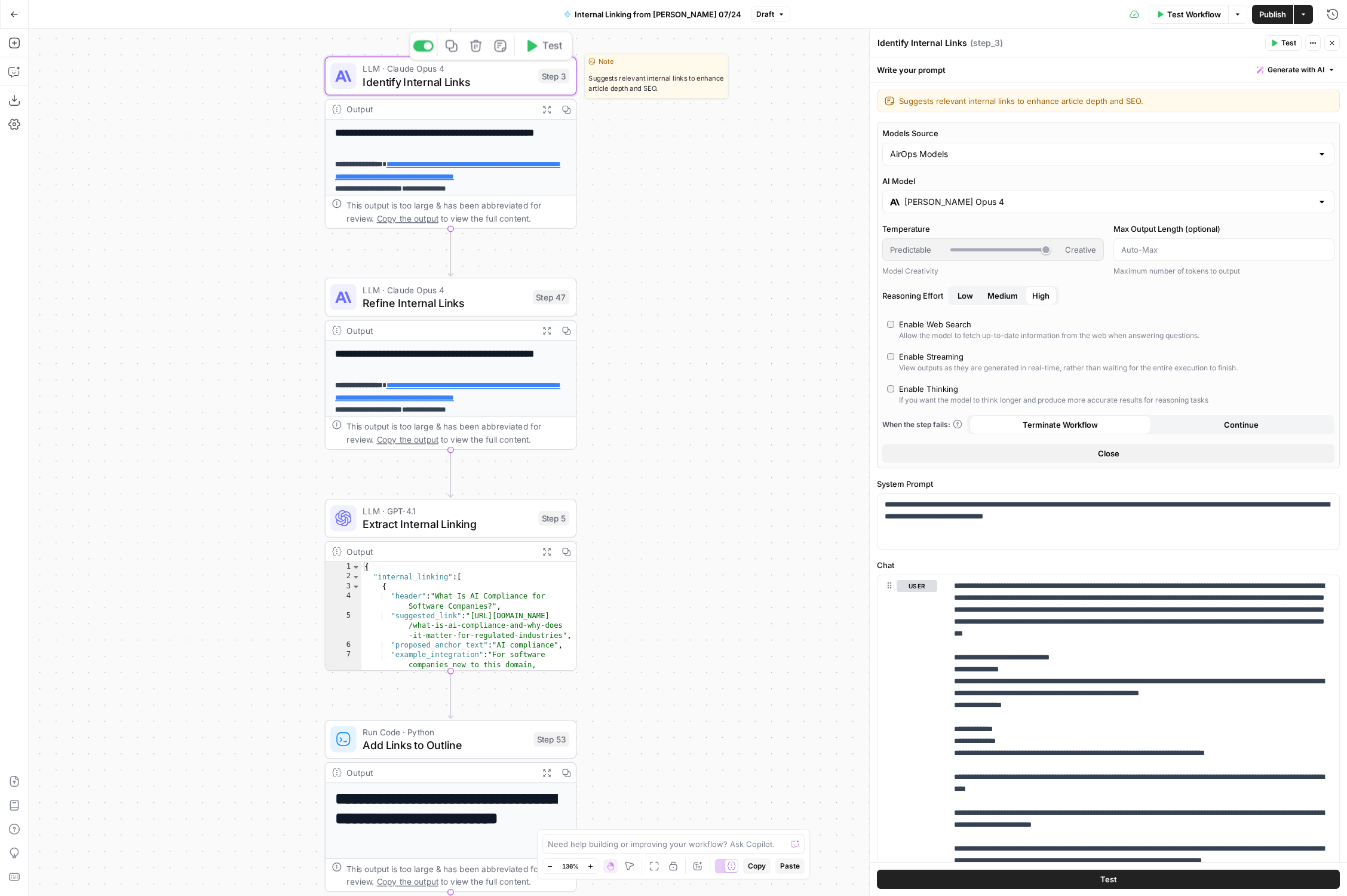
click at [468, 76] on span "Identify Internal Links" at bounding box center [447, 82] width 169 height 16
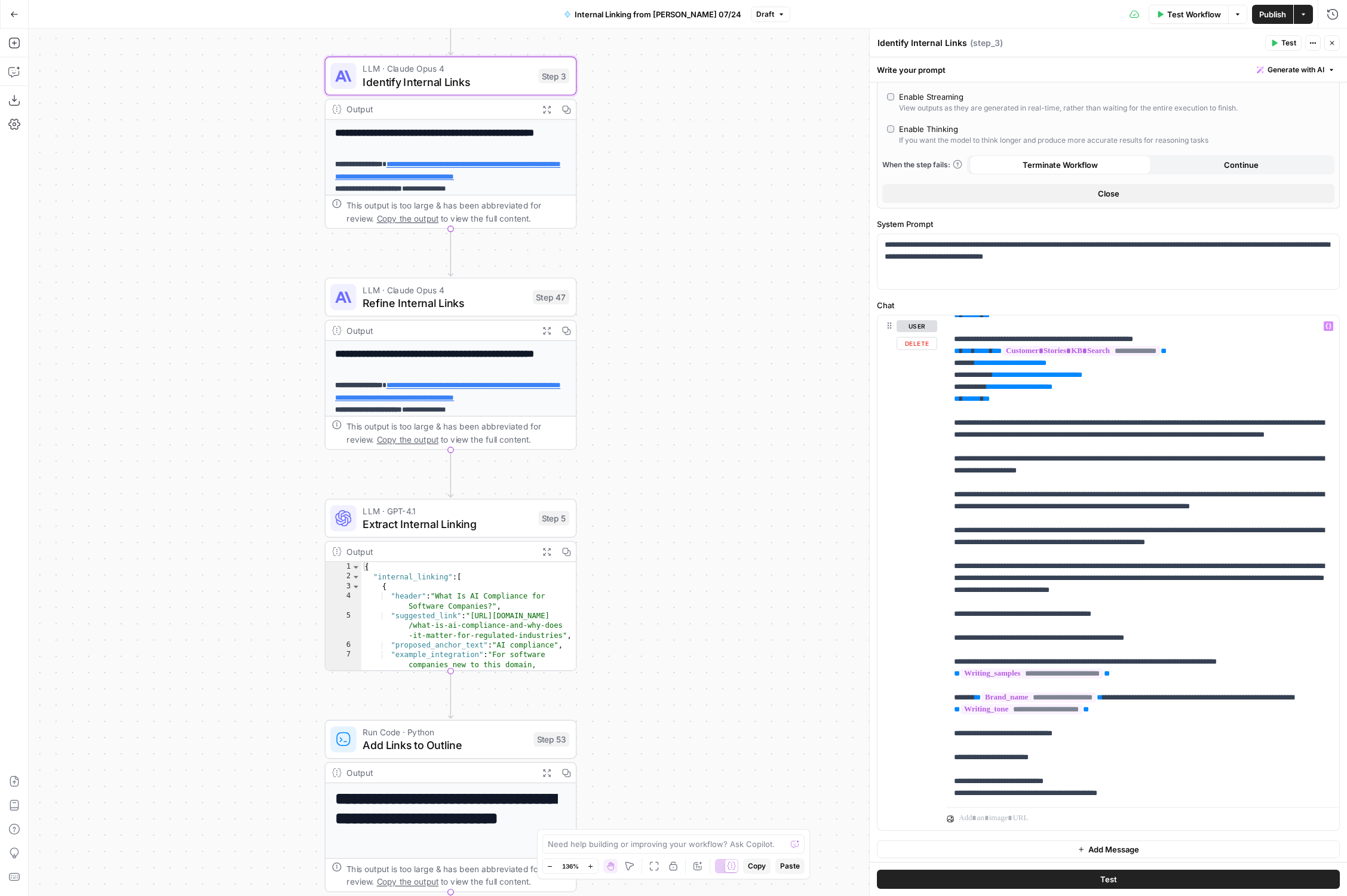
scroll to position [538, 0]
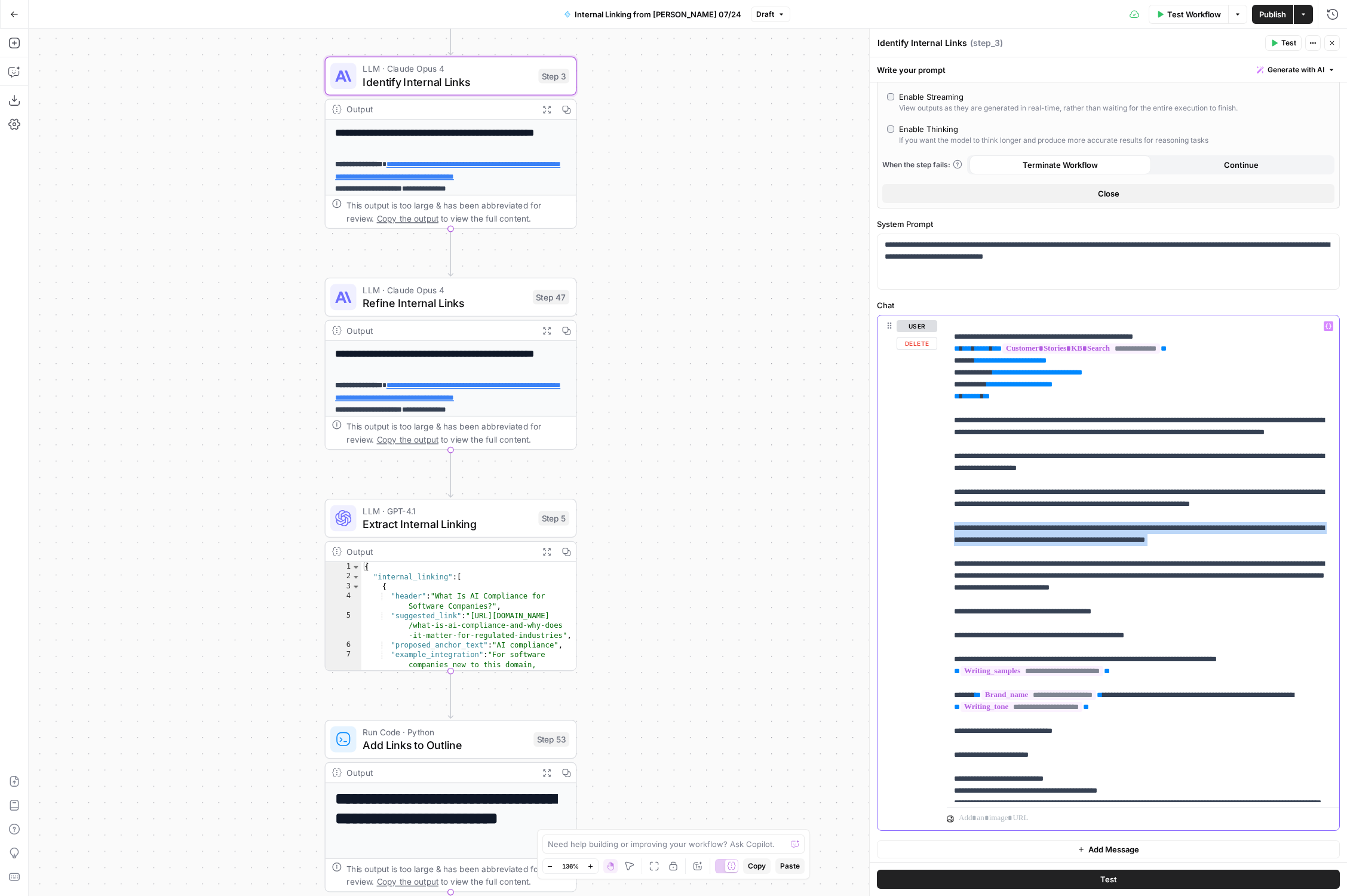
drag, startPoint x: 954, startPoint y: 556, endPoint x: 1251, endPoint y: 577, distance: 297.7
click at [1251, 578] on p "**********" at bounding box center [1144, 337] width 379 height 1111
drag, startPoint x: 1185, startPoint y: 671, endPoint x: 936, endPoint y: 665, distance: 249.1
click at [936, 665] on div "**********" at bounding box center [1109, 573] width 462 height 515
click at [1073, 665] on p "**********" at bounding box center [1144, 337] width 379 height 1111
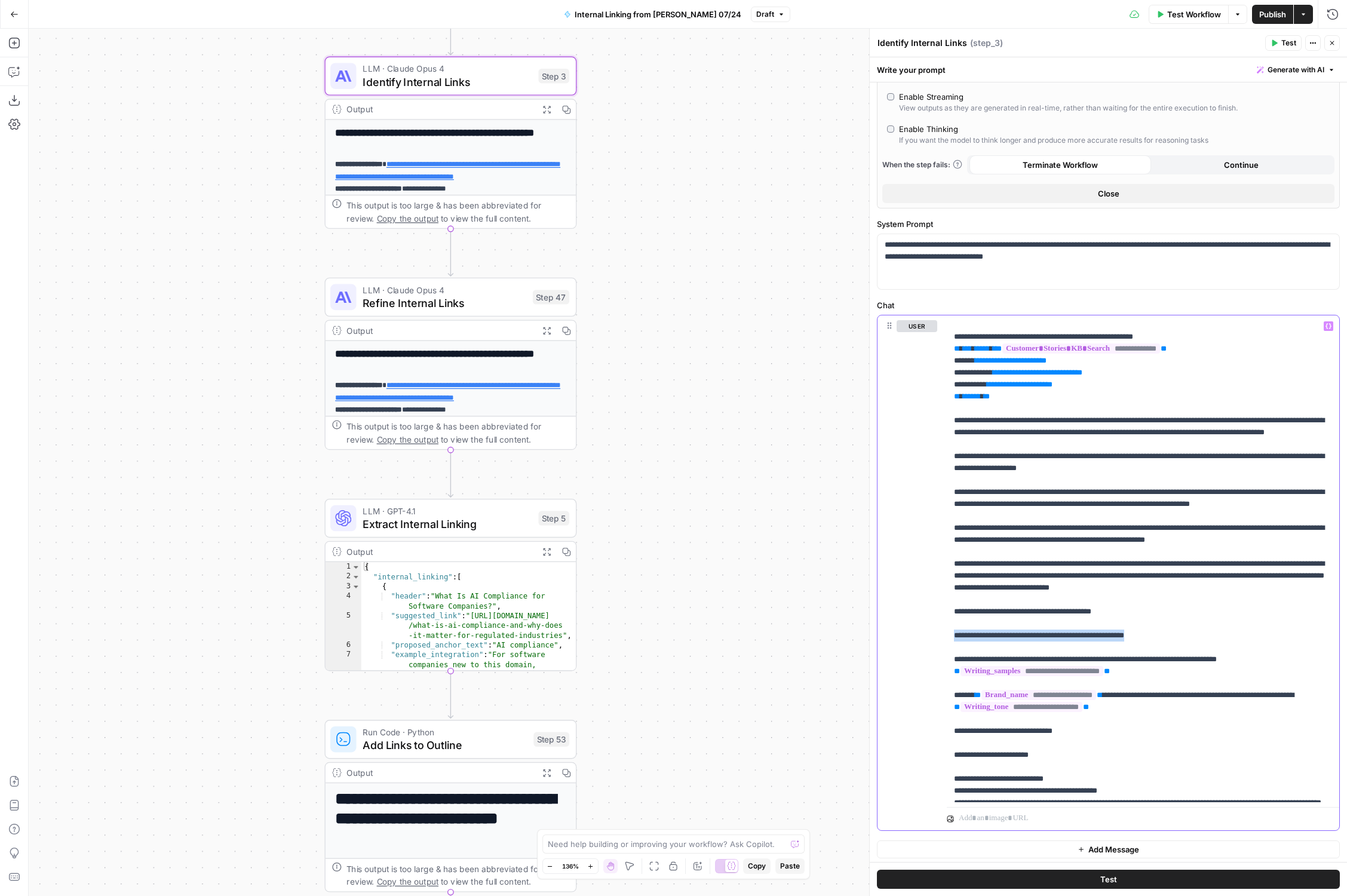
drag, startPoint x: 1193, startPoint y: 669, endPoint x: 870, endPoint y: 667, distance: 323.0
click at [870, 667] on div "**********" at bounding box center [1108, 462] width 478 height 867
copy p "**********"
click at [989, 503] on p "**********" at bounding box center [1144, 337] width 379 height 1111
drag, startPoint x: 953, startPoint y: 476, endPoint x: 1132, endPoint y: 489, distance: 179.5
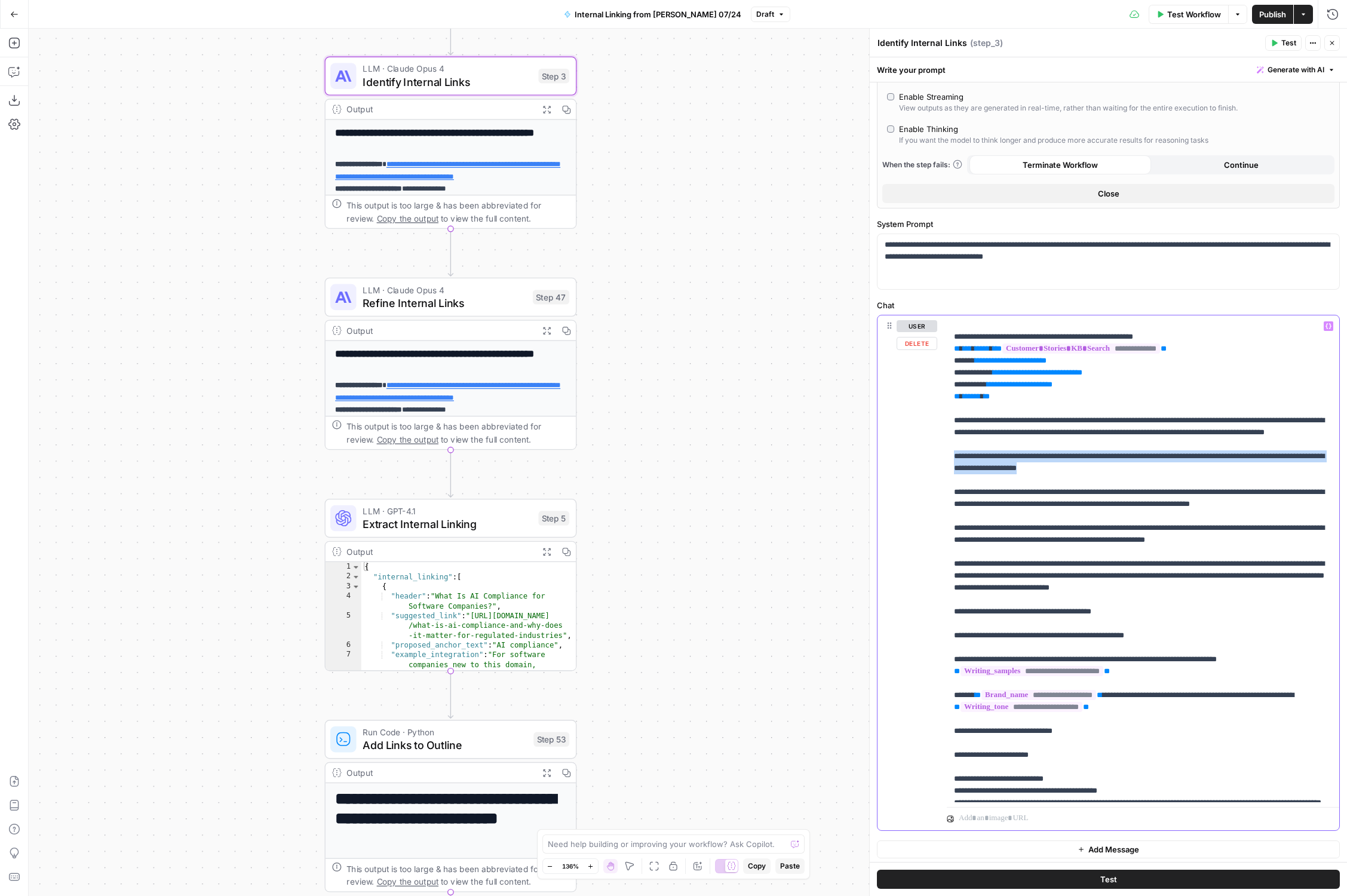
click at [1133, 490] on p "**********" at bounding box center [1144, 337] width 379 height 1111
copy p "**********"
click at [989, 647] on p "**********" at bounding box center [1144, 337] width 379 height 1111
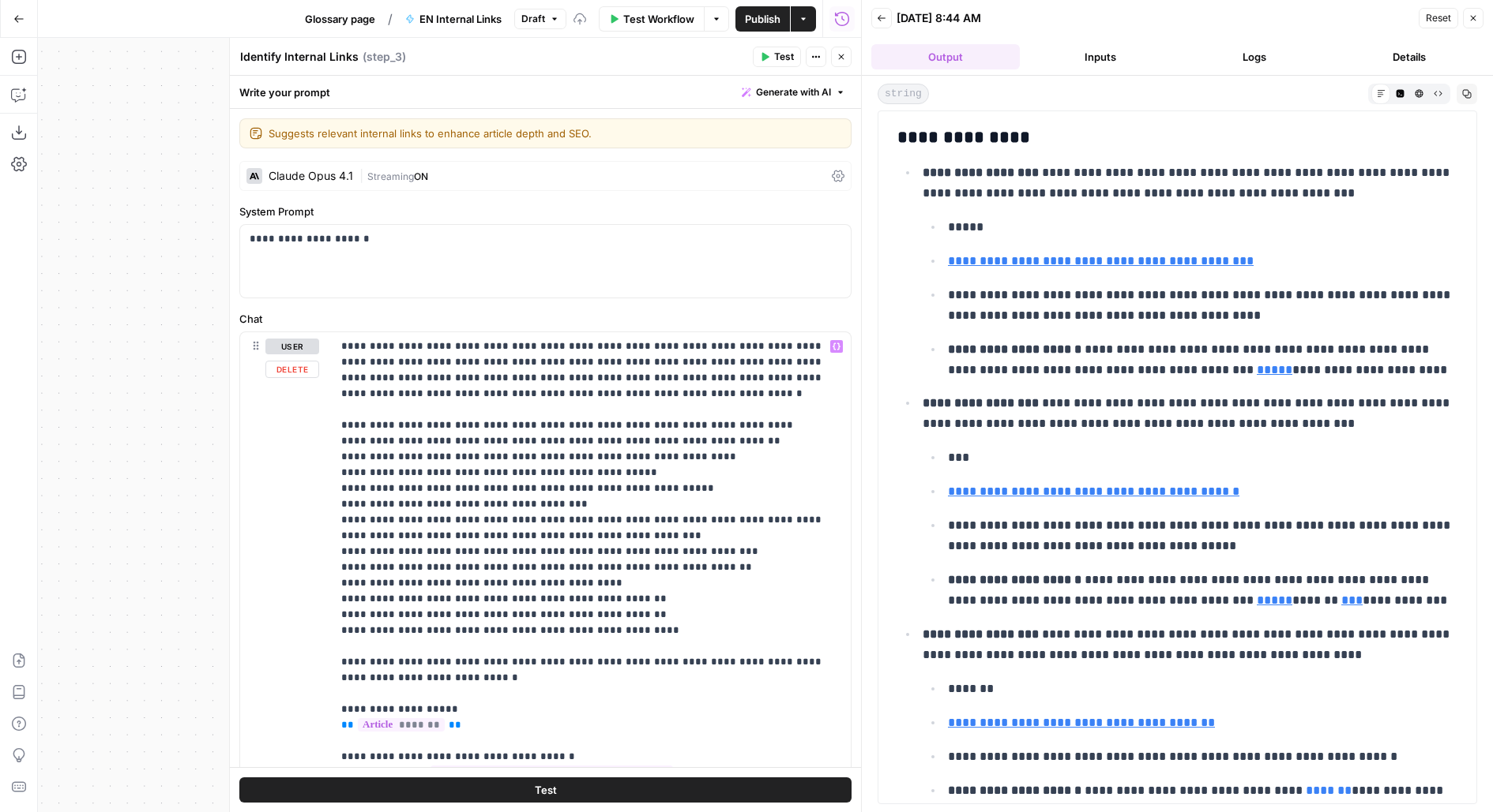
scroll to position [510, 0]
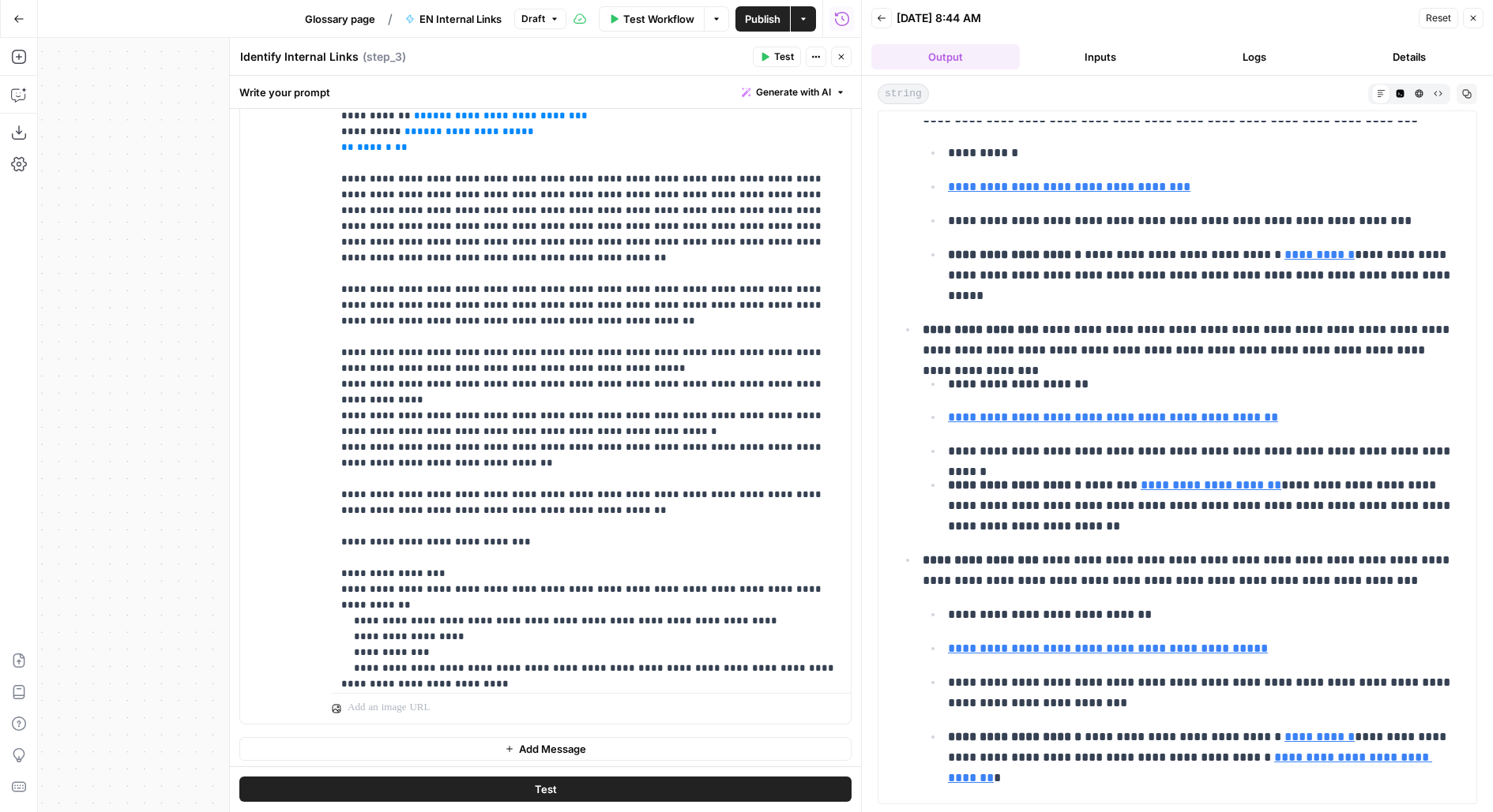
drag, startPoint x: 637, startPoint y: 383, endPoint x: 732, endPoint y: 378, distance: 95.1
click at [732, 378] on p "**********" at bounding box center [591, 124] width 501 height 1168
drag, startPoint x: 641, startPoint y: 383, endPoint x: 769, endPoint y: 380, distance: 128.0
click at [769, 380] on p "**********" at bounding box center [591, 124] width 501 height 1168
copy p "**********"
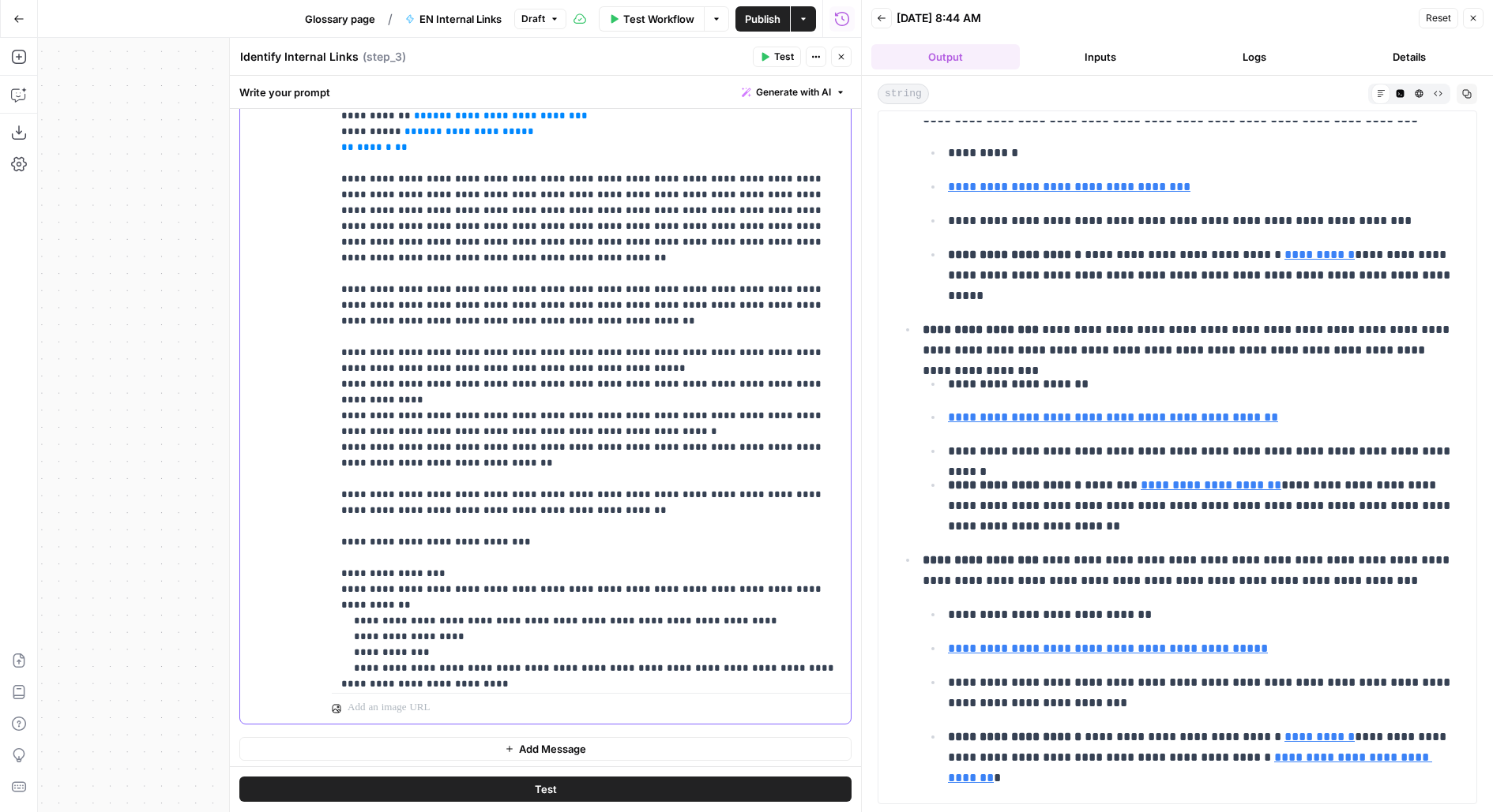
click at [353, 379] on p "**********" at bounding box center [591, 124] width 501 height 1168
click at [478, 384] on p "**********" at bounding box center [591, 124] width 501 height 1168
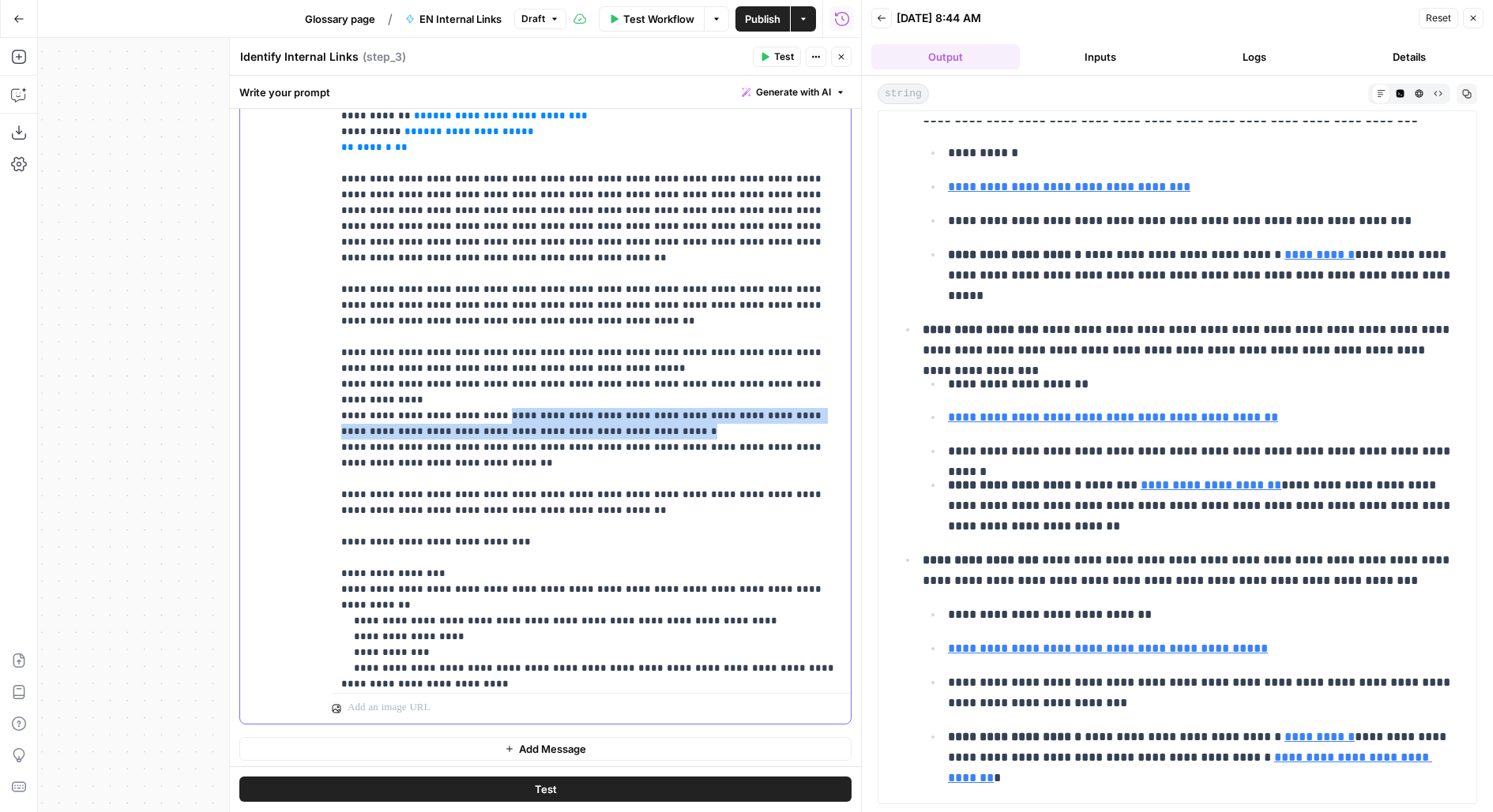
drag, startPoint x: 484, startPoint y: 378, endPoint x: 636, endPoint y: 390, distance: 152.5
click at [637, 390] on p "**********" at bounding box center [591, 124] width 501 height 1168
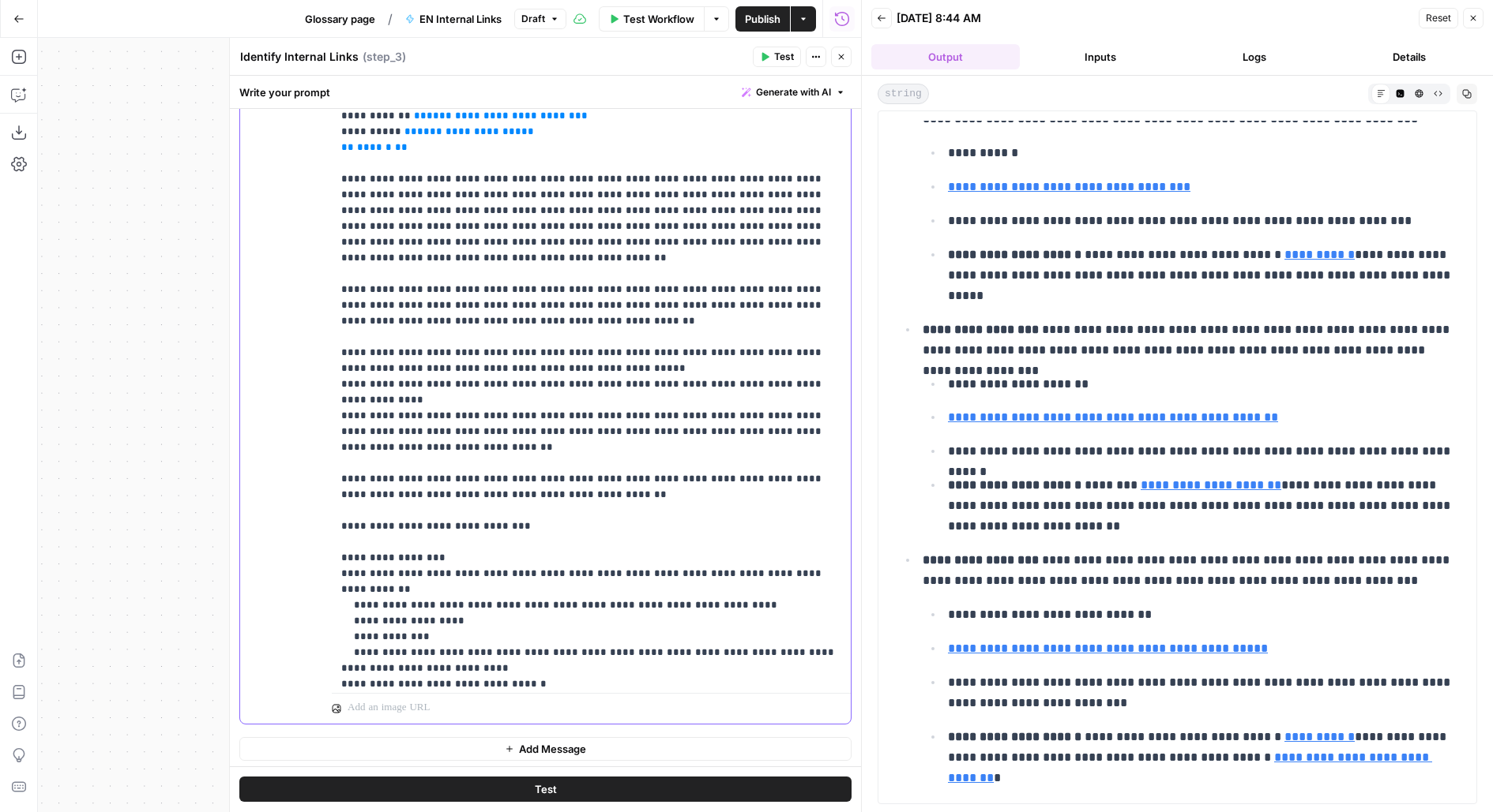
click at [353, 396] on p "**********" at bounding box center [591, 116] width 501 height 1153
drag, startPoint x: 540, startPoint y: 398, endPoint x: 544, endPoint y: 417, distance: 19.4
click at [544, 417] on p "**********" at bounding box center [591, 116] width 501 height 1153
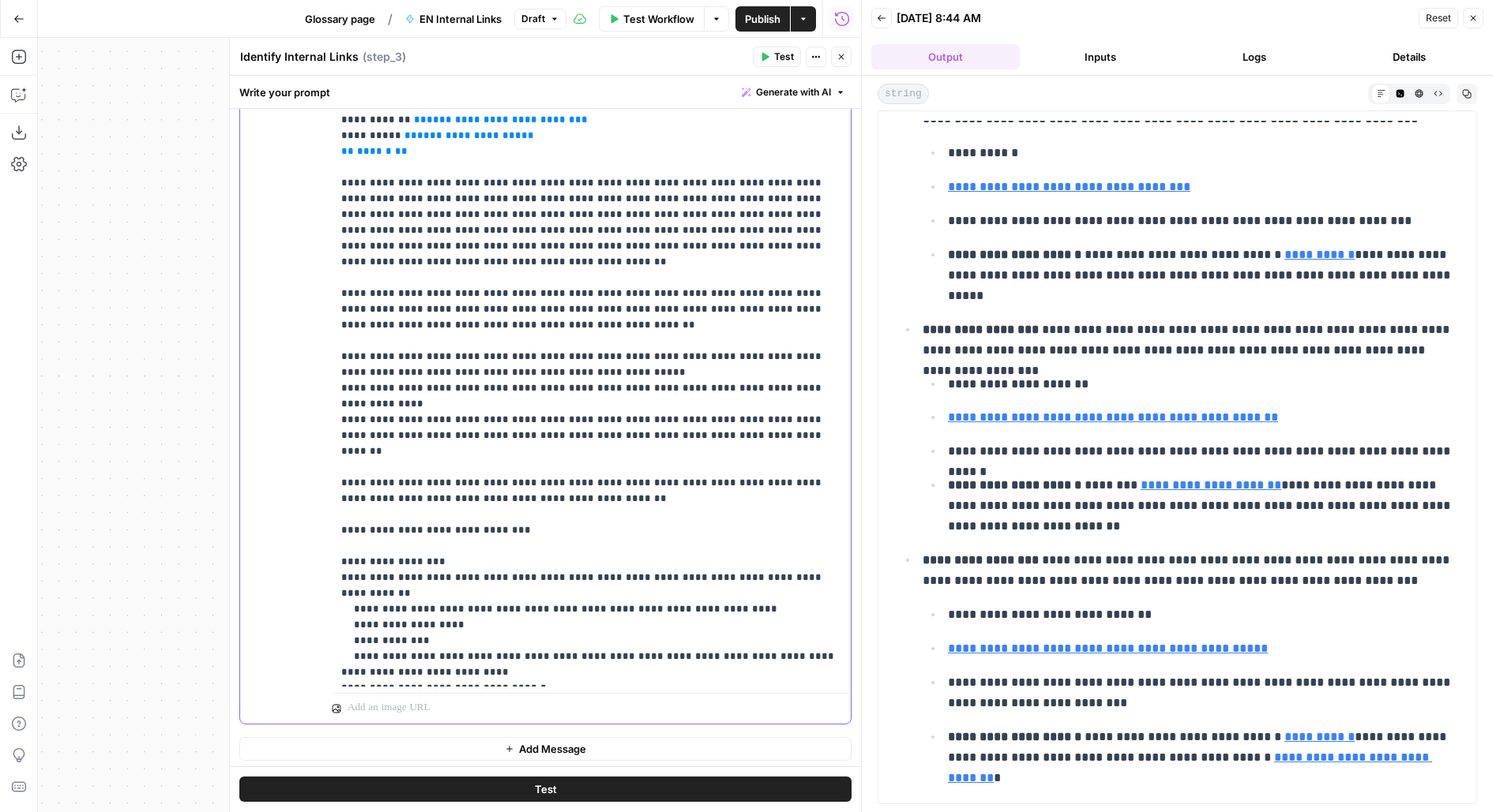
scroll to position [484, 0]
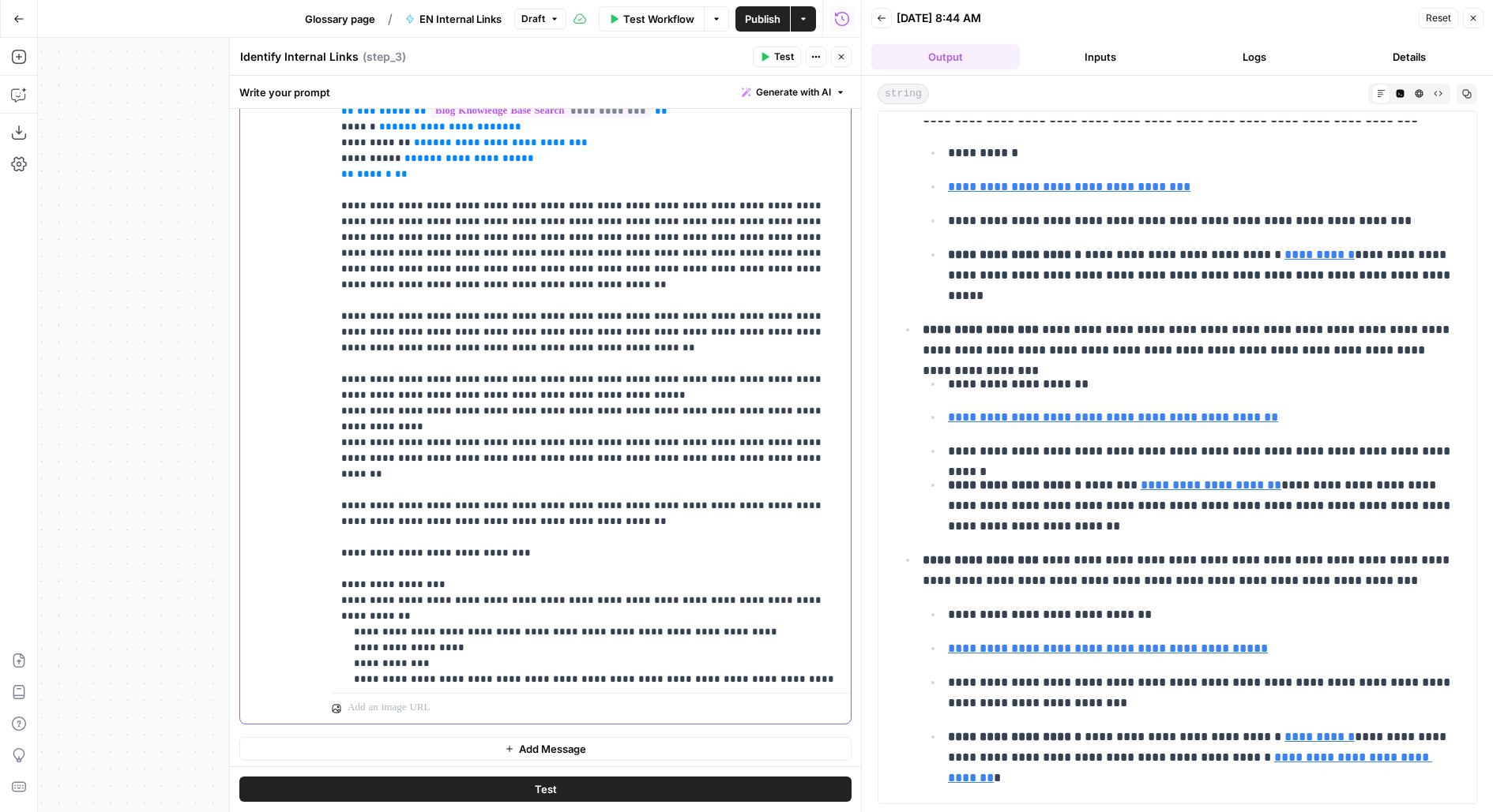
click at [459, 412] on p "**********" at bounding box center [591, 135] width 501 height 1137
click at [510, 235] on p "**********" at bounding box center [591, 135] width 501 height 1137
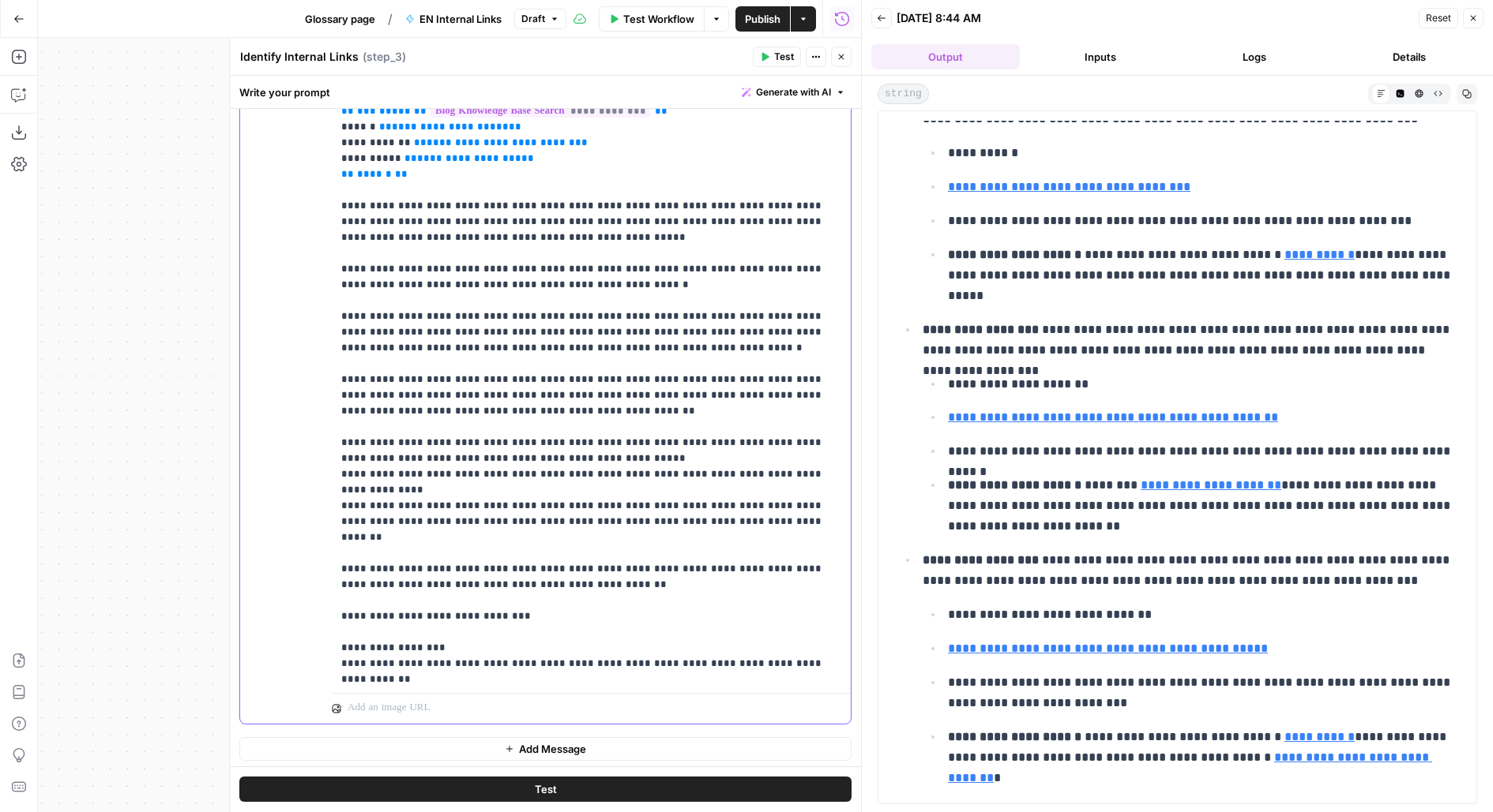
click at [462, 269] on p "**********" at bounding box center [591, 175] width 501 height 1216
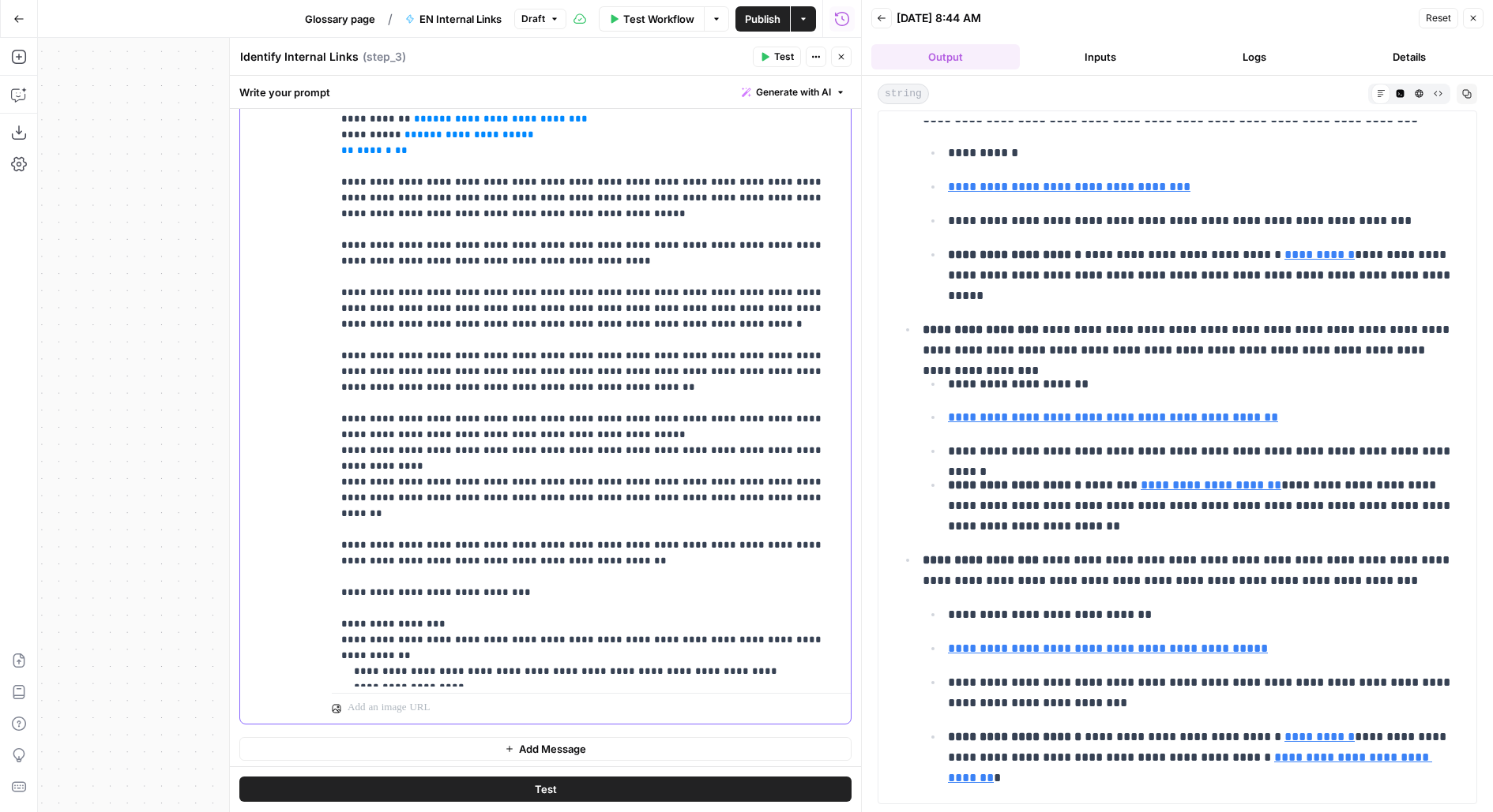
click at [494, 321] on p "**********" at bounding box center [591, 151] width 501 height 1216
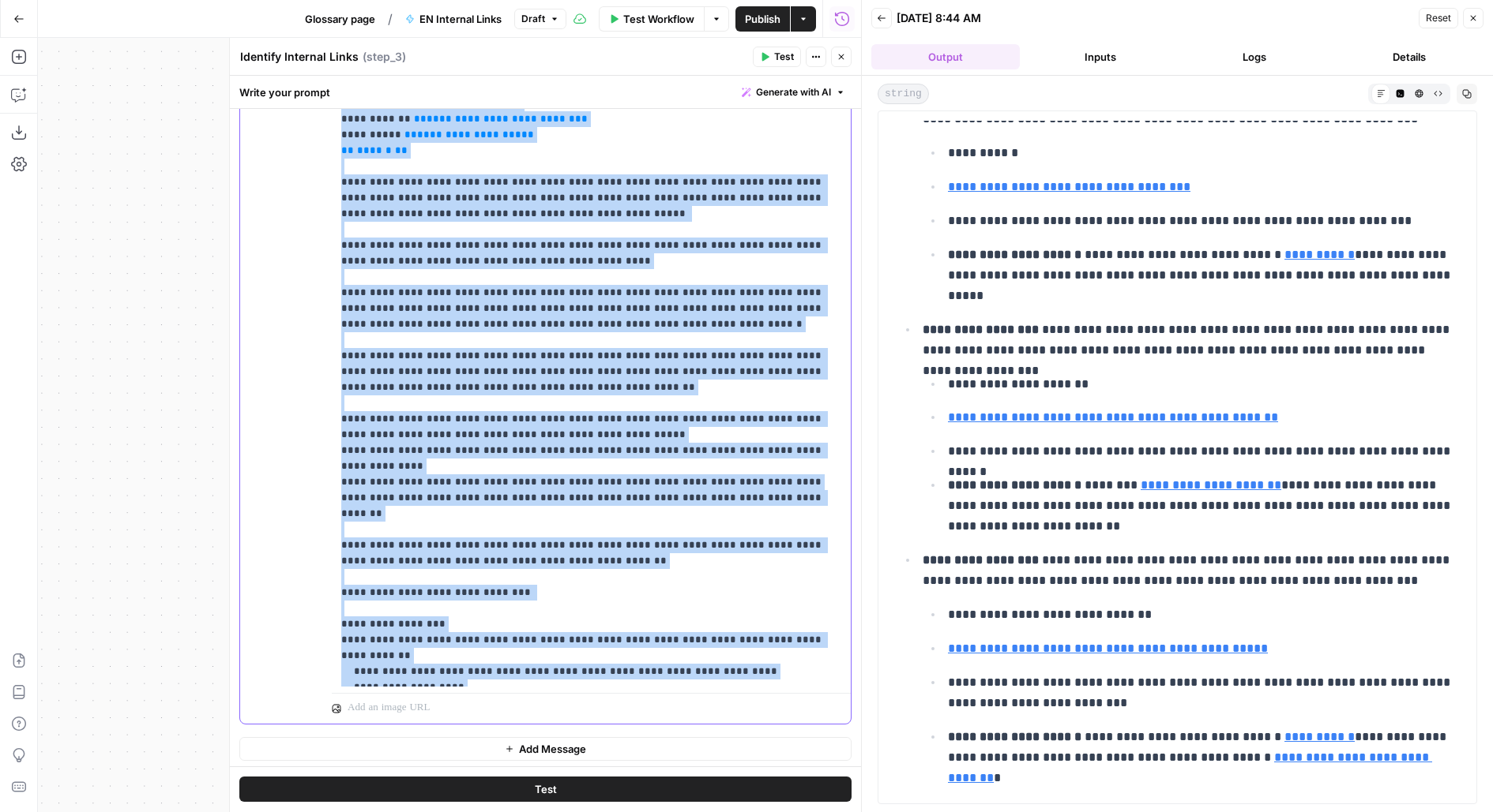
click at [494, 321] on p "**********" at bounding box center [591, 151] width 501 height 1216
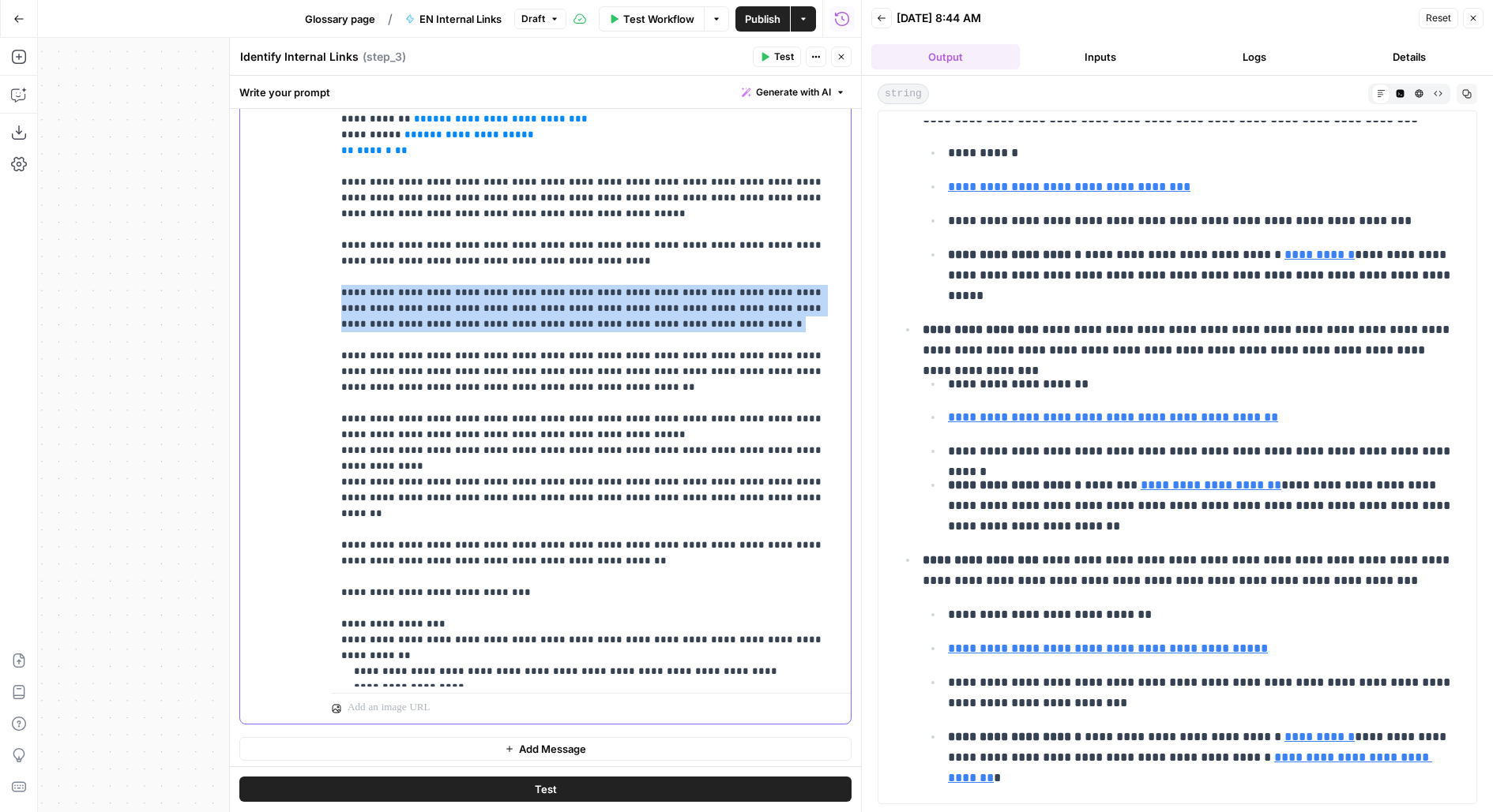
click at [494, 321] on p "**********" at bounding box center [591, 151] width 501 height 1216
click at [484, 337] on p "**********" at bounding box center [591, 151] width 501 height 1216
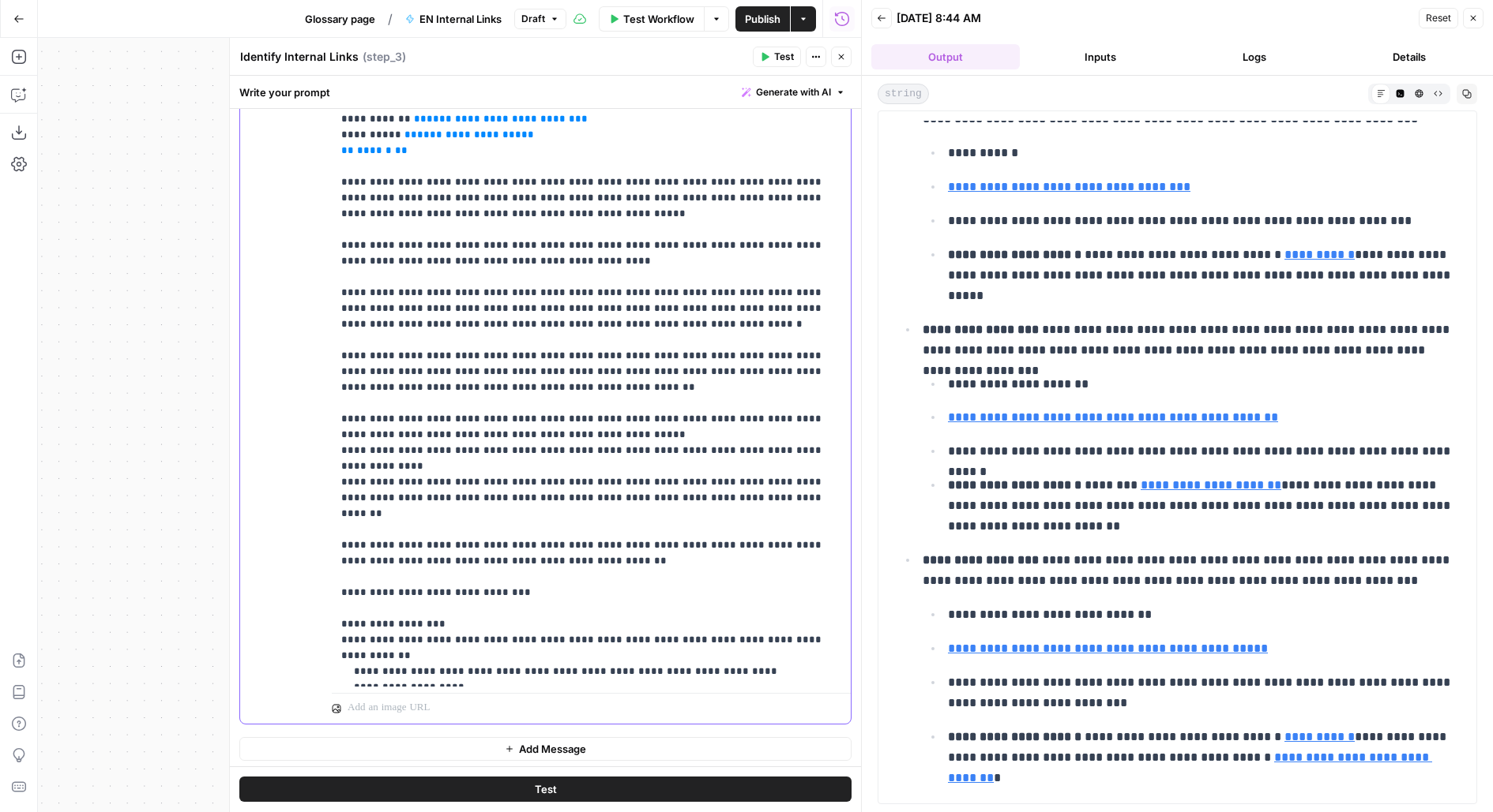
click at [515, 383] on p "**********" at bounding box center [591, 151] width 501 height 1216
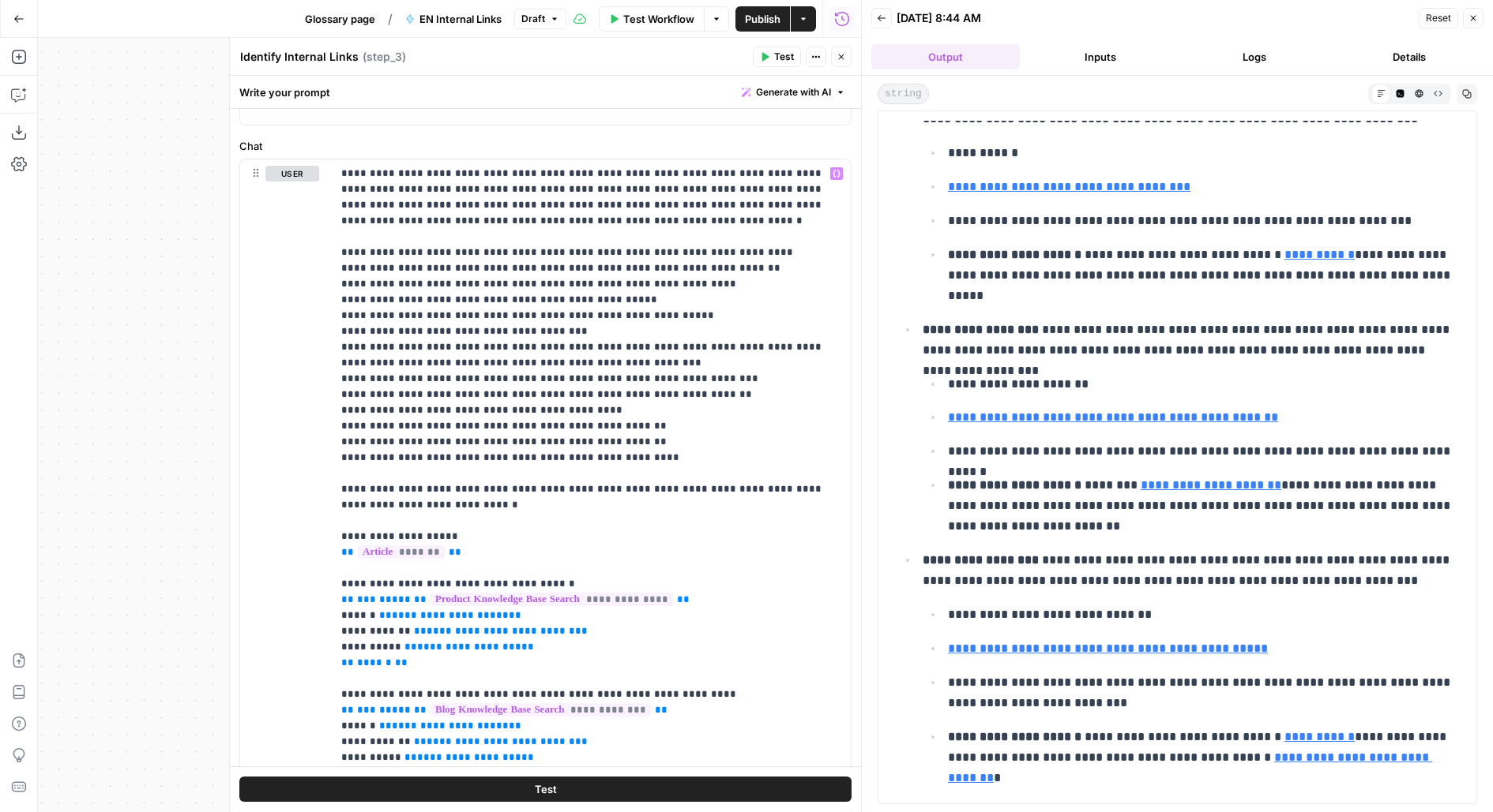
scroll to position [161, 0]
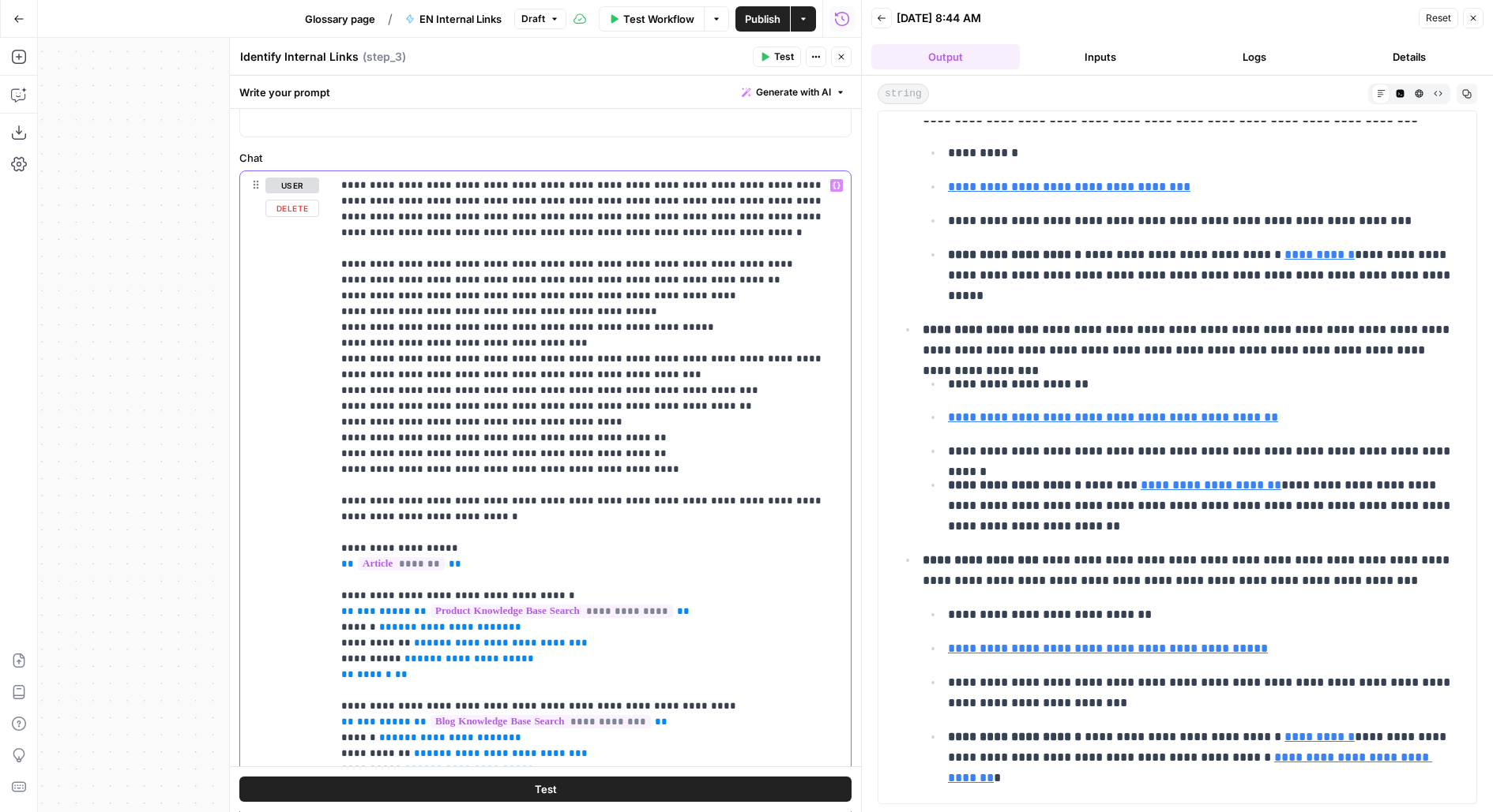
click at [503, 499] on p "**********" at bounding box center [591, 786] width 501 height 1216
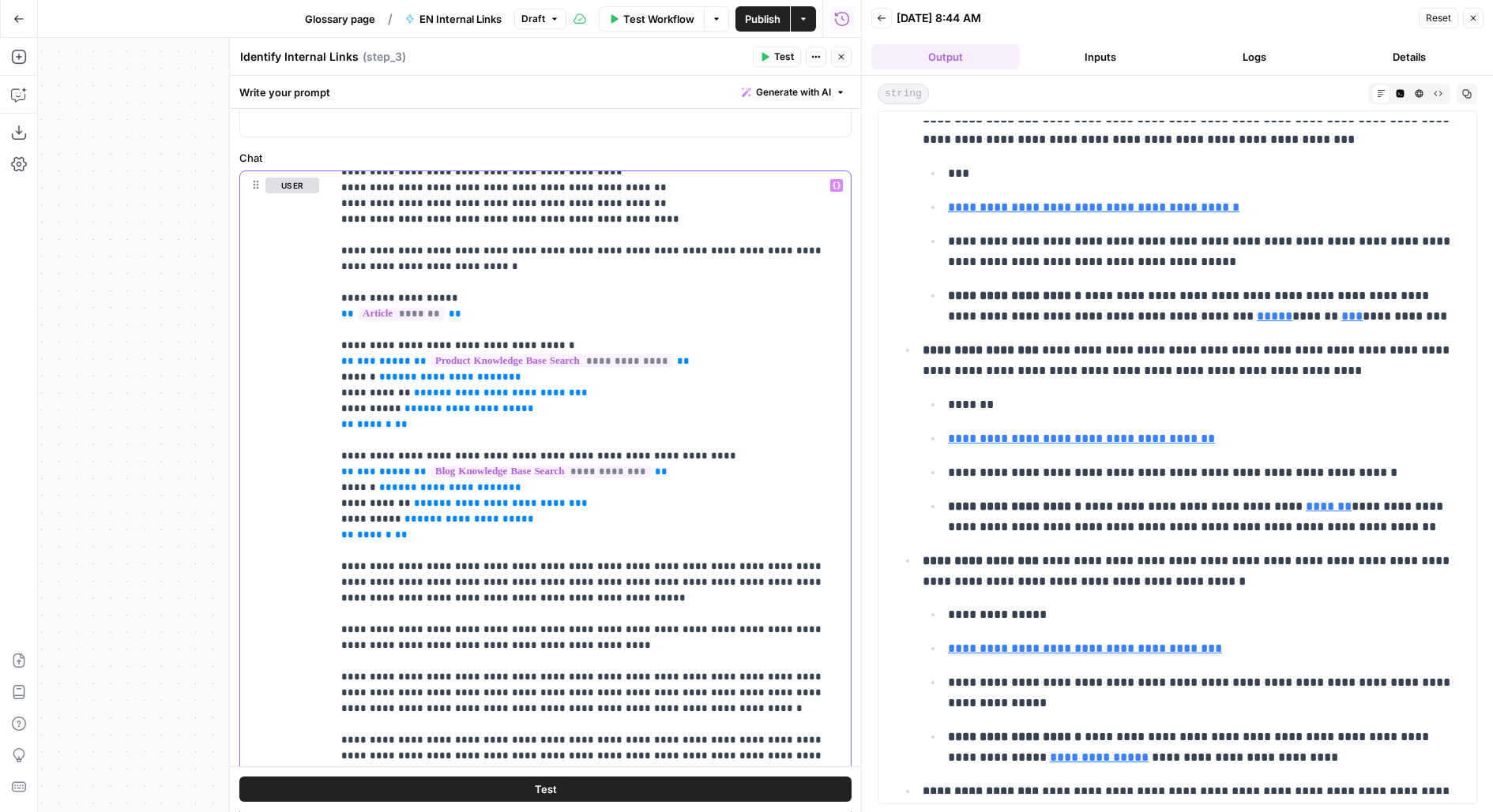
scroll to position [0, 0]
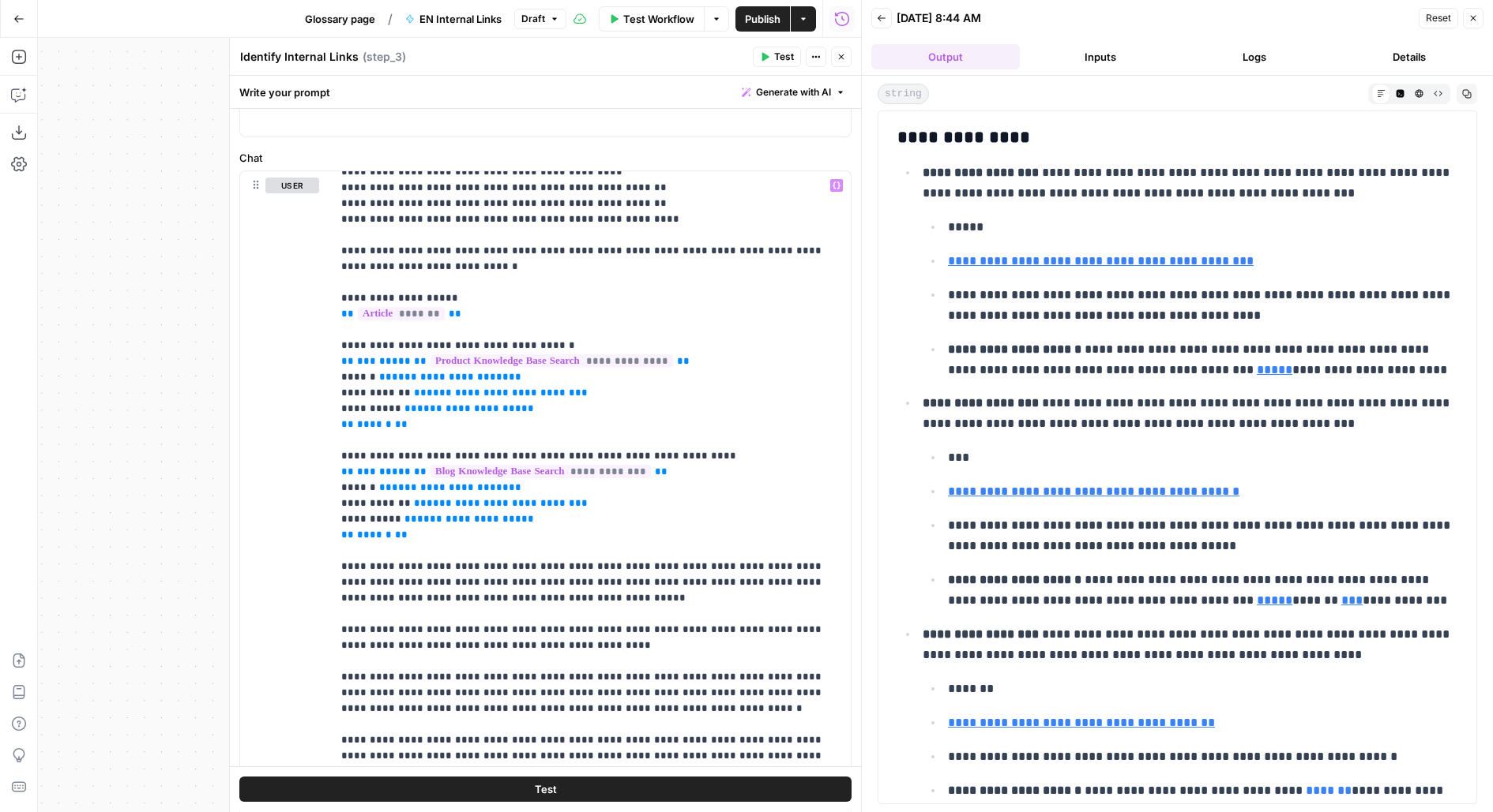
click at [1269, 54] on button "Logs" at bounding box center [1255, 57] width 149 height 25
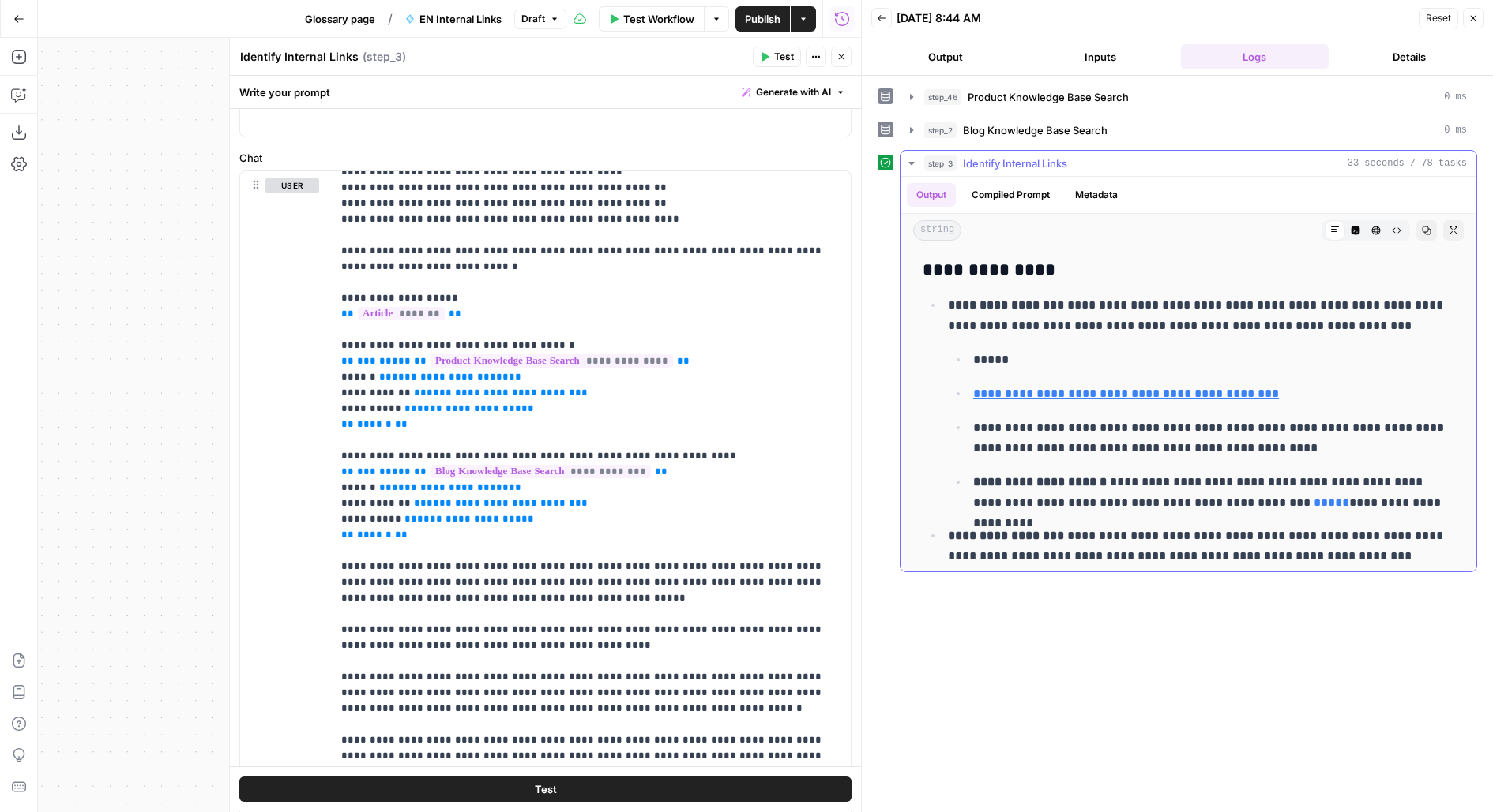
click at [1024, 191] on button "Compiled Prompt" at bounding box center [1011, 195] width 97 height 23
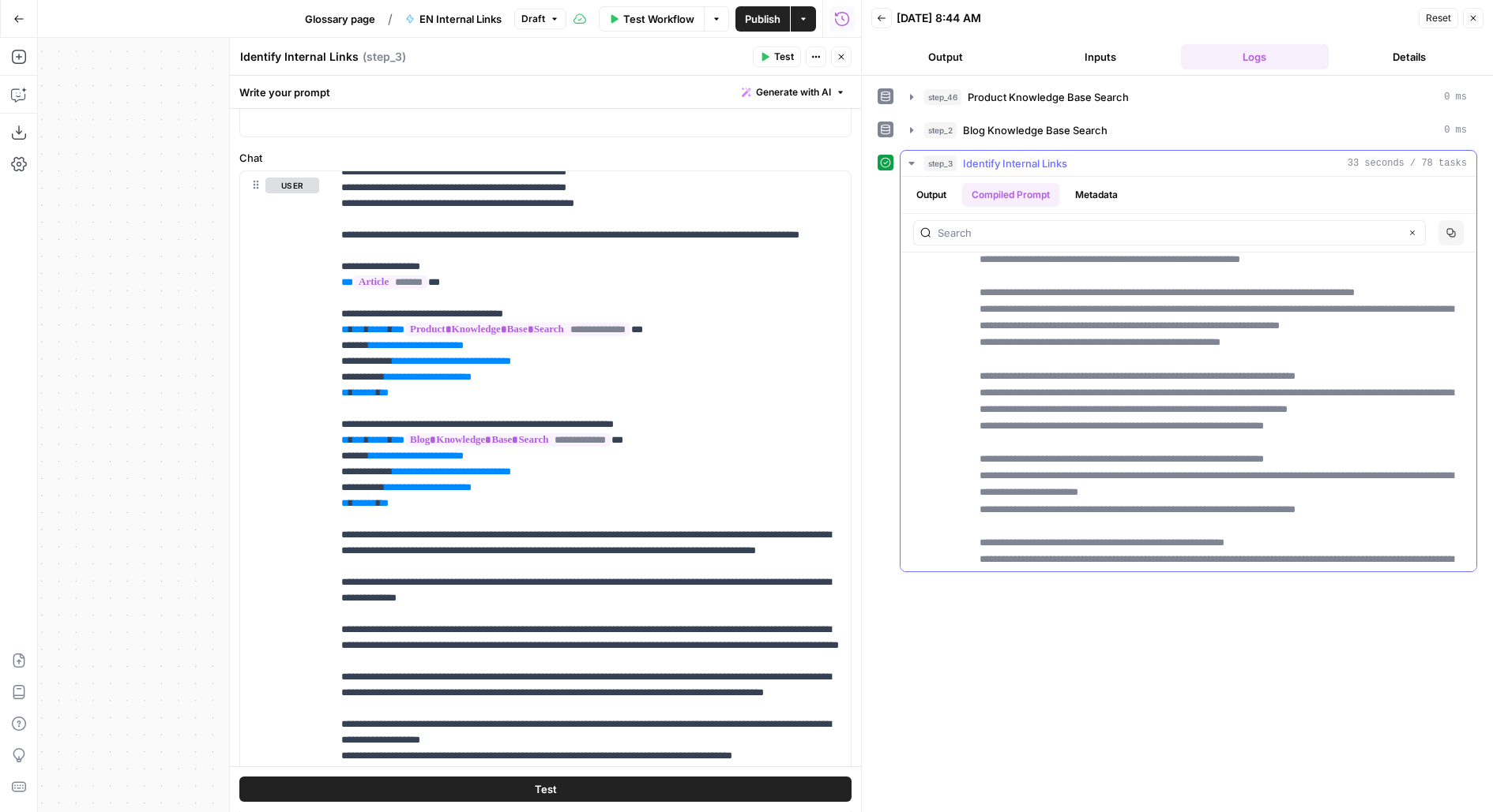
scroll to position [3160, 0]
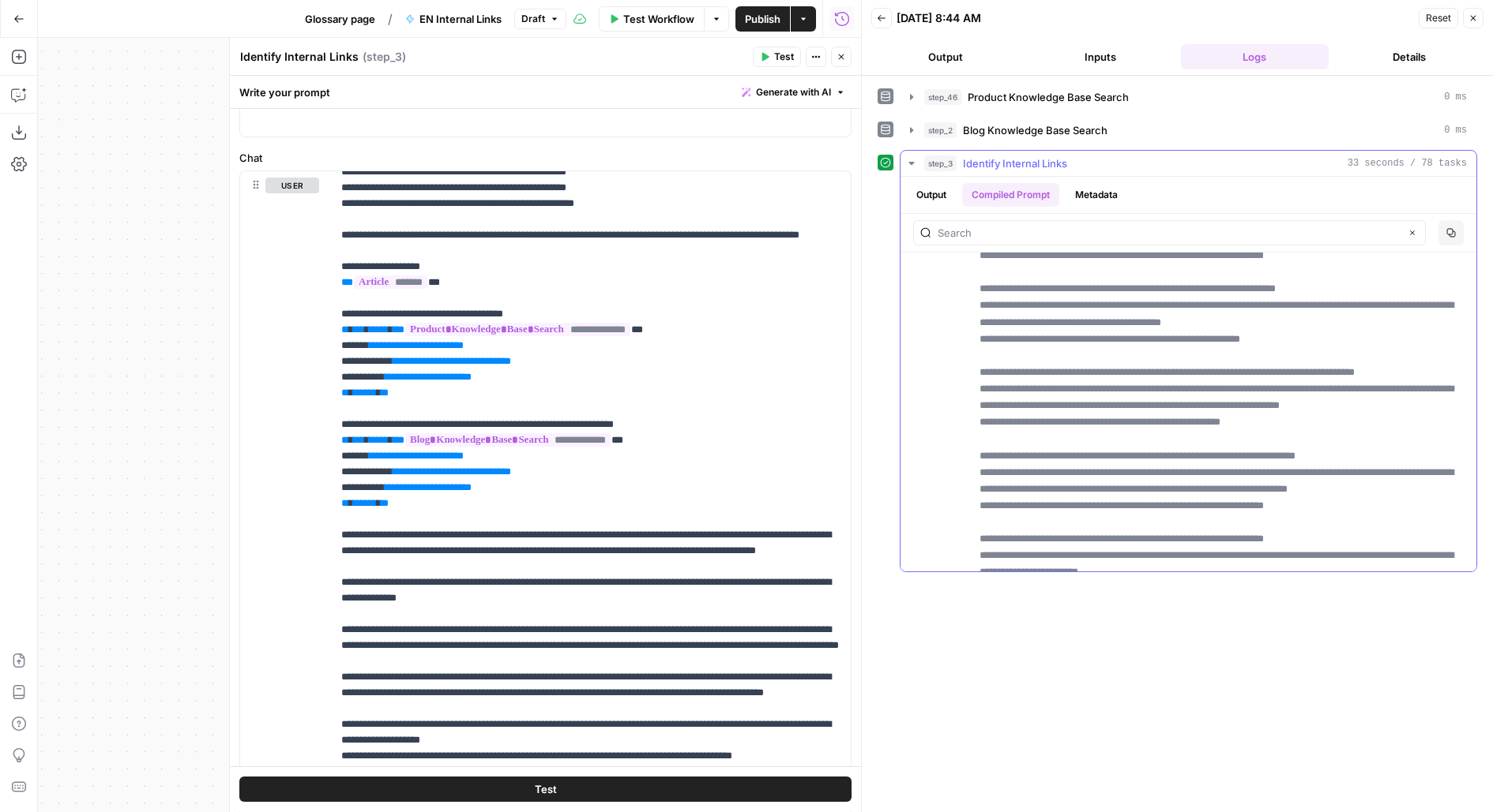
drag, startPoint x: 1029, startPoint y: 348, endPoint x: 1422, endPoint y: 344, distance: 393.0
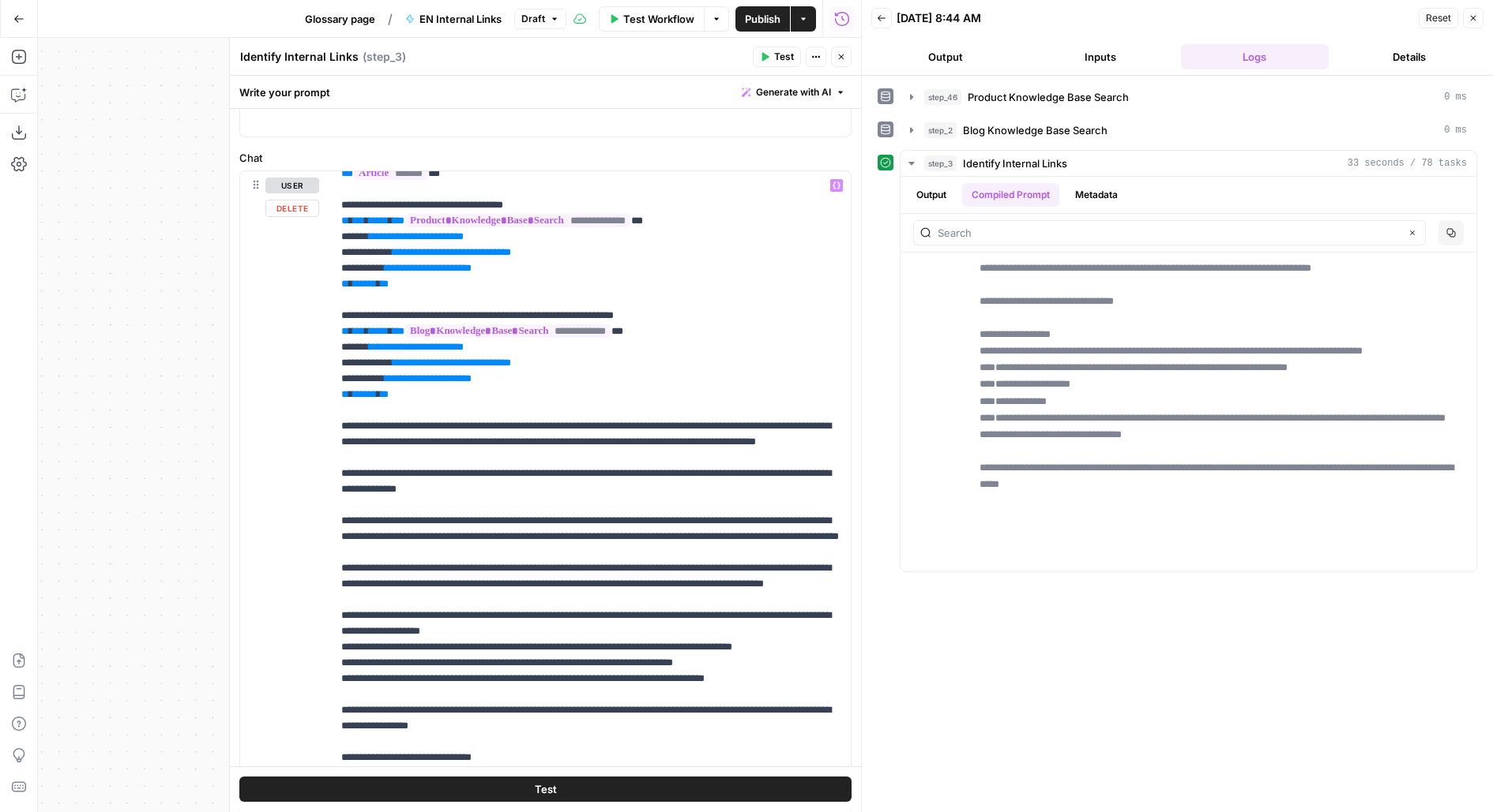
scroll to position [380, 0]
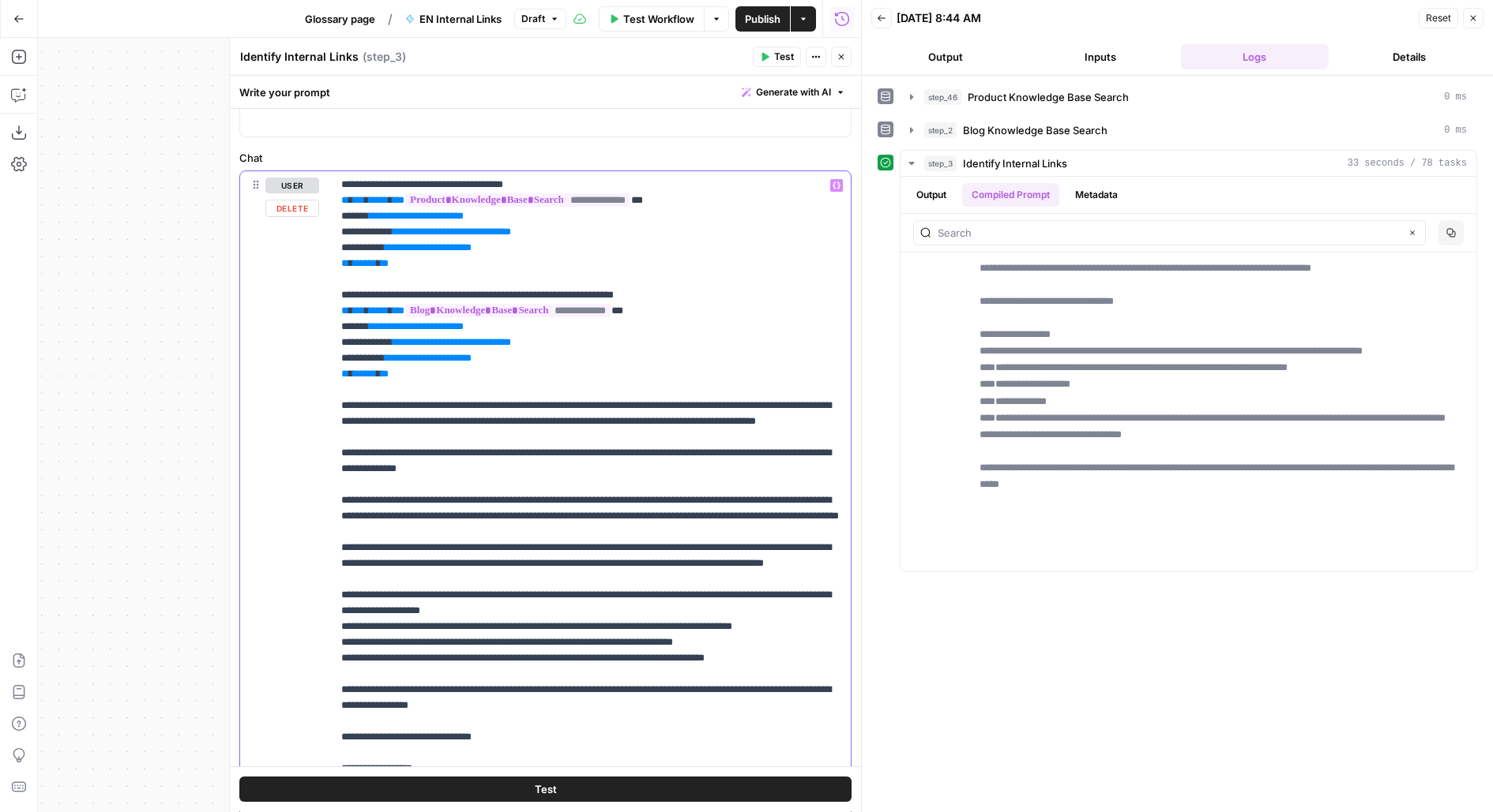
click at [339, 579] on div "**********" at bounding box center [592, 493] width 520 height 642
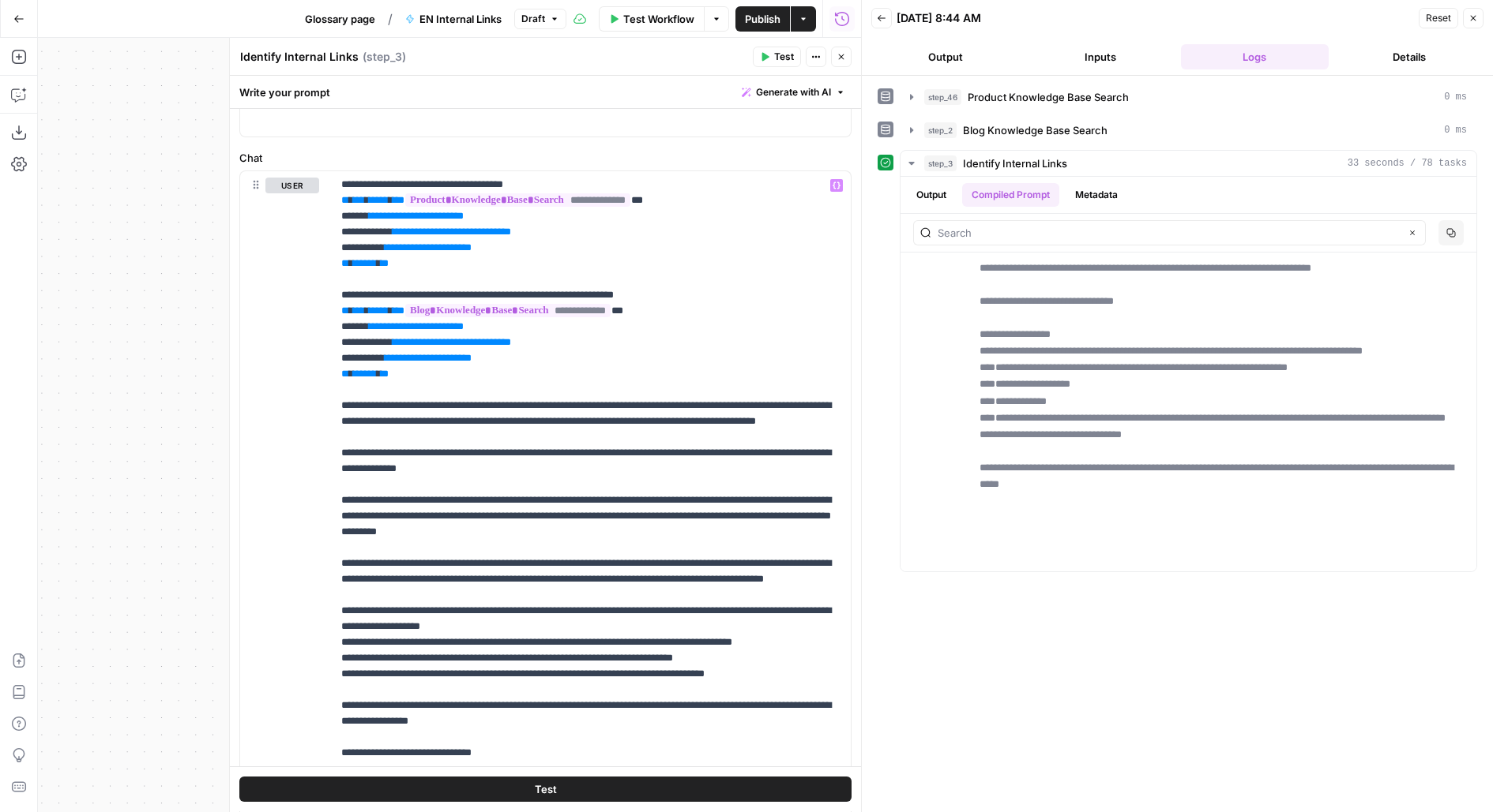
click at [389, 785] on button "Test" at bounding box center [545, 790] width 612 height 25
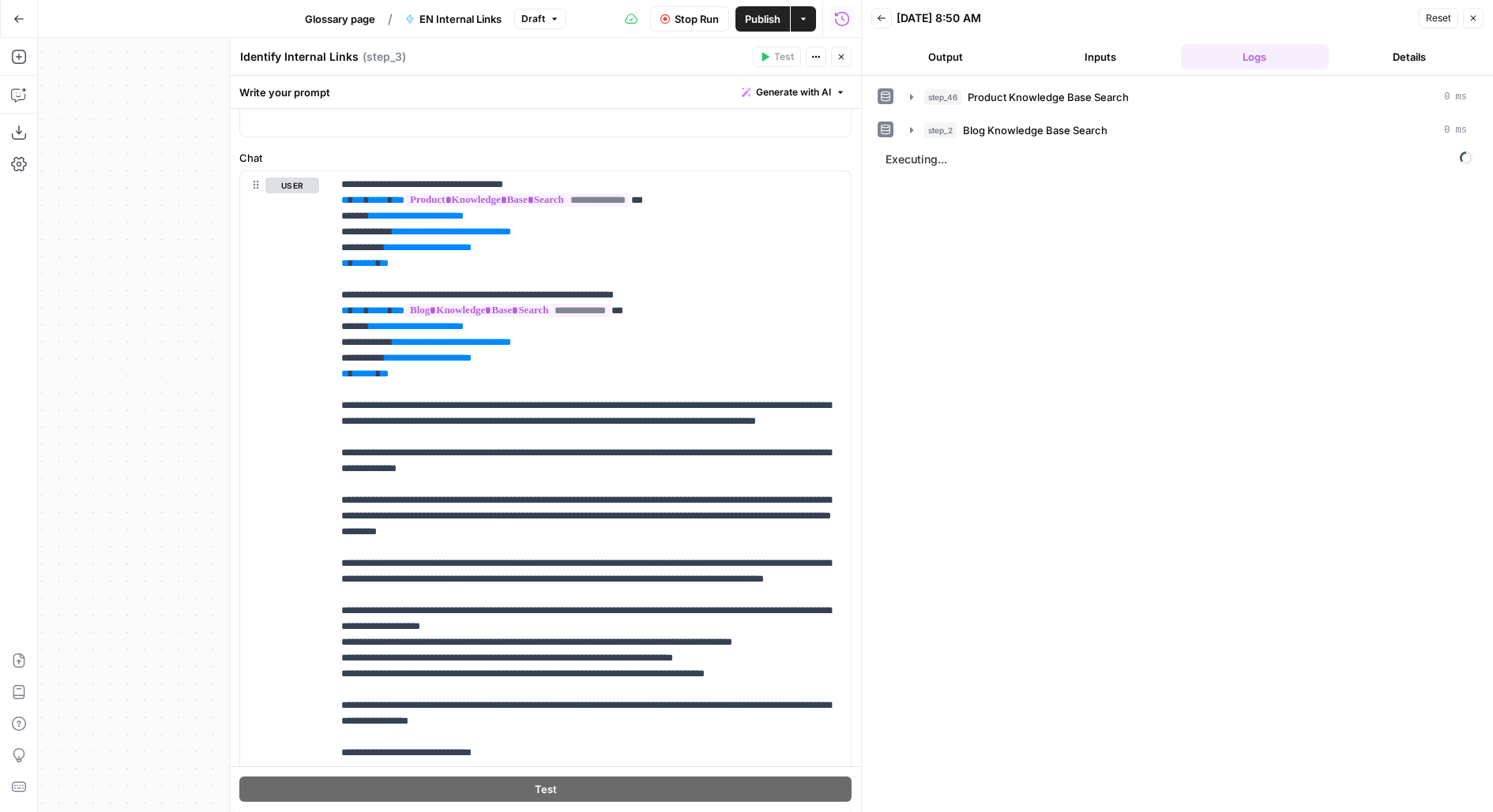
click at [888, 53] on button "Output" at bounding box center [945, 57] width 149 height 25
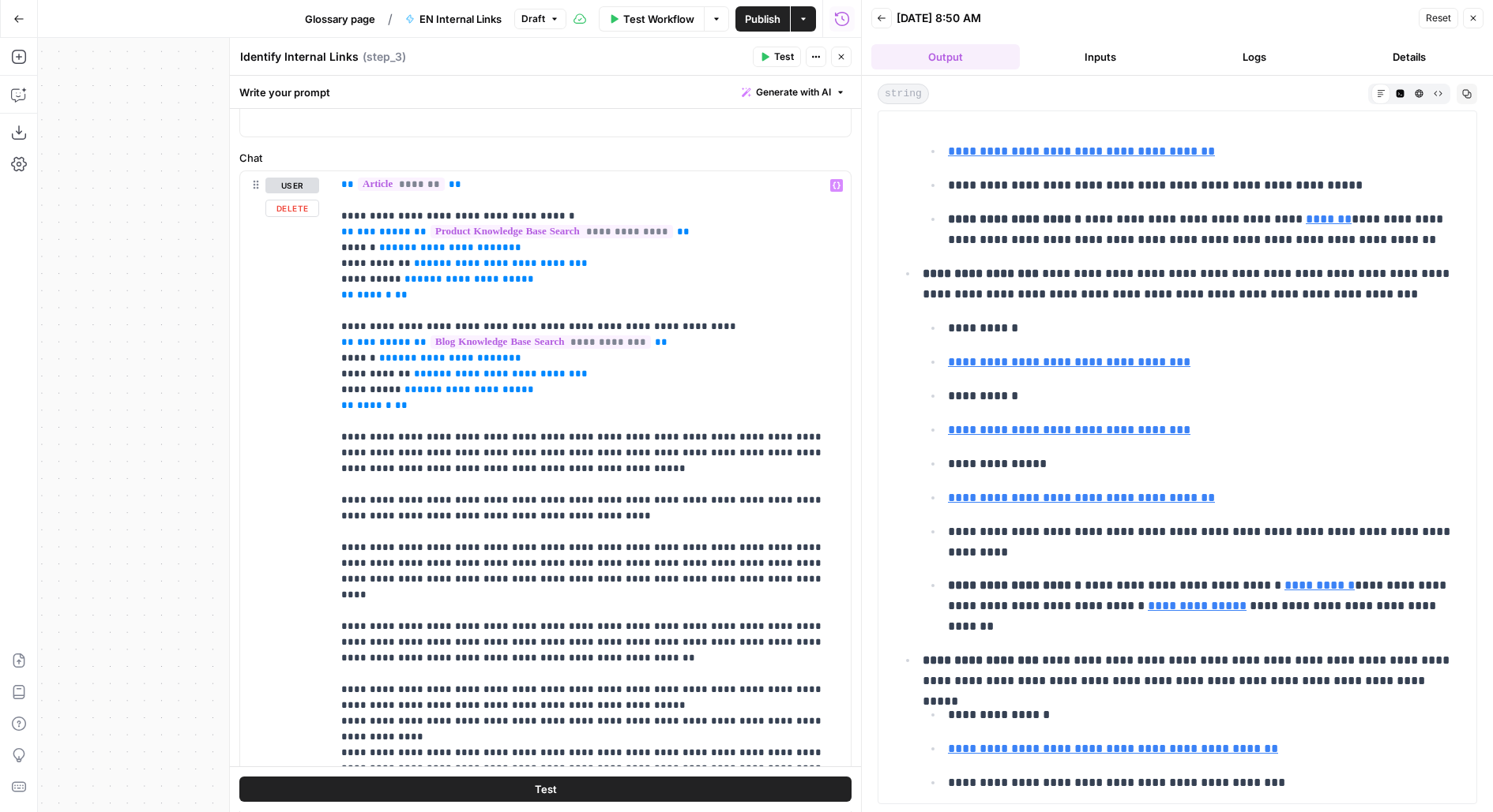
scroll to position [0, 0]
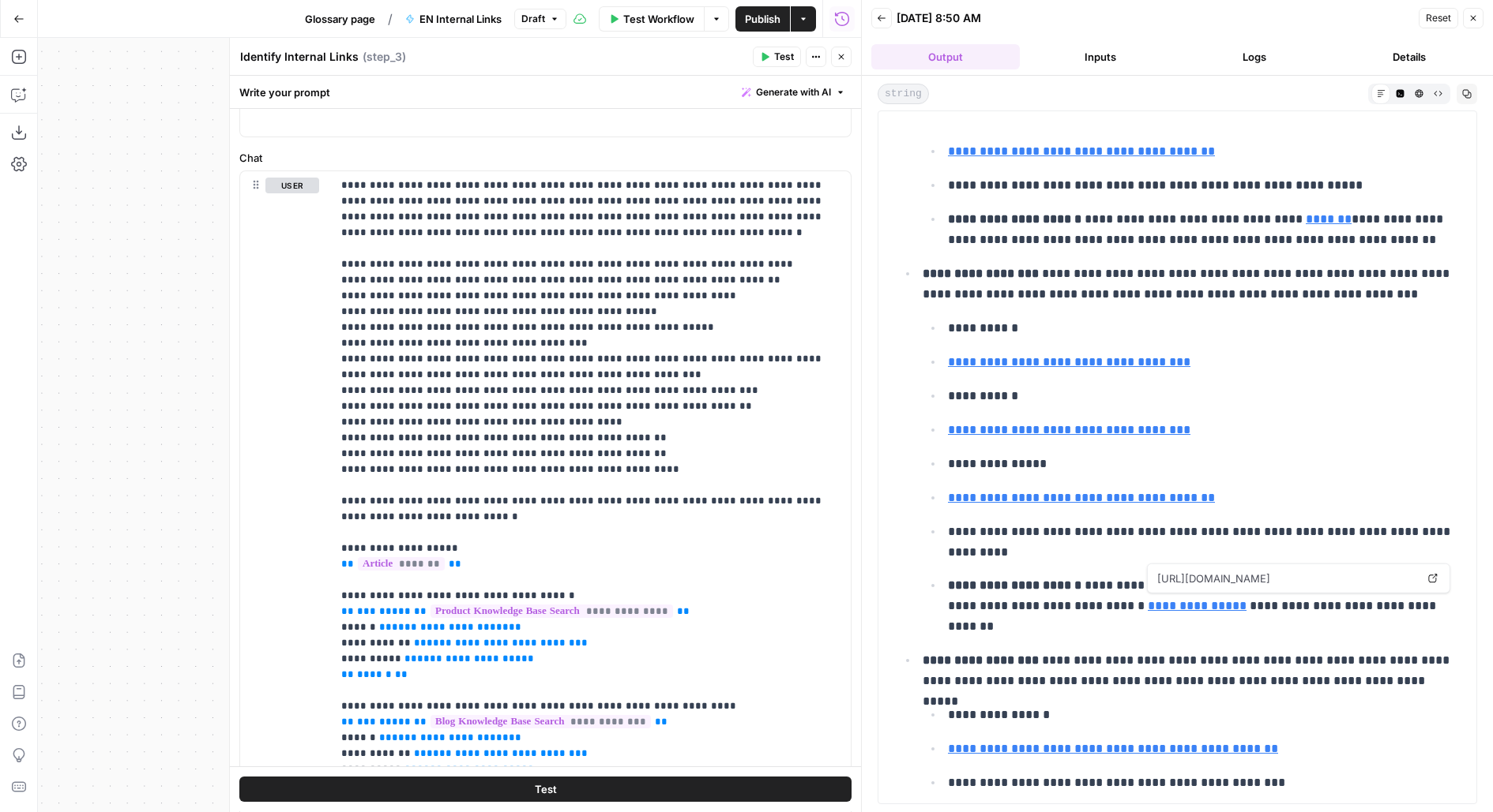
click at [1186, 607] on link "**********" at bounding box center [1197, 605] width 98 height 12
click at [1164, 607] on link "**********" at bounding box center [1197, 605] width 98 height 12
click at [1046, 641] on ul "**********" at bounding box center [1177, 576] width 560 height 1468
drag, startPoint x: 983, startPoint y: 604, endPoint x: 1073, endPoint y: 605, distance: 90.0
click at [1073, 605] on p "**********" at bounding box center [1202, 606] width 510 height 61
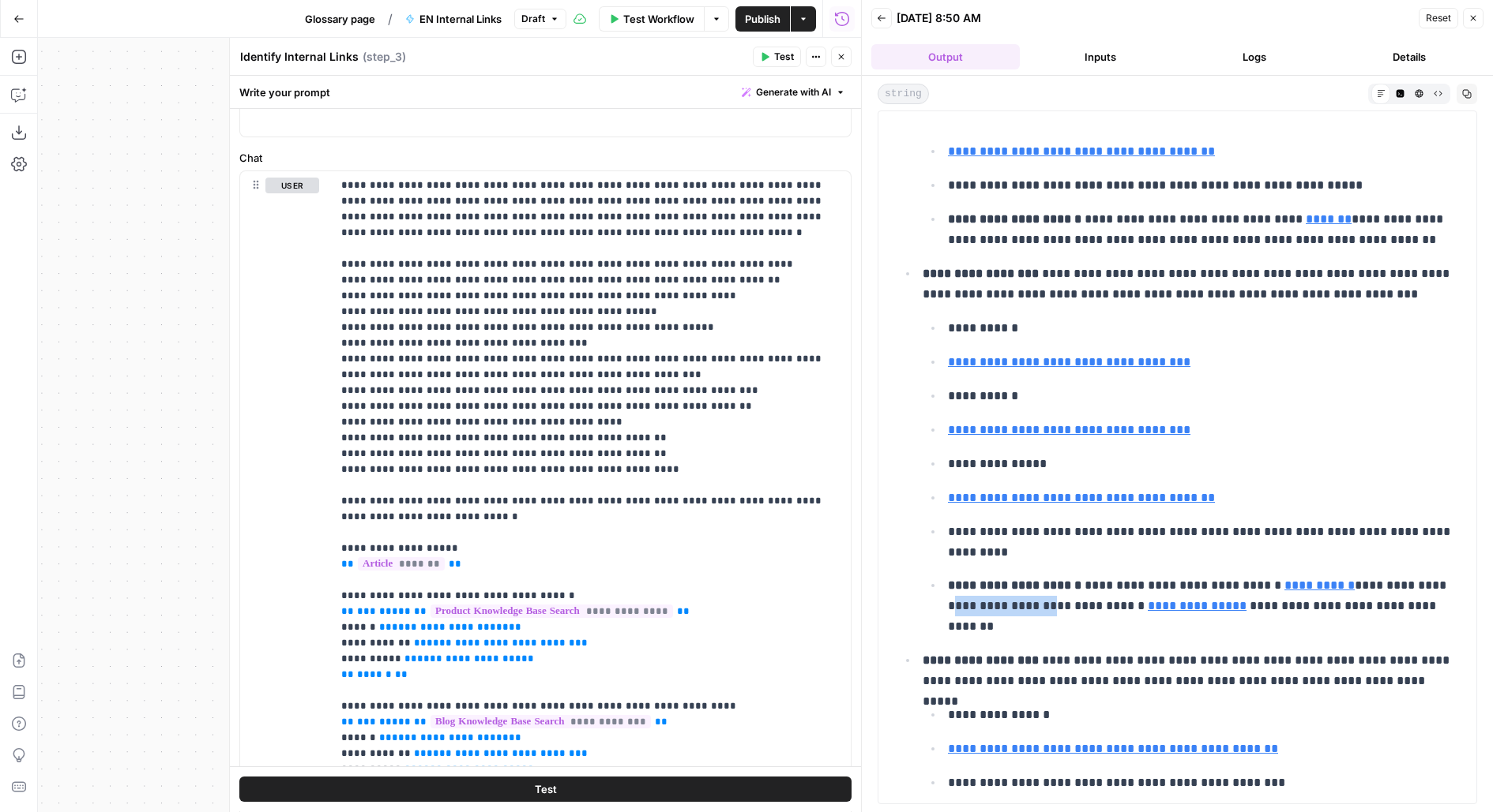
click at [1073, 605] on p "**********" at bounding box center [1202, 606] width 510 height 61
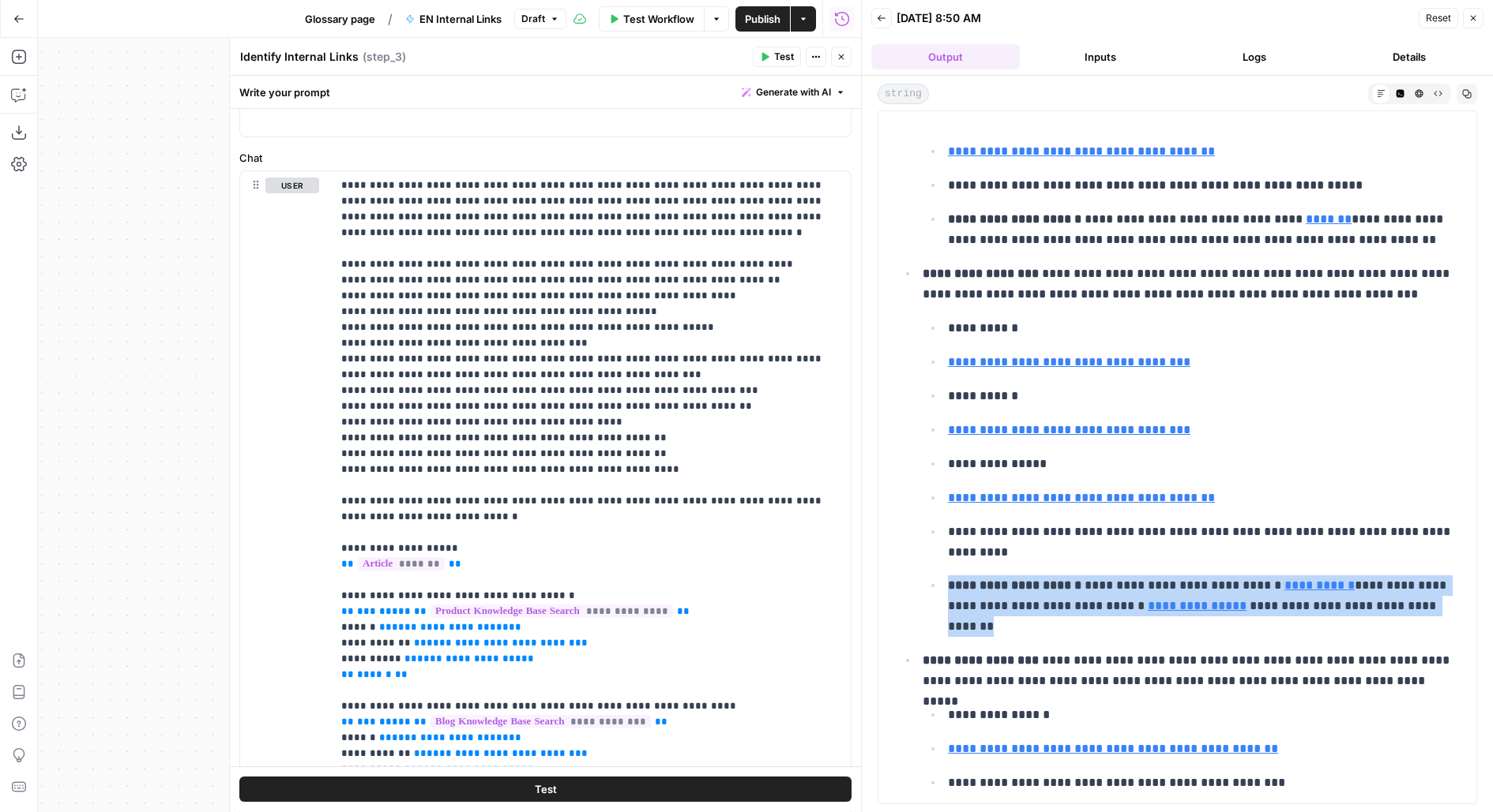
click at [1073, 605] on p "**********" at bounding box center [1202, 606] width 510 height 61
click at [1073, 604] on p "**********" at bounding box center [1202, 606] width 510 height 61
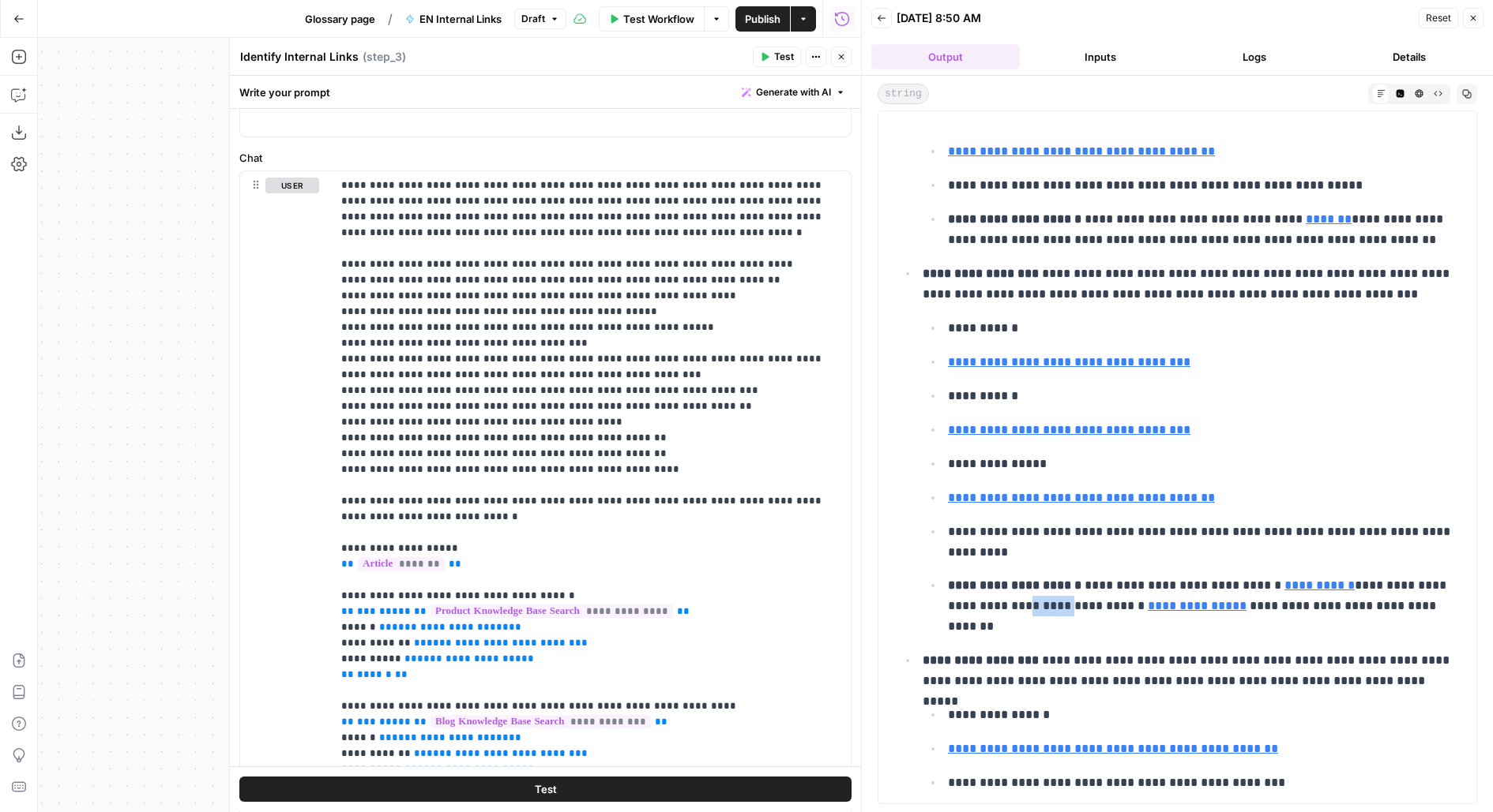
click at [1073, 604] on p "**********" at bounding box center [1202, 606] width 510 height 61
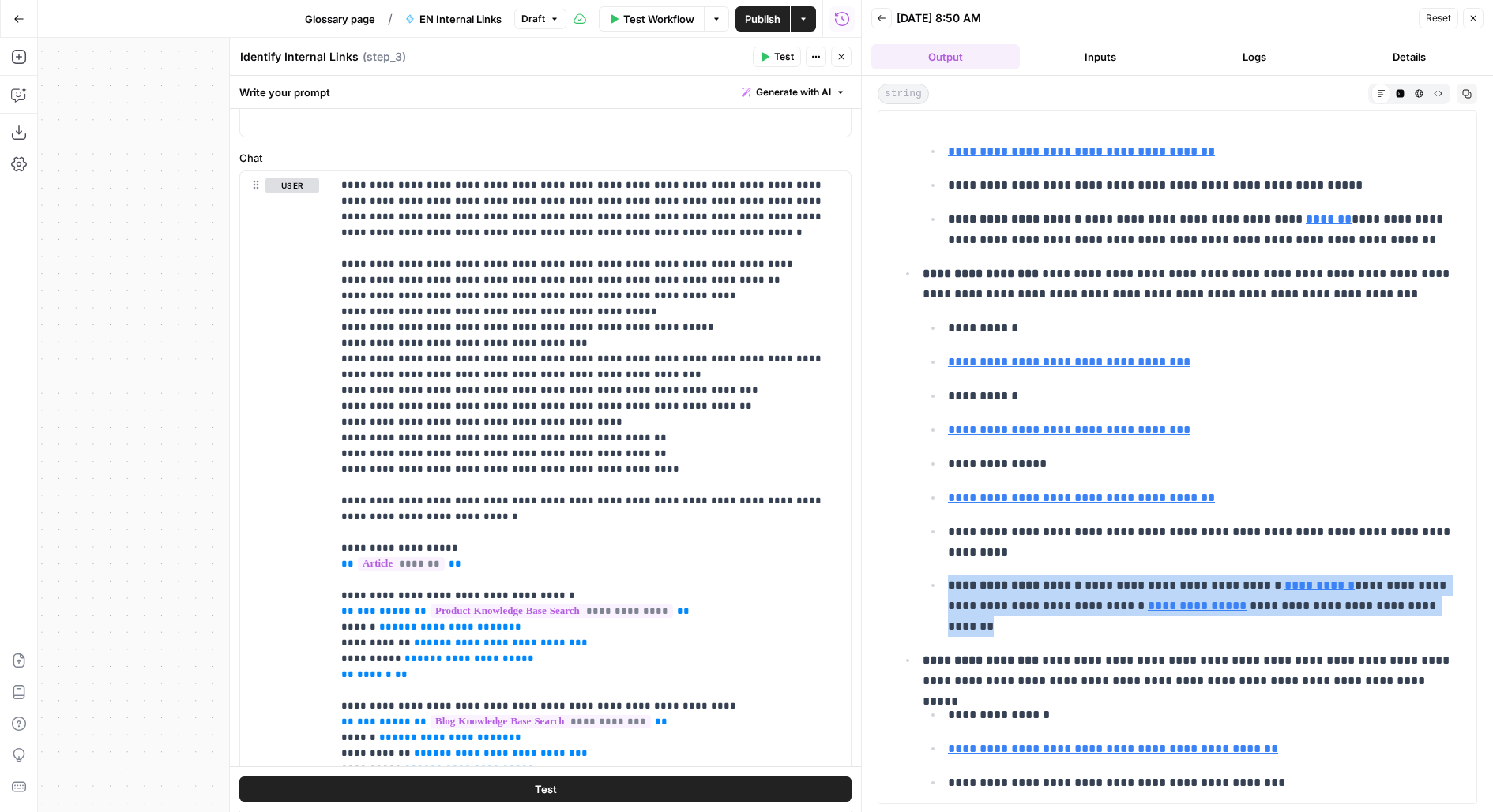
click at [1073, 604] on p "**********" at bounding box center [1202, 606] width 510 height 61
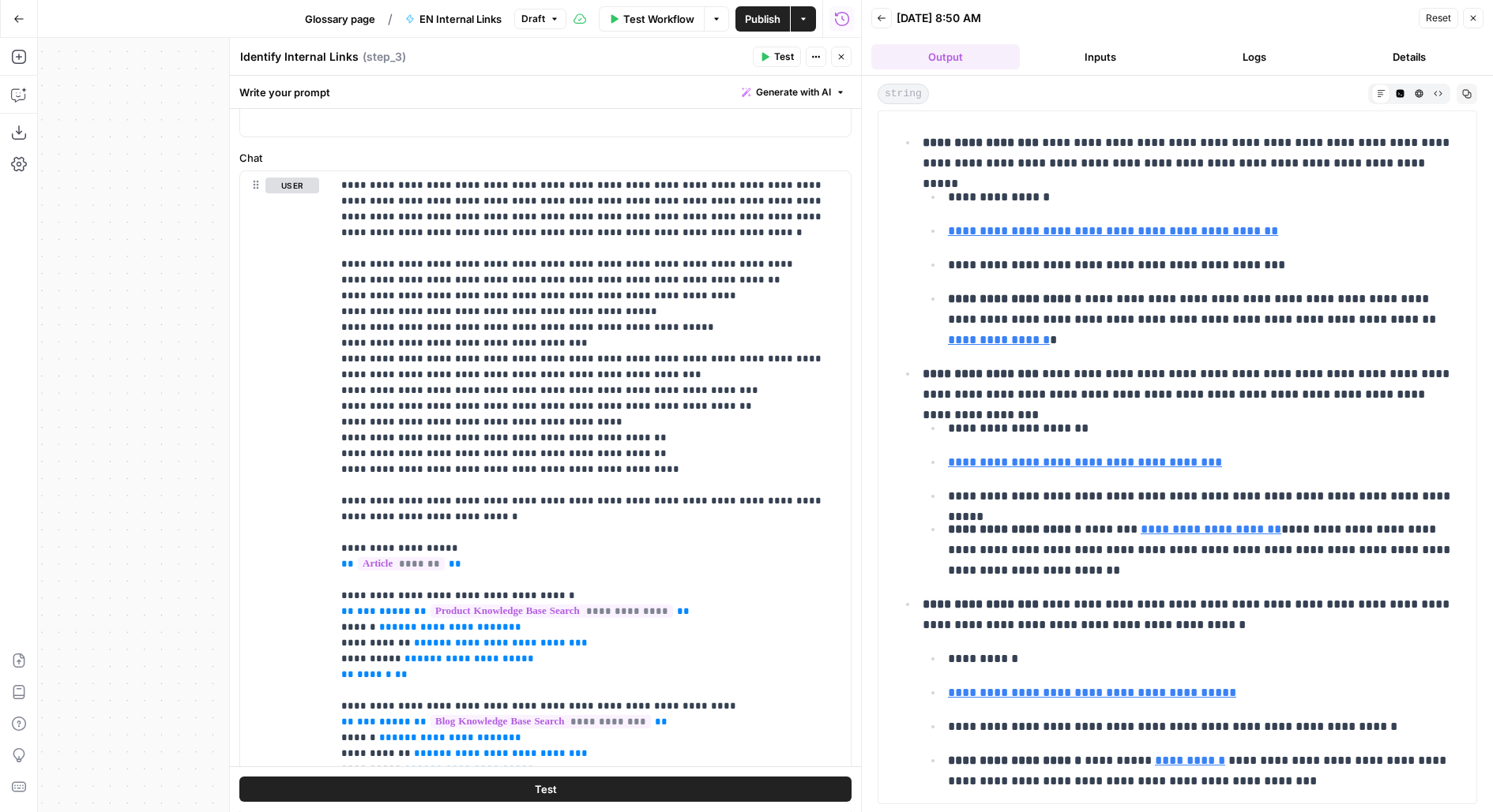
scroll to position [841, 0]
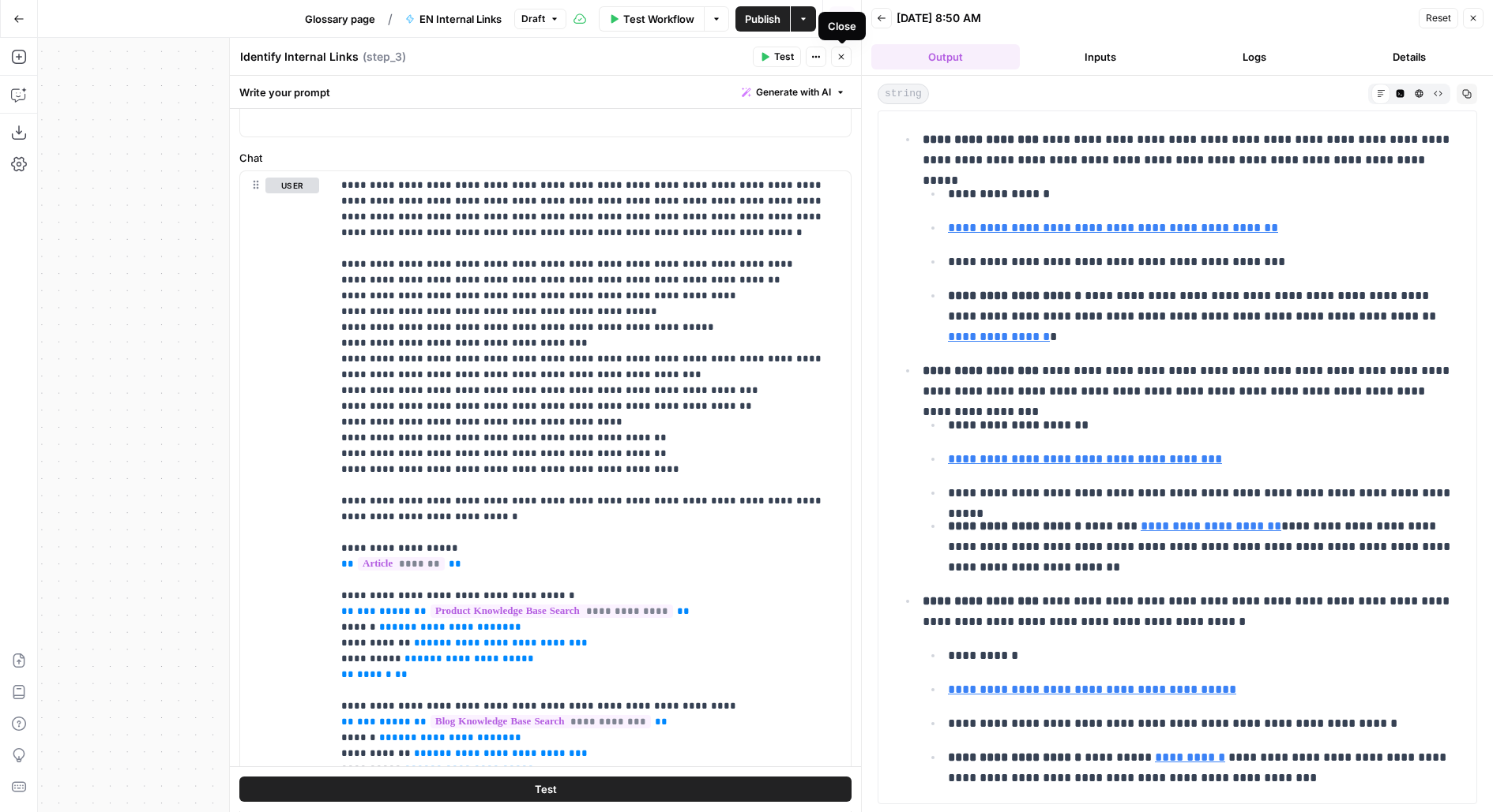
click at [846, 59] on icon "button" at bounding box center [841, 57] width 10 height 10
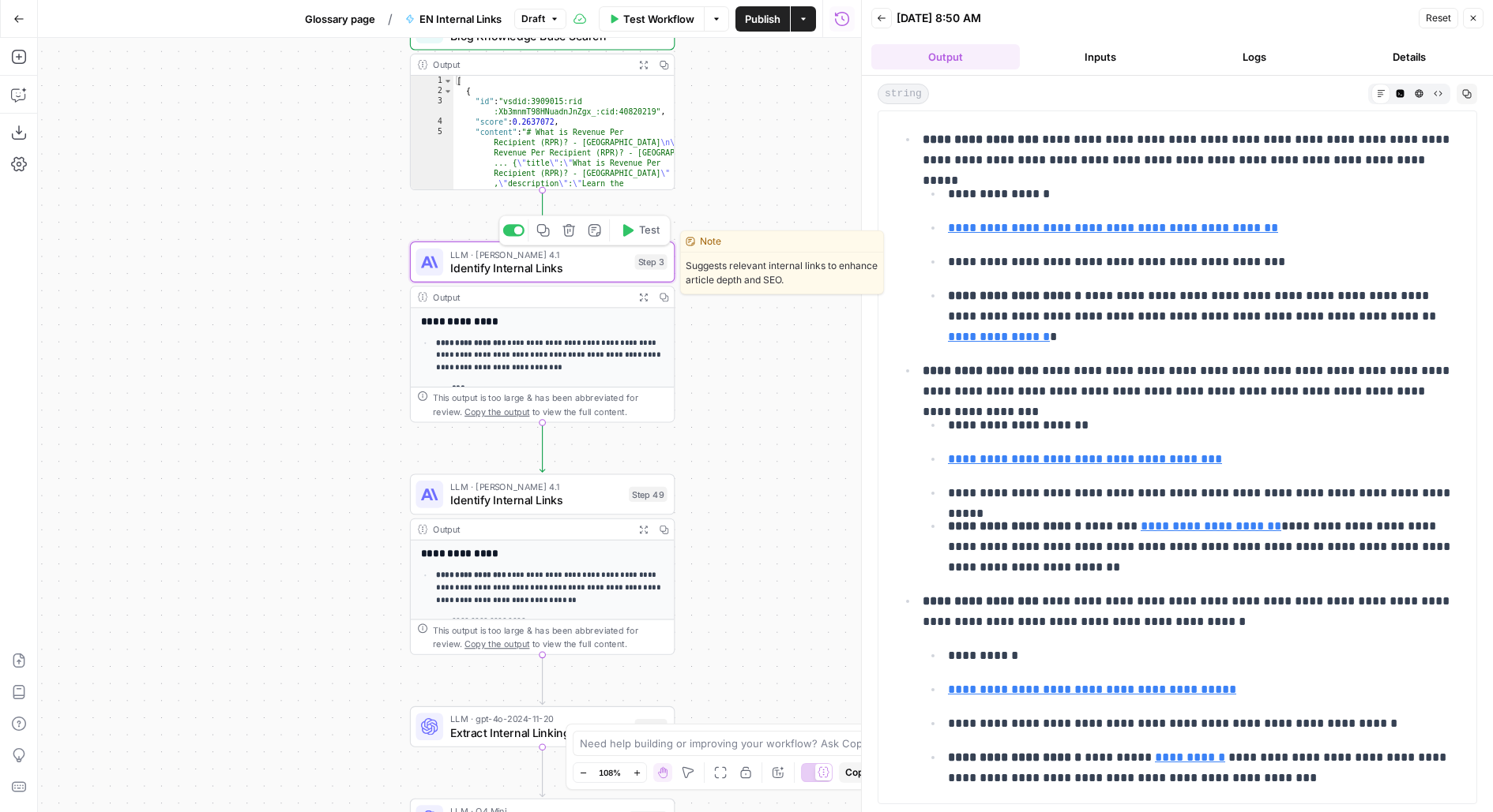
click at [649, 258] on div "Step 3" at bounding box center [652, 262] width 32 height 15
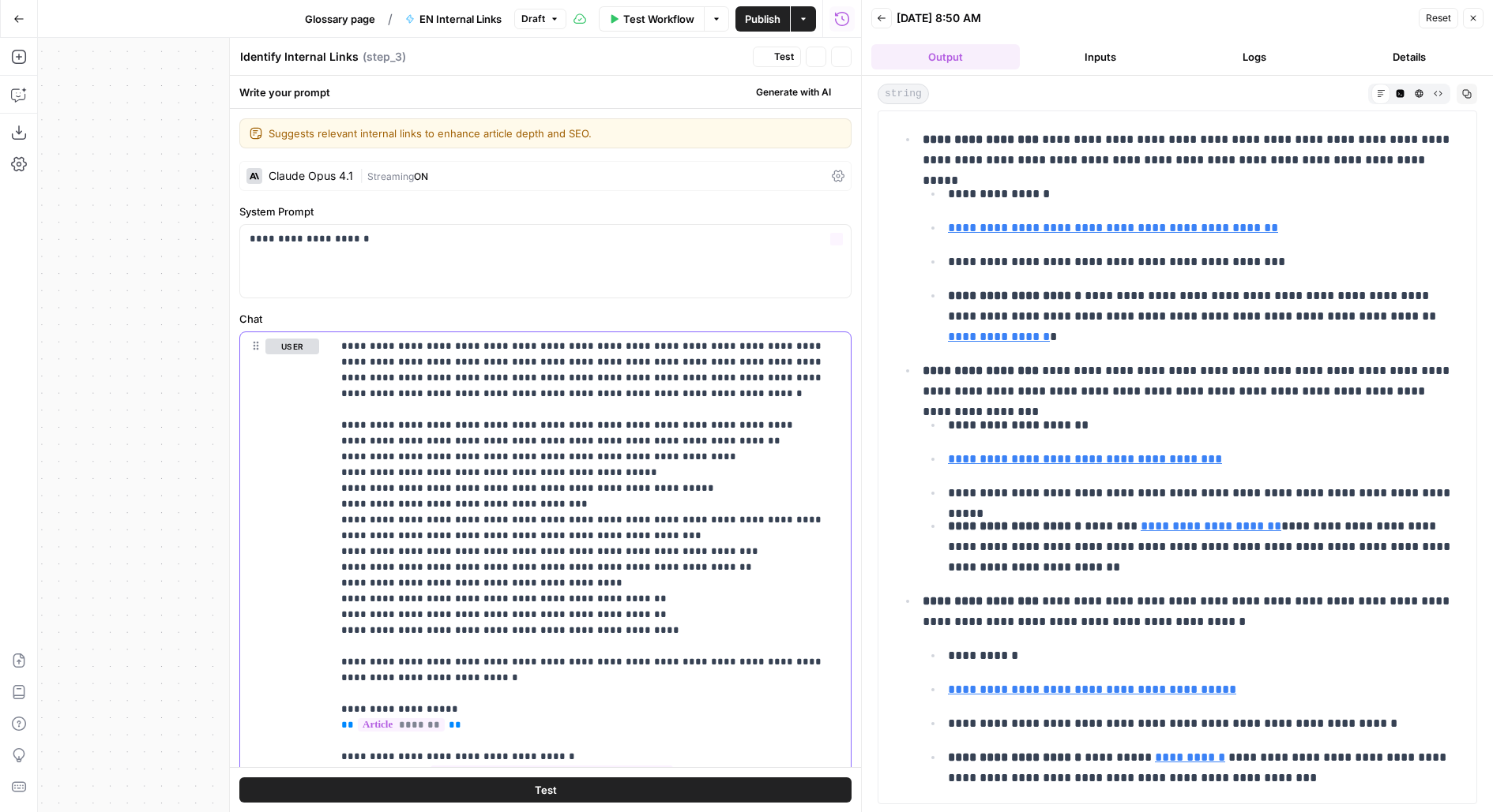
click at [839, 53] on icon "button" at bounding box center [841, 57] width 10 height 10
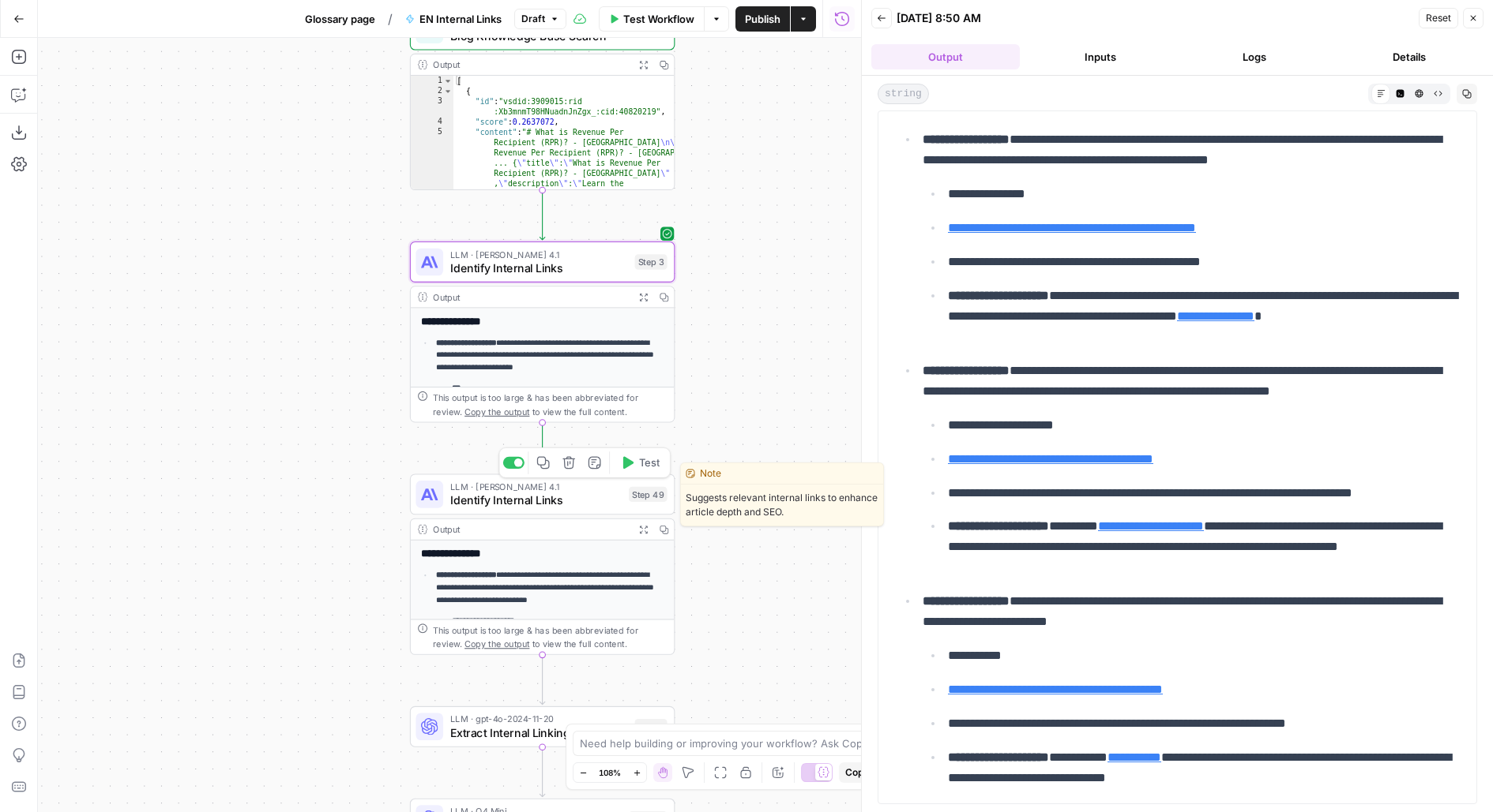
click at [515, 480] on span "LLM · Claude Opus 4.1" at bounding box center [536, 486] width 172 height 14
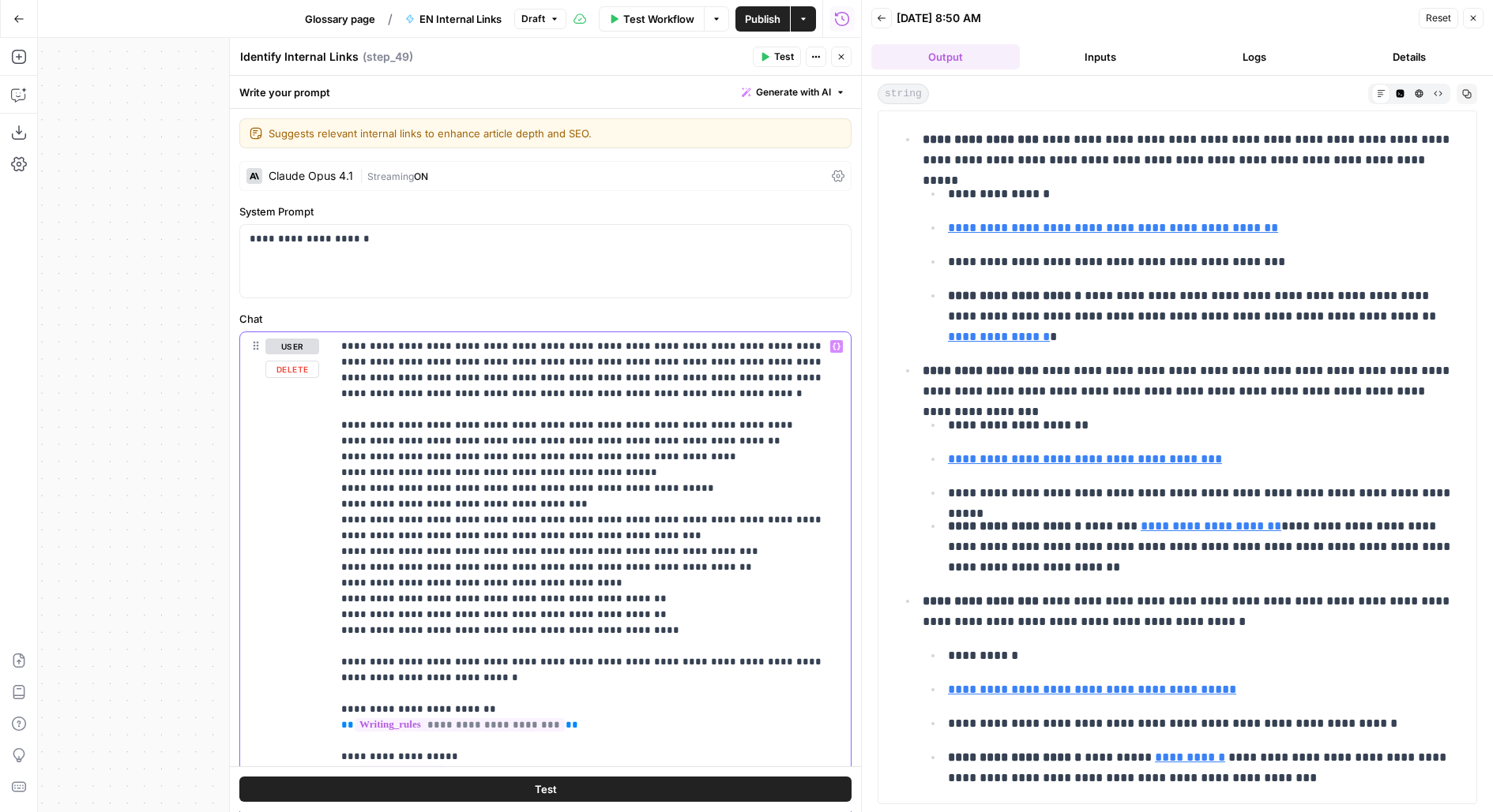
click at [579, 804] on div "Test" at bounding box center [545, 790] width 631 height 45
click at [556, 796] on button "Test" at bounding box center [545, 790] width 612 height 25
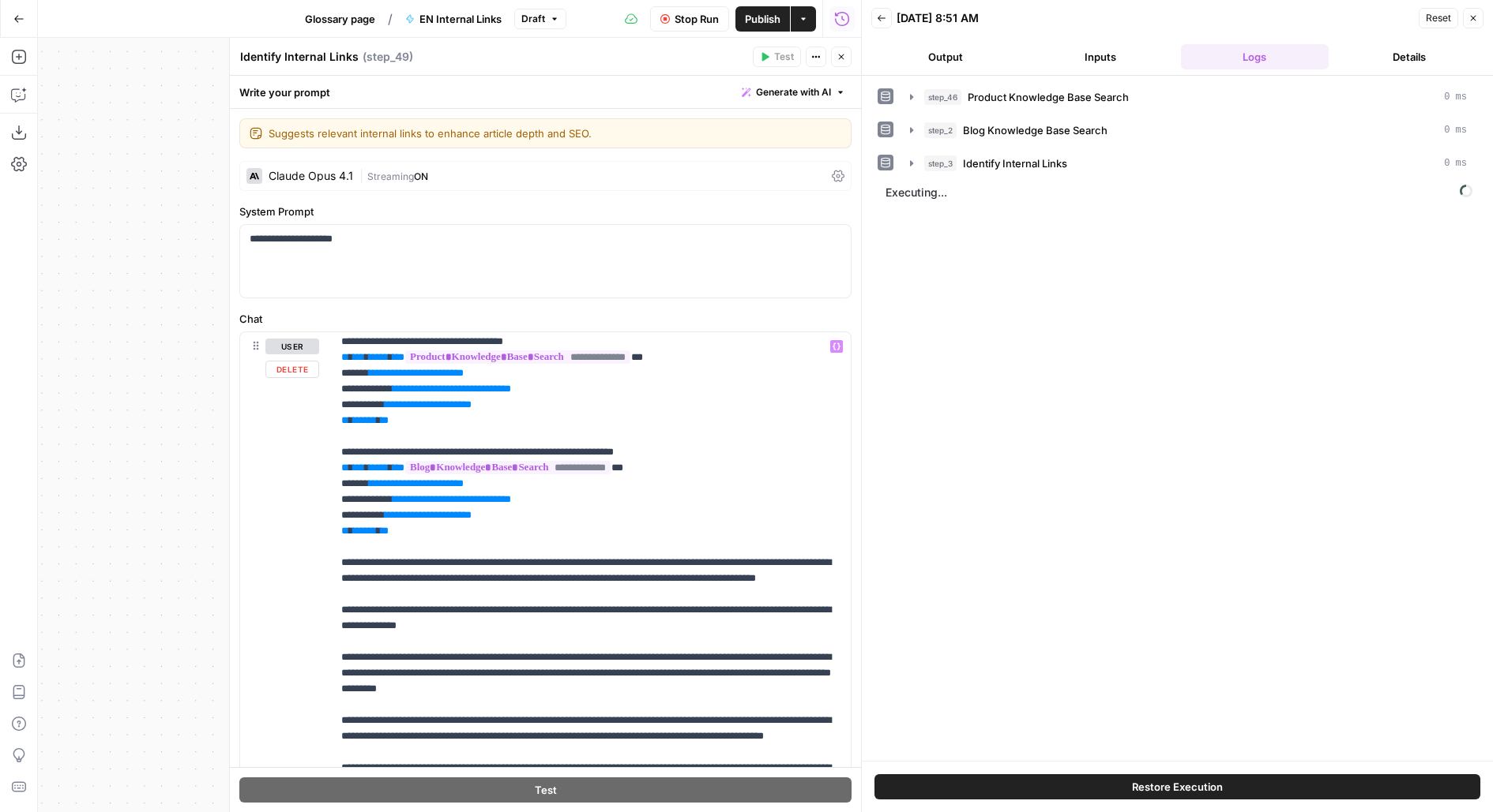
scroll to position [0, 0]
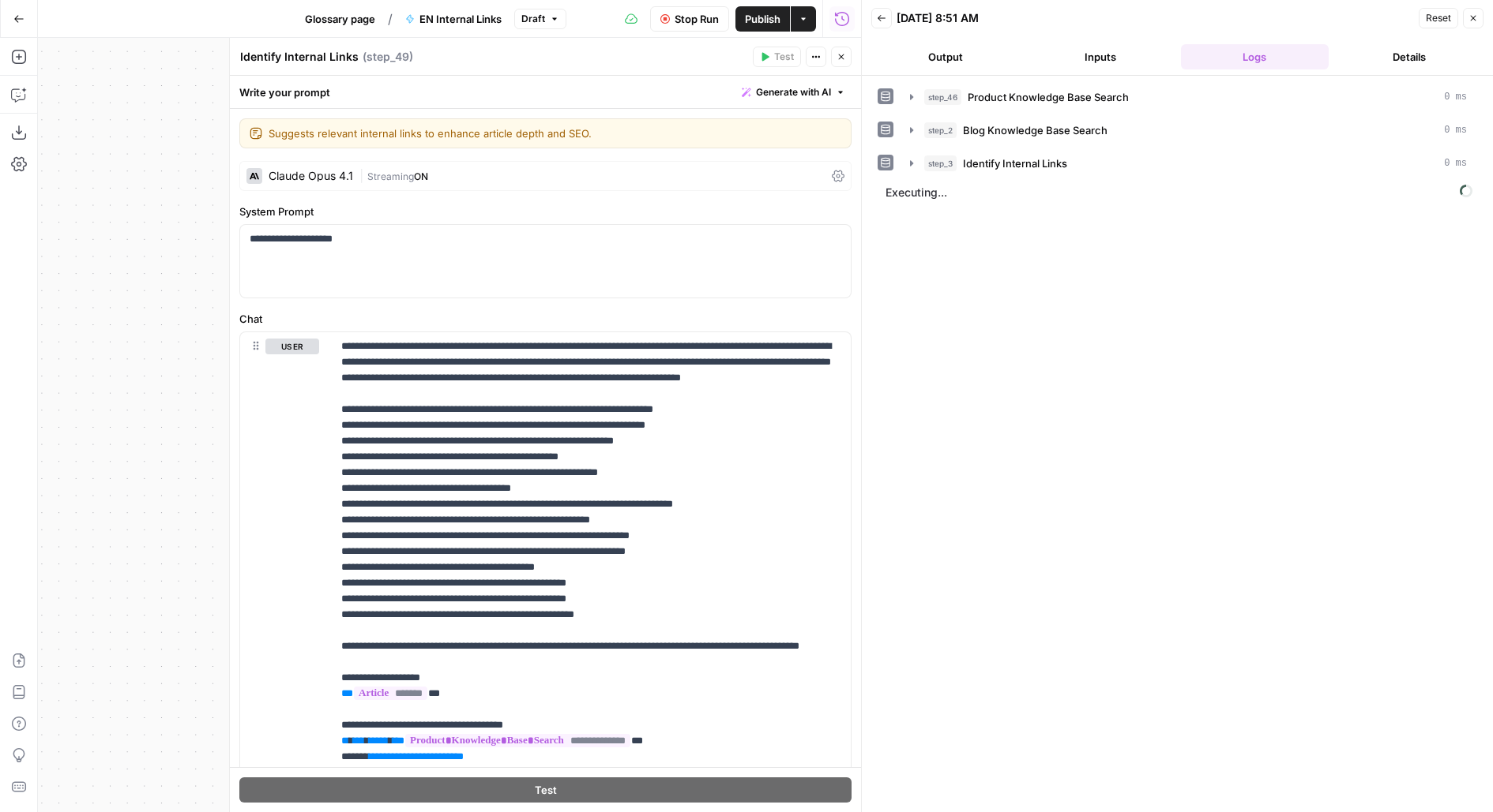
click at [691, 14] on span "Stop Run" at bounding box center [696, 19] width 44 height 16
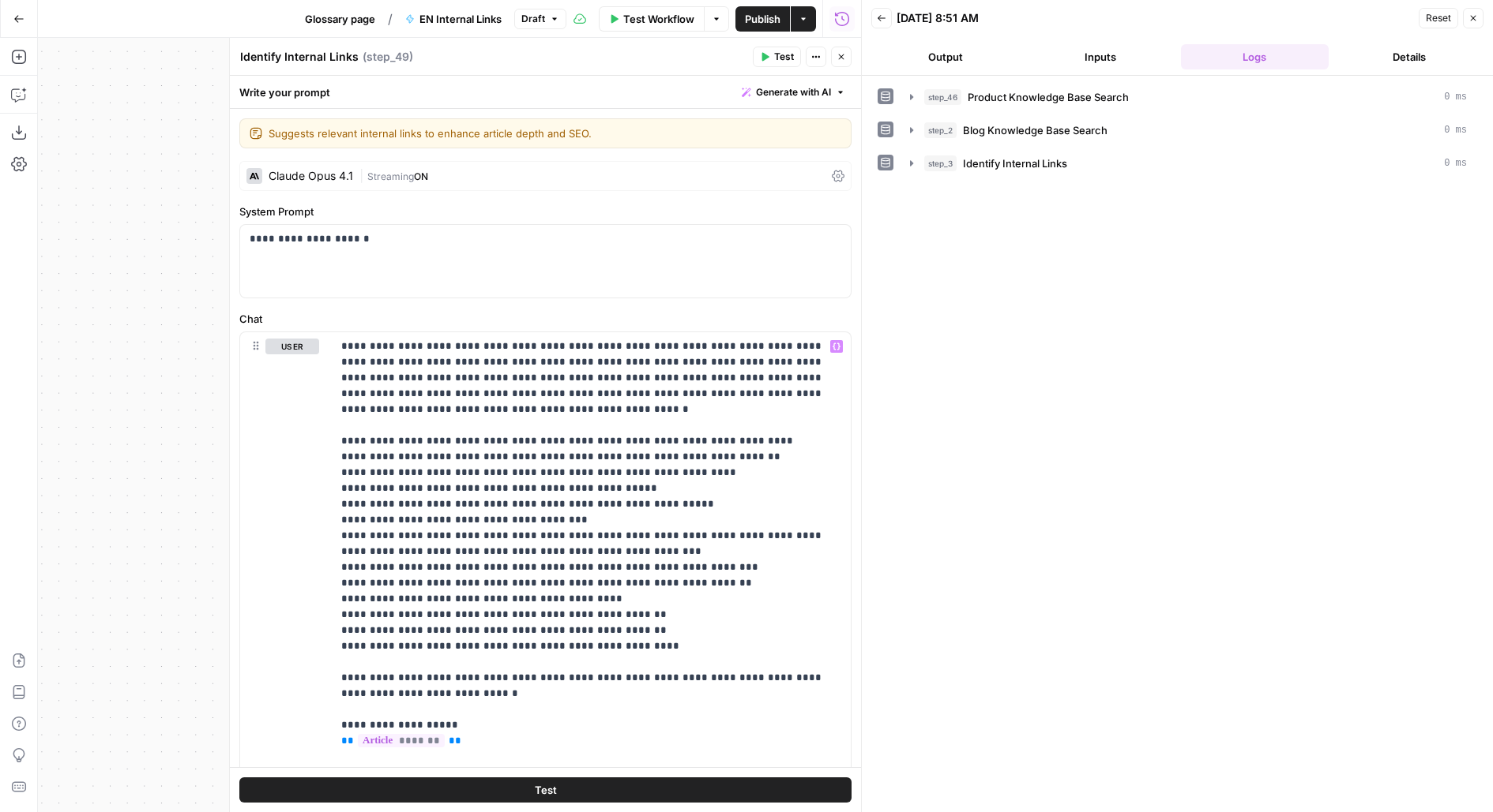
click at [847, 54] on button "Close" at bounding box center [841, 57] width 21 height 21
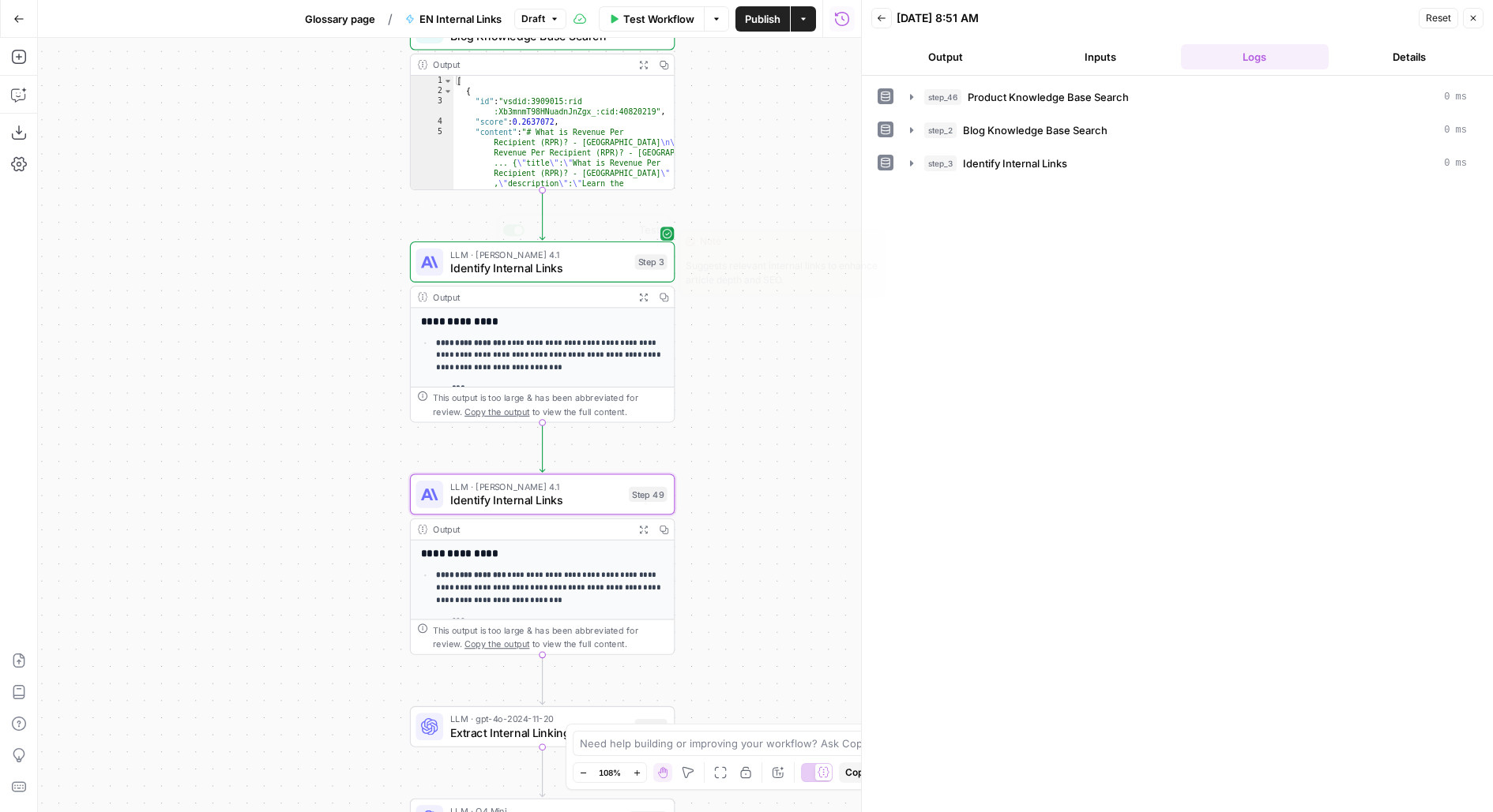
click at [530, 263] on span "Identify Internal Links" at bounding box center [539, 268] width 178 height 17
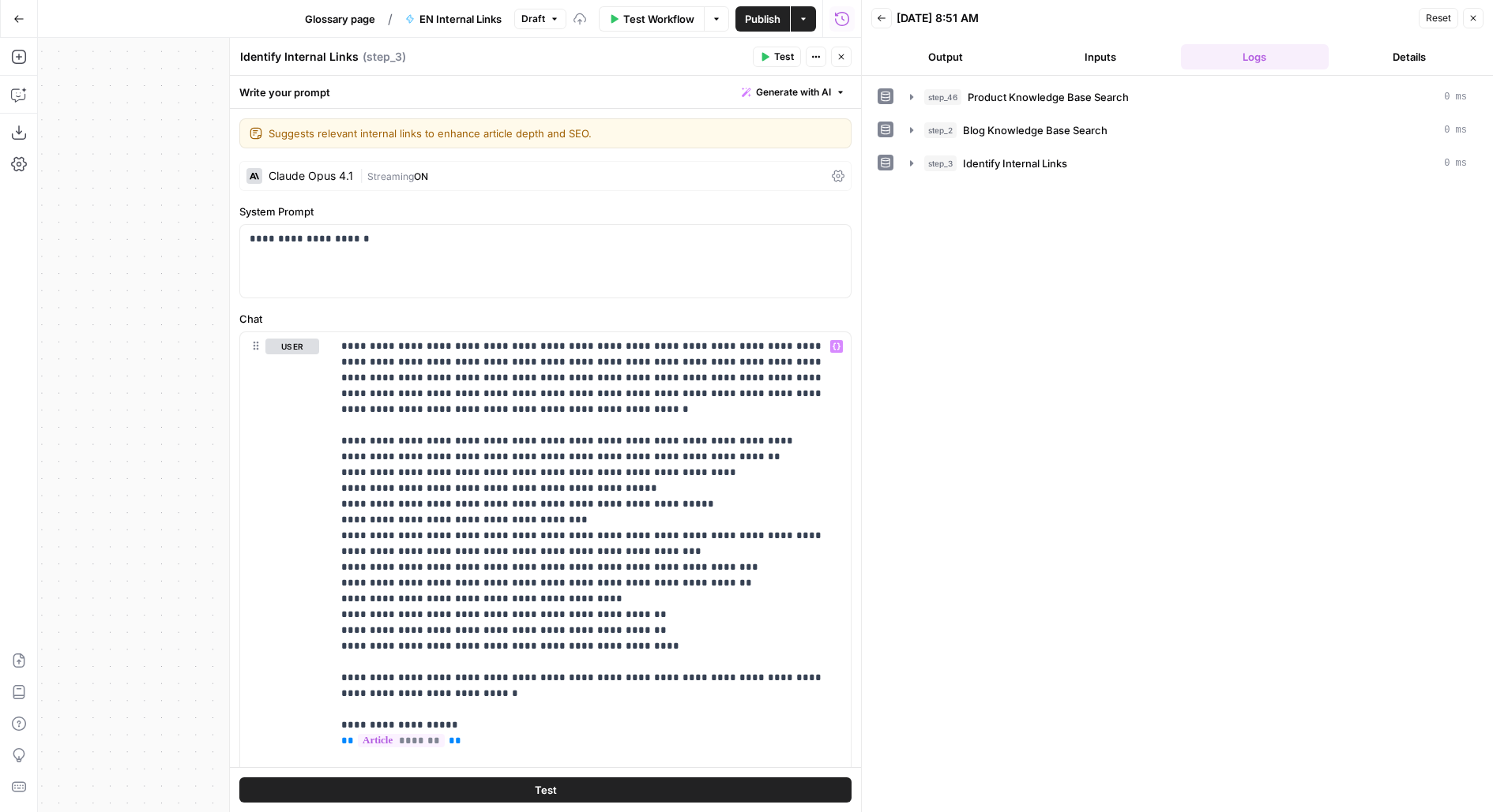
click at [779, 48] on button "Test" at bounding box center [776, 57] width 48 height 21
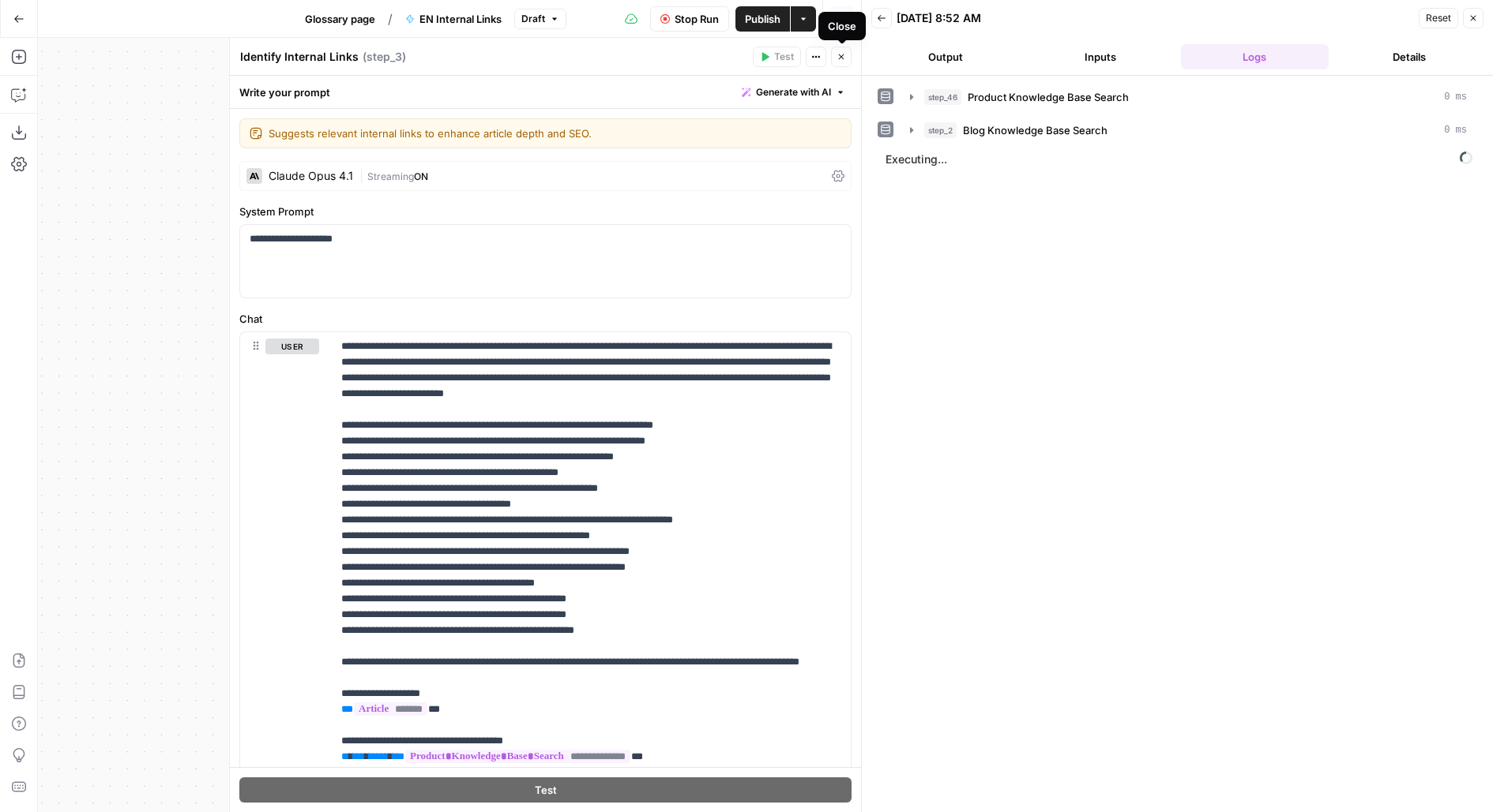
click at [947, 46] on button "Output" at bounding box center [945, 57] width 149 height 25
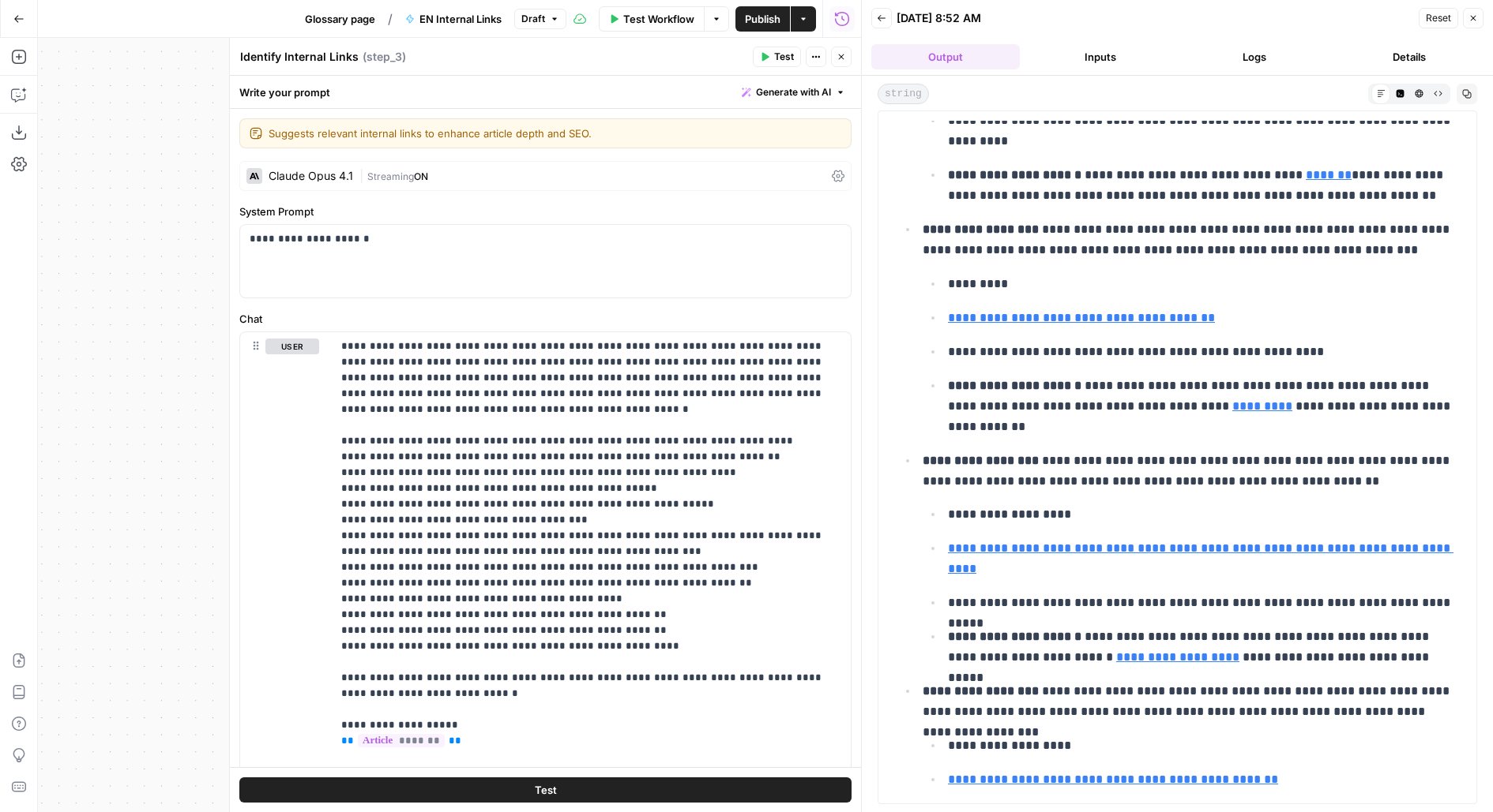
scroll to position [400, 0]
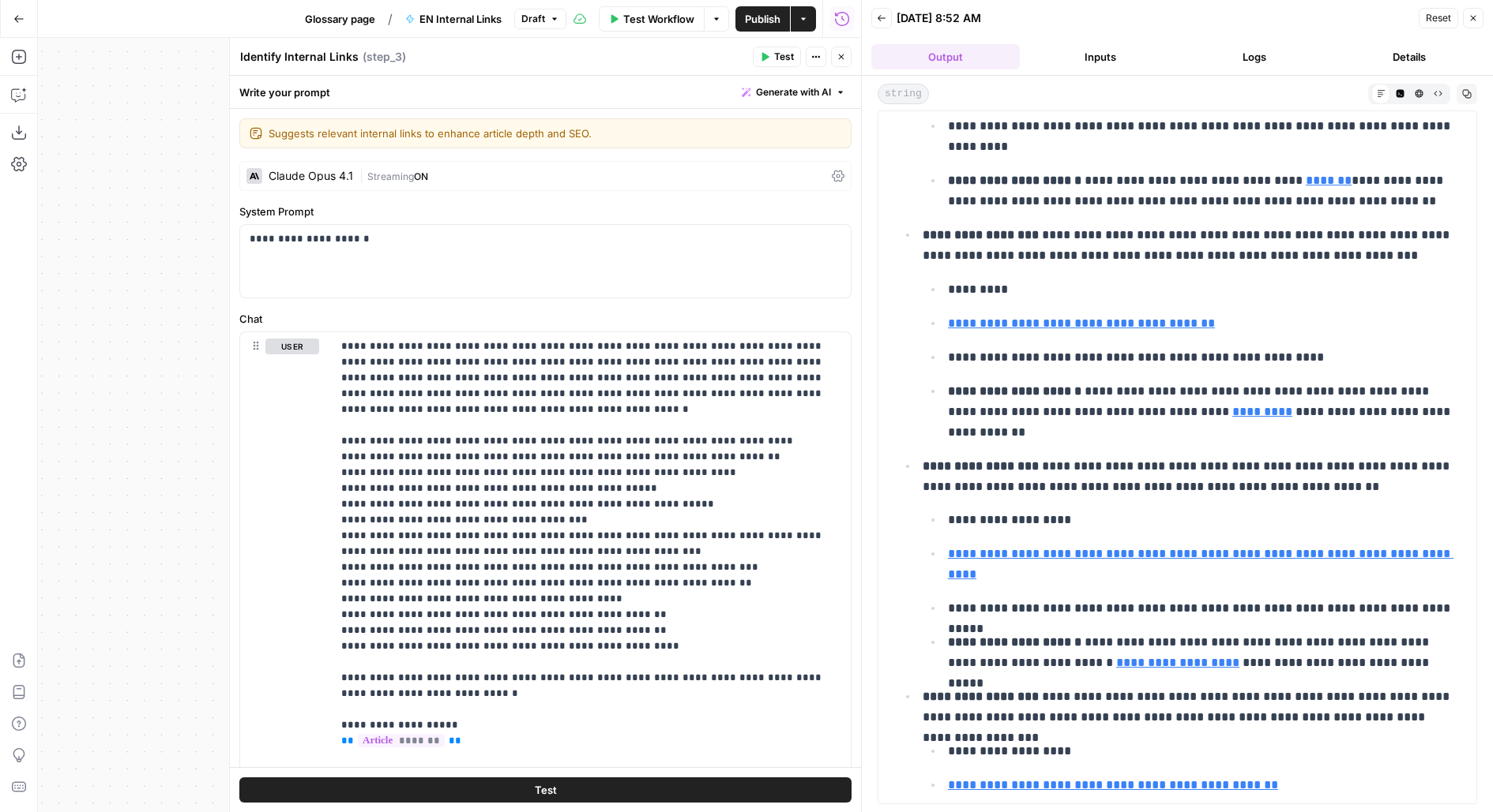
click at [839, 55] on icon "button" at bounding box center [841, 57] width 5 height 5
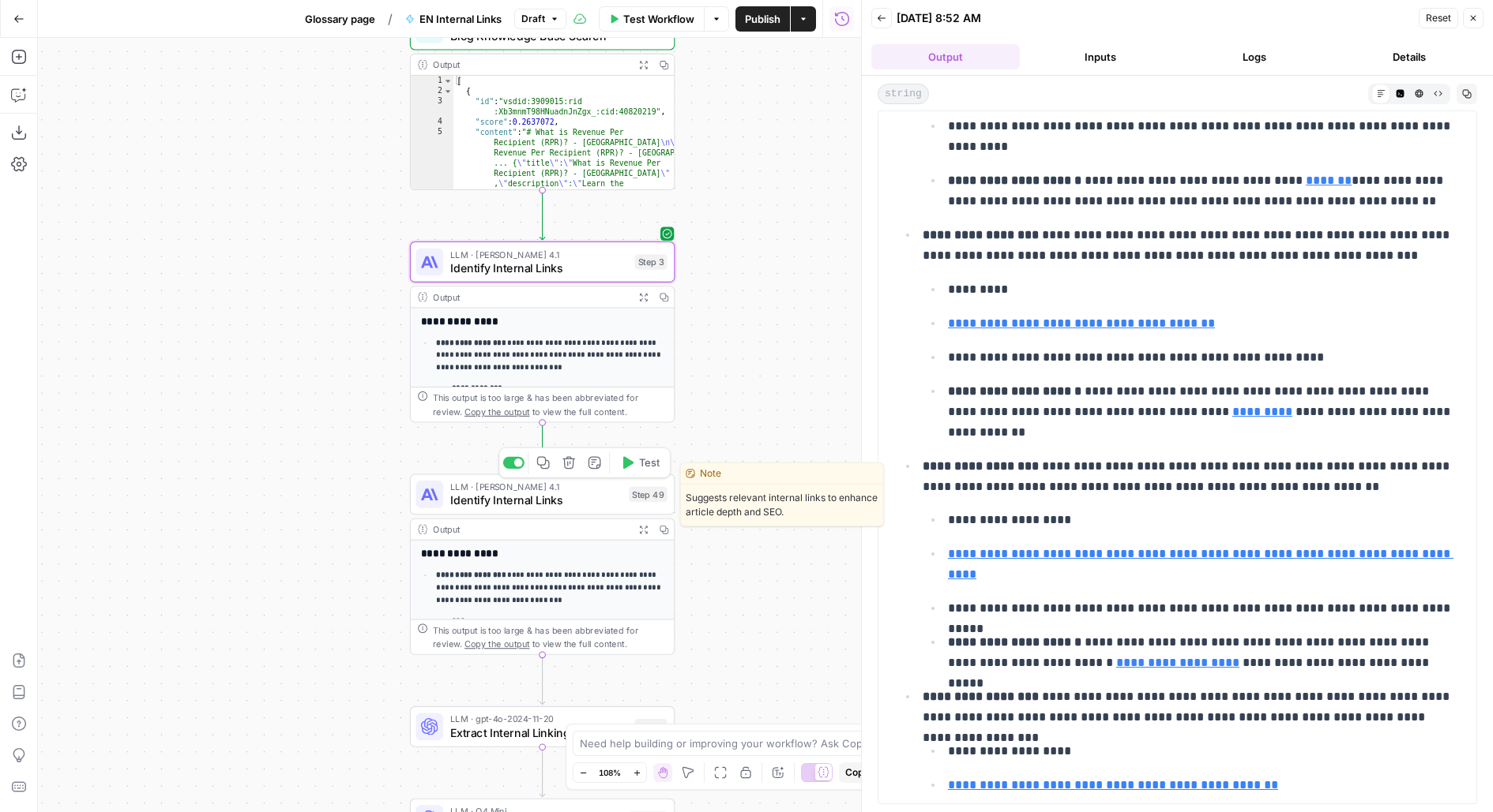
click at [654, 466] on span "Test" at bounding box center [649, 463] width 21 height 15
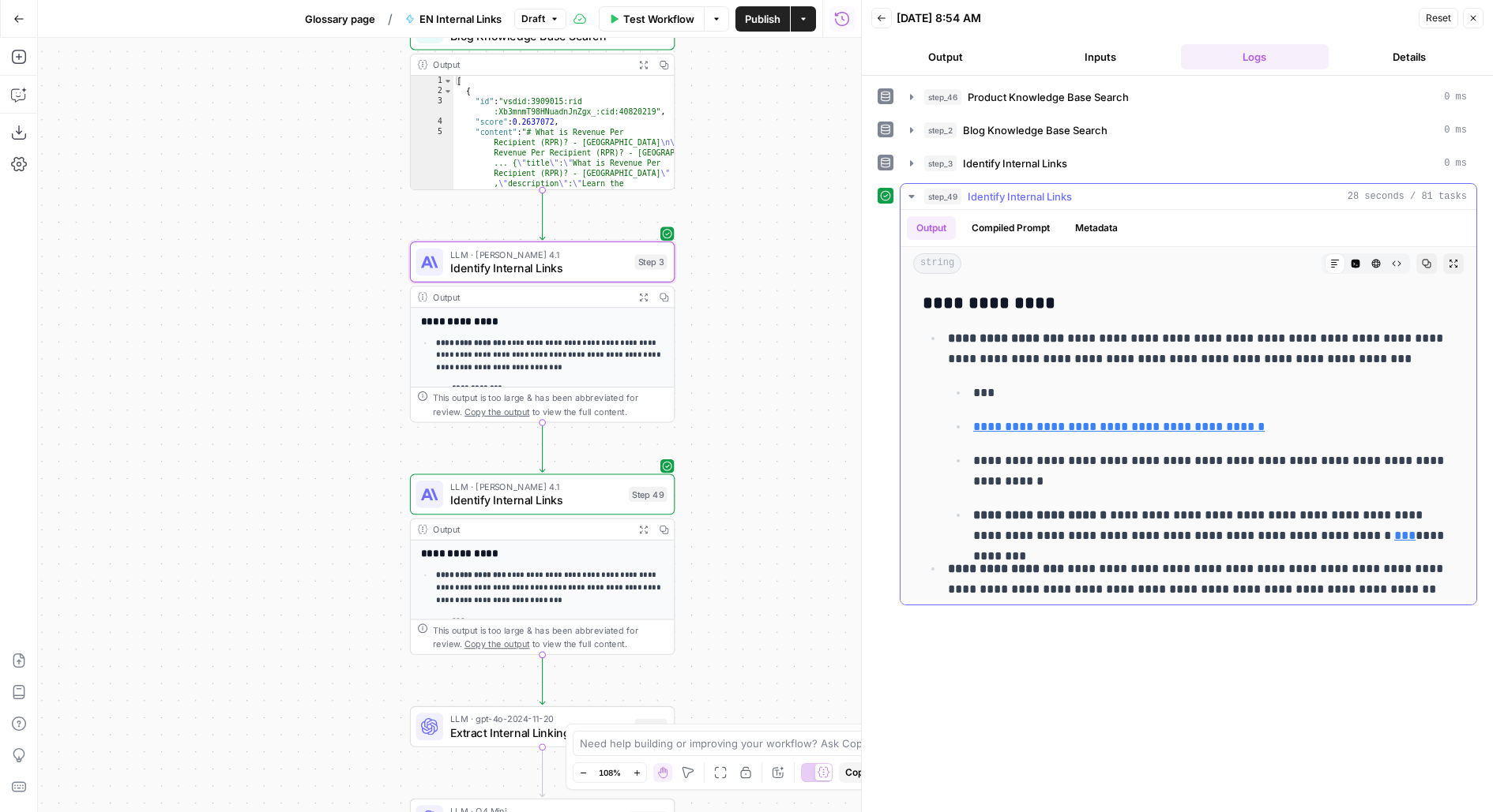
click at [1457, 254] on button "Expand Output" at bounding box center [1453, 263] width 21 height 21
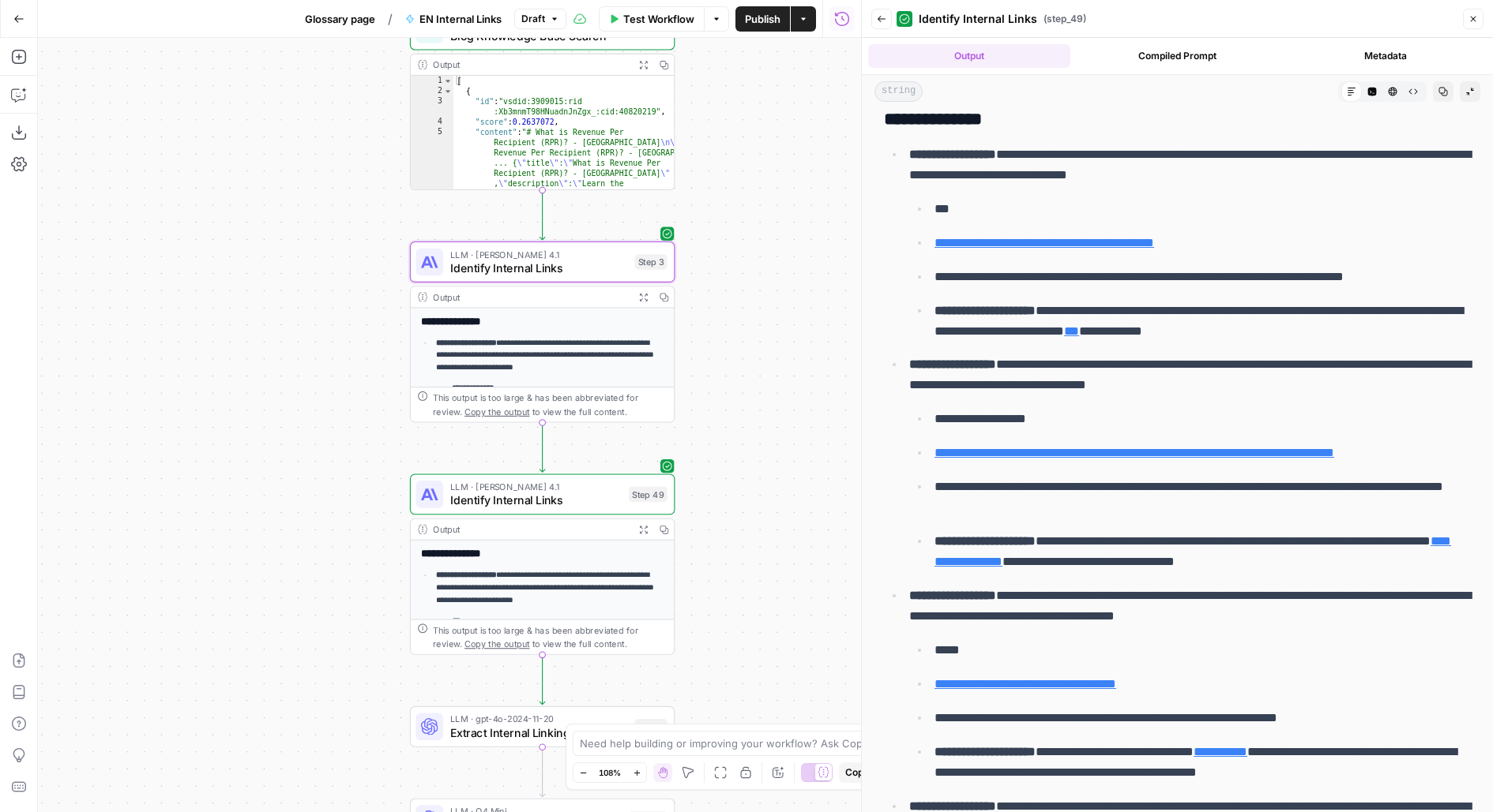
scroll to position [0, 0]
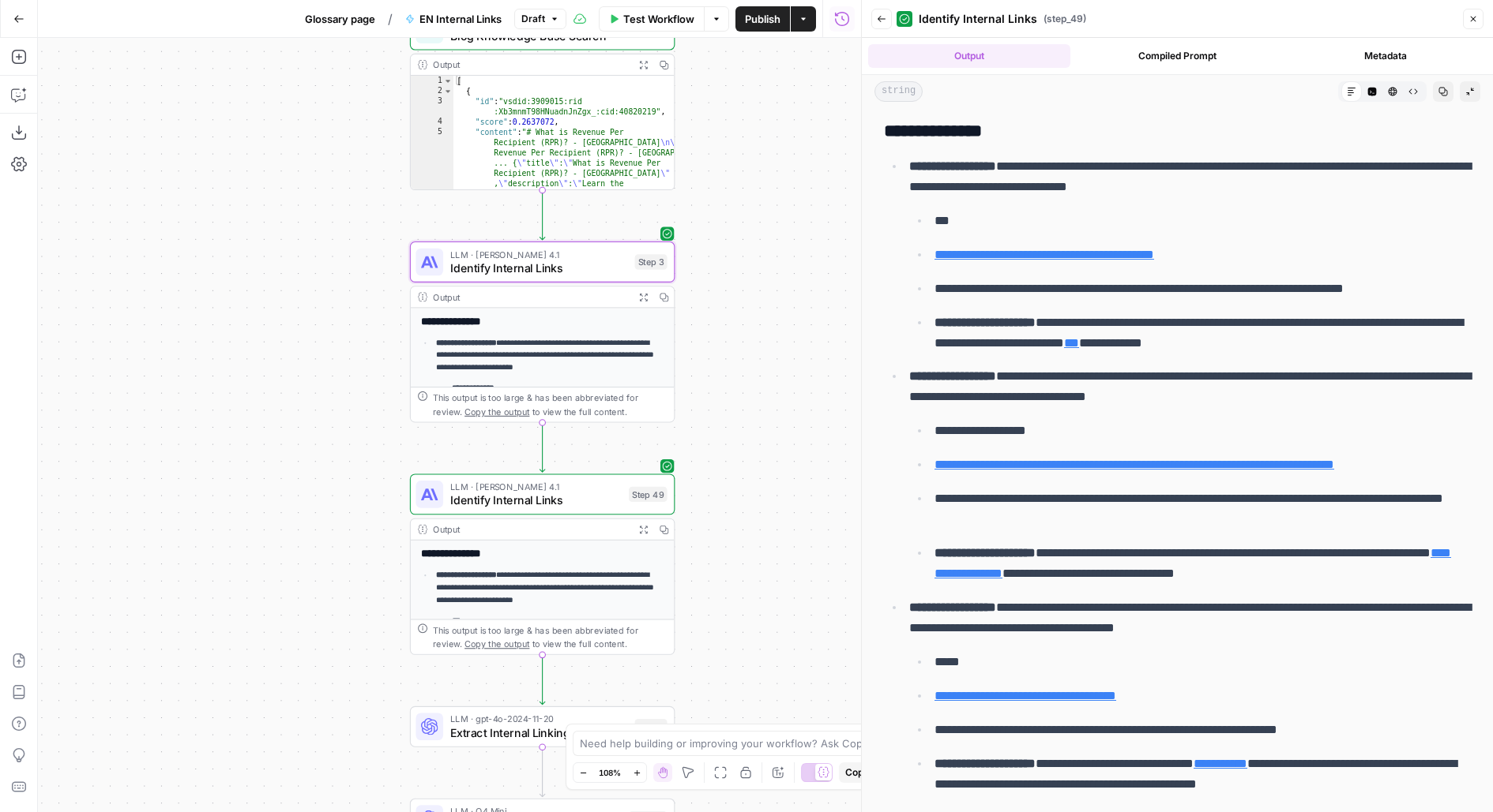
drag, startPoint x: 724, startPoint y: 521, endPoint x: 724, endPoint y: 271, distance: 250.0
click at [724, 272] on div "Workflow Set Inputs Inputs Search Knowledge Base Product Knowledge Base Search …" at bounding box center [450, 425] width 823 height 774
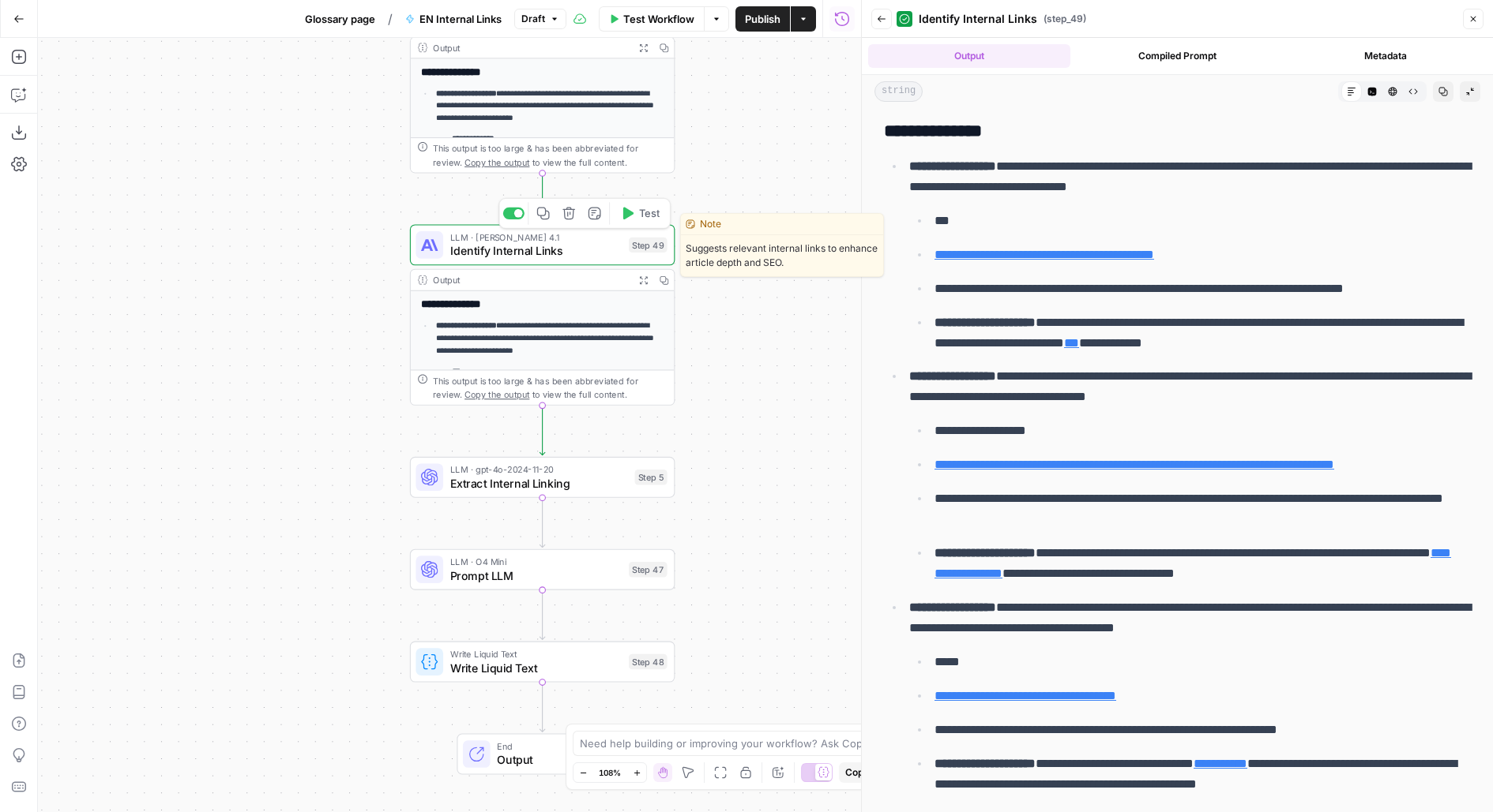
click at [598, 247] on span "Identify Internal Links" at bounding box center [536, 251] width 172 height 17
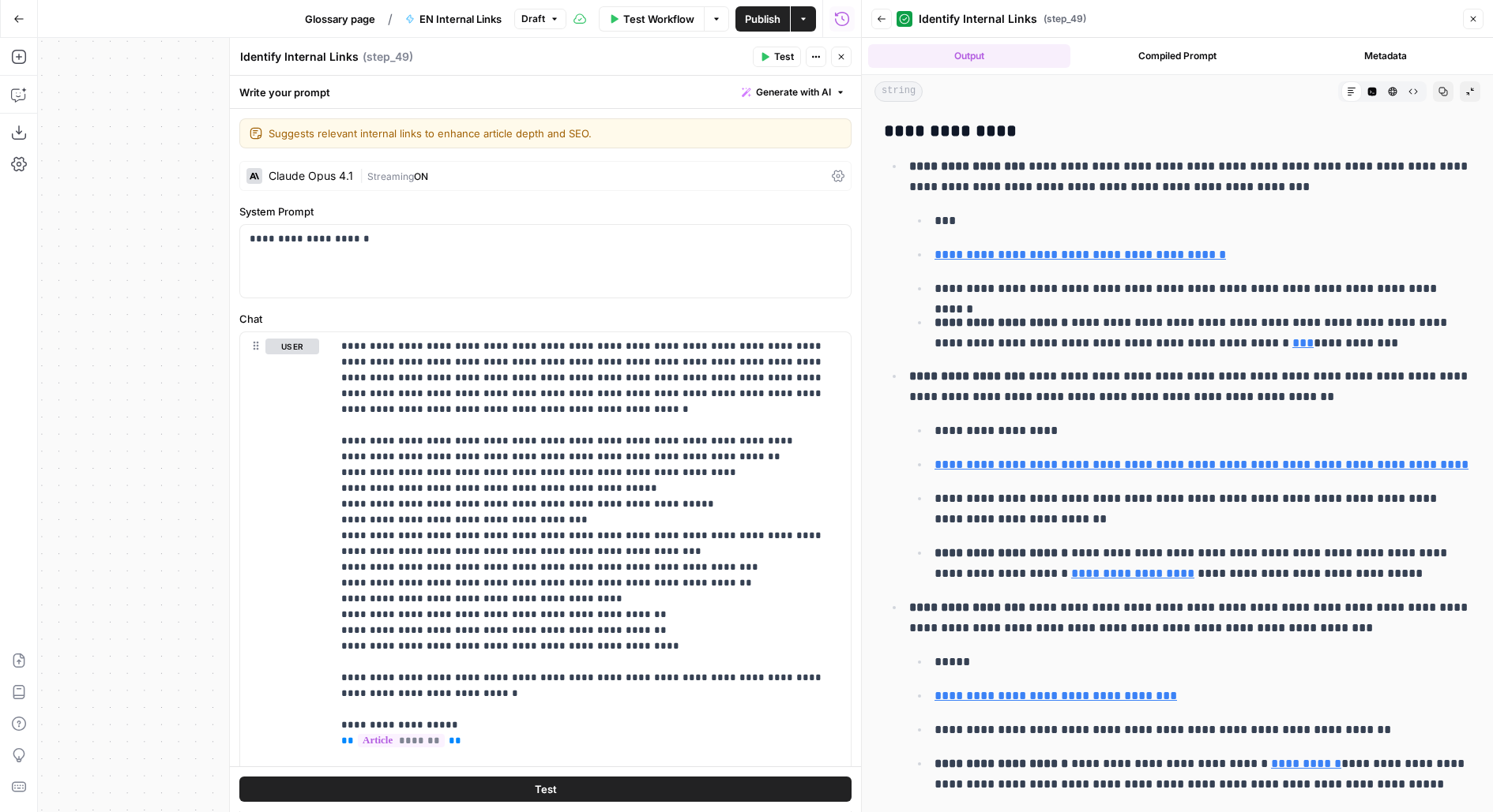
click at [274, 60] on textarea "Identify Internal Links" at bounding box center [299, 57] width 118 height 16
type textarea "Refine Internal Links"
click at [841, 48] on button "Close" at bounding box center [841, 57] width 21 height 21
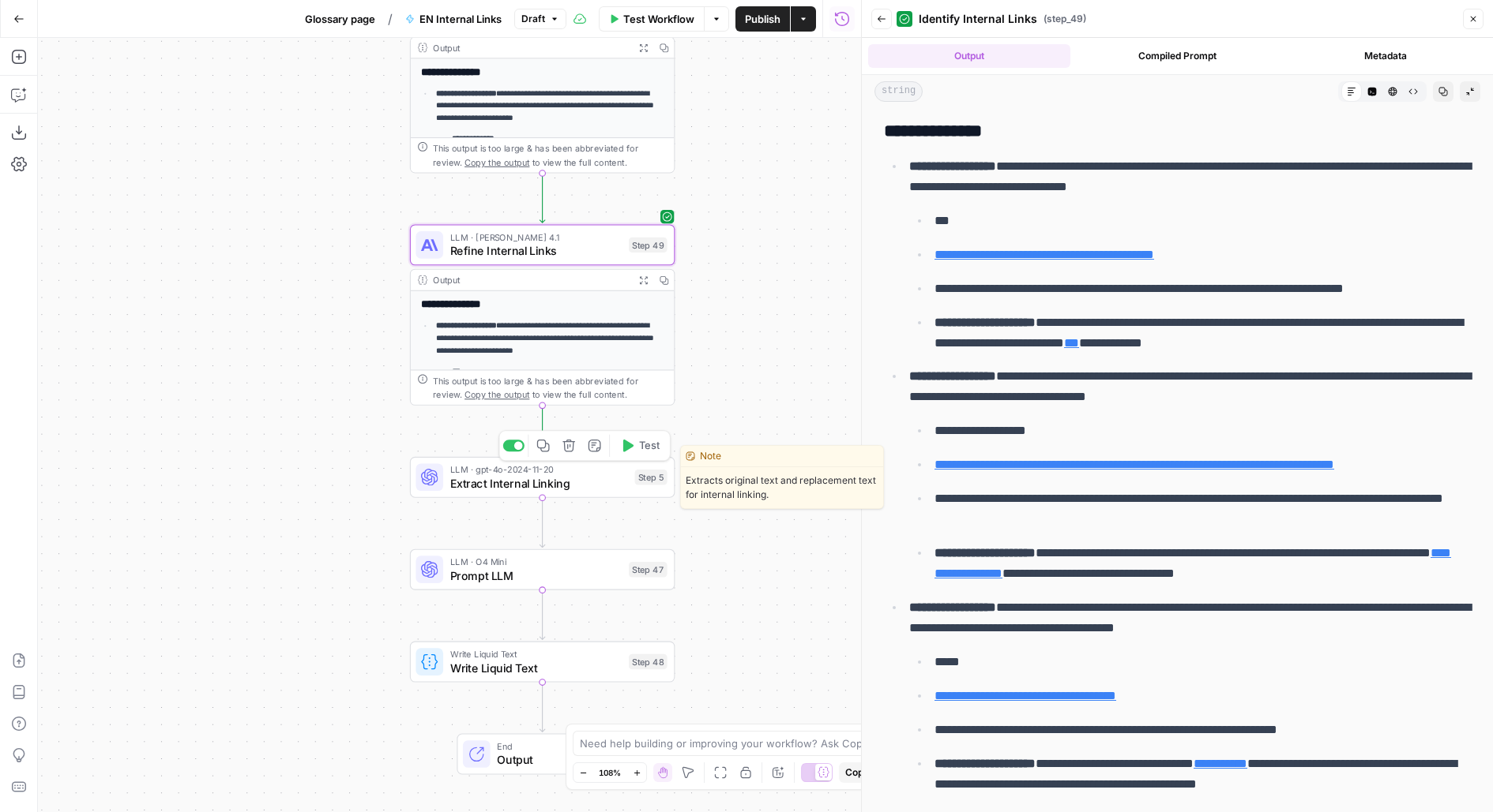
click at [573, 476] on span "Extract Internal Linking" at bounding box center [539, 484] width 178 height 17
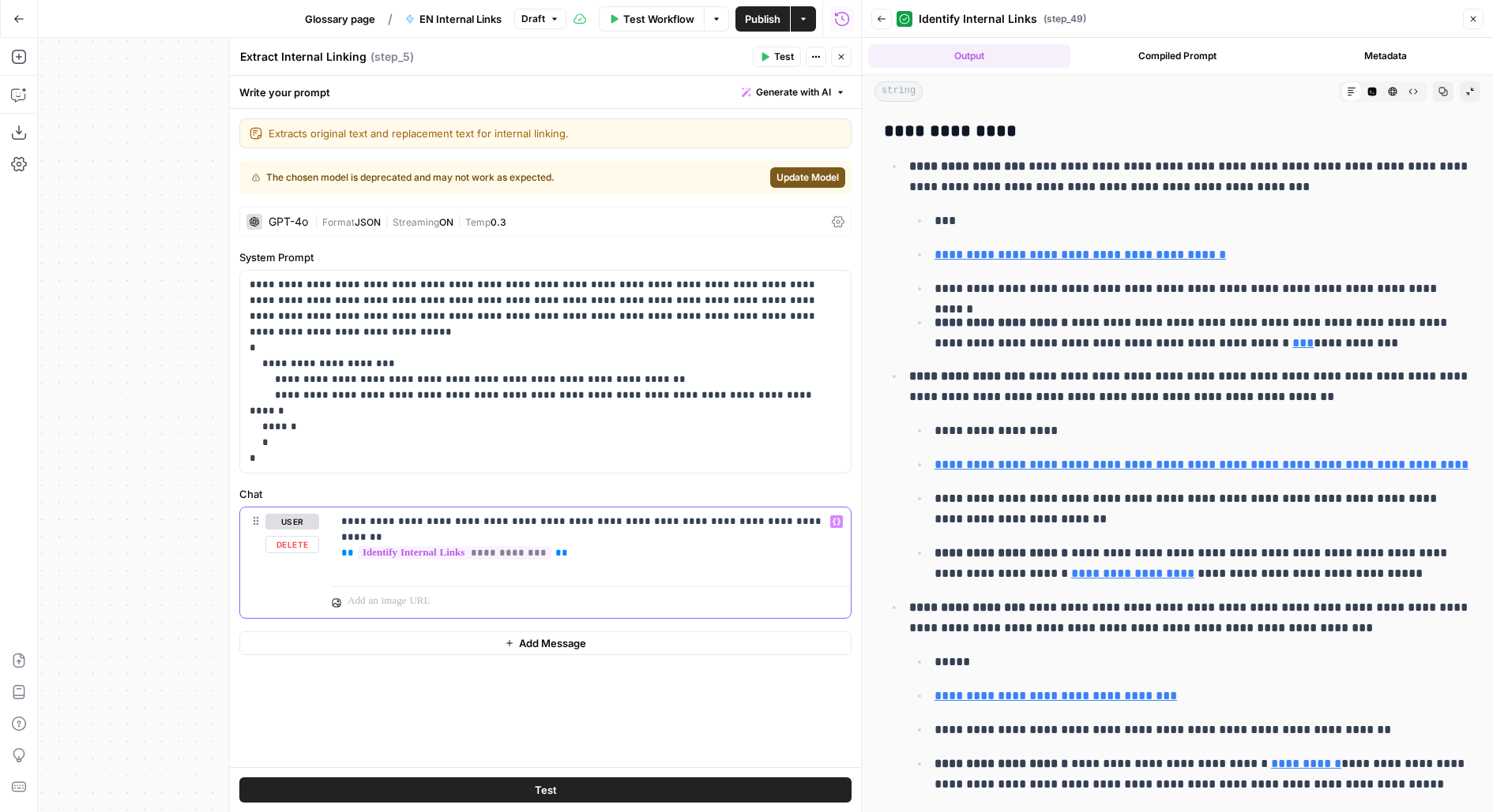
drag, startPoint x: 623, startPoint y: 528, endPoint x: 299, endPoint y: 537, distance: 324.1
click at [299, 538] on div "**********" at bounding box center [545, 563] width 610 height 111
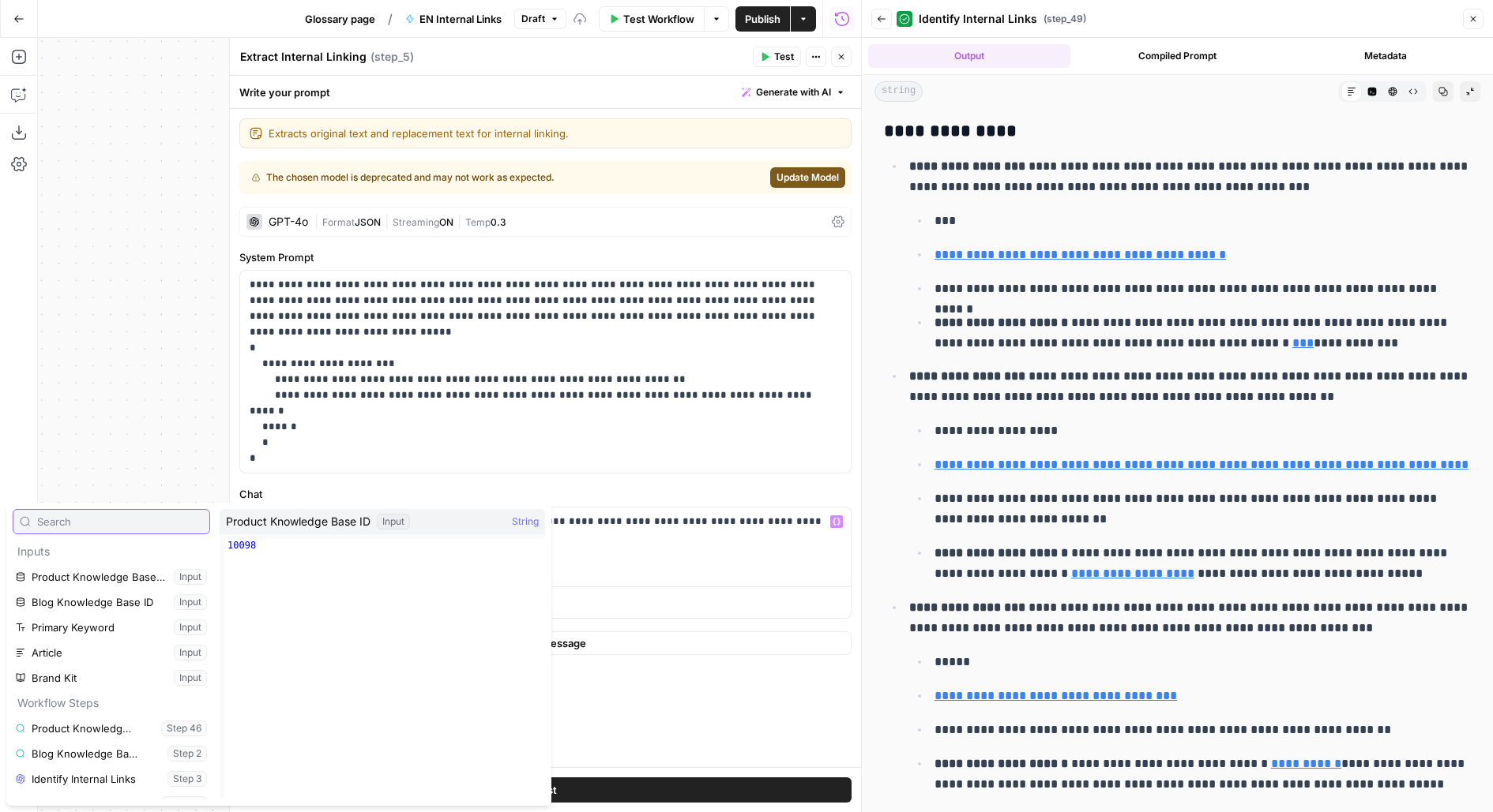
scroll to position [67, 0]
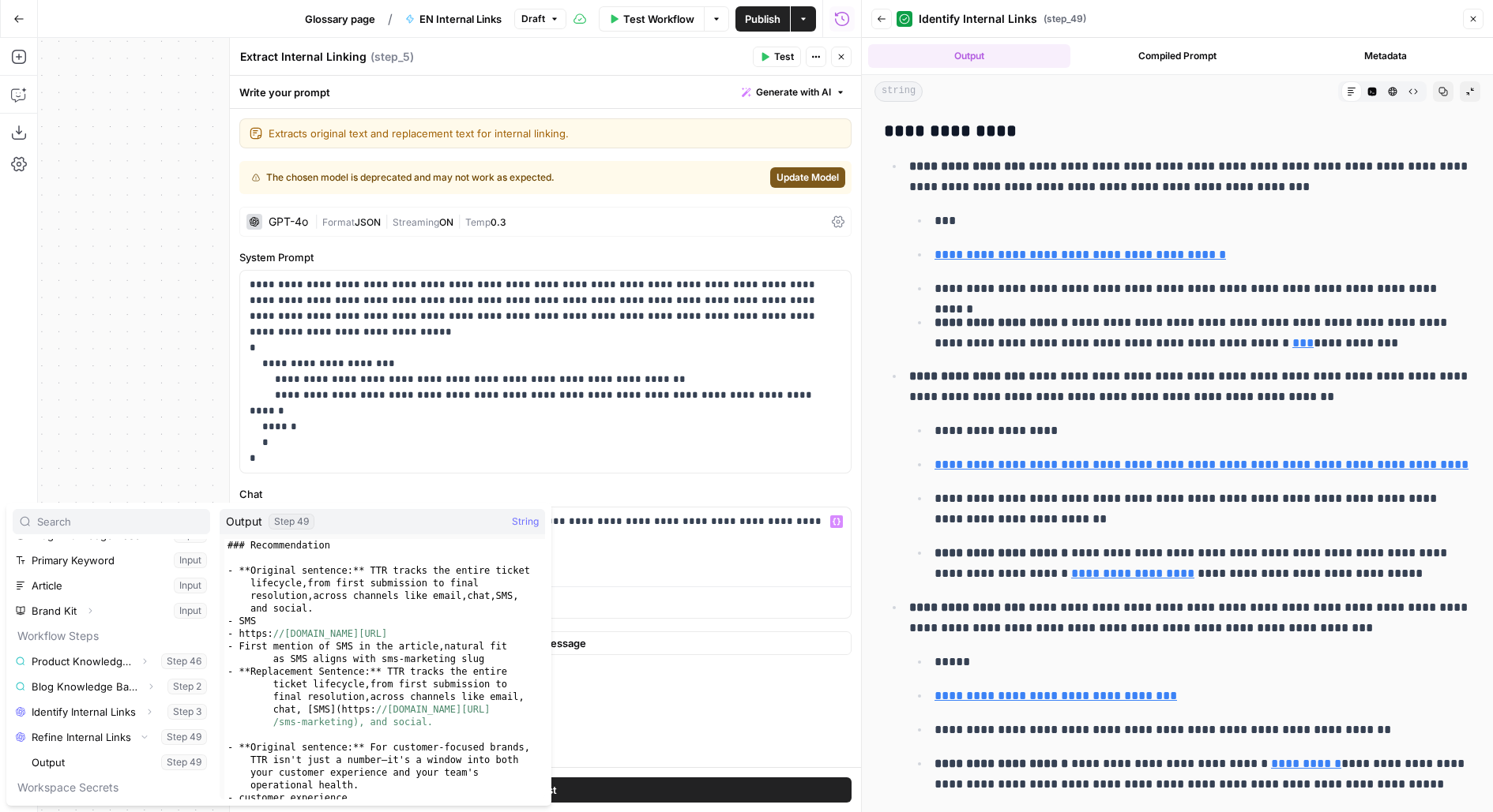
click at [29, 750] on button "Select variable Output" at bounding box center [119, 762] width 181 height 25
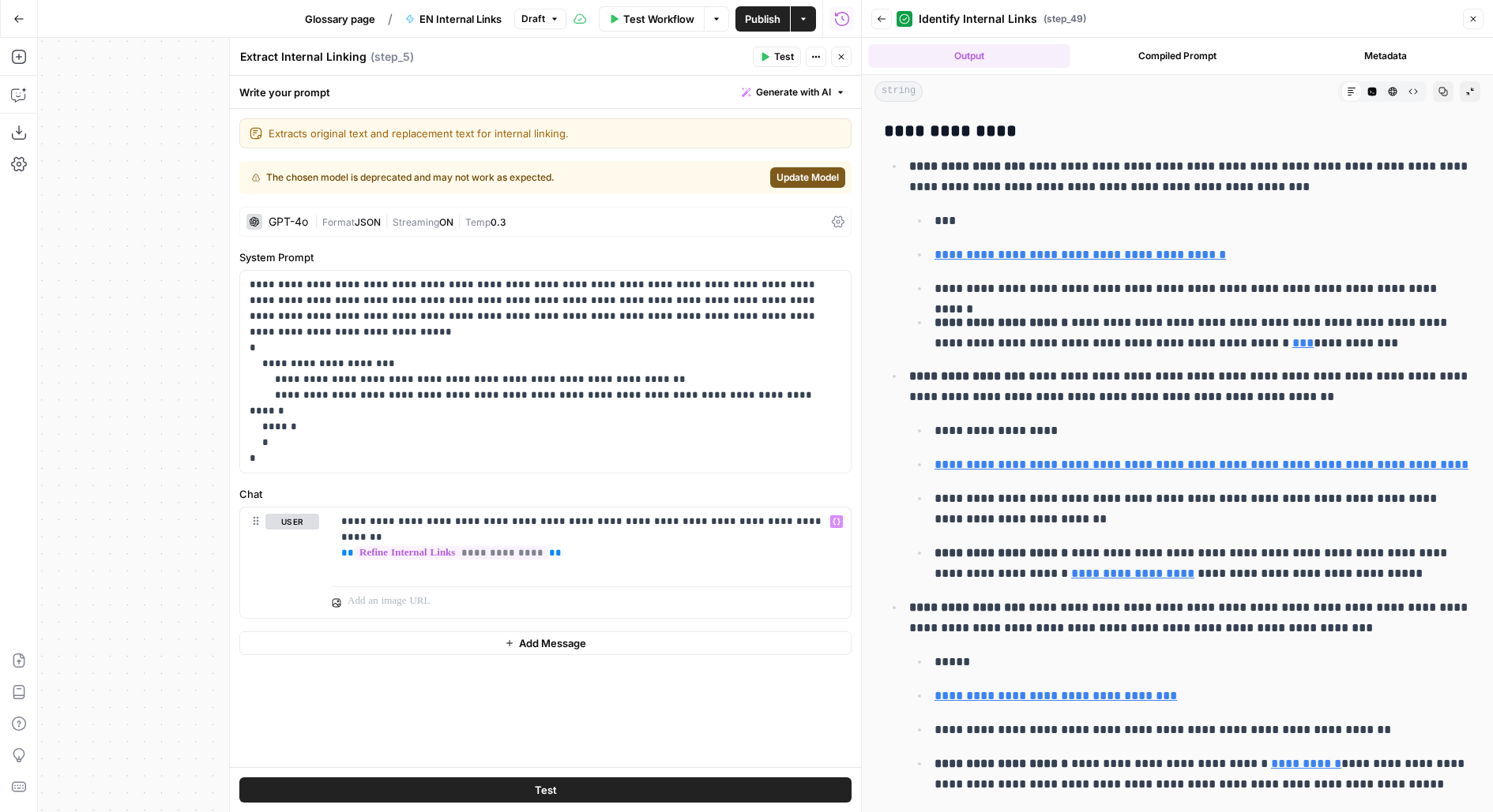
click at [779, 64] on button "Test" at bounding box center [776, 57] width 48 height 21
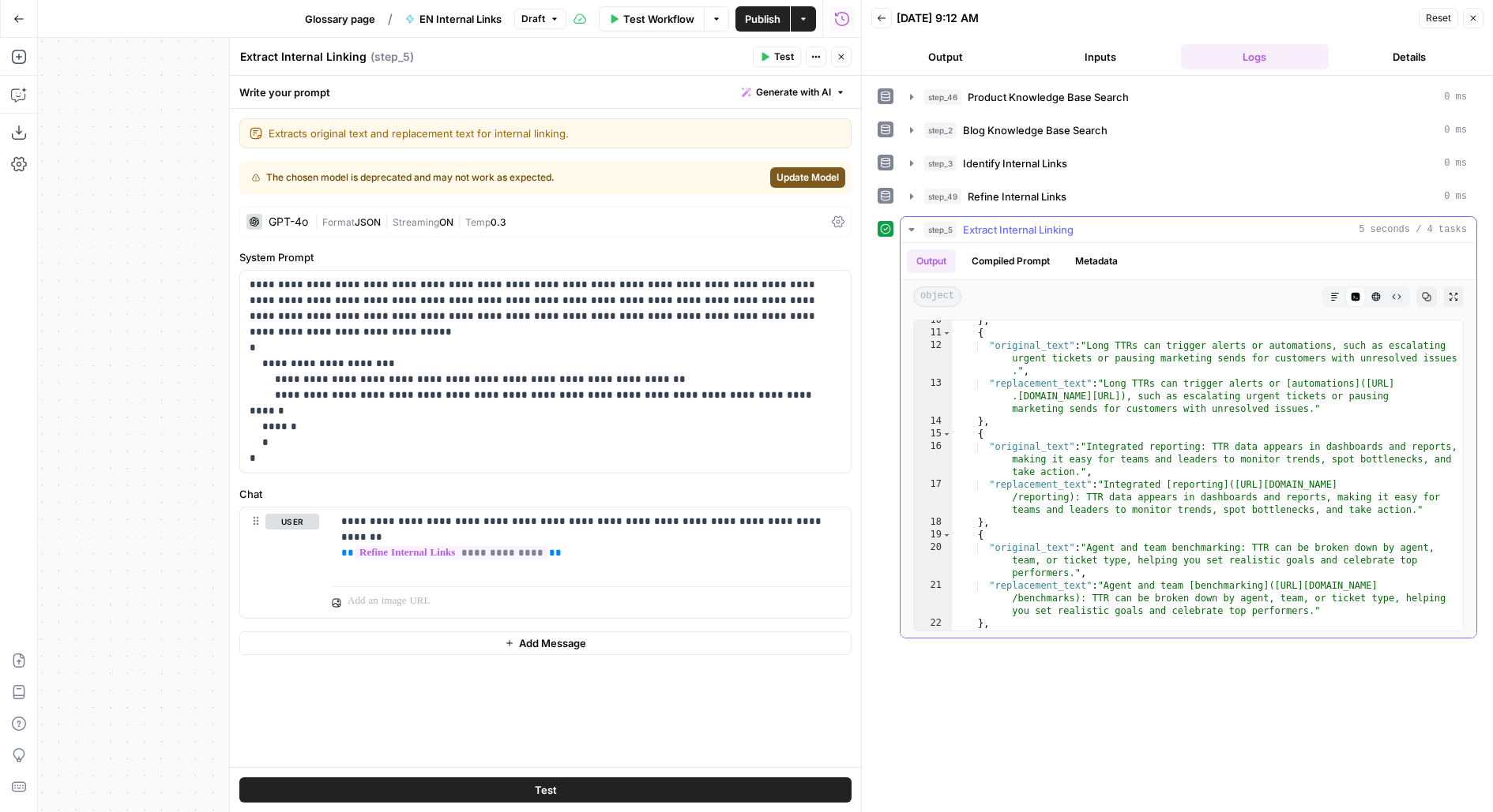
scroll to position [231, 0]
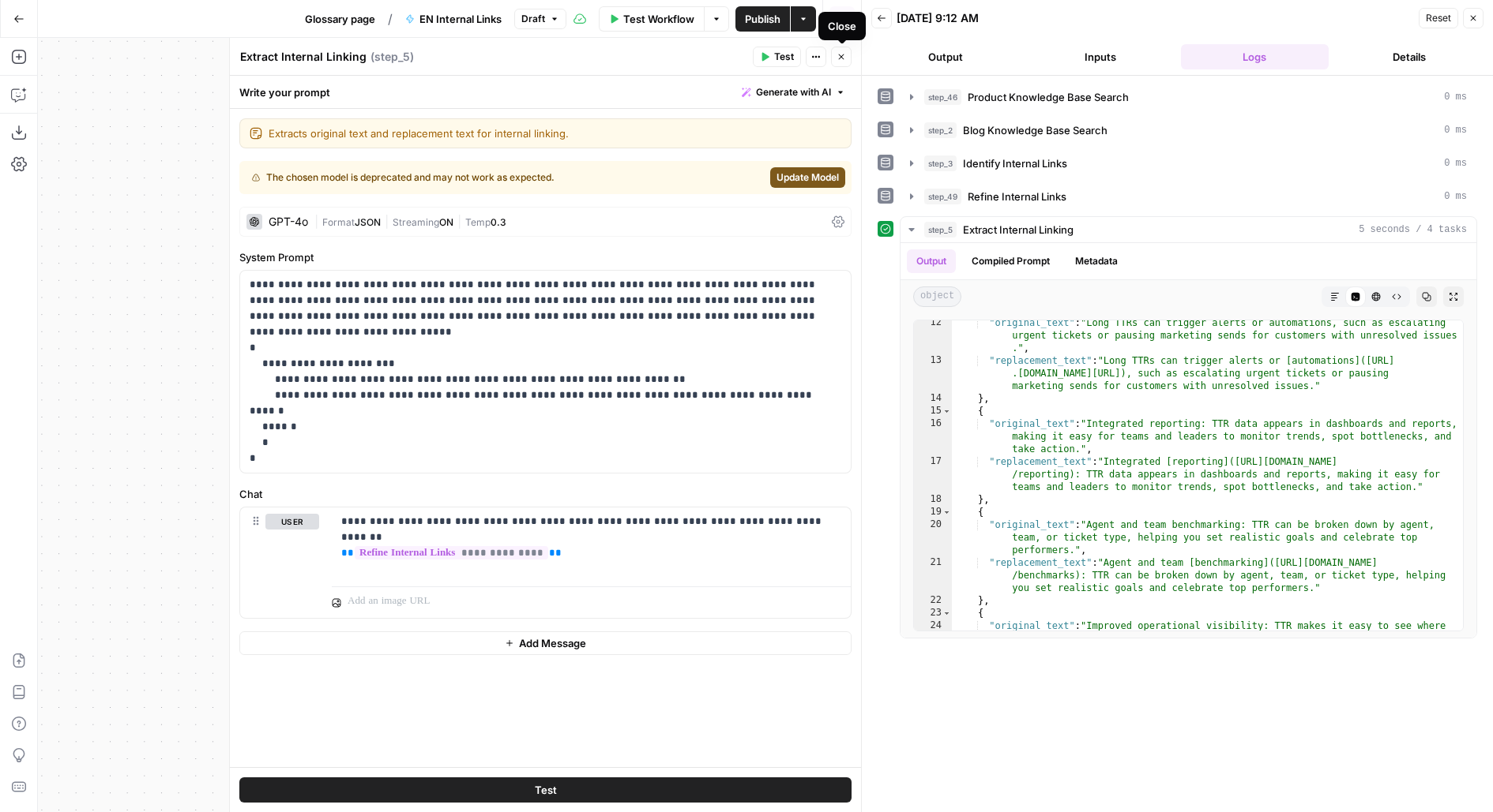
click at [839, 60] on icon "button" at bounding box center [841, 57] width 10 height 10
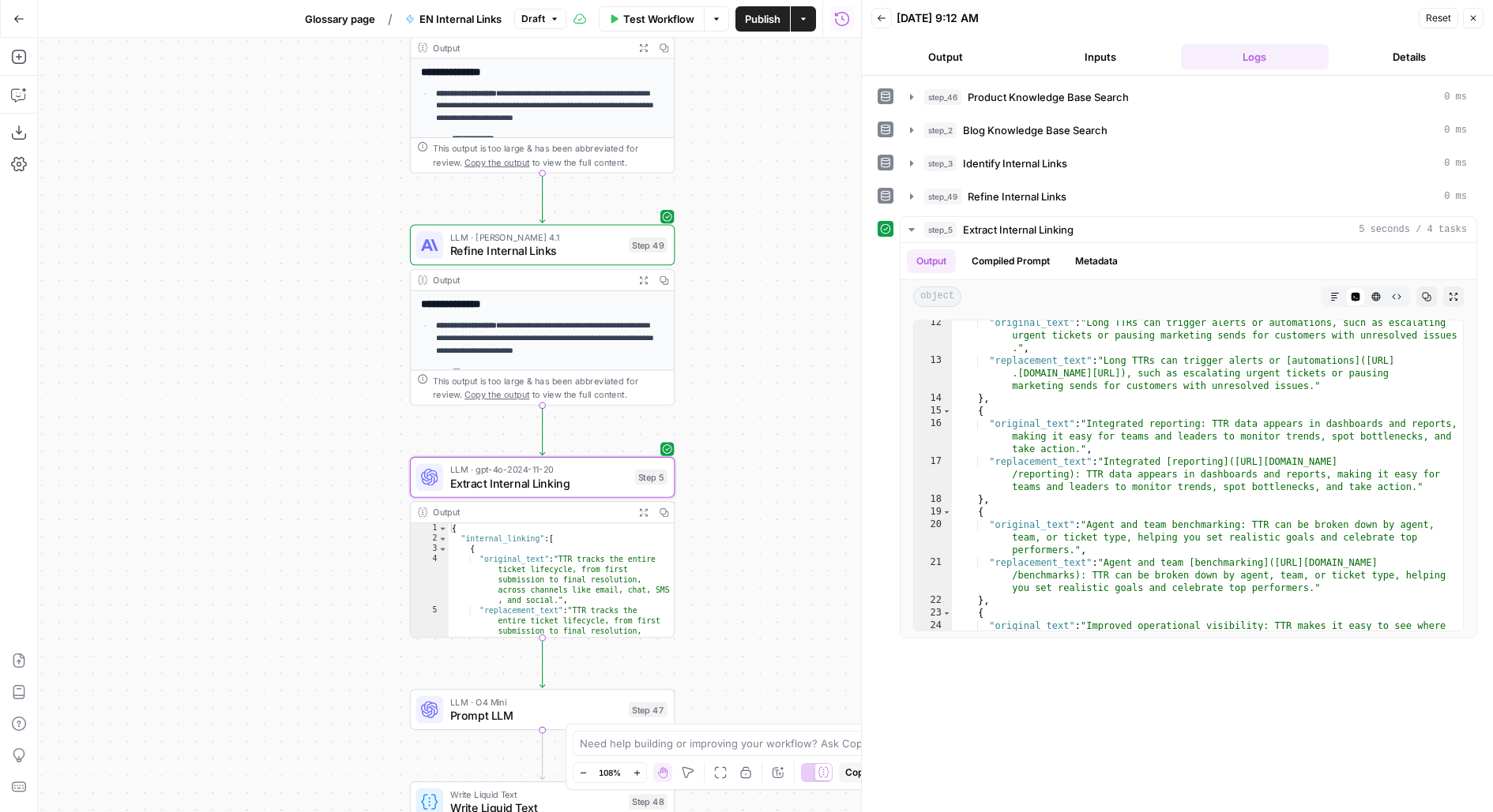
drag, startPoint x: 715, startPoint y: 389, endPoint x: 716, endPoint y: 132, distance: 257.0
click at [716, 137] on div "Workflow Set Inputs Inputs Search Knowledge Base Product Knowledge Base Search …" at bounding box center [450, 425] width 823 height 774
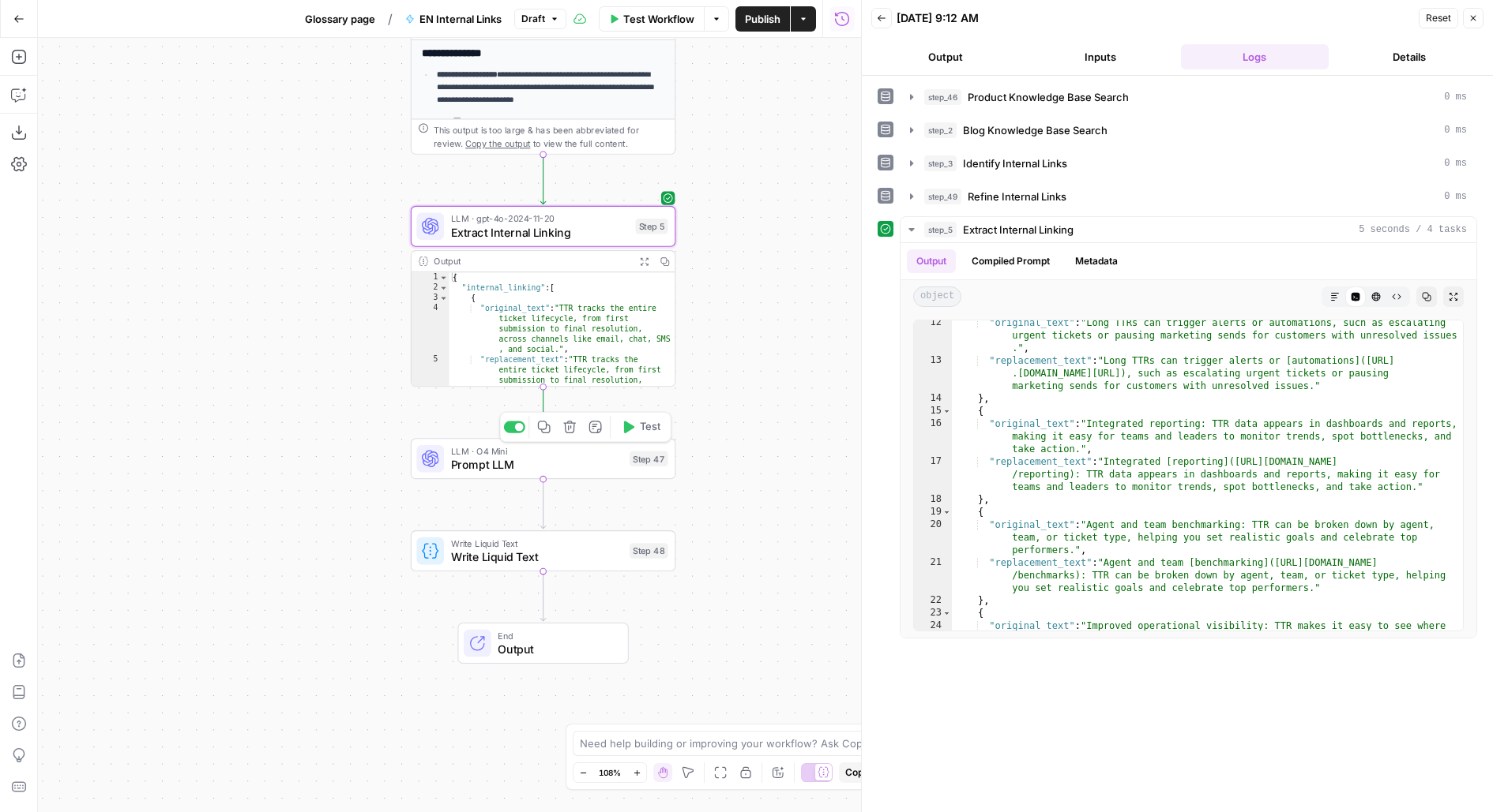
click at [643, 432] on span "Test" at bounding box center [650, 427] width 21 height 15
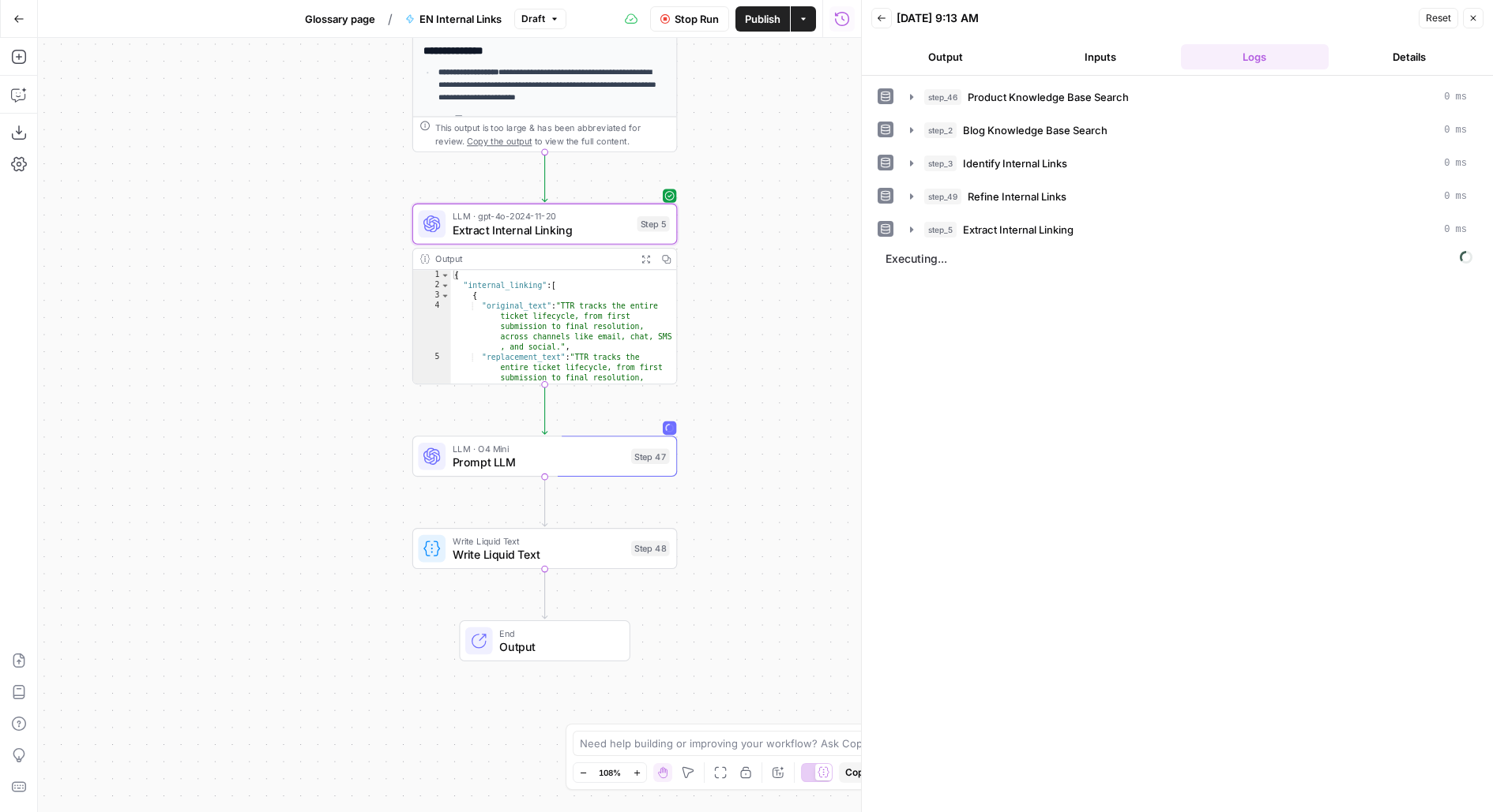
drag, startPoint x: 700, startPoint y: 418, endPoint x: 701, endPoint y: 143, distance: 275.0
click at [701, 151] on div "Workflow Set Inputs Inputs Search Knowledge Base Product Knowledge Base Search …" at bounding box center [450, 425] width 823 height 774
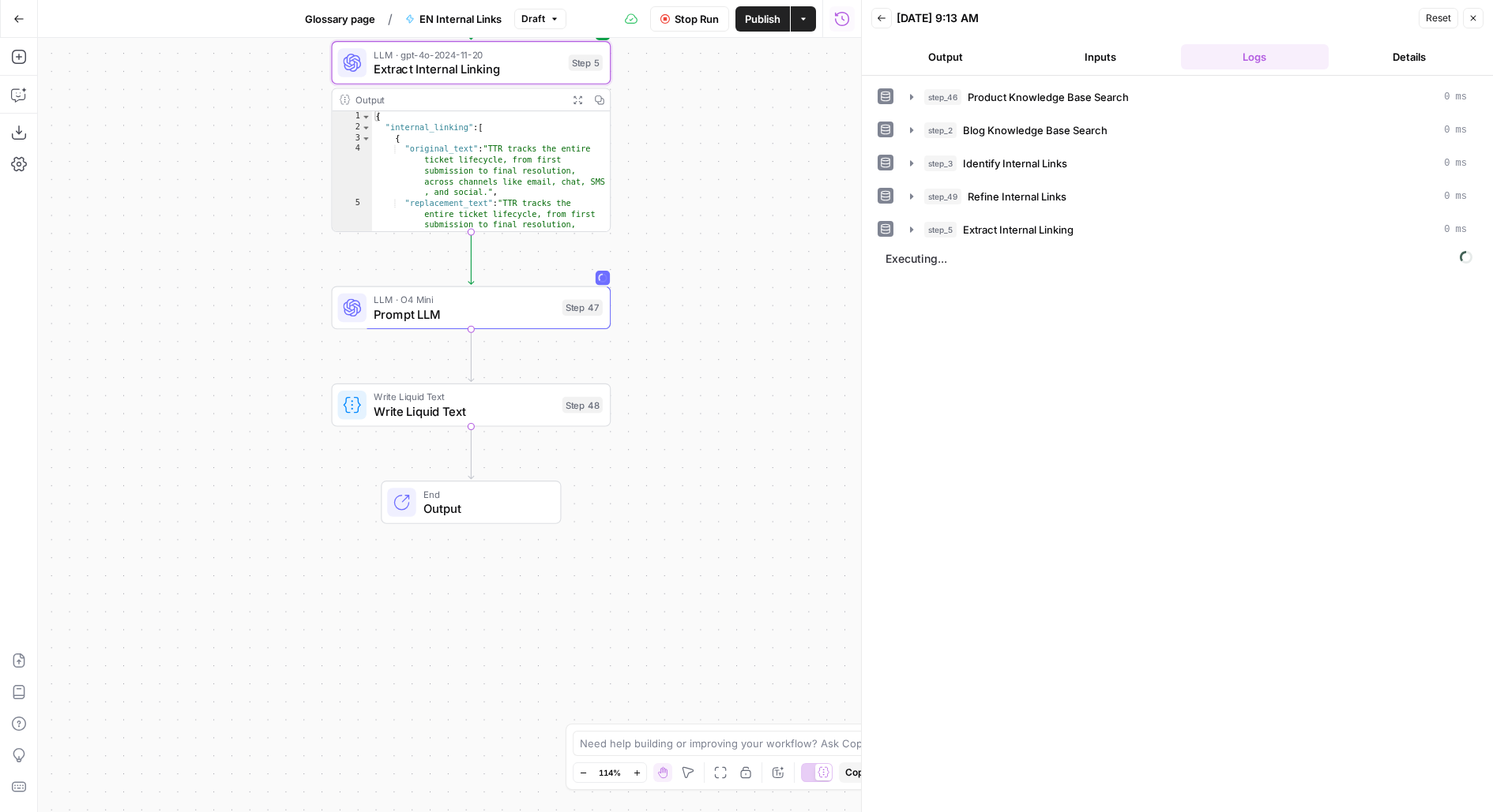
click at [950, 60] on button "Output" at bounding box center [945, 57] width 149 height 25
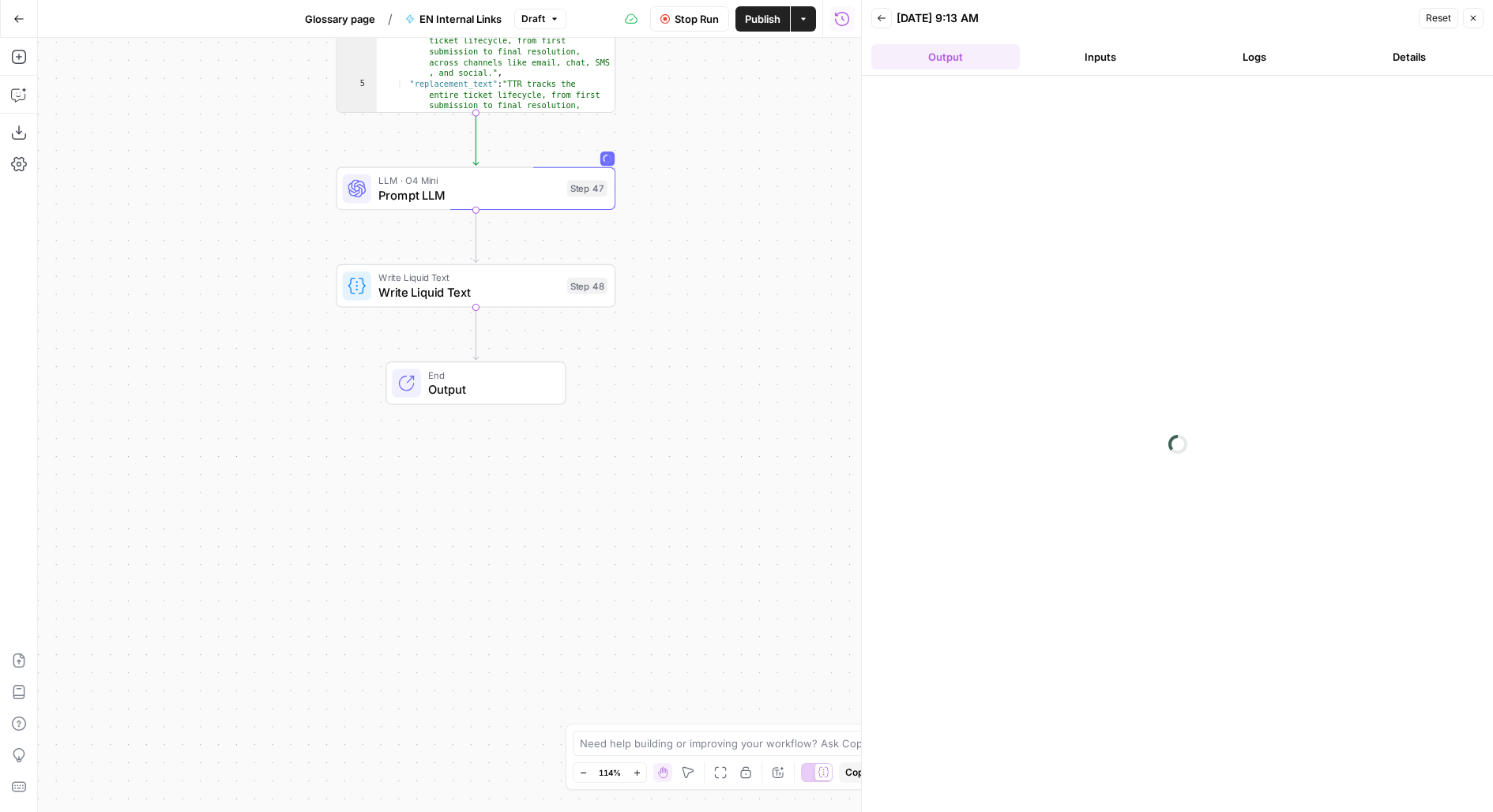
drag, startPoint x: 647, startPoint y: 343, endPoint x: 651, endPoint y: 223, distance: 120.1
click at [652, 224] on div "Workflow Set Inputs Inputs Search Knowledge Base Product Knowledge Base Search …" at bounding box center [450, 425] width 823 height 774
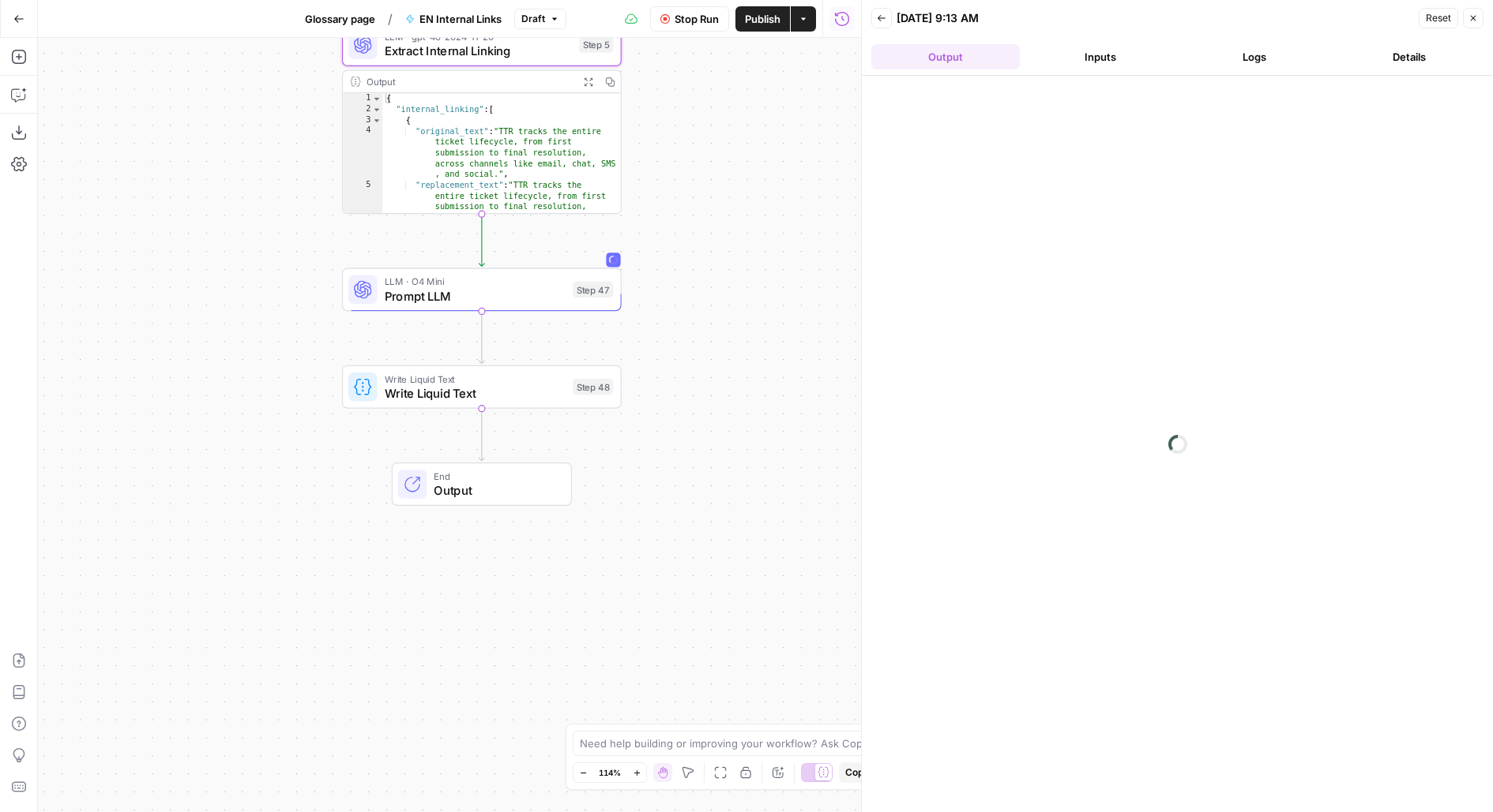
click at [570, 301] on div "LLM · O4 Mini Prompt LLM Step 47 Copy step Delete step Add Note Test" at bounding box center [481, 291] width 265 height 31
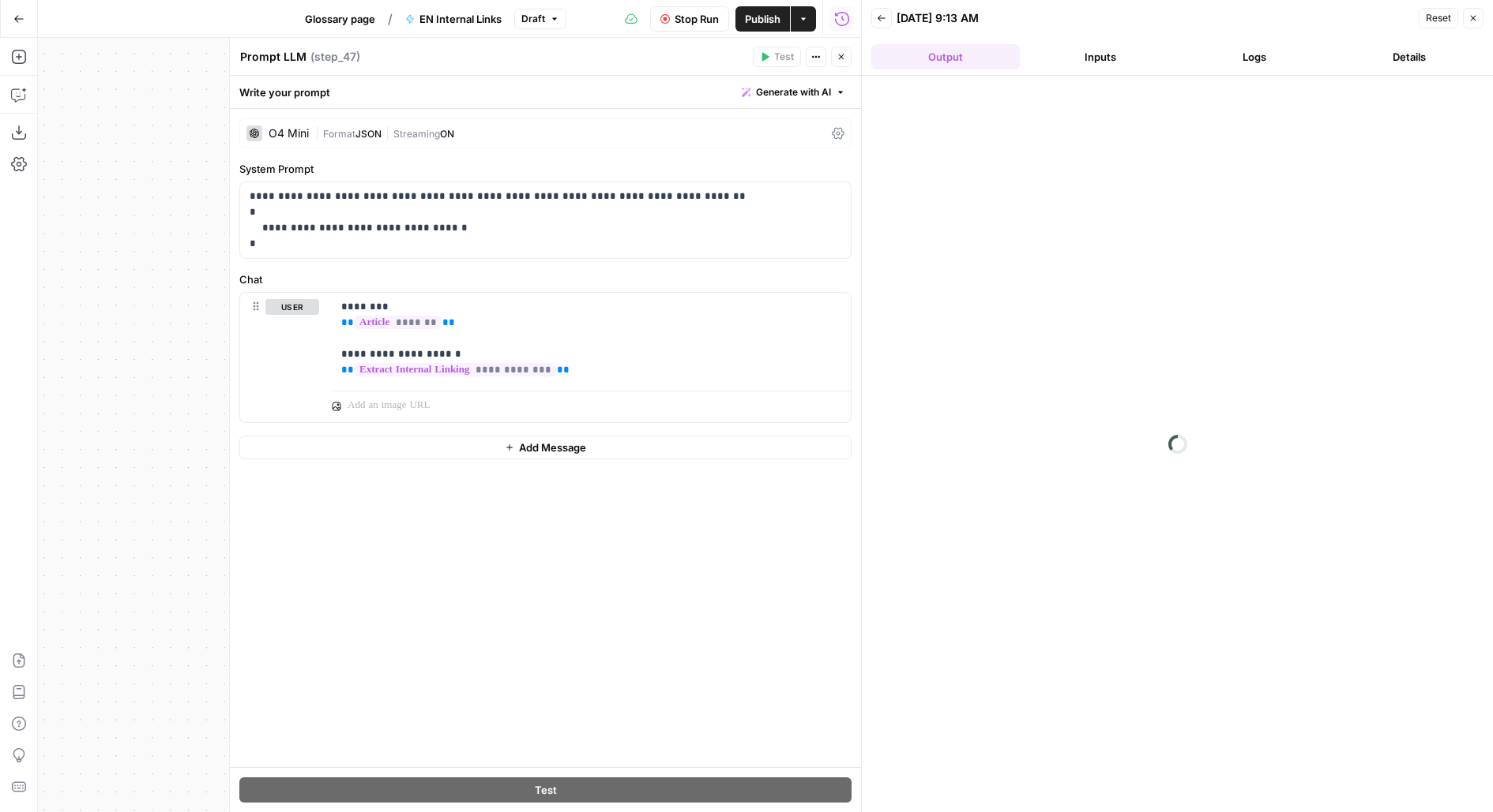
click at [841, 62] on button "Close" at bounding box center [841, 57] width 21 height 21
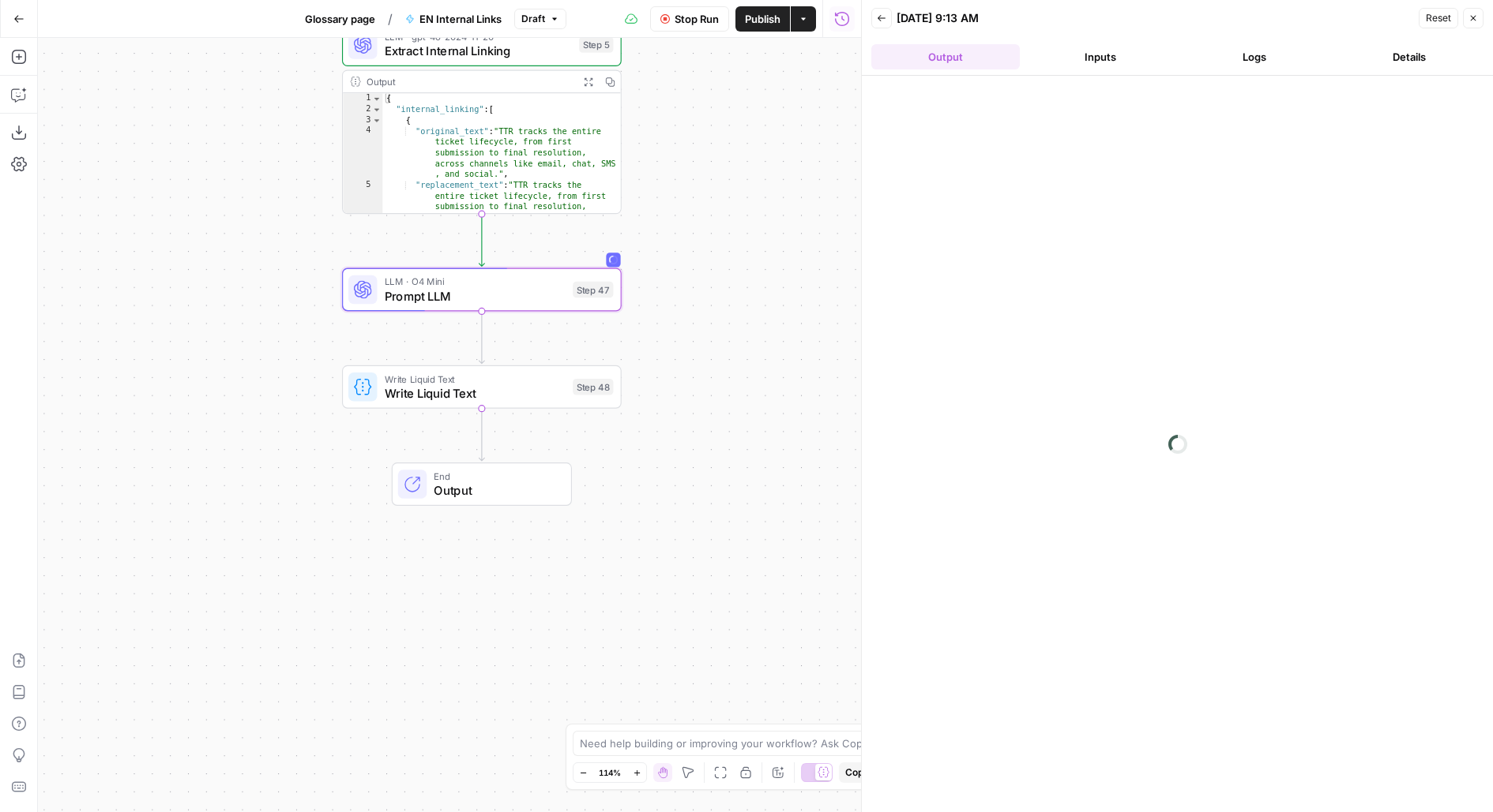
click at [656, 20] on button "Stop Run" at bounding box center [690, 19] width 79 height 25
click at [756, 16] on span "Publish" at bounding box center [762, 19] width 35 height 16
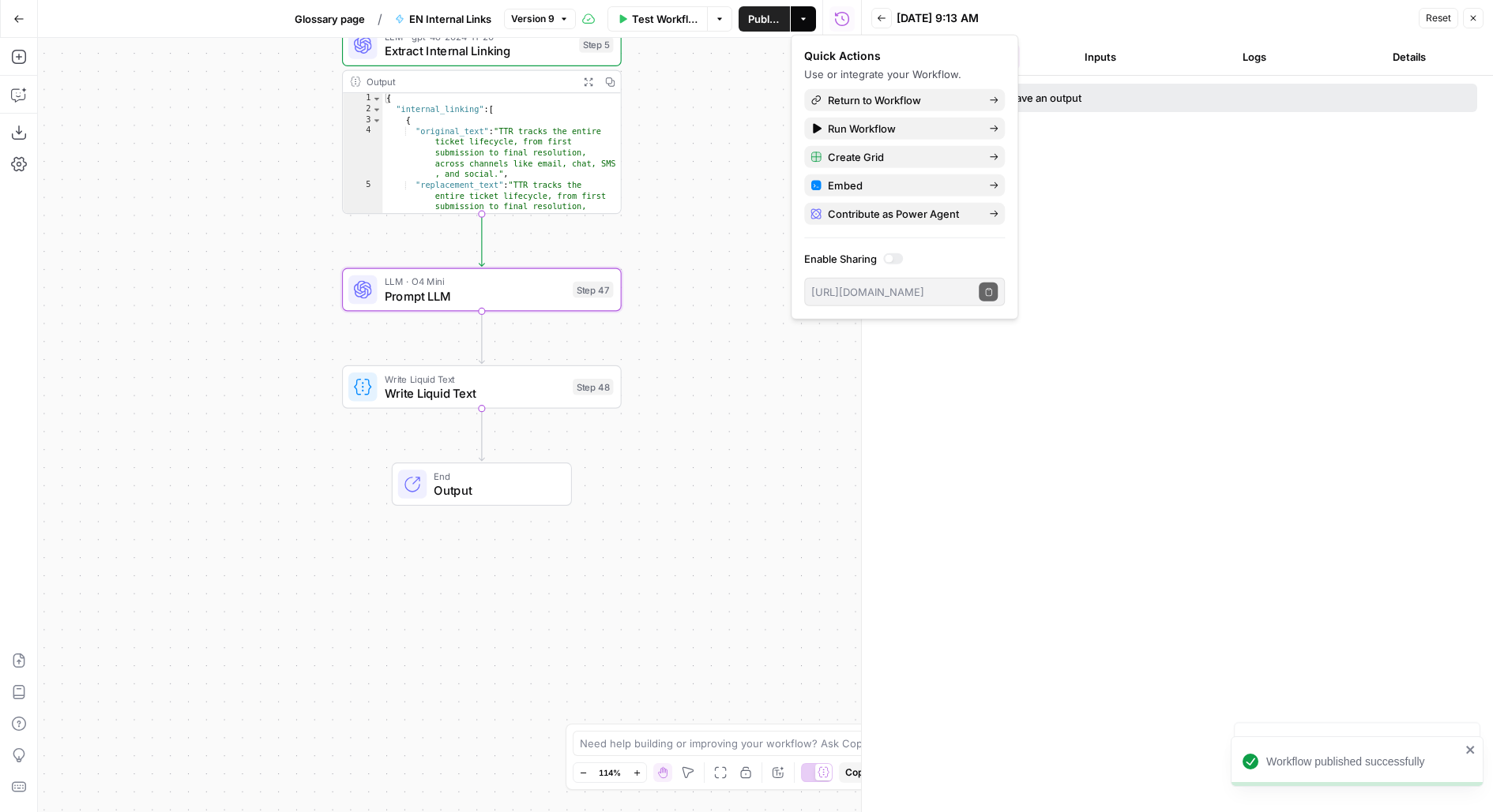
click at [370, 16] on button "Glossary page" at bounding box center [329, 19] width 89 height 25
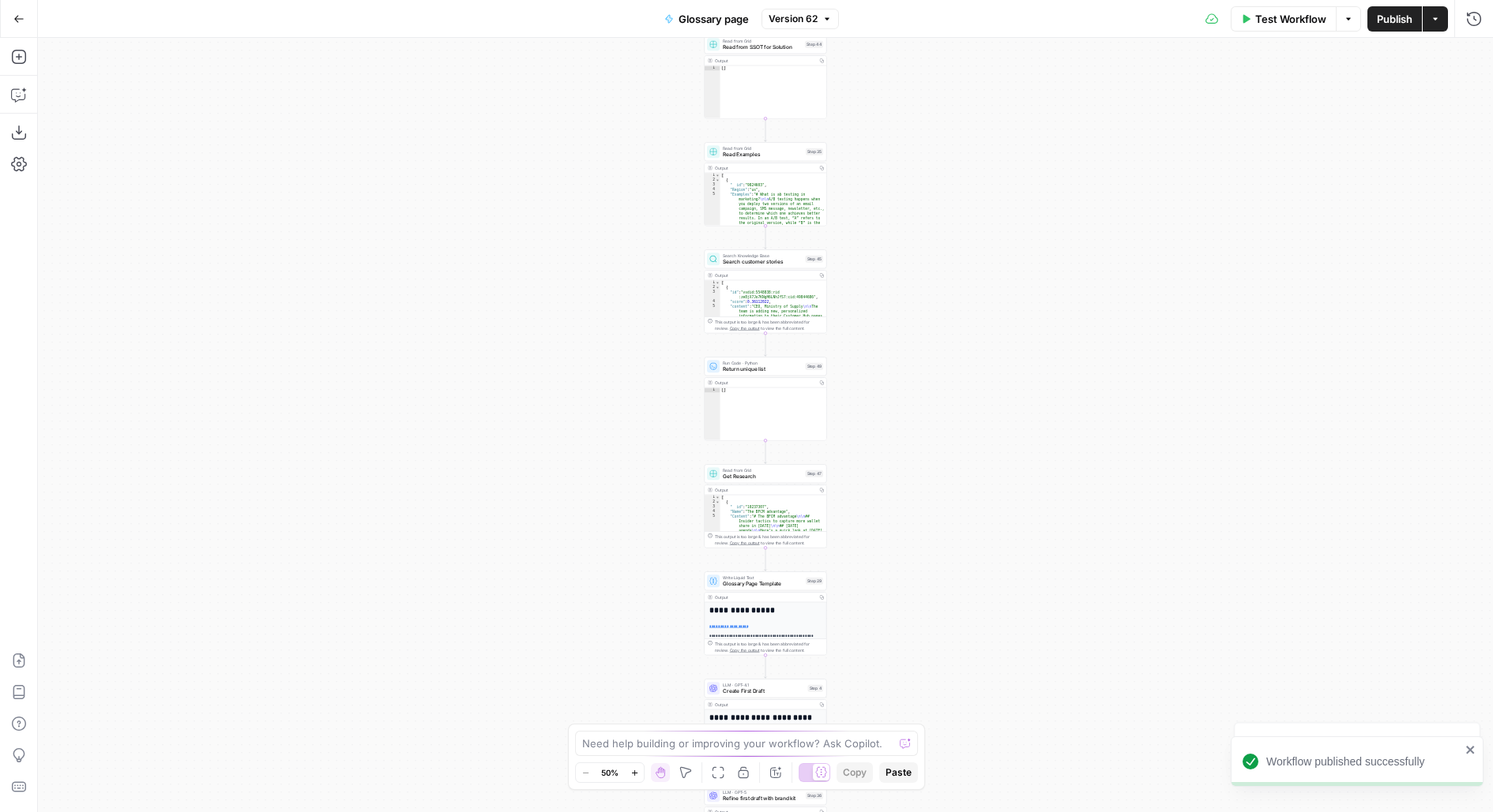
drag, startPoint x: 932, startPoint y: 712, endPoint x: 876, endPoint y: 372, distance: 344.6
click at [876, 381] on div "Workflow Set Inputs Inputs LLM · GPT-4.1 Generate Keyword Questions Step 39 Out…" at bounding box center [765, 425] width 1455 height 774
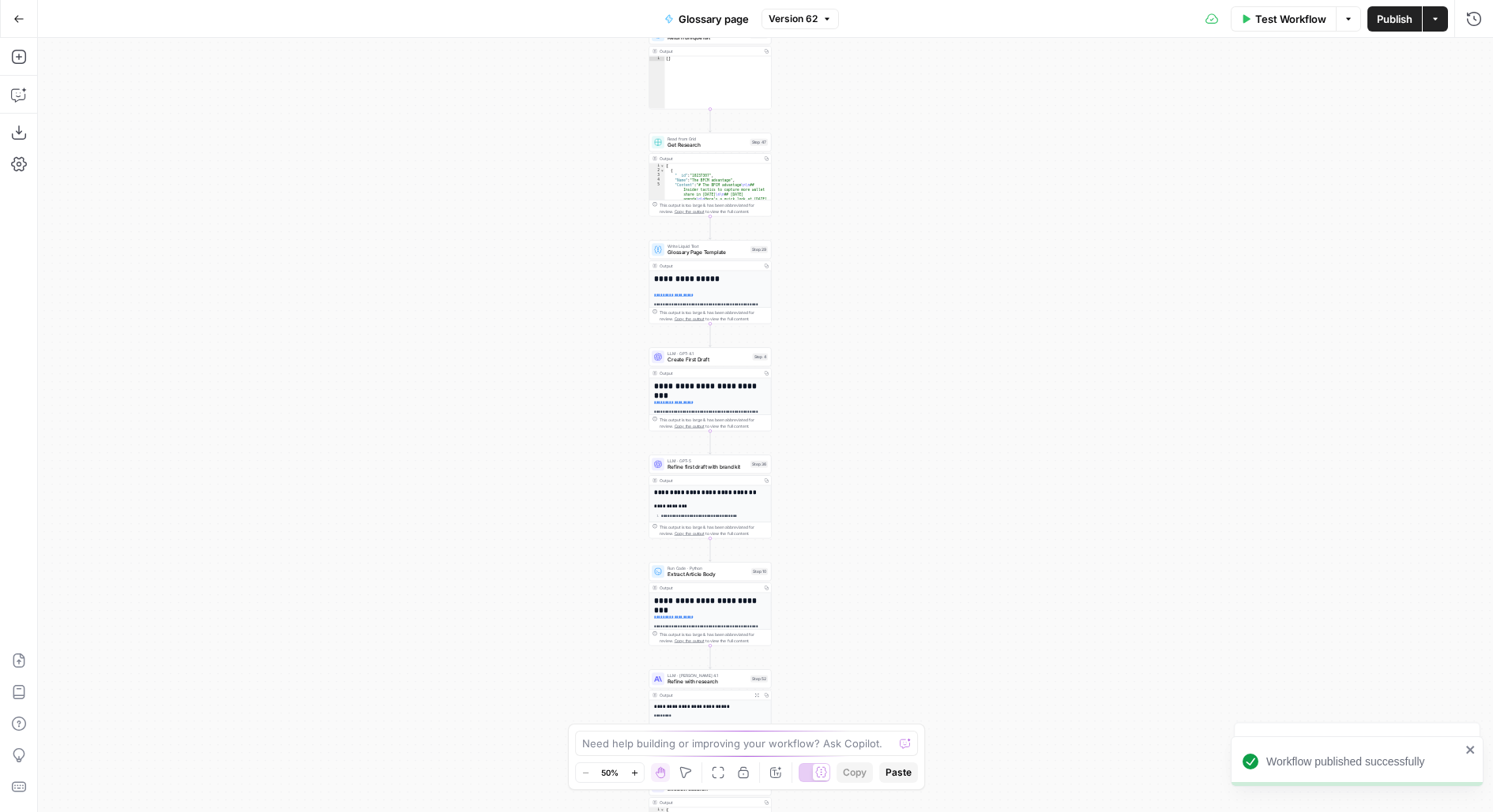
click at [782, 346] on div "Workflow Set Inputs Inputs LLM · GPT-4.1 Generate Keyword Questions Step 39 Out…" at bounding box center [765, 425] width 1455 height 774
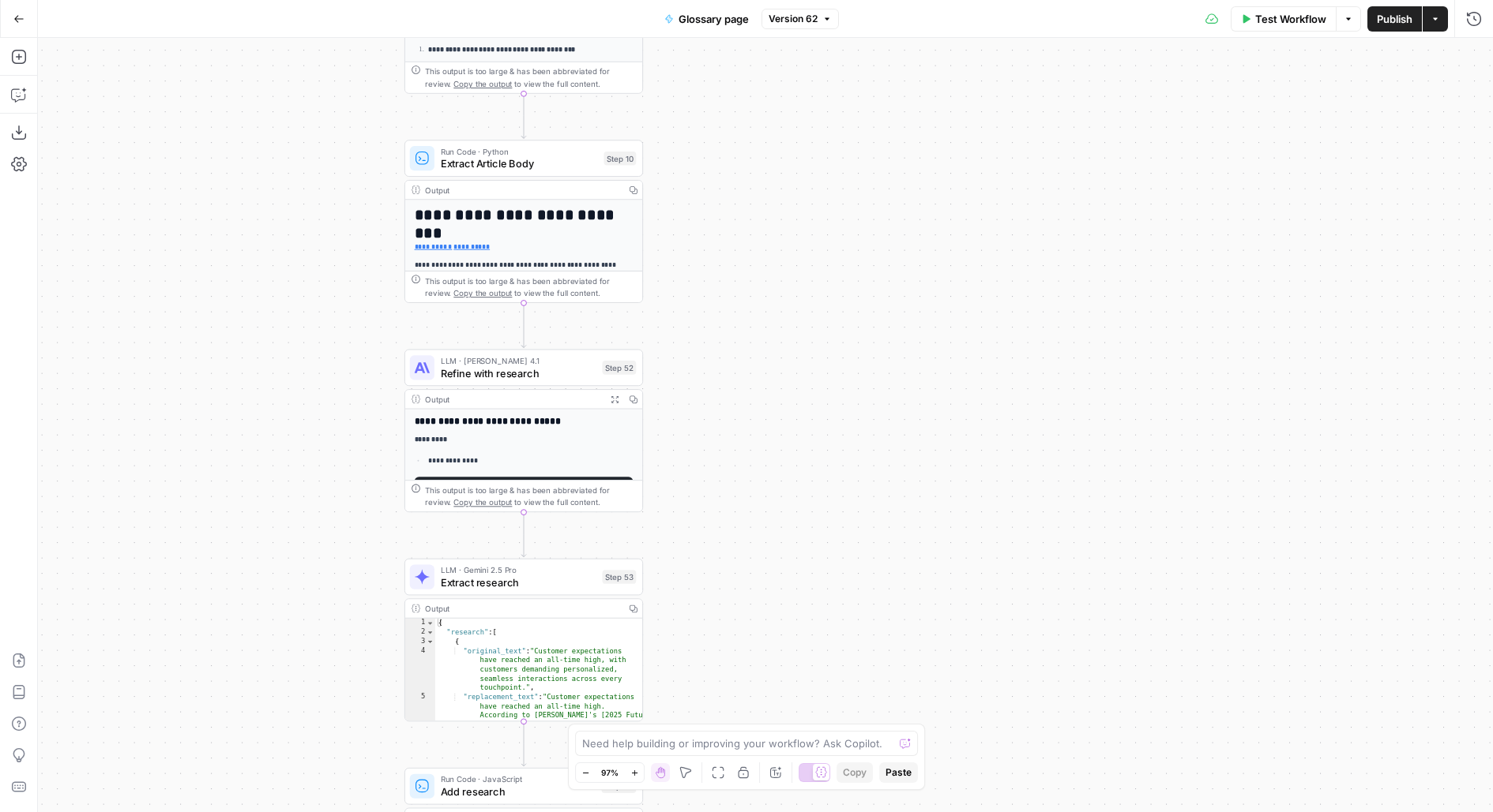
scroll to position [84, 0]
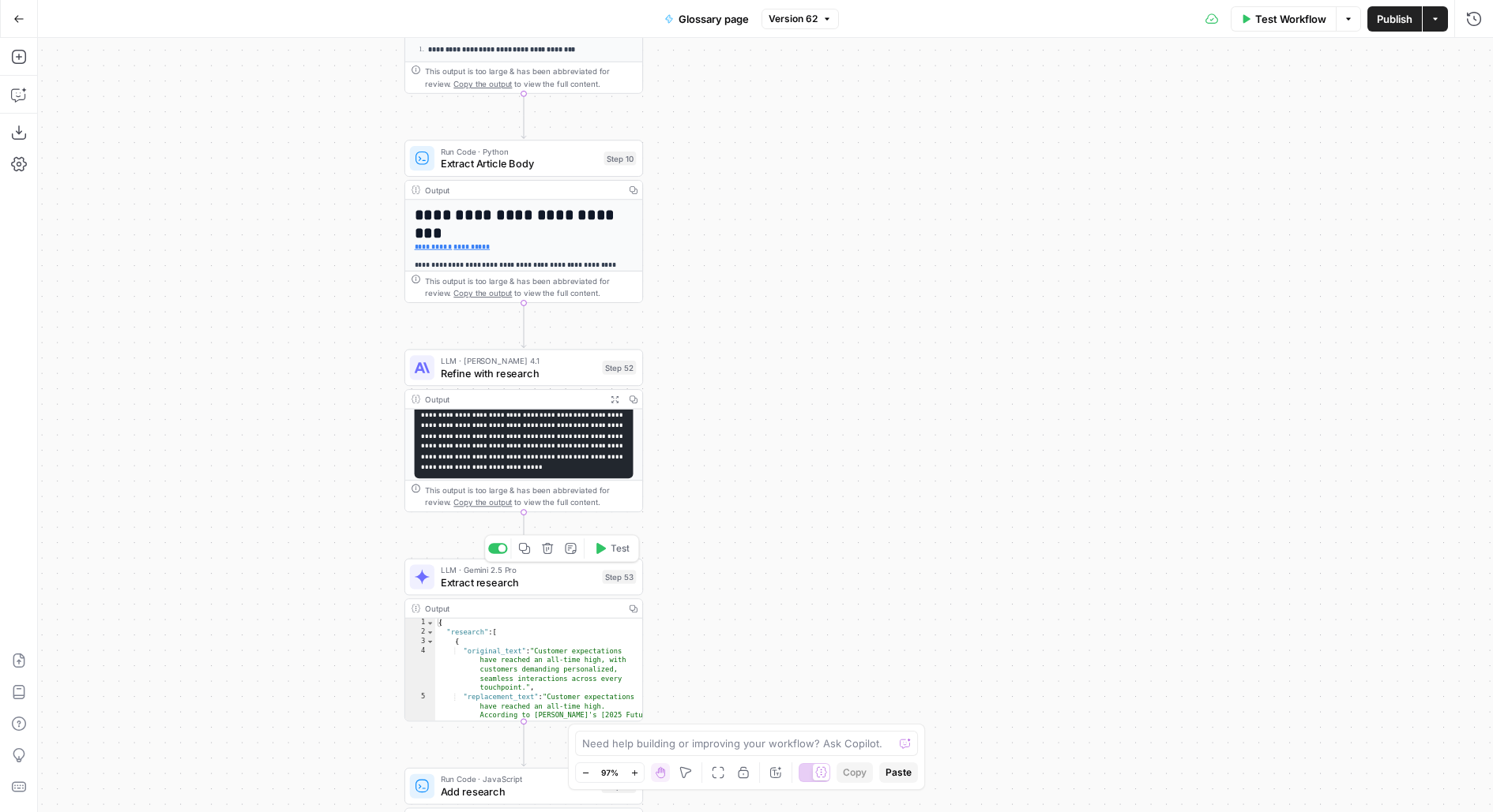
click at [618, 545] on span "Test" at bounding box center [619, 549] width 18 height 14
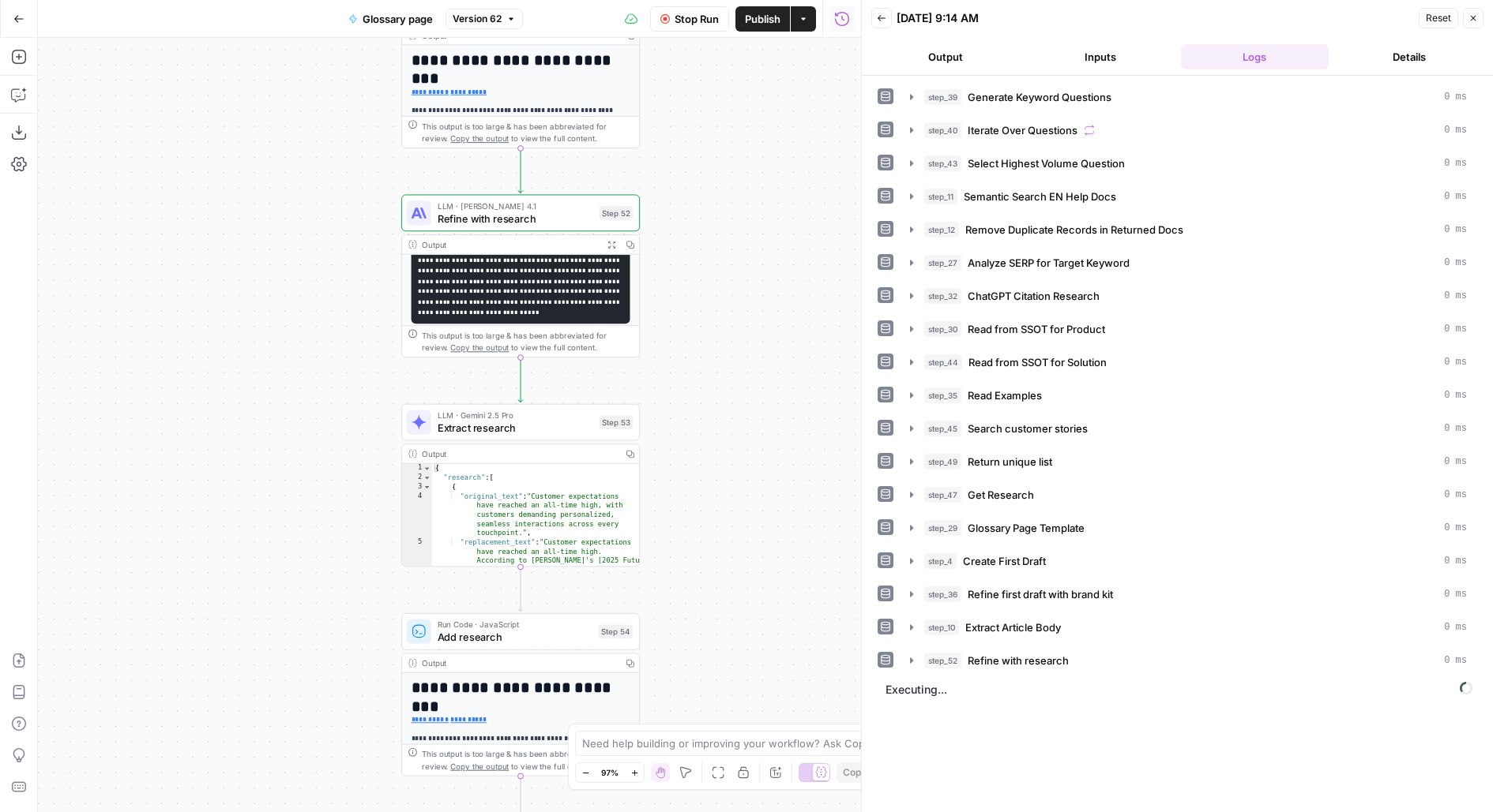
drag, startPoint x: 692, startPoint y: 595, endPoint x: 689, endPoint y: 439, distance: 156.0
click at [690, 439] on div "Workflow Set Inputs Inputs LLM · GPT-4.1 Generate Keyword Questions Step 39 Out…" at bounding box center [450, 425] width 823 height 774
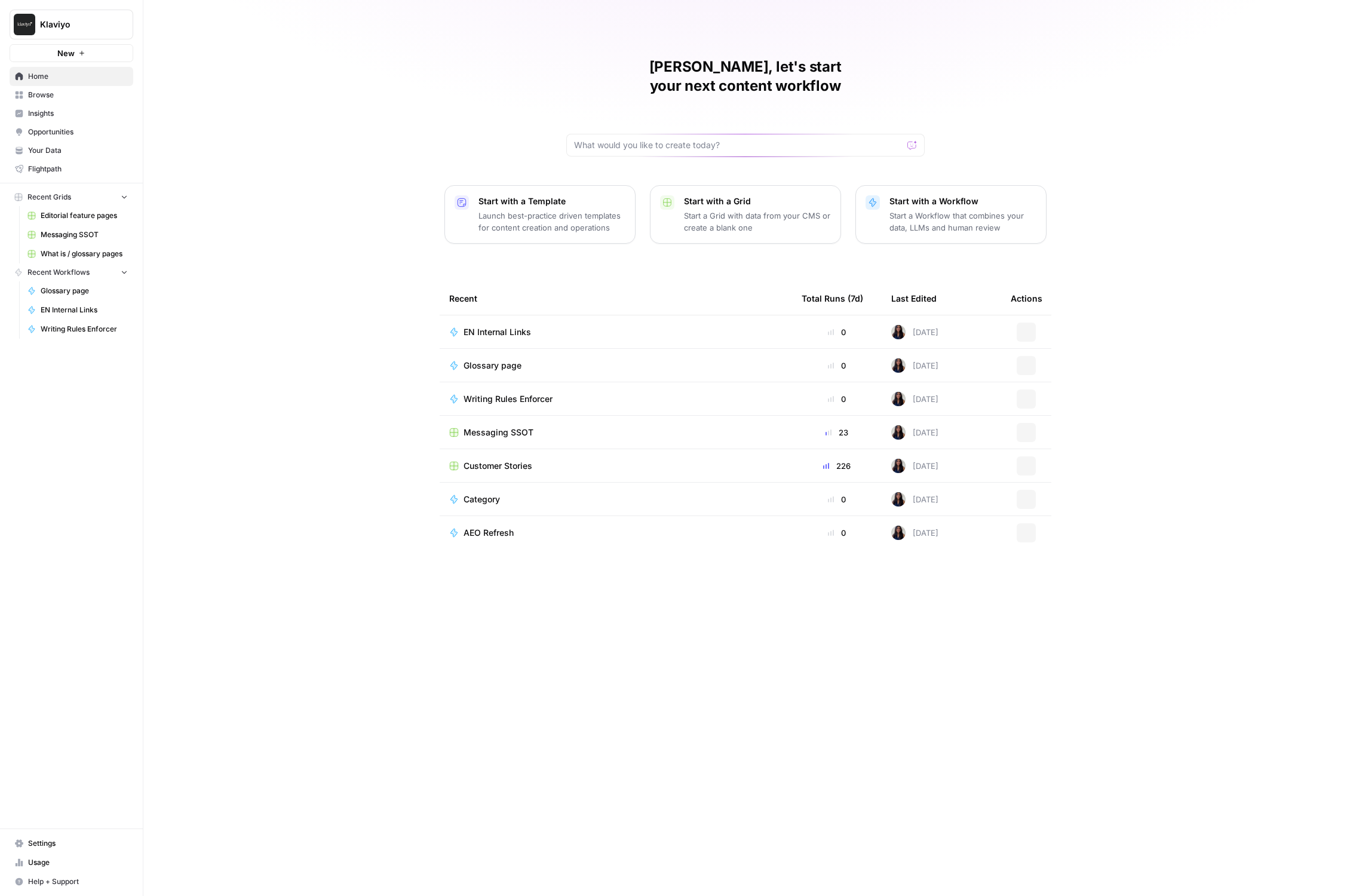
click at [118, 46] on button "New" at bounding box center [71, 53] width 124 height 18
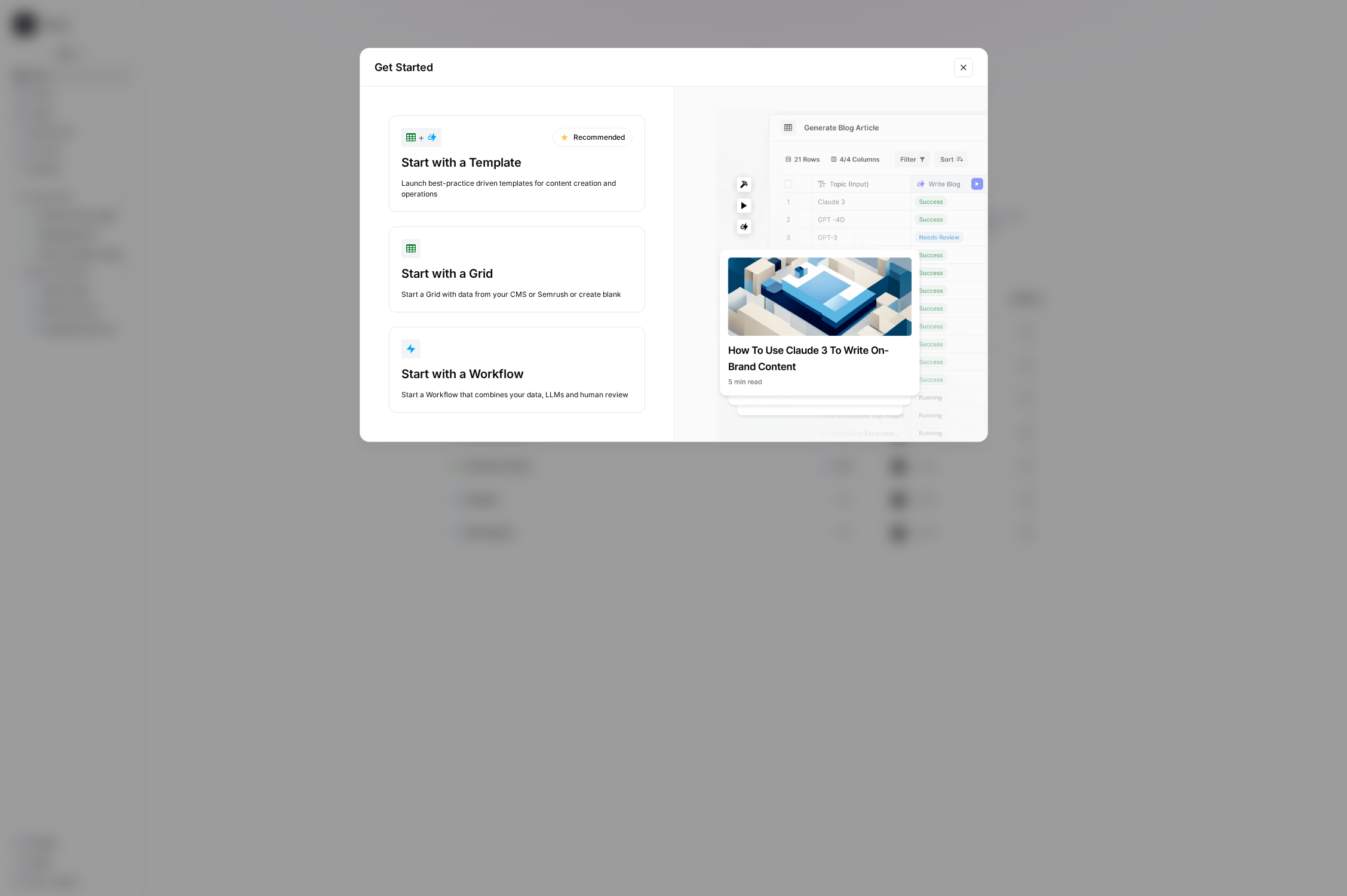
click at [227, 165] on div "Get Started + Recommended Start with a Template Launch best-practice driven tem…" at bounding box center [673, 448] width 1347 height 896
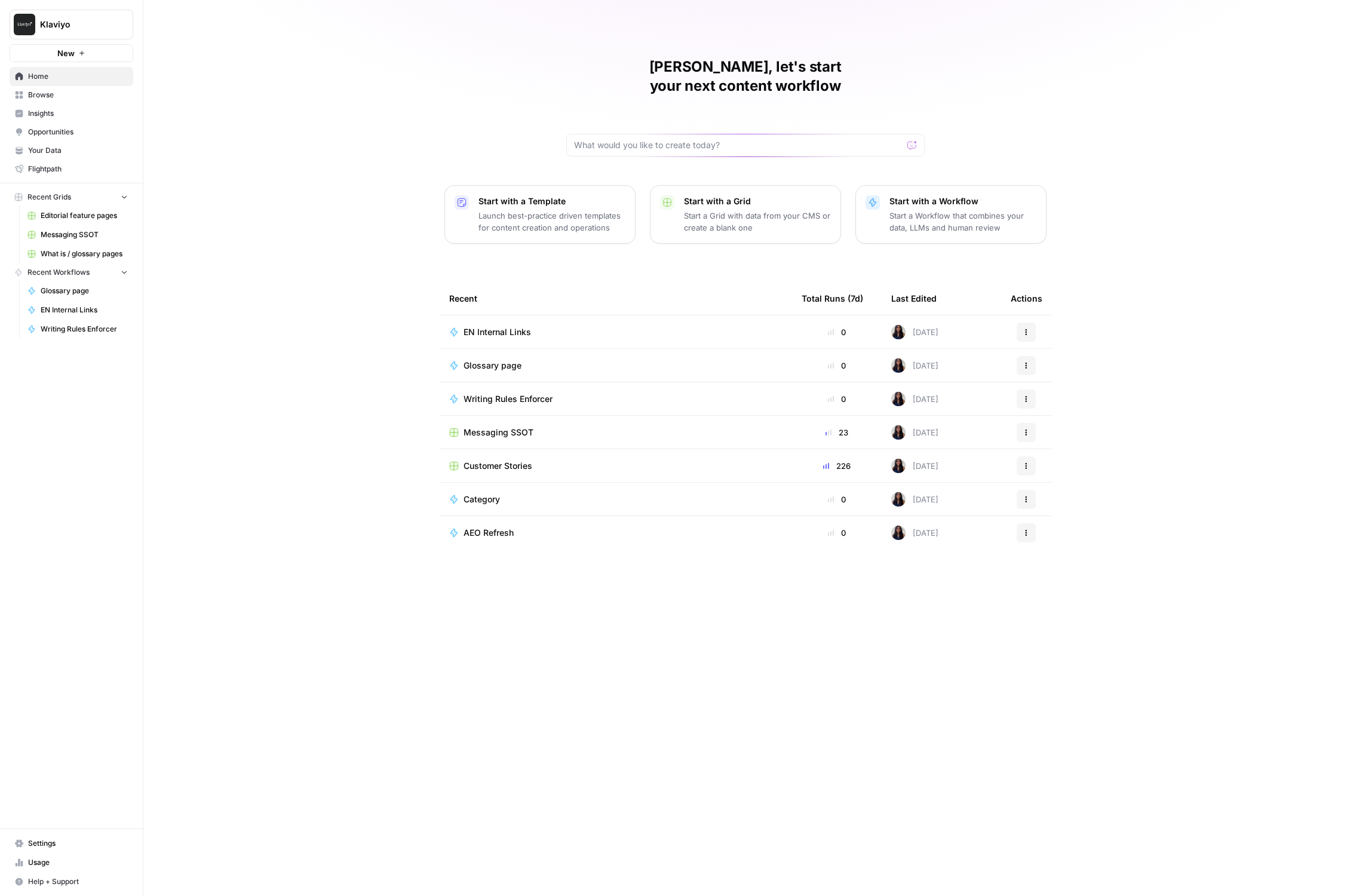
click at [85, 51] on icon "button" at bounding box center [82, 53] width 8 height 8
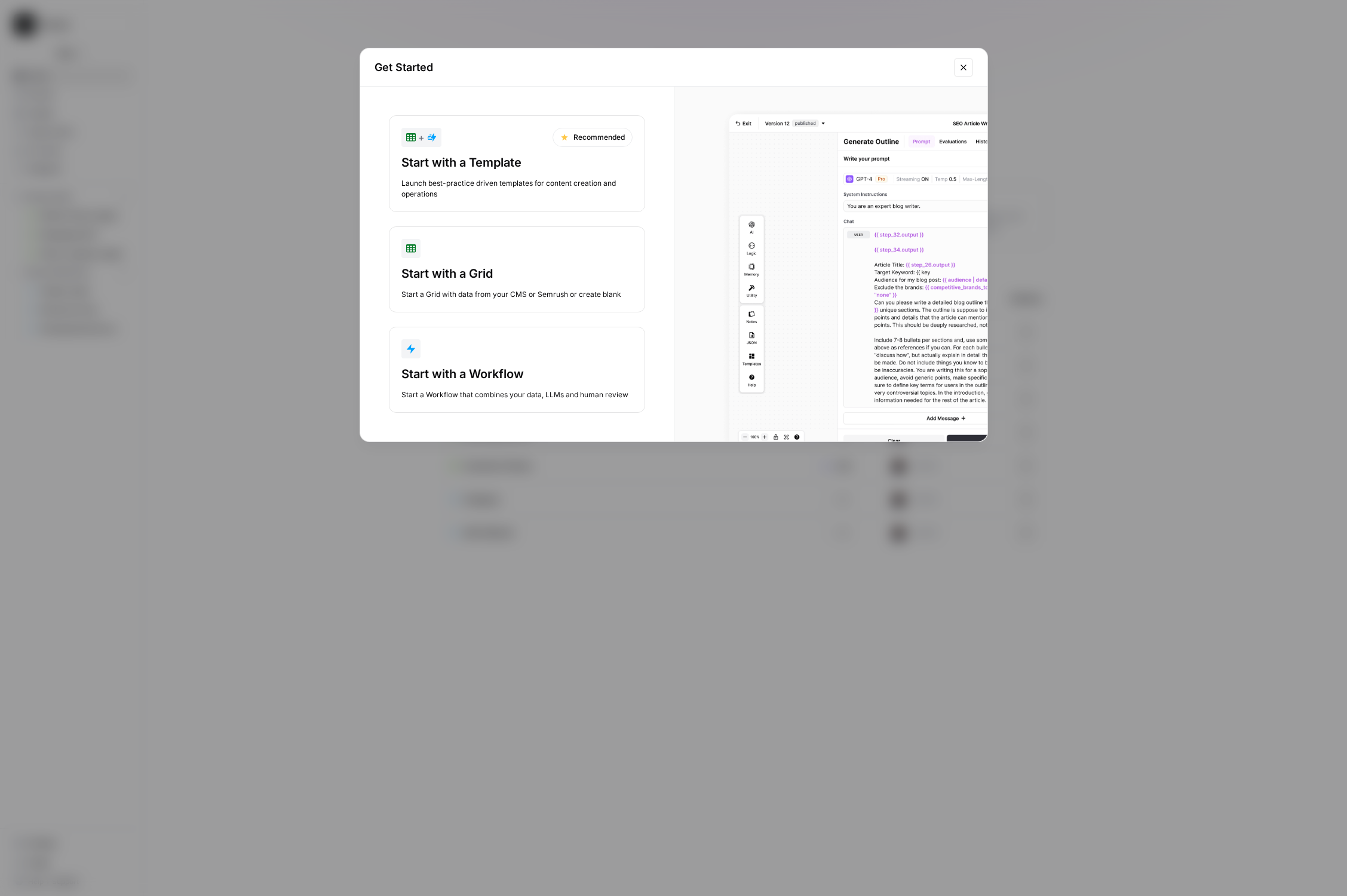
click at [494, 387] on div "Start with a Workflow Start a Workflow that combines your data, LLMs and human …" at bounding box center [517, 383] width 231 height 35
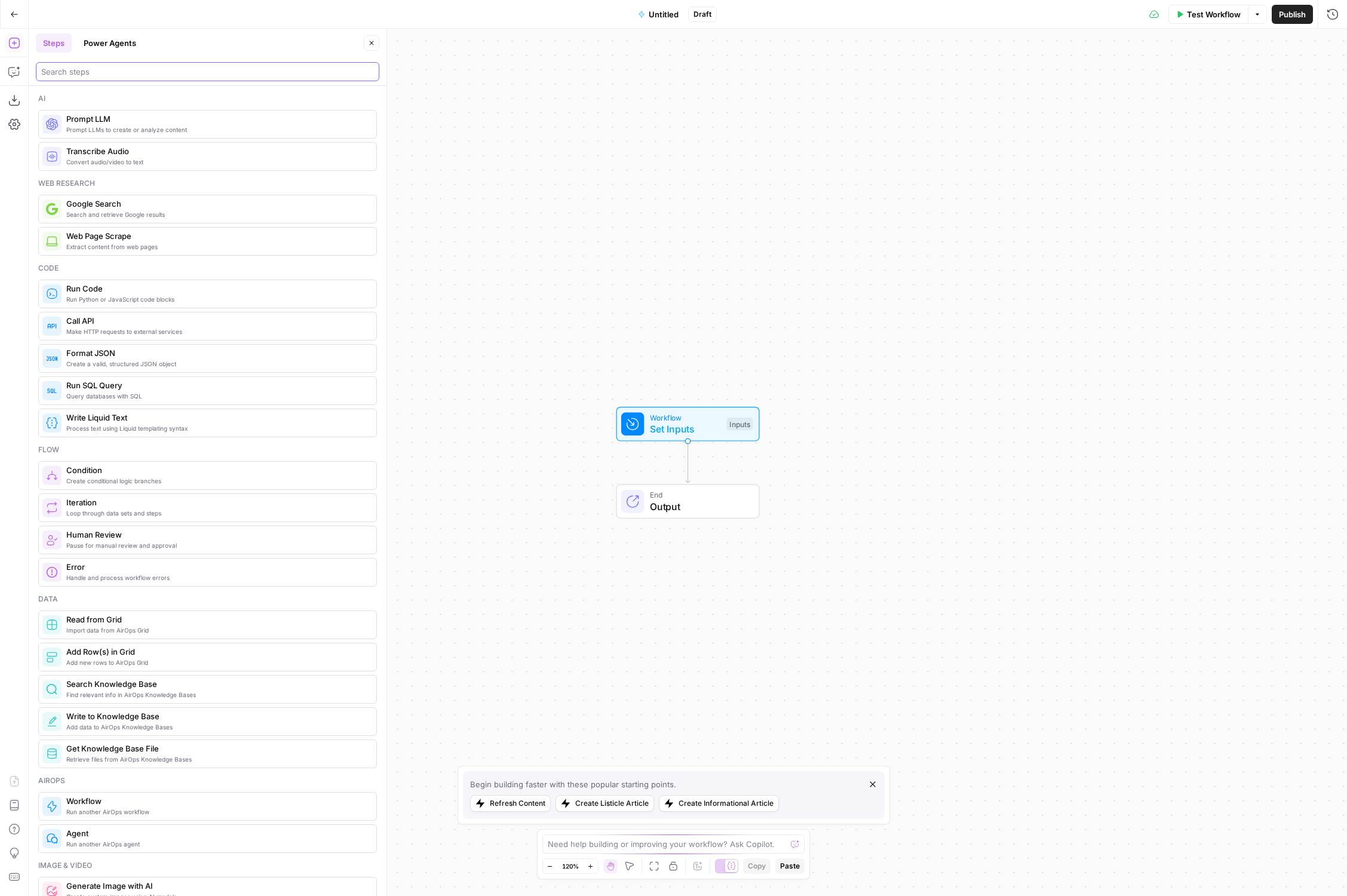
click at [86, 75] on input "search" at bounding box center [207, 72] width 332 height 12
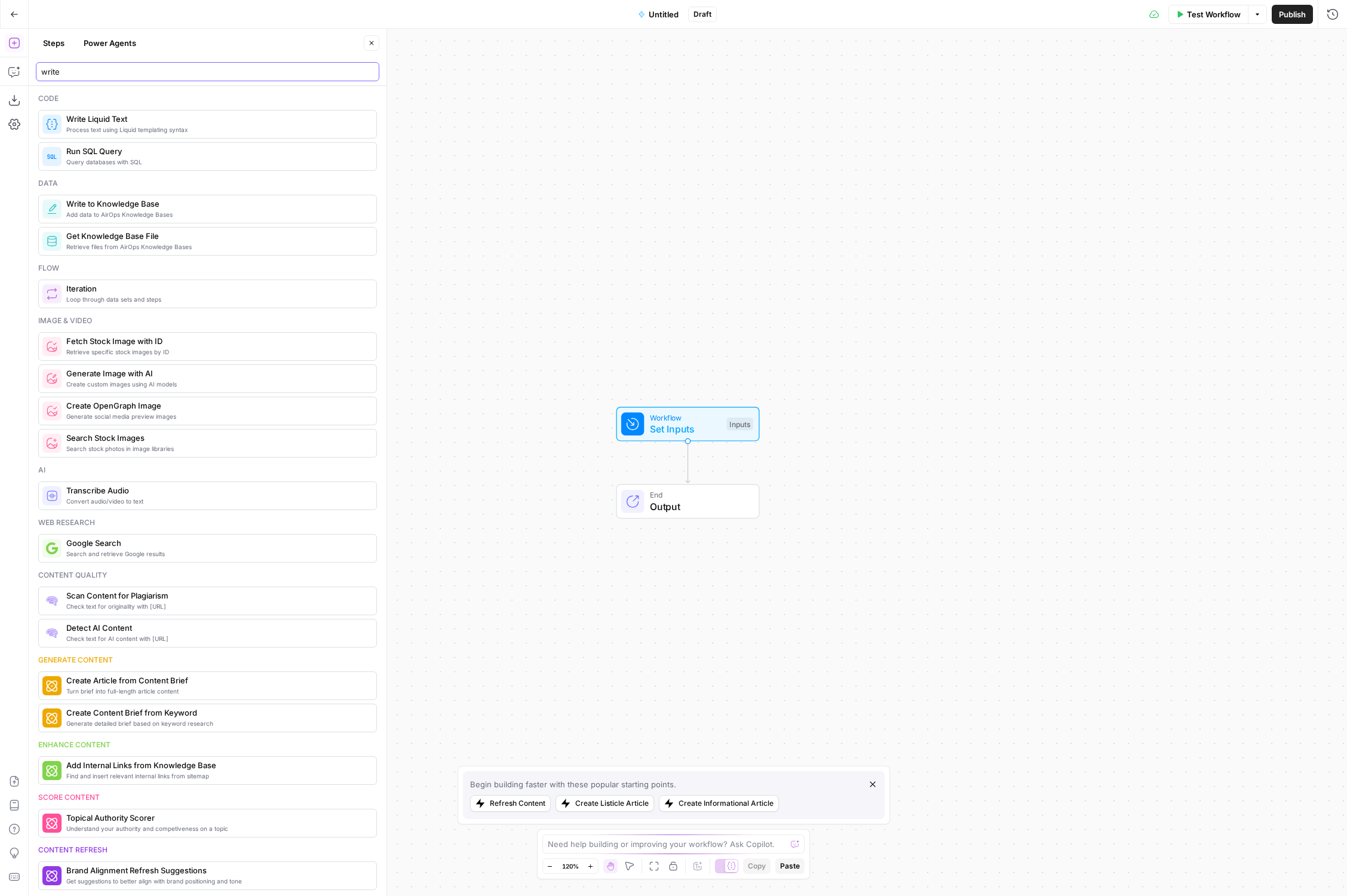
type input "write"
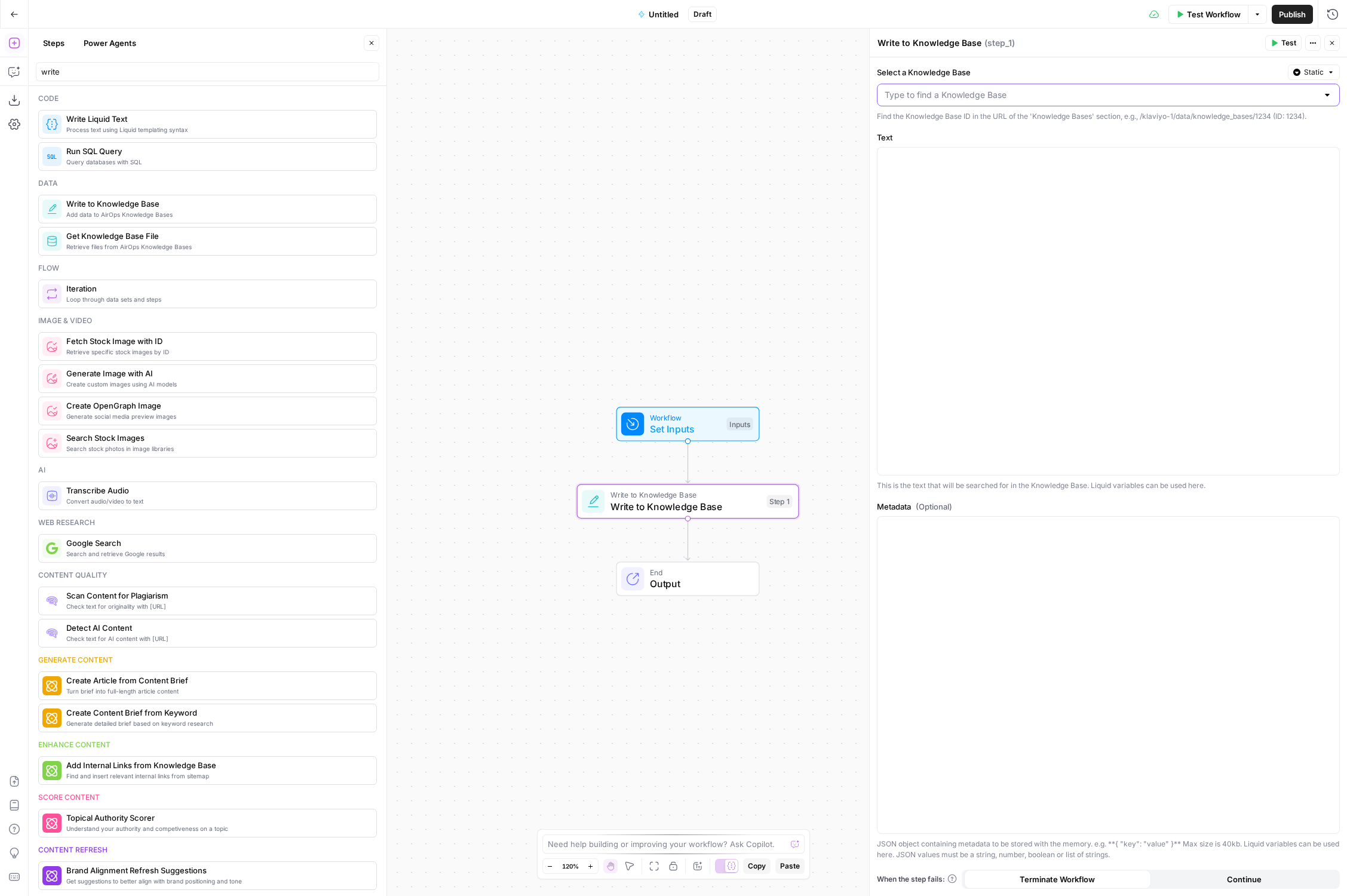
click at [1020, 91] on input "Select a Knowledge Base" at bounding box center [1101, 95] width 433 height 12
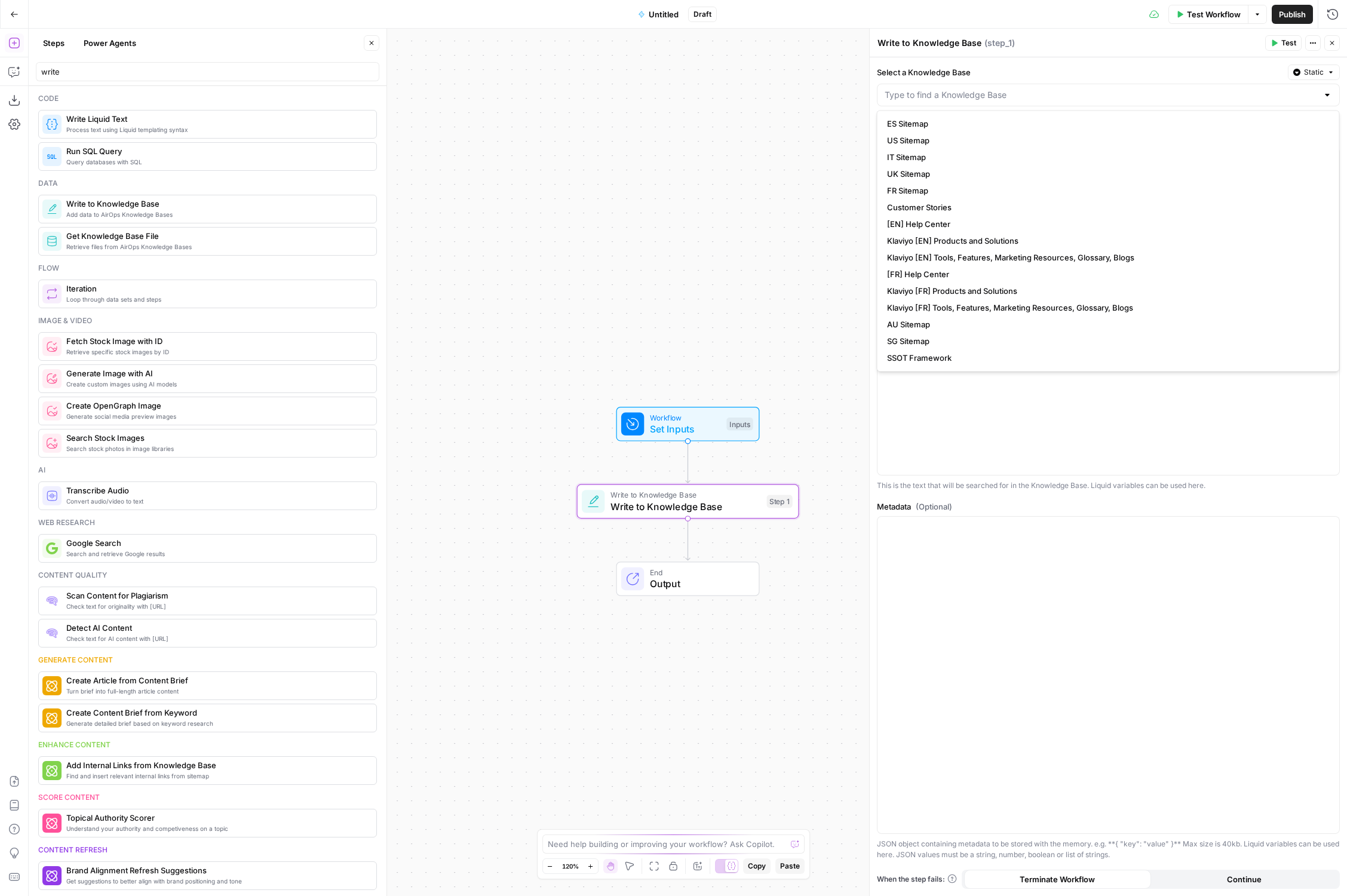
click at [1327, 76] on button "Static" at bounding box center [1314, 72] width 52 height 16
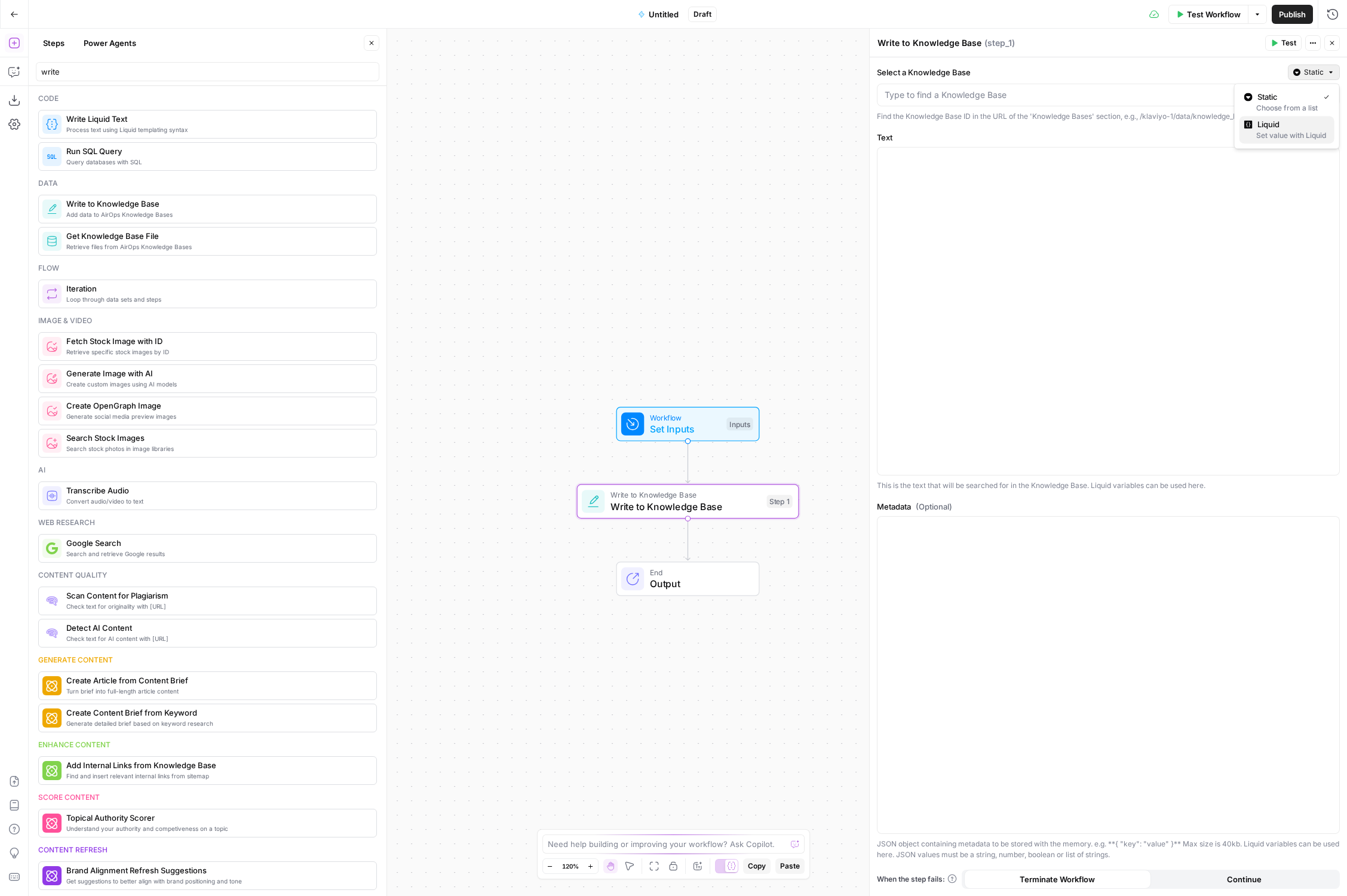
click at [1284, 132] on div "Set value with Liquid" at bounding box center [1287, 136] width 85 height 11
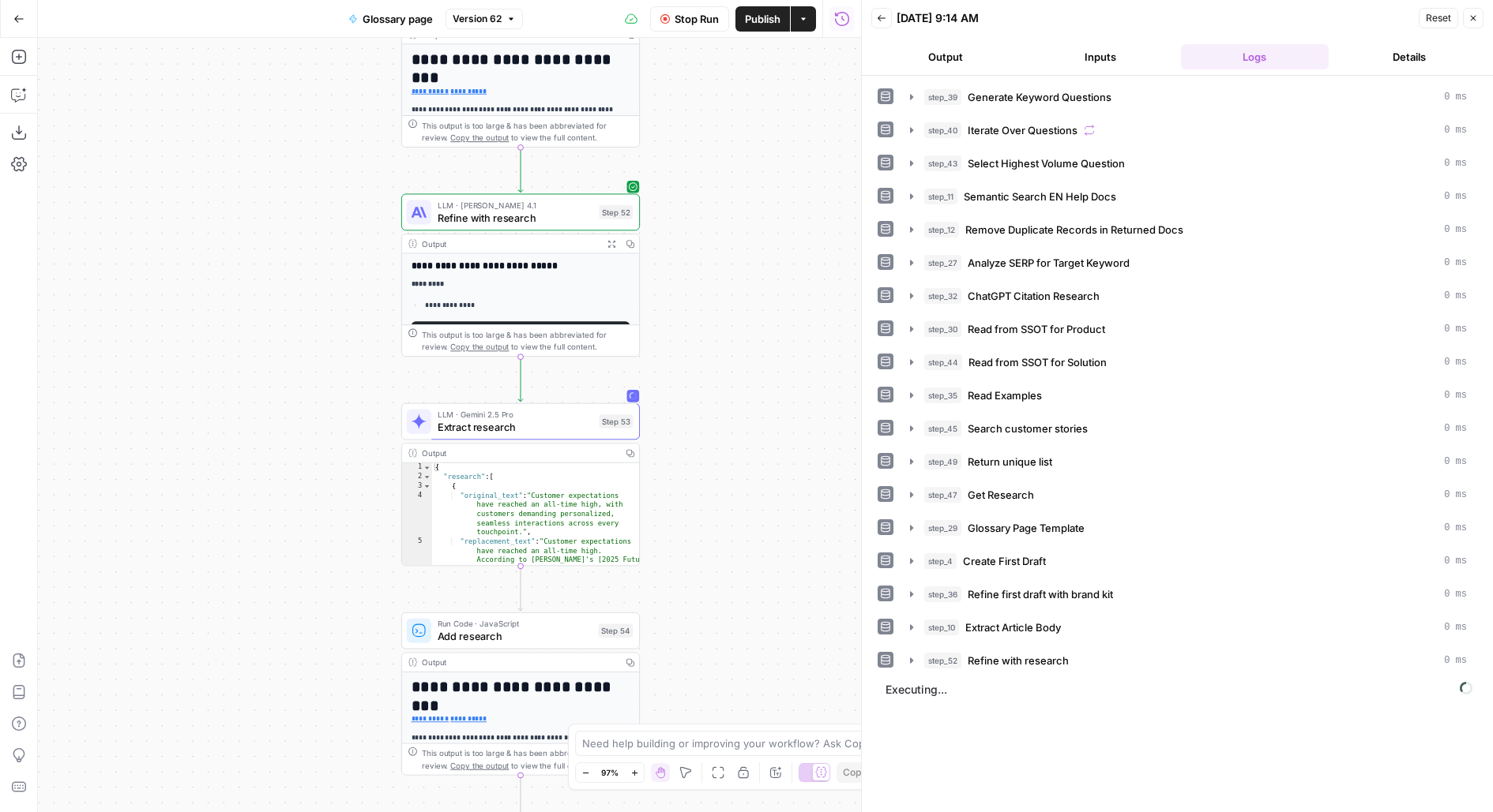
scroll to position [84, 0]
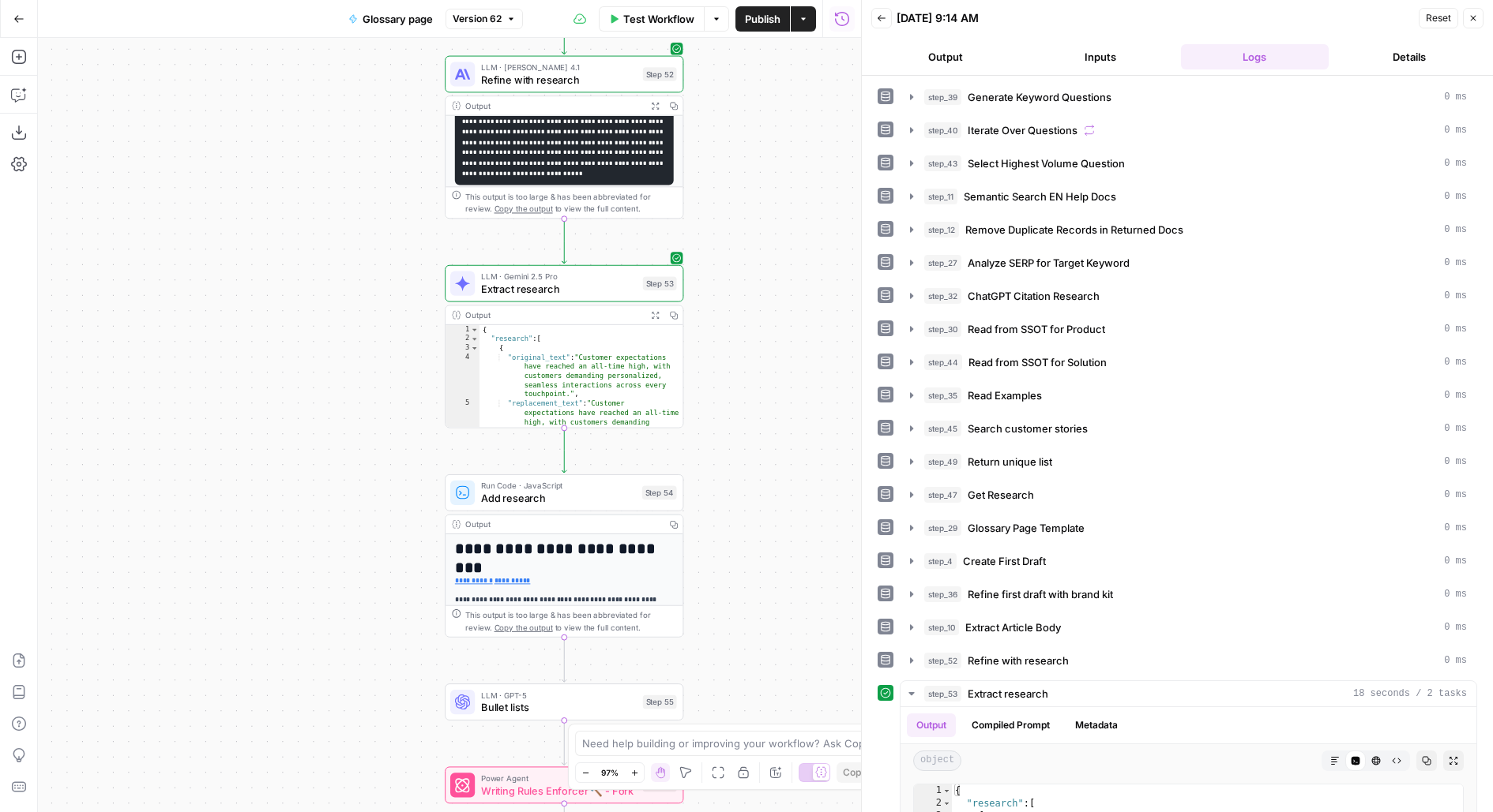
drag, startPoint x: 820, startPoint y: 353, endPoint x: 811, endPoint y: 519, distance: 166.2
click at [807, 516] on div "Workflow Set Inputs Inputs LLM · GPT-4.1 Generate Keyword Questions Step 39 Out…" at bounding box center [450, 425] width 823 height 774
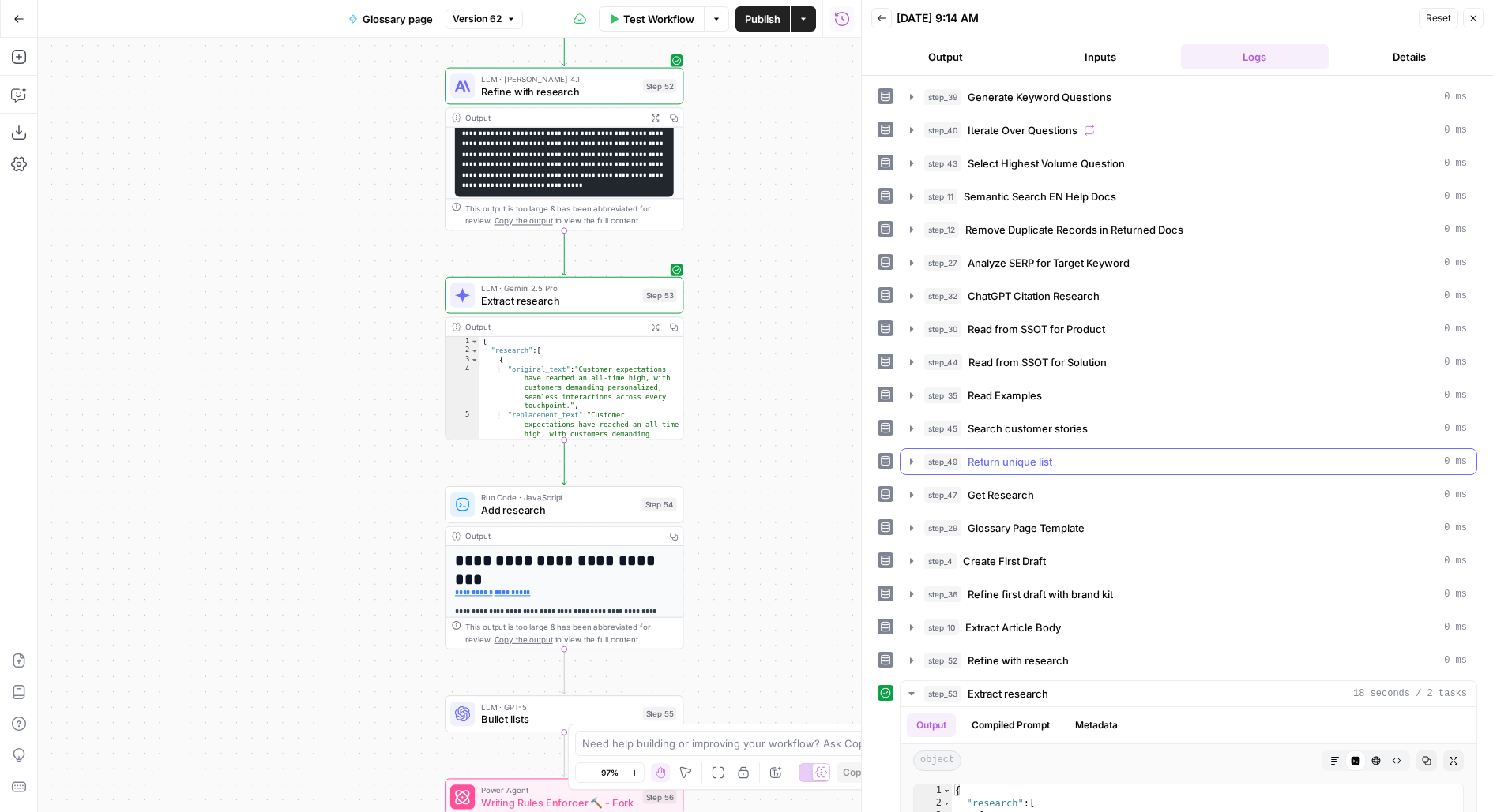
scroll to position [285, 0]
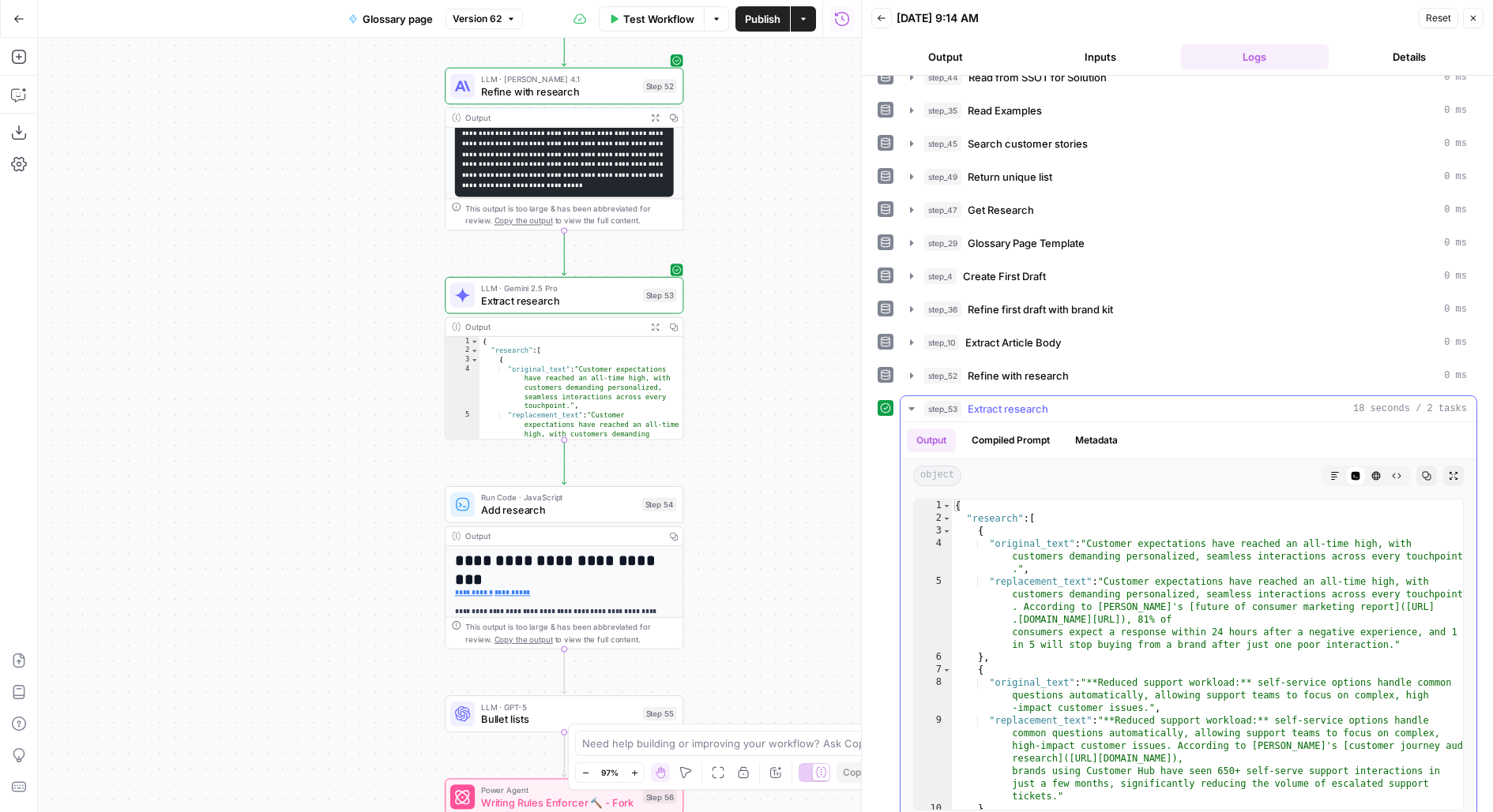
click at [1451, 472] on icon "button" at bounding box center [1453, 475] width 8 height 8
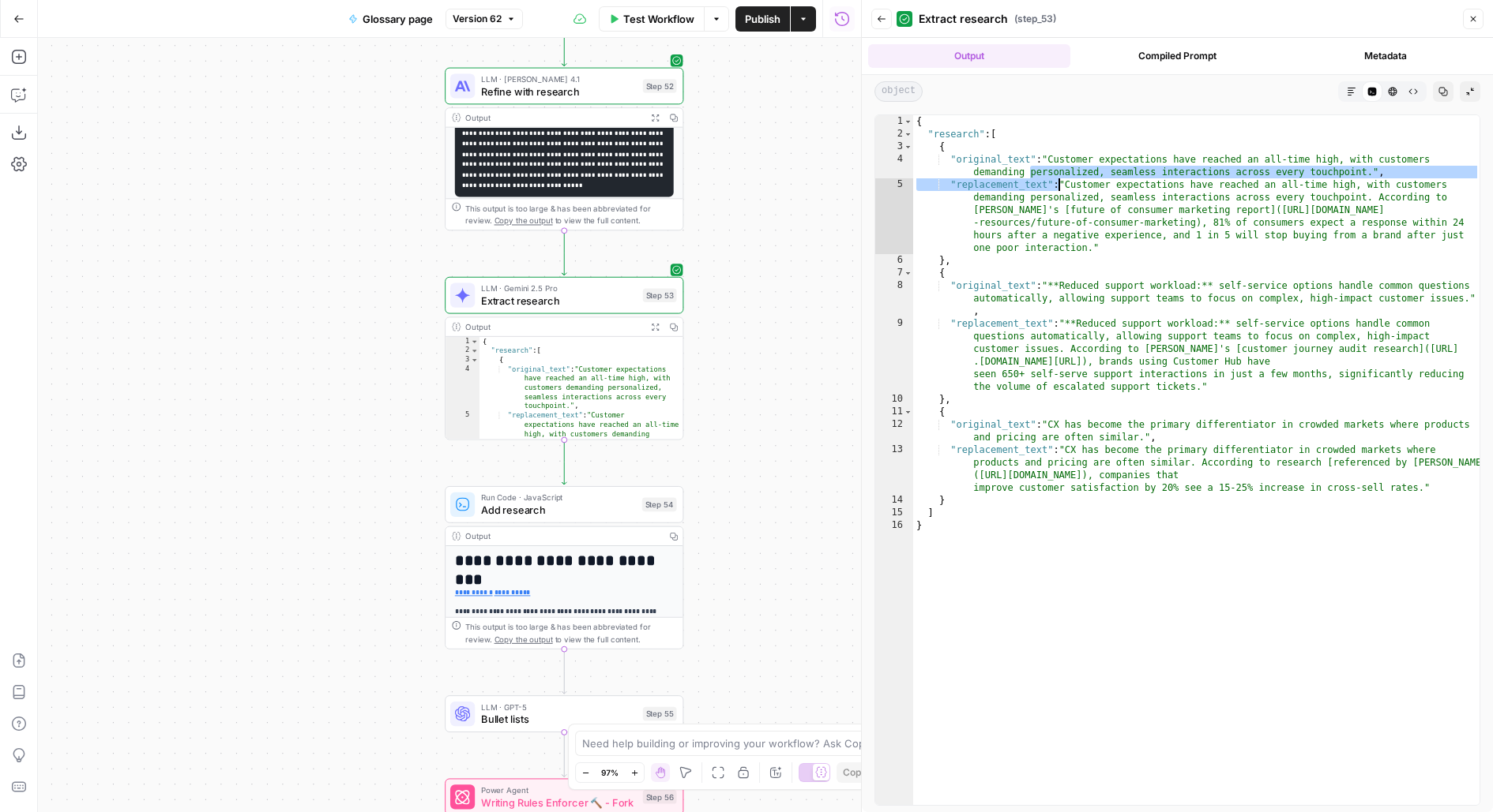
drag, startPoint x: 1030, startPoint y: 170, endPoint x: 1192, endPoint y: 282, distance: 196.9
click at [1192, 282] on div "{ "research" : [ { "original_text" : "Customer expectations have reached an all…" at bounding box center [1197, 474] width 567 height 716
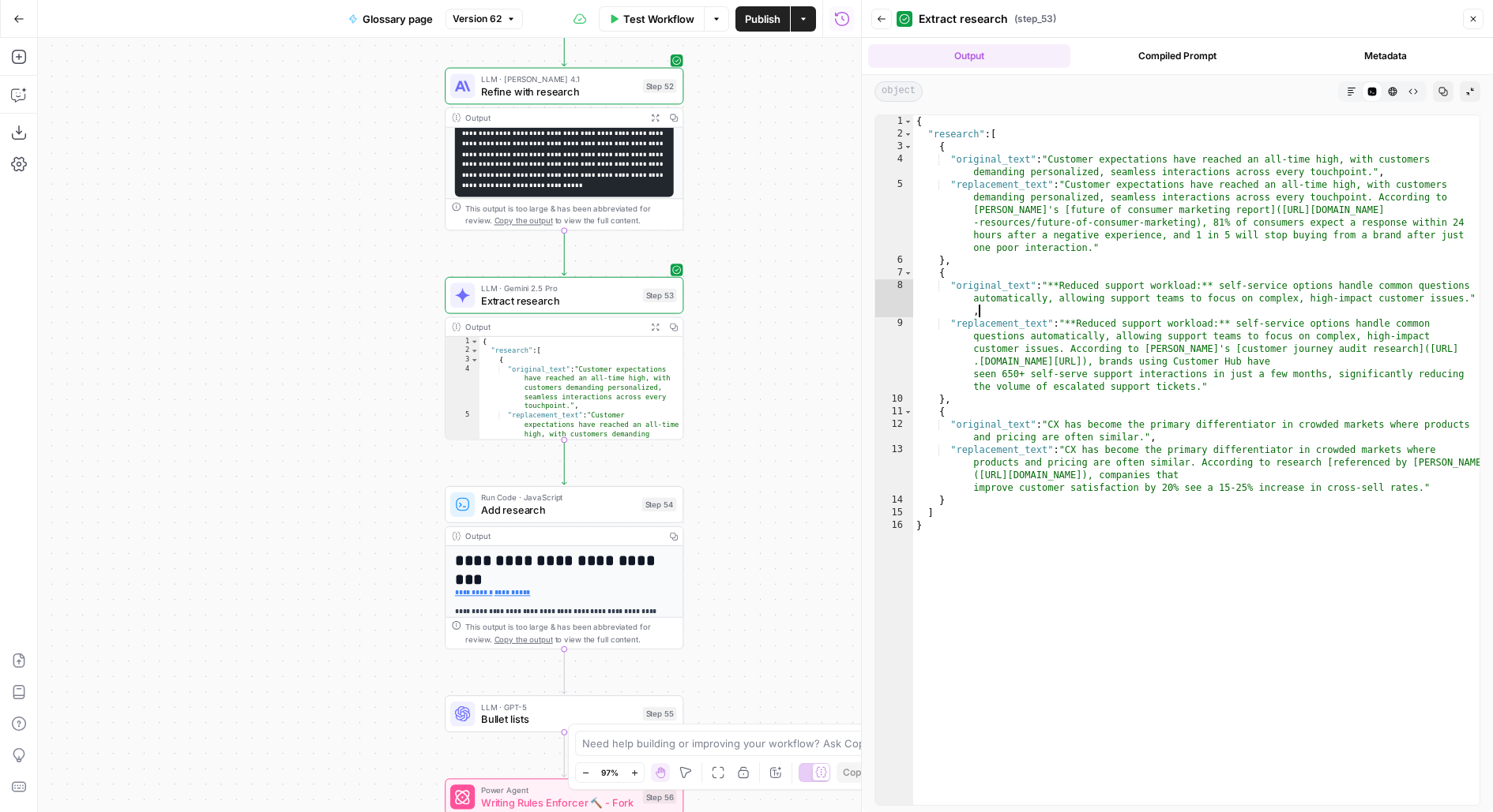
click at [1102, 308] on div "{ "research" : [ { "original_text" : "Customer expectations have reached an all…" at bounding box center [1197, 474] width 567 height 716
type textarea "**********"
click at [633, 474] on button "Test" at bounding box center [652, 476] width 48 height 20
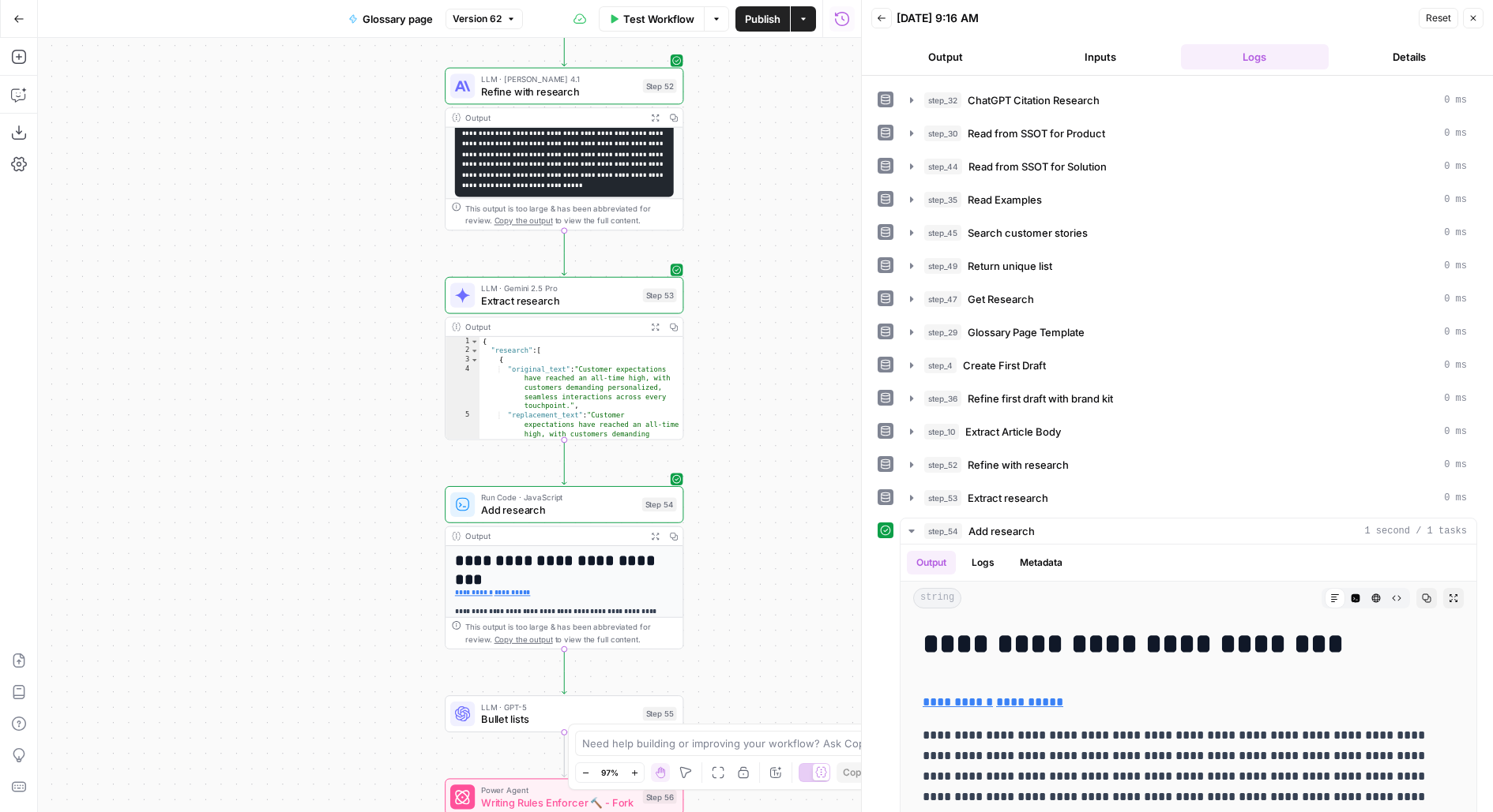
scroll to position [318, 0]
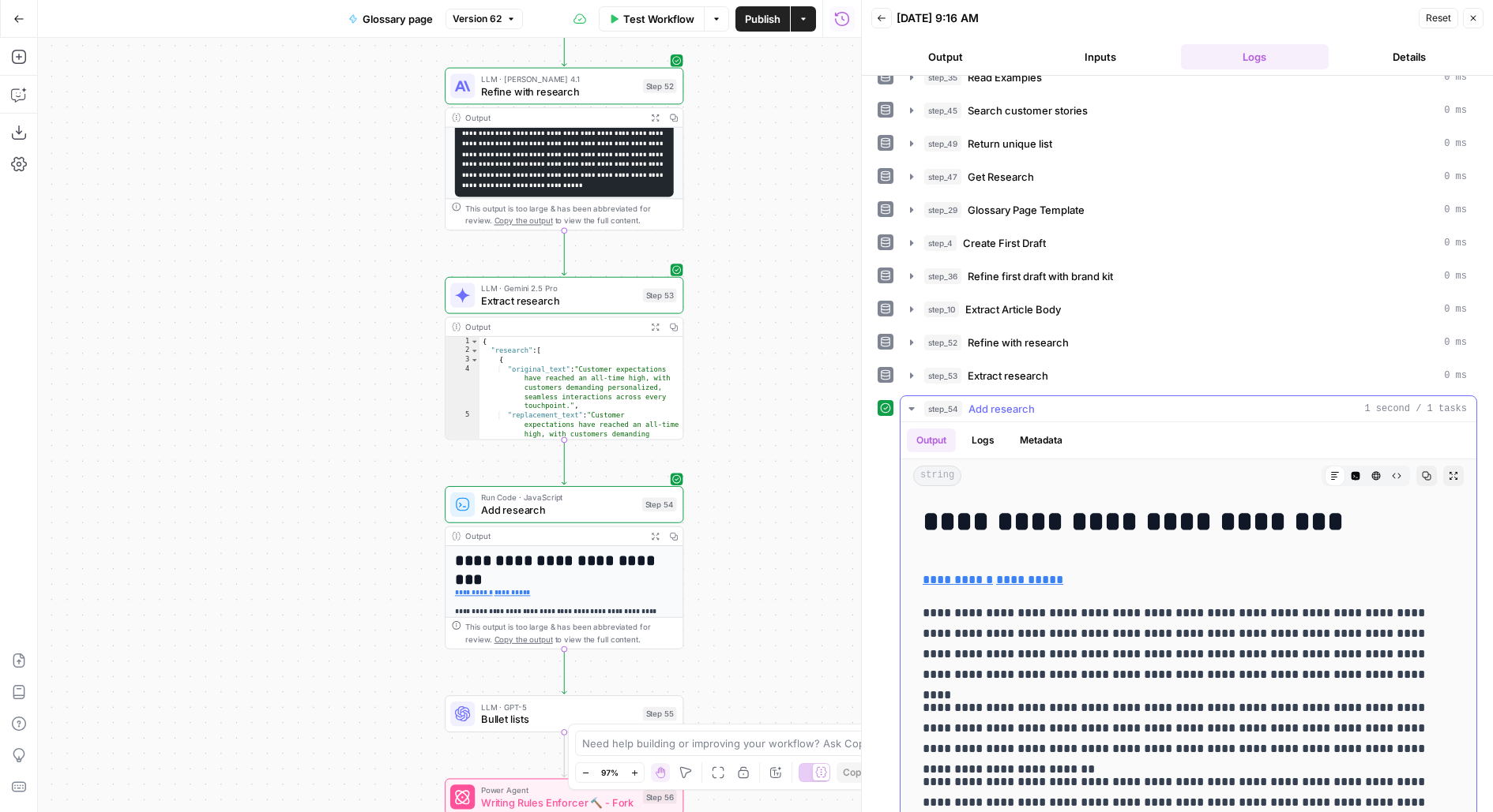
click at [1459, 466] on button "Expand Output" at bounding box center [1453, 475] width 21 height 21
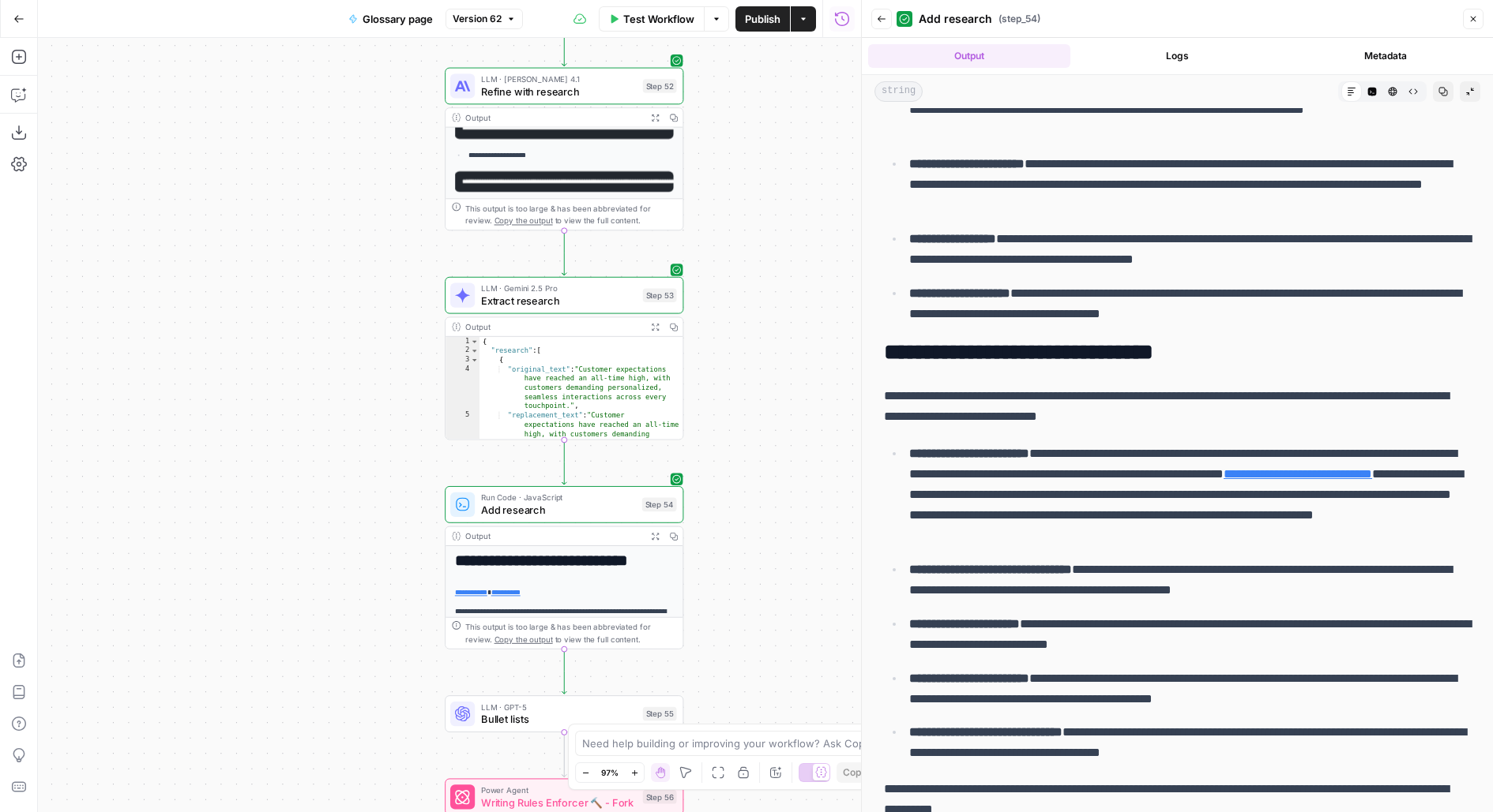
scroll to position [1134, 0]
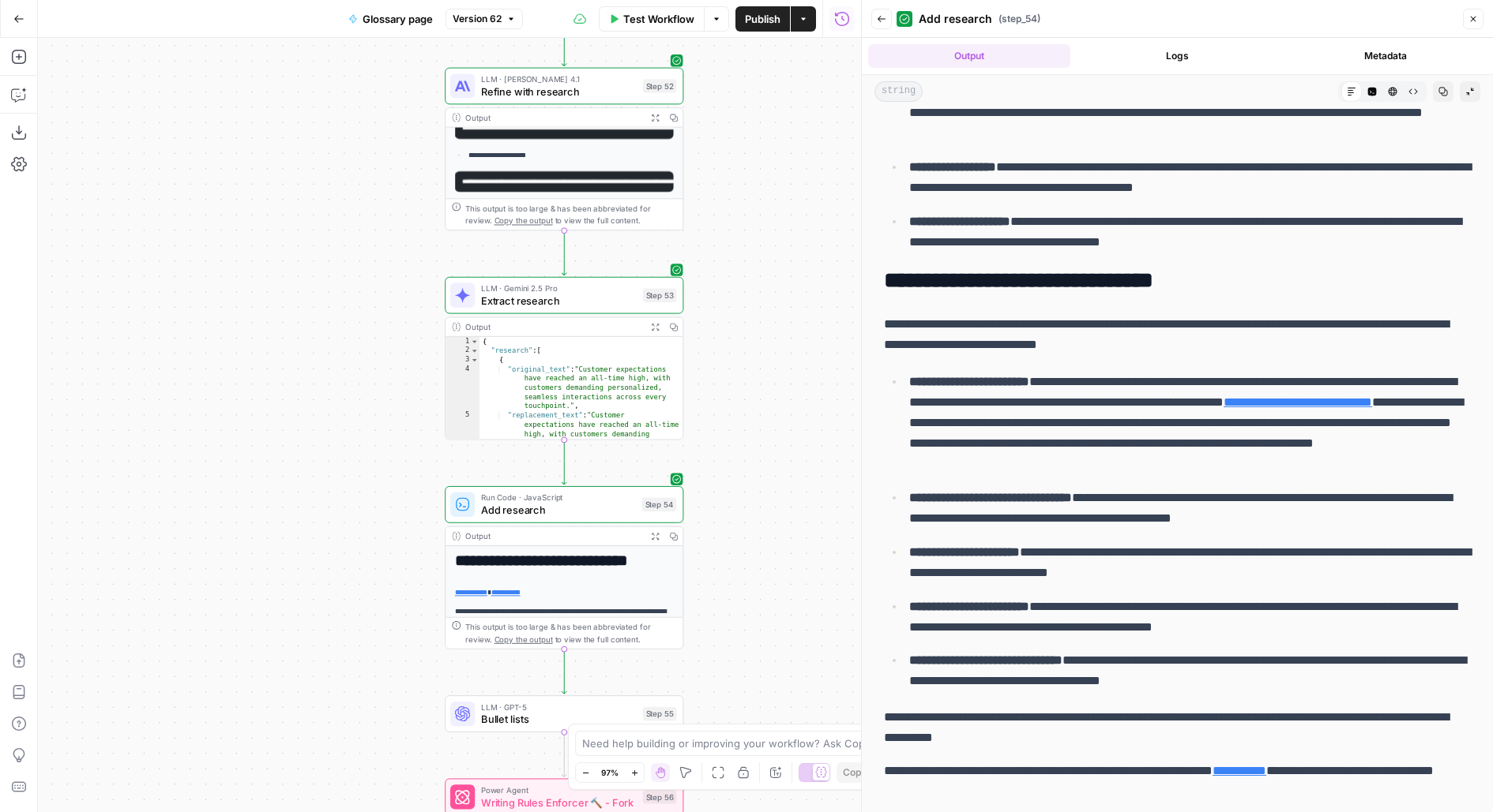
drag, startPoint x: 762, startPoint y: 659, endPoint x: 762, endPoint y: 365, distance: 294.0
click at [762, 370] on div "Workflow Set Inputs Inputs LLM · GPT-4.1 Generate Keyword Questions Step 39 Out…" at bounding box center [450, 425] width 823 height 774
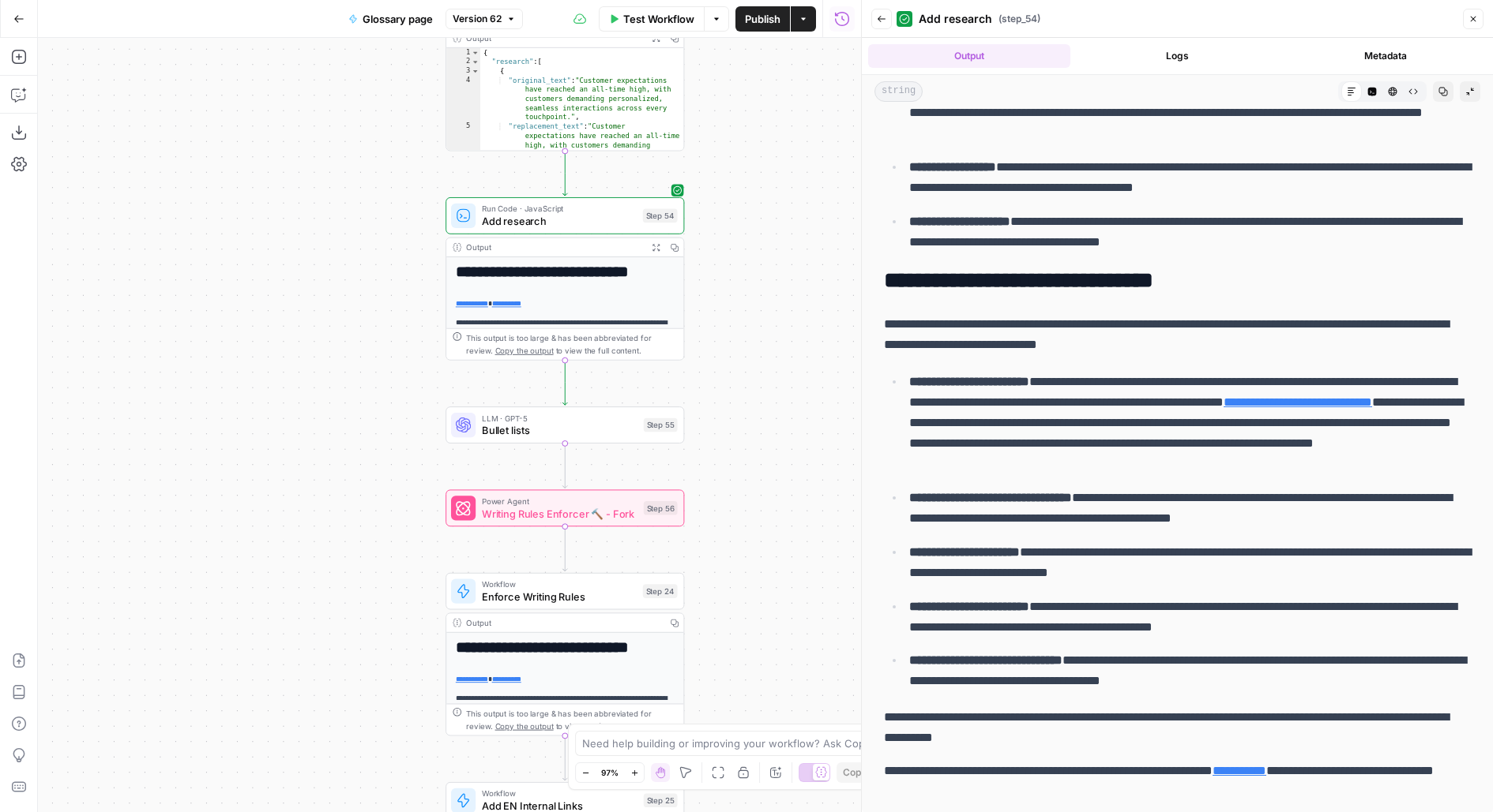
drag, startPoint x: 751, startPoint y: 365, endPoint x: 751, endPoint y: 343, distance: 22.0
click at [751, 345] on div "Workflow Set Inputs Inputs LLM · GPT-4.1 Generate Keyword Questions Step 39 Out…" at bounding box center [450, 425] width 823 height 774
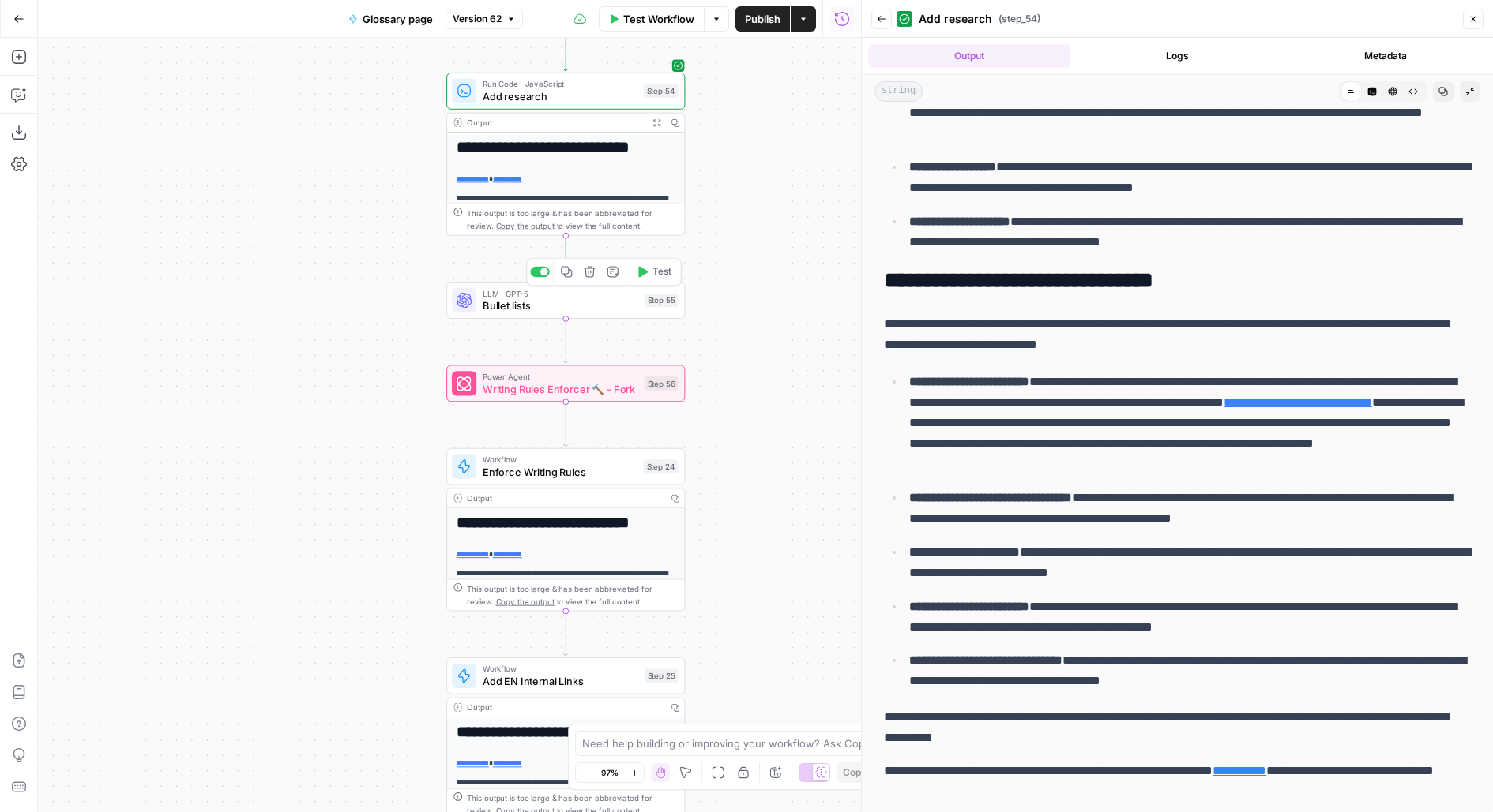
click at [642, 280] on button "Test" at bounding box center [653, 272] width 48 height 20
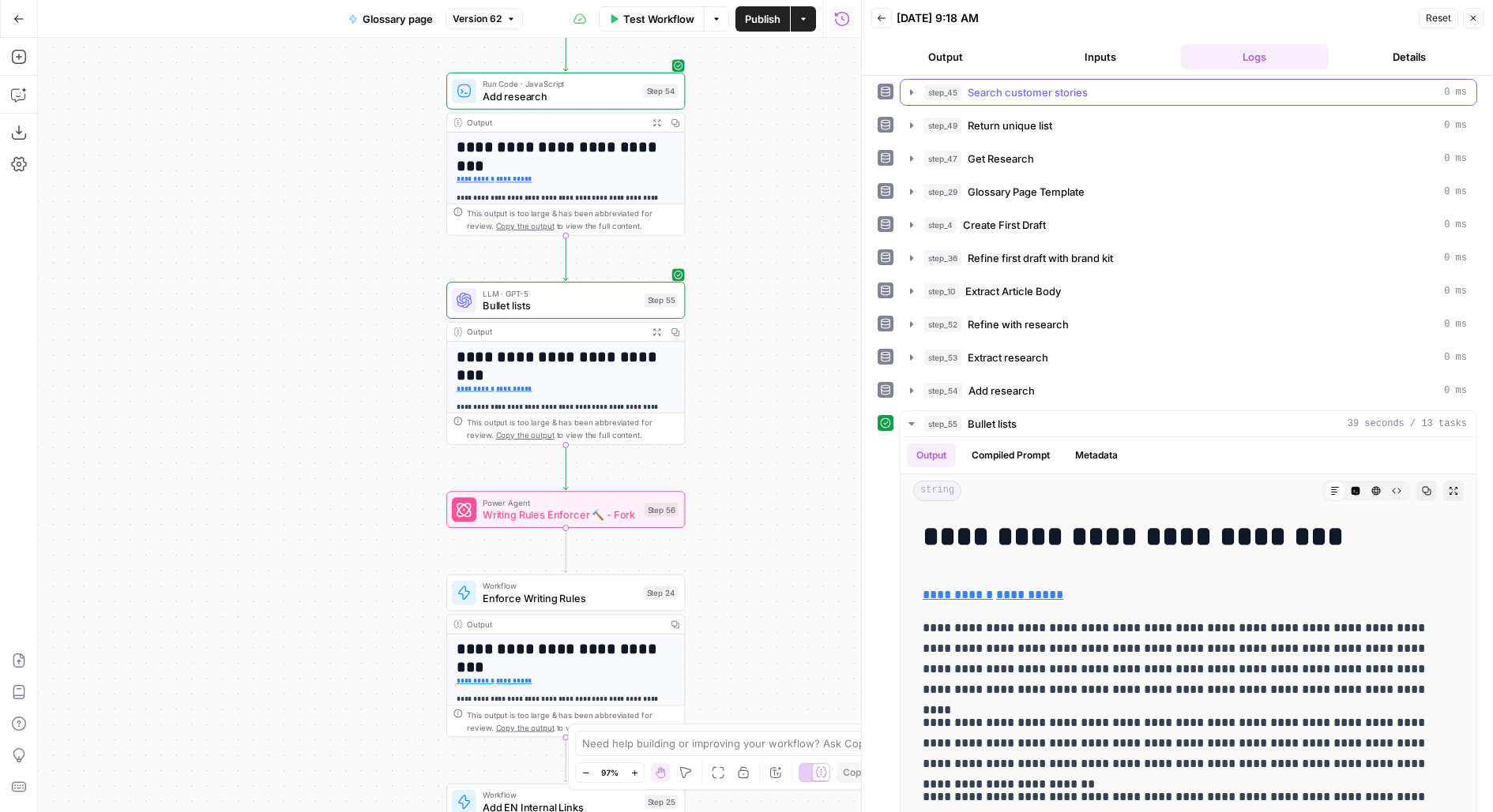
scroll to position [351, 0]
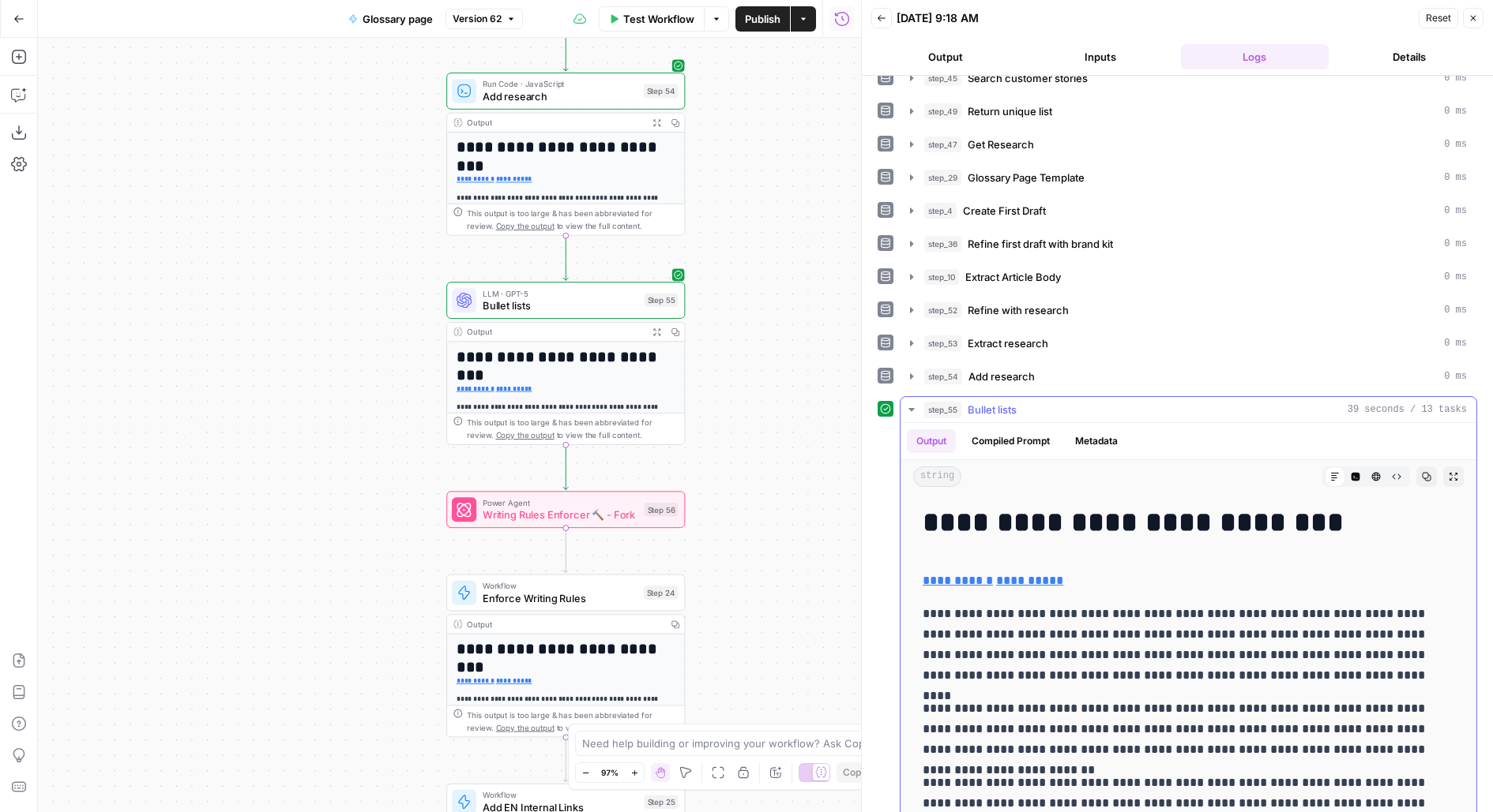
click at [1458, 472] on icon "button" at bounding box center [1453, 476] width 10 height 10
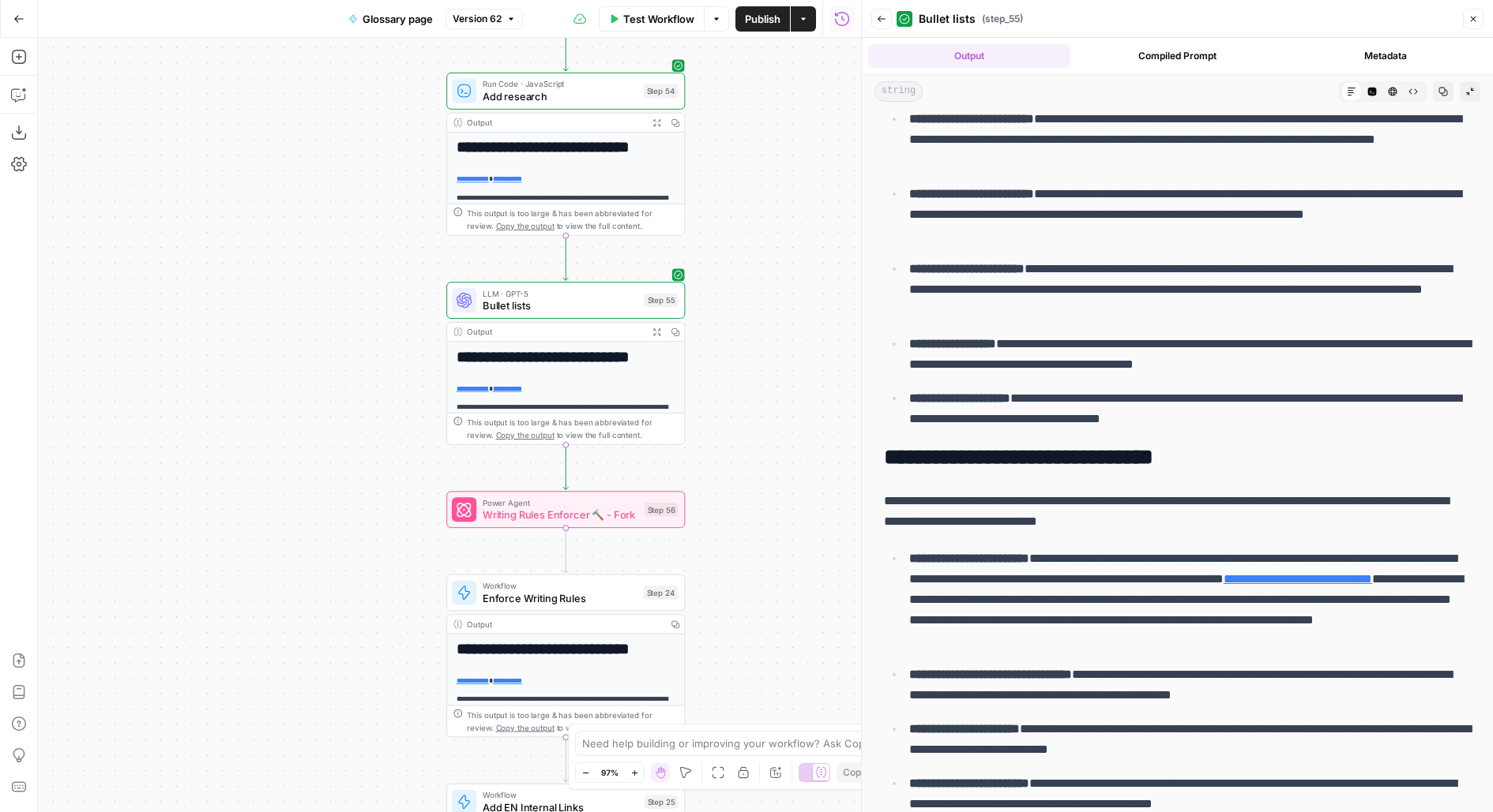
scroll to position [1134, 0]
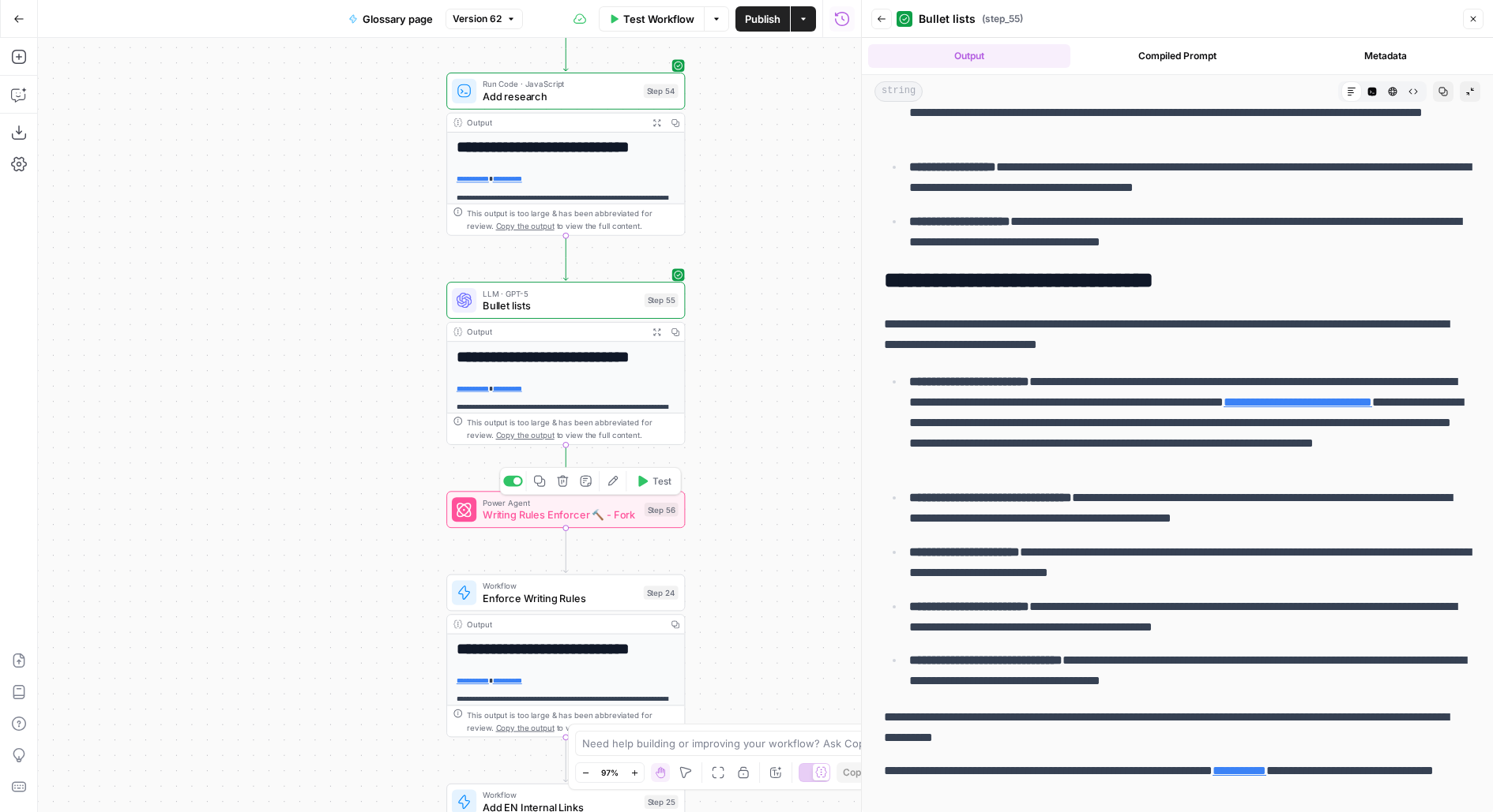
click at [644, 484] on icon "button" at bounding box center [643, 482] width 10 height 11
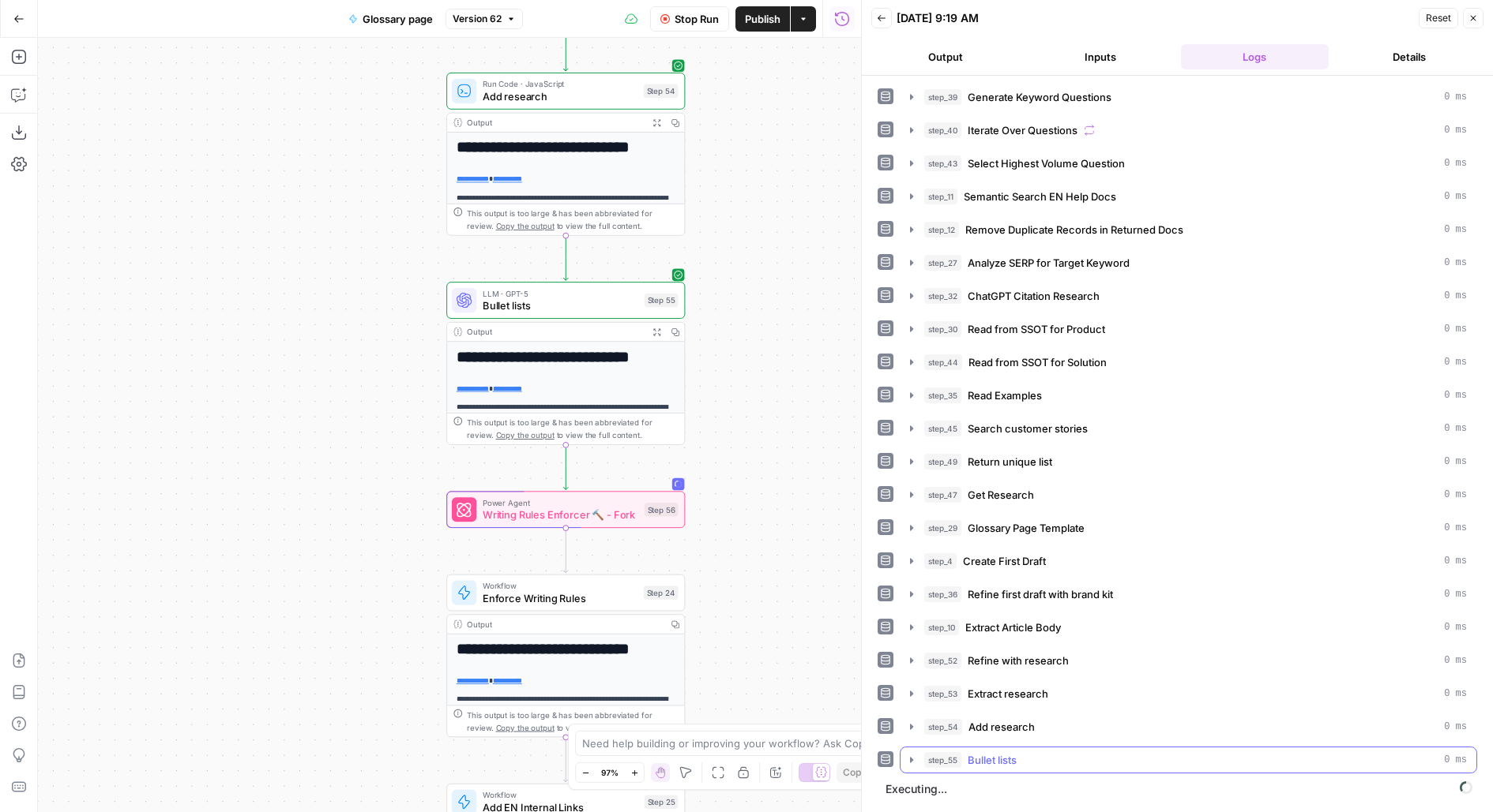
click at [956, 752] on span "step_55" at bounding box center [942, 761] width 37 height 16
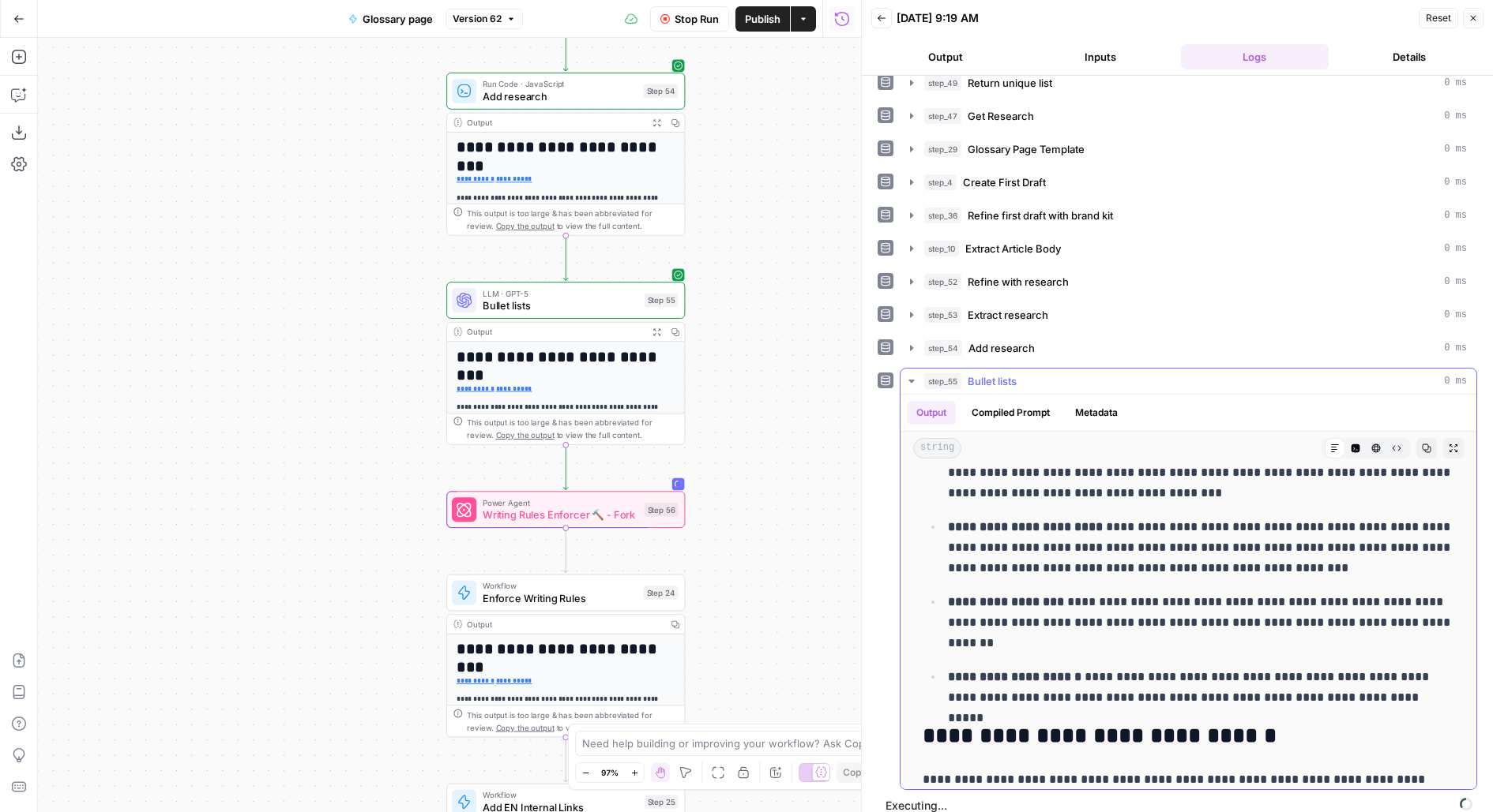
scroll to position [1637, 0]
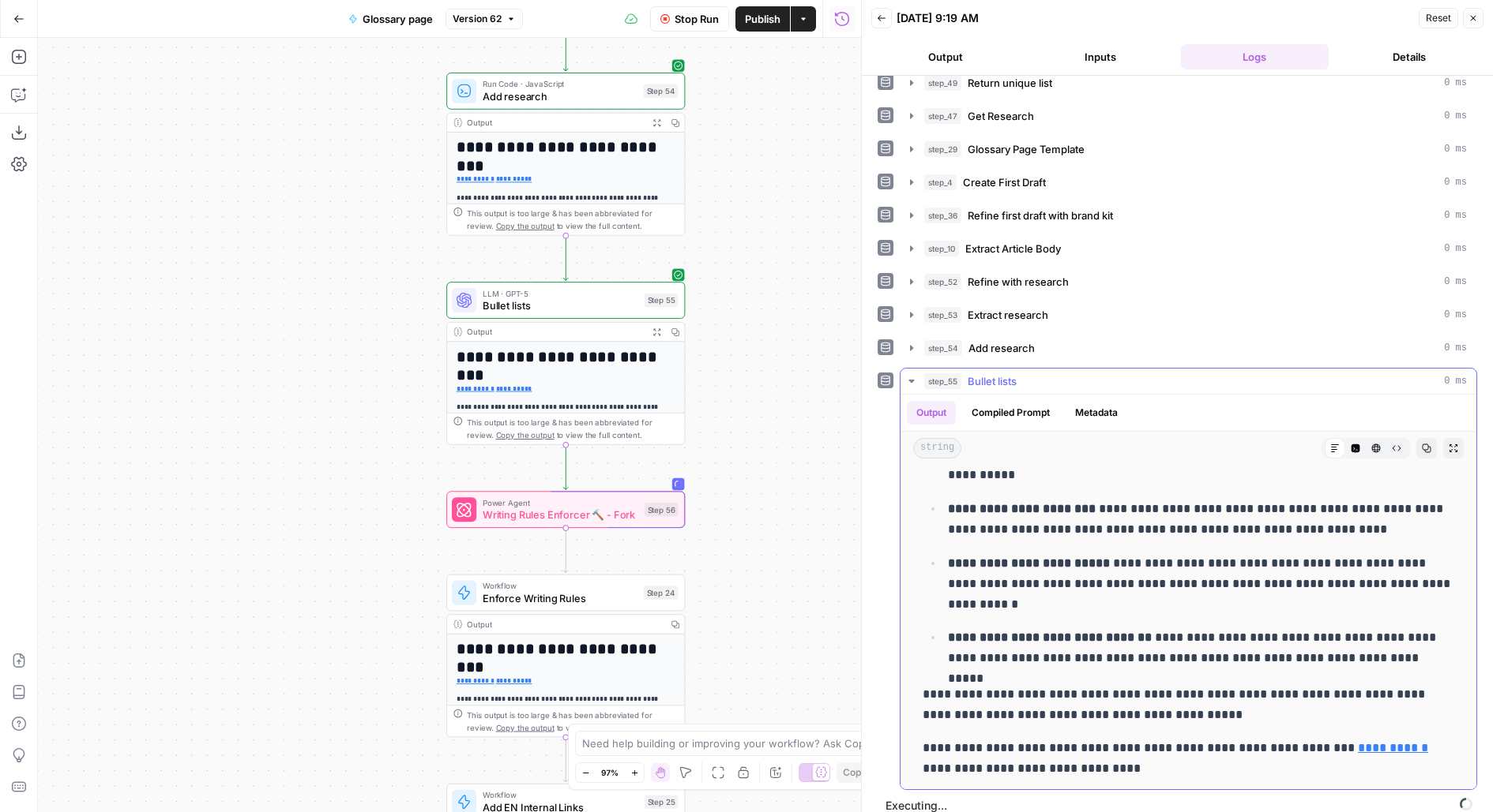
click at [996, 374] on span "Bullet lists" at bounding box center [992, 382] width 49 height 16
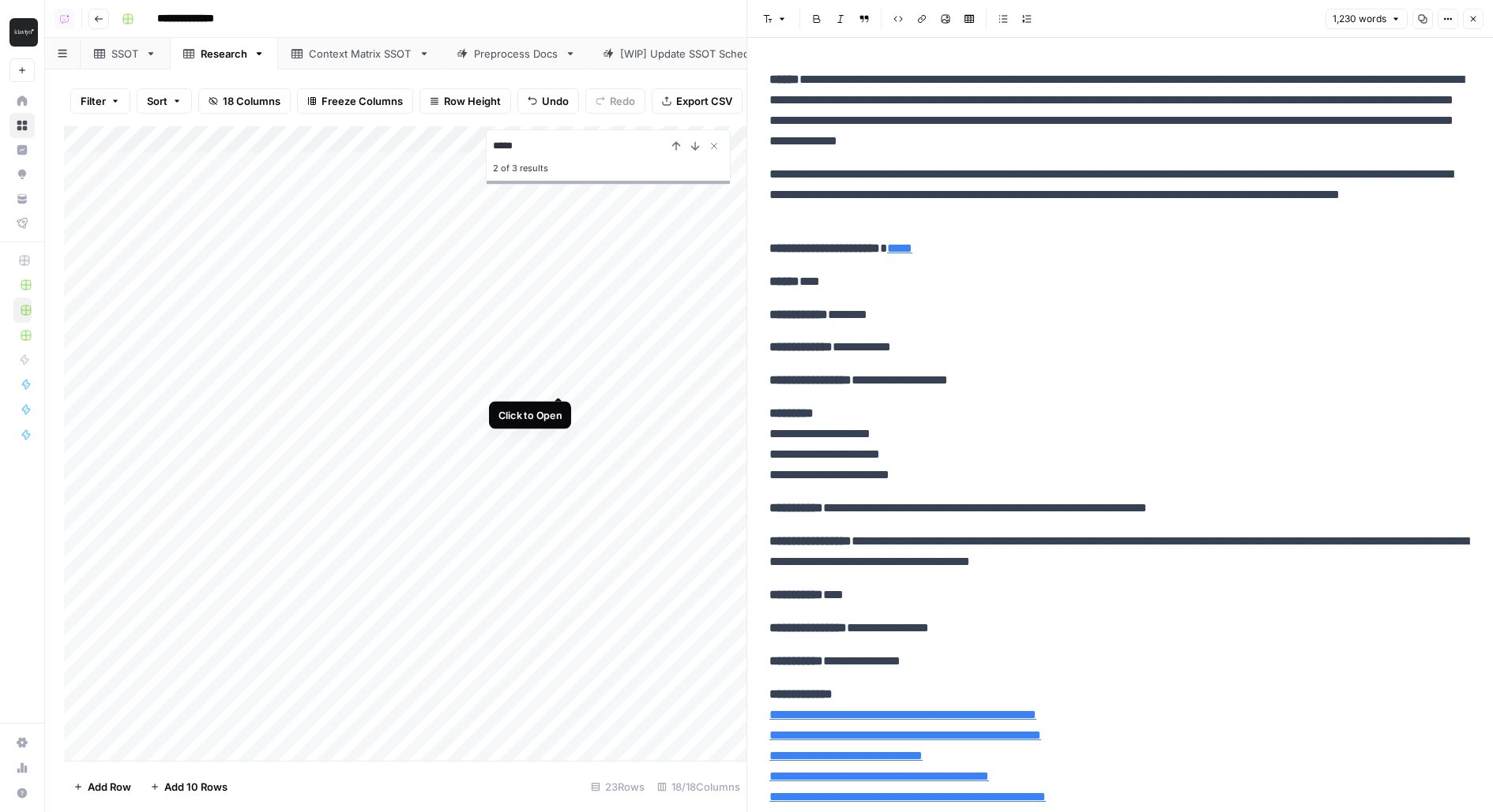
click at [554, 374] on div "Add Column" at bounding box center [405, 444] width 682 height 635
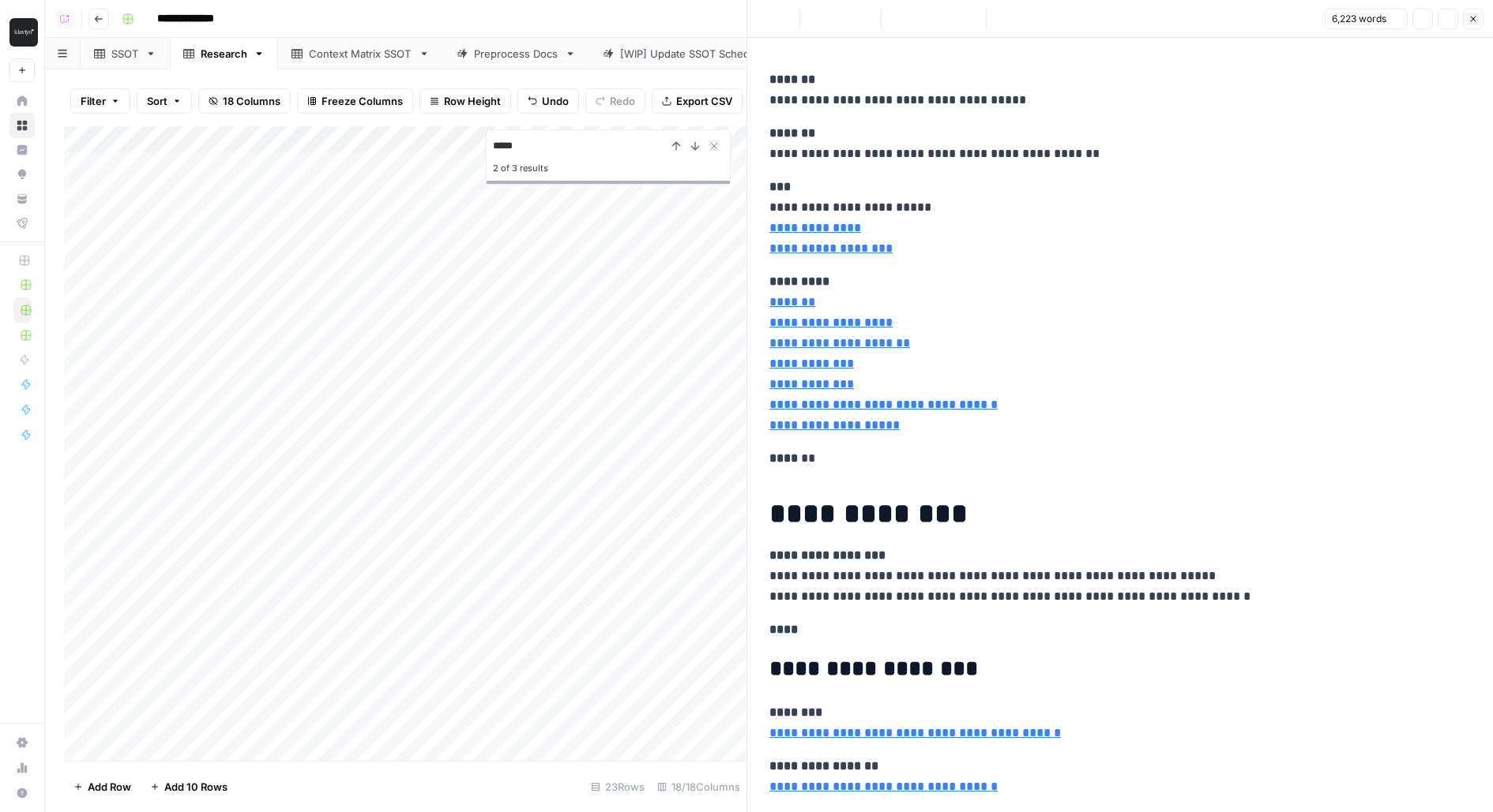
click at [899, 360] on p "**********" at bounding box center [1119, 354] width 701 height 164
type input "81"
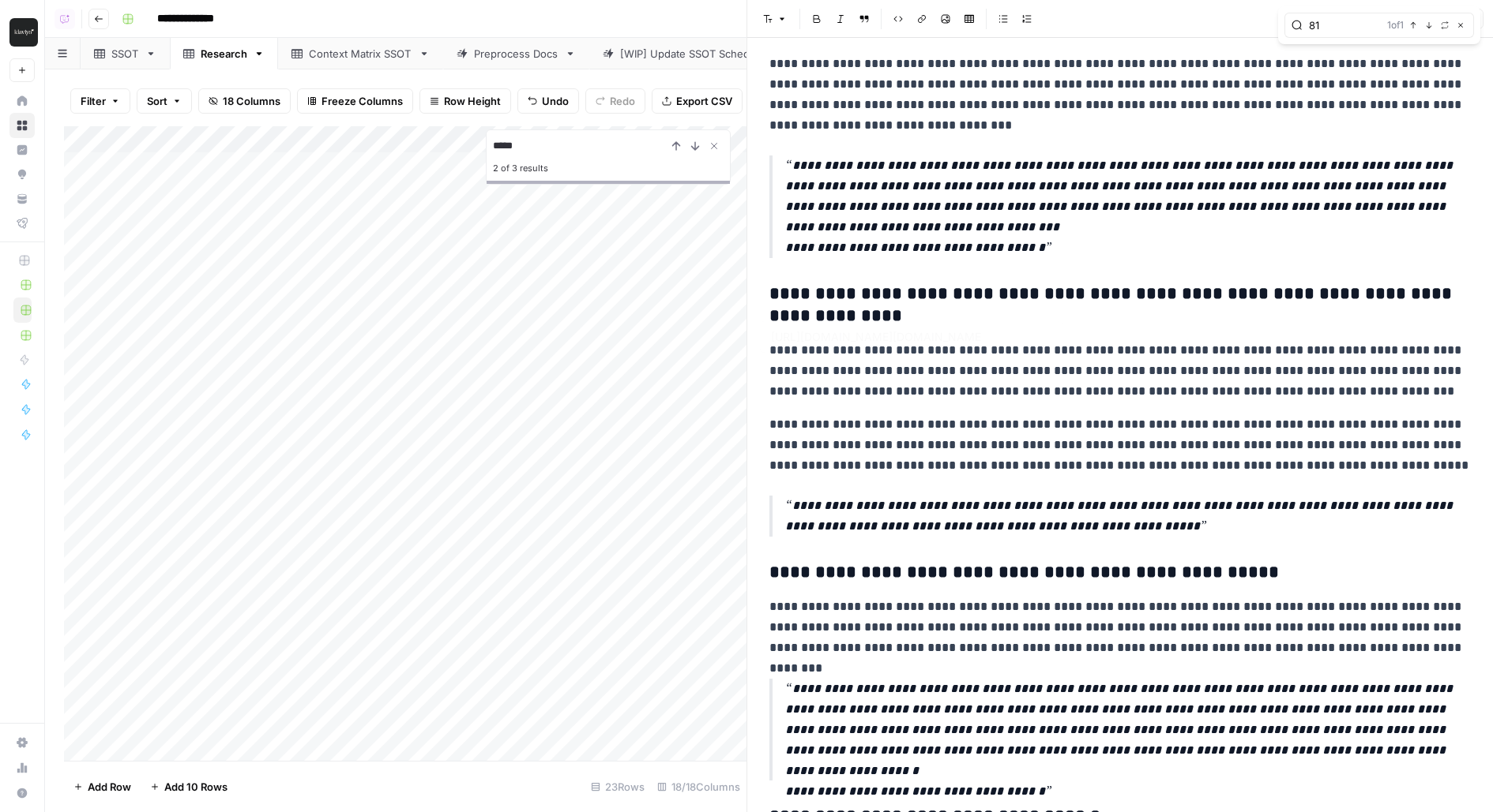
type input "[URL][DOMAIN_NAME][DOMAIN_NAME]"
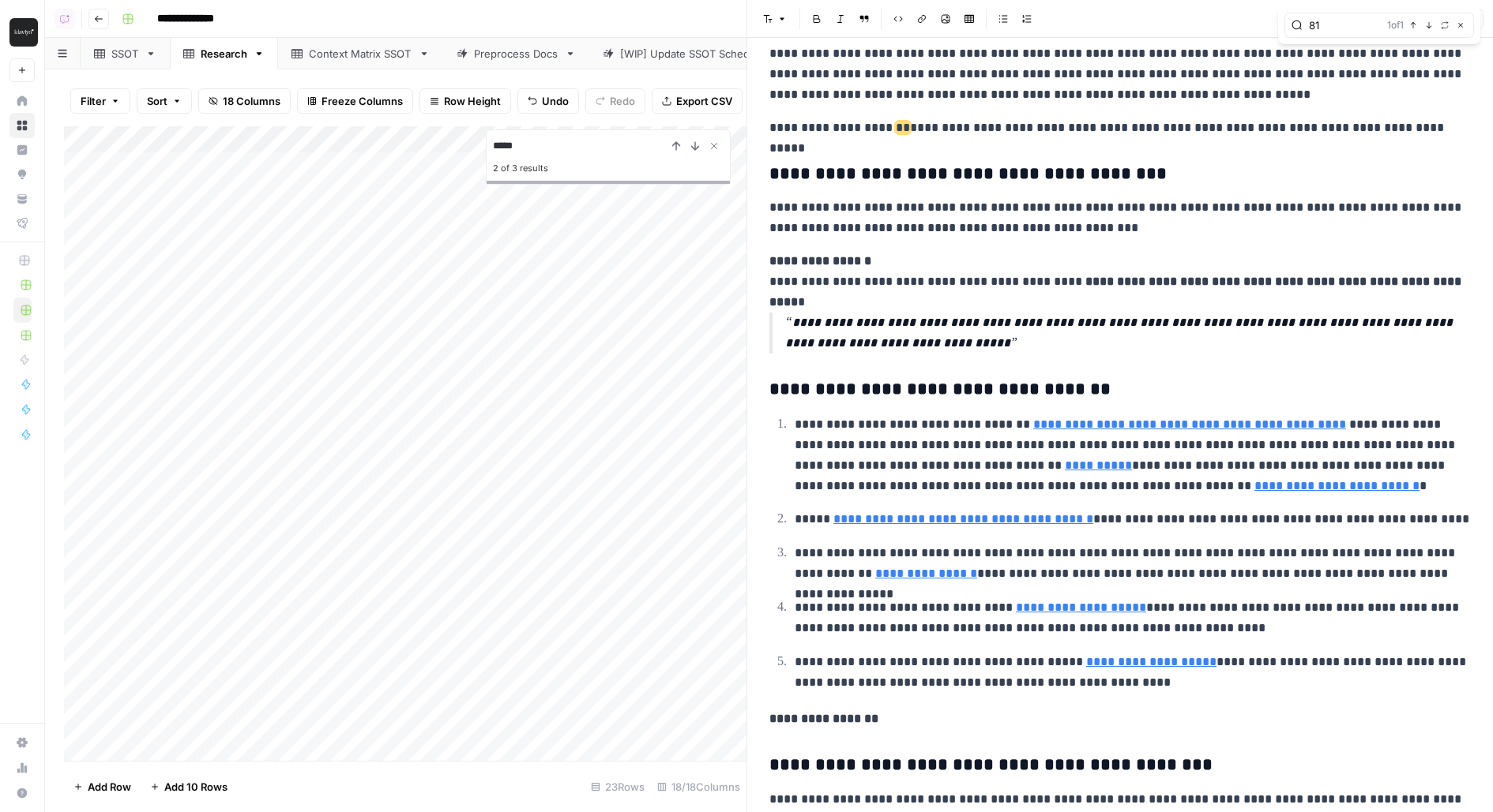
scroll to position [11653, 0]
type input "8"
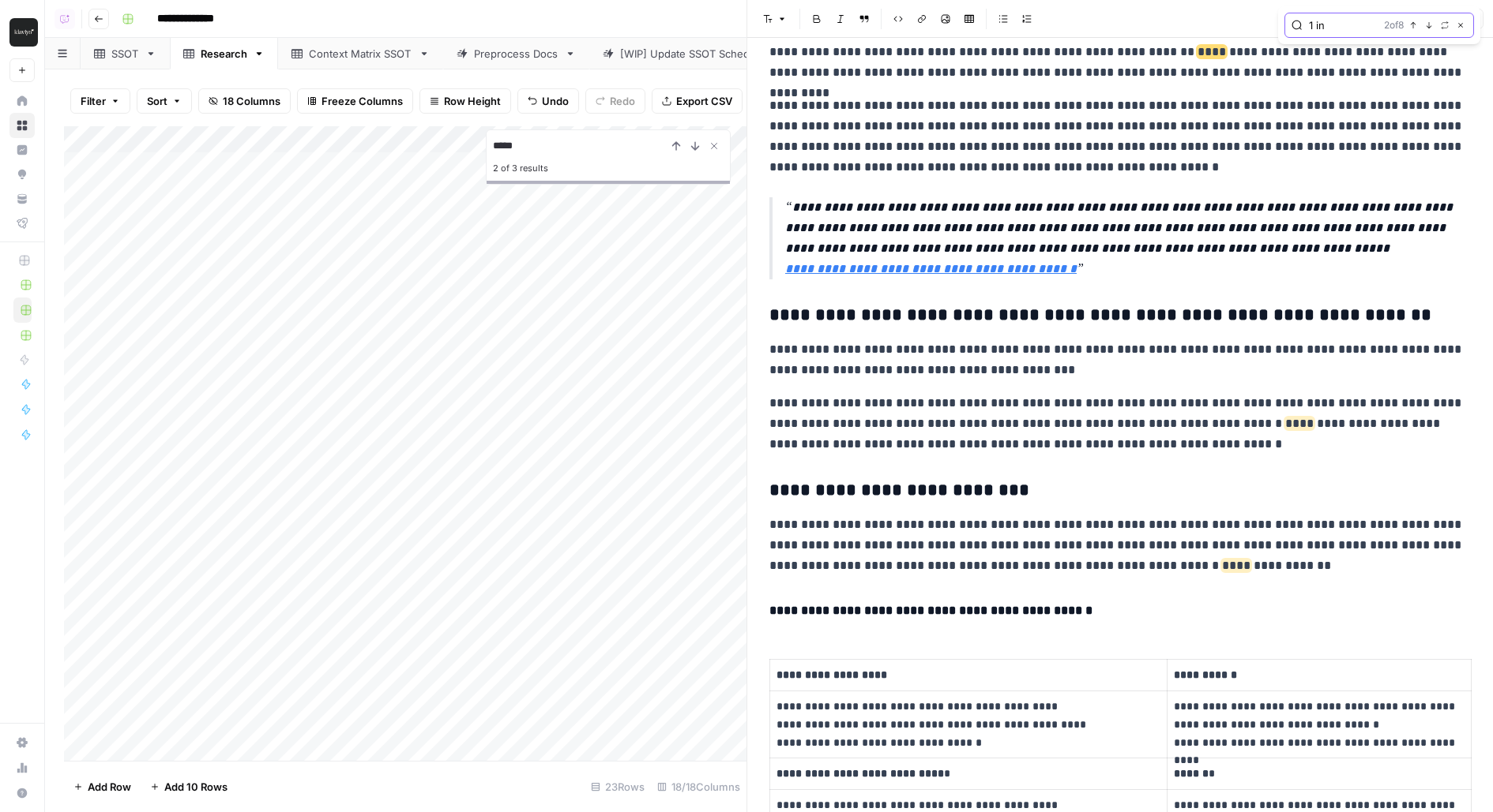
scroll to position [6440, 0]
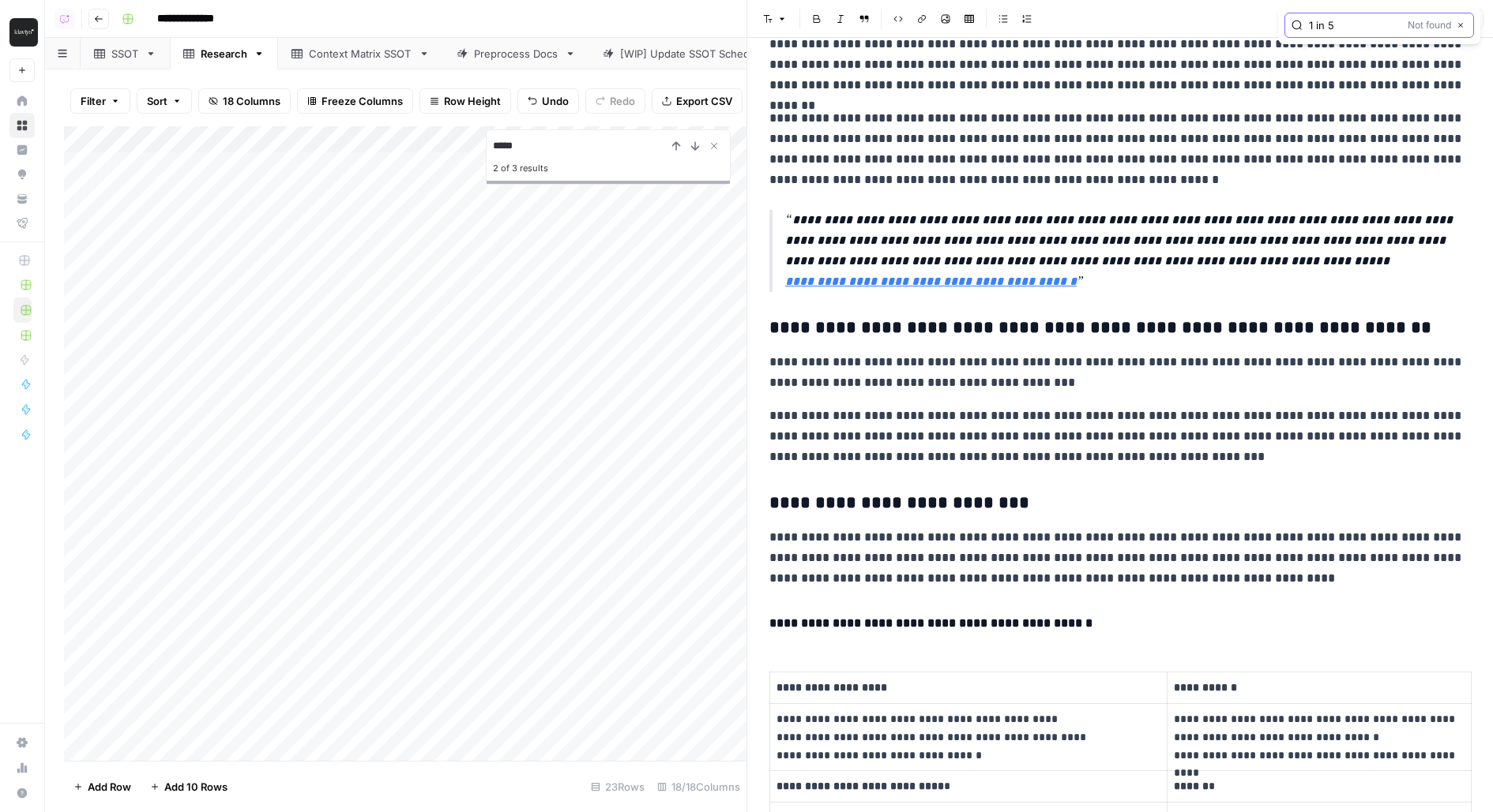
type input "1 in 5"
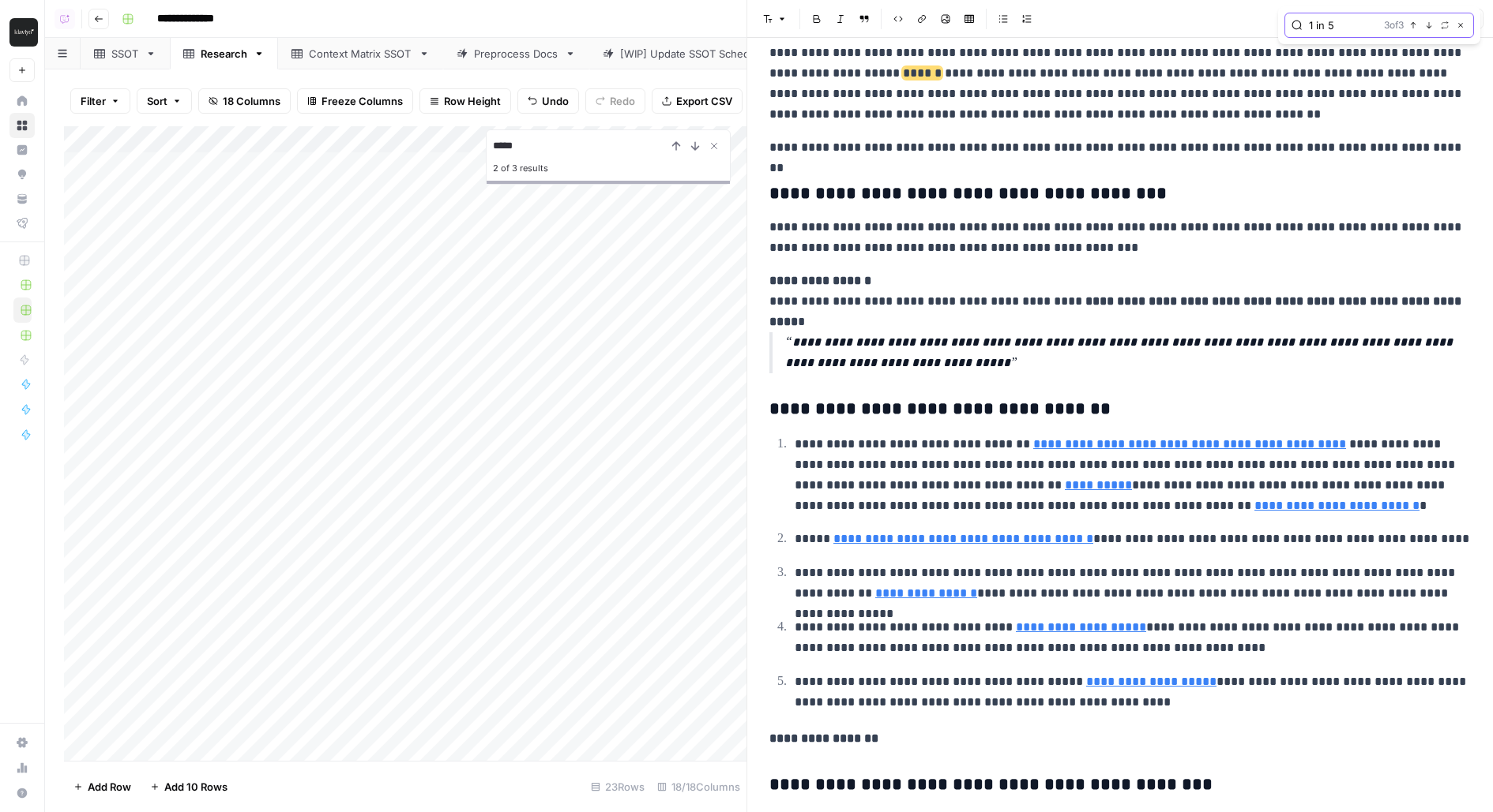
scroll to position [11639, 0]
